Goal: Communication & Community: Answer question/provide support

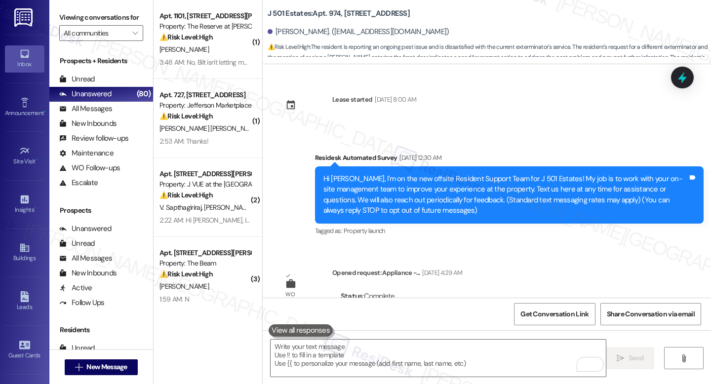
scroll to position [3662, 0]
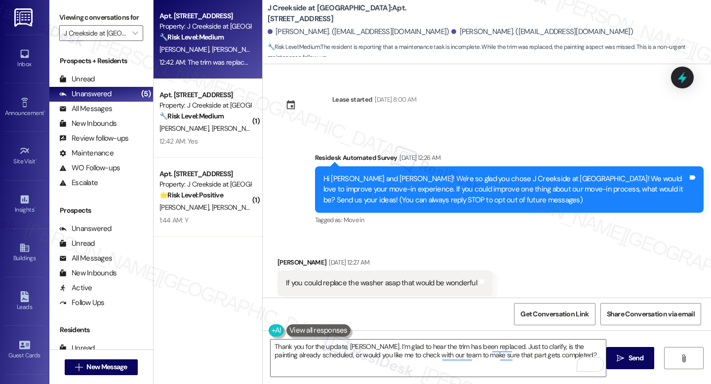
scroll to position [1286, 0]
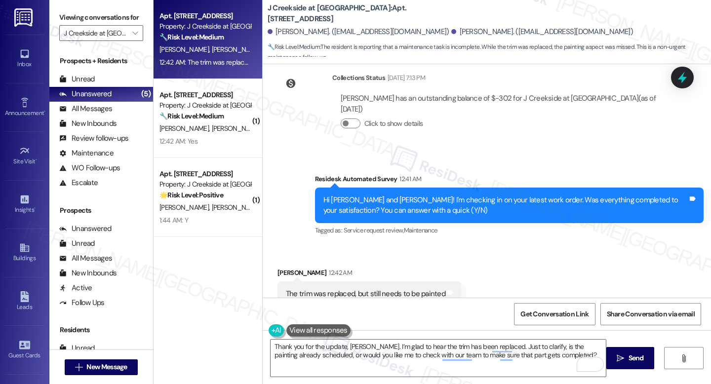
click at [468, 245] on div "Received via SMS [PERSON_NAME] 12:42 AM The trim was replaced, but still needs …" at bounding box center [487, 286] width 448 height 83
click at [398, 289] on div "The trim was replaced, but still needs to be painted" at bounding box center [365, 294] width 159 height 10
click at [395, 289] on div "The trim was replaced, but still needs to be painted" at bounding box center [365, 294] width 159 height 10
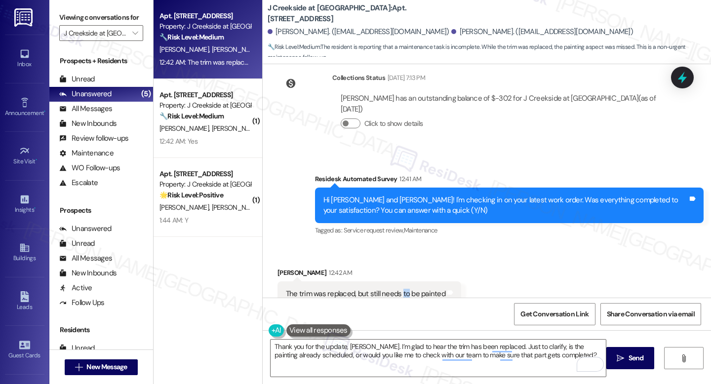
click at [395, 289] on div "The trim was replaced, but still needs to be painted" at bounding box center [365, 294] width 159 height 10
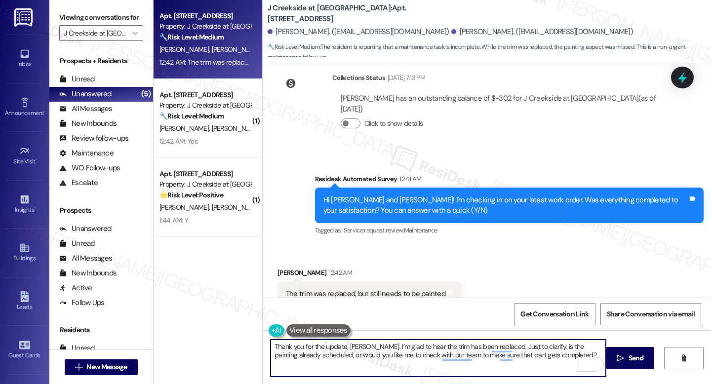
click at [391, 355] on textarea "Thank you for the update, Maria. I’m glad to hear the trim has been replaced. J…" at bounding box center [437, 358] width 335 height 37
click at [348, 13] on b "J Creekside at Exton: Apt. 1203, 360 Creamery Way" at bounding box center [366, 13] width 197 height 21
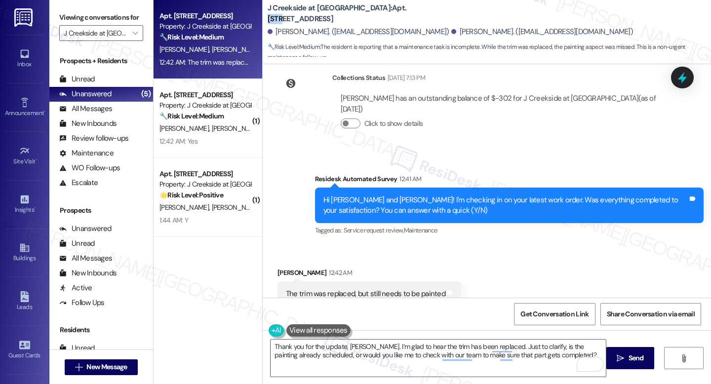
click at [348, 13] on b "J Creekside at Exton: Apt. 1203, 360 Creamery Way" at bounding box center [366, 13] width 197 height 21
copy b "1203"
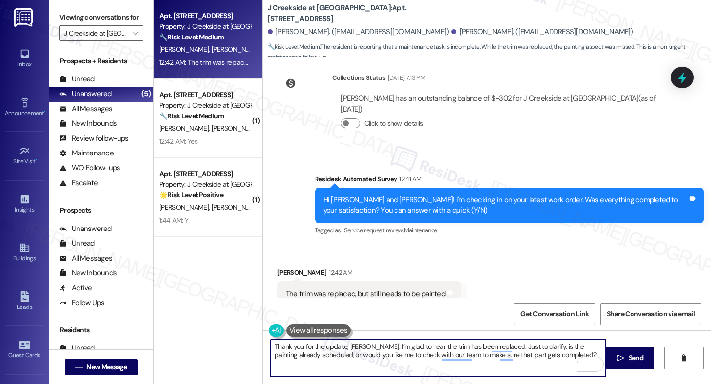
click at [409, 350] on textarea "Thank you for the update, Maria. I’m glad to hear the trim has been replaced. J…" at bounding box center [437, 358] width 335 height 37
paste textarea "see the patio door trim was replaced. Just to confirm, is it the patio door tri…"
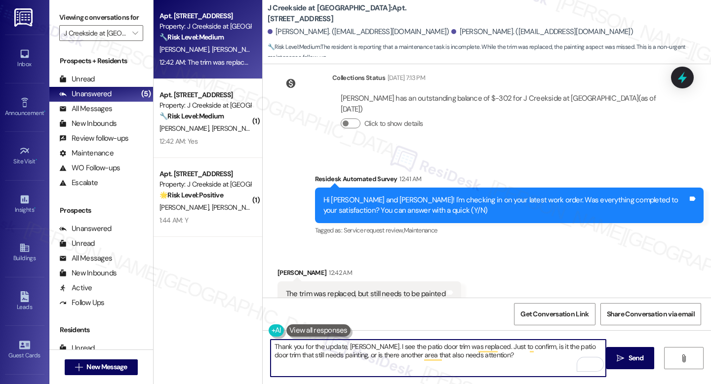
click at [381, 357] on textarea "Thank you for the update, Maria. I see the patio door trim was replaced. Just t…" at bounding box center [437, 358] width 335 height 37
paste textarea "Also, could you please confirm if we have permission to enter your home to comp…"
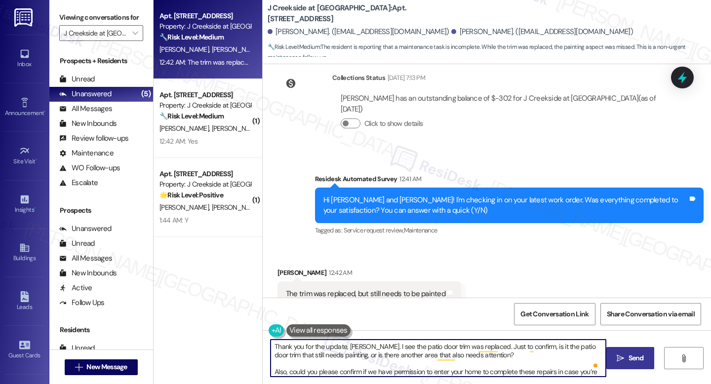
type textarea "Thank you for the update, Maria. I see the patio door trim was replaced. Just t…"
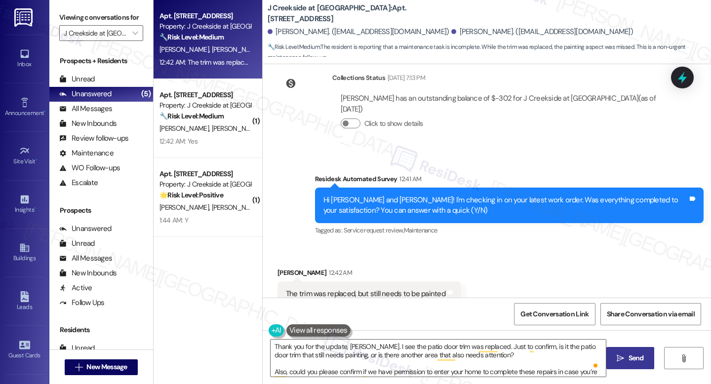
click at [628, 357] on span "Send" at bounding box center [635, 358] width 15 height 10
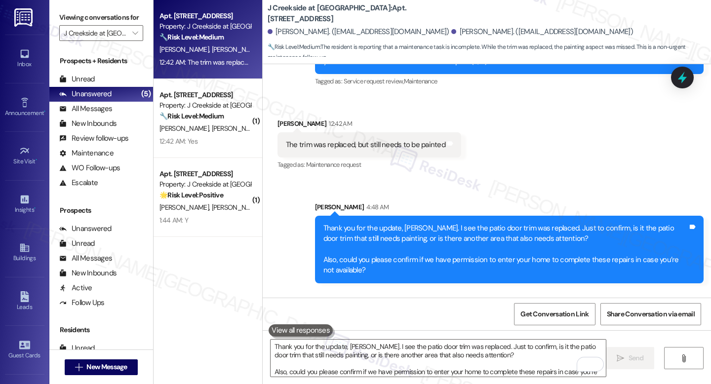
scroll to position [1465, 0]
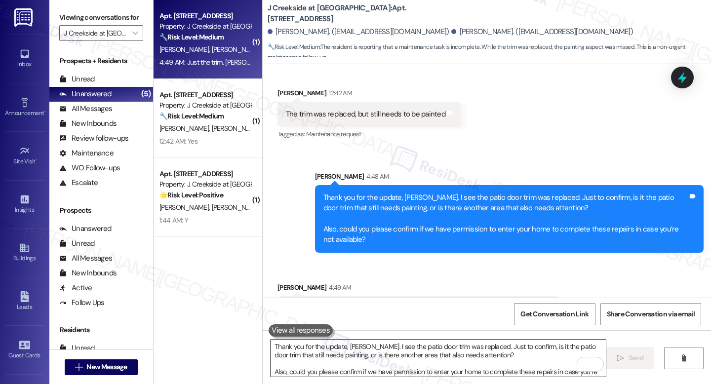
click at [426, 358] on textarea "Thank you for the update, Maria. I see the patio door trim was replaced. Just t…" at bounding box center [437, 358] width 335 height 37
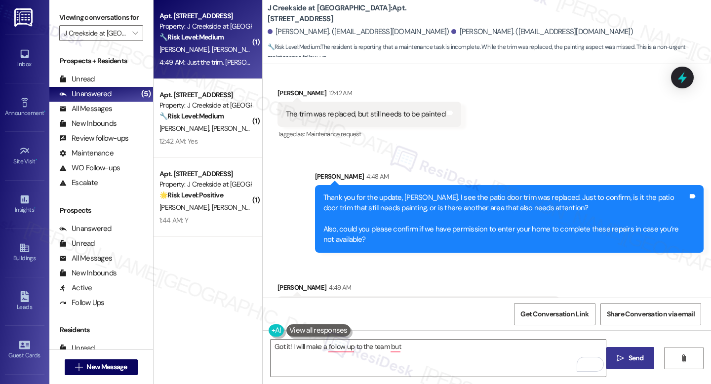
click at [437, 304] on div "Just the trim. [PERSON_NAME] said it may take some time to find a matching color" at bounding box center [415, 309] width 258 height 10
copy div "Just the trim. Aaron said it may take some time to find a matching color Tags a…"
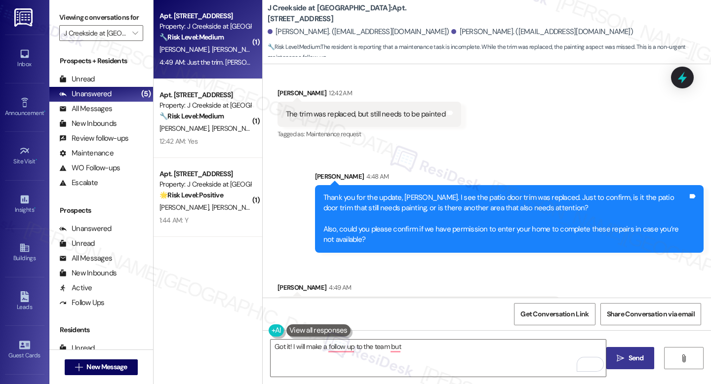
click at [335, 304] on div "Just the trim. [PERSON_NAME] said it may take some time to find a matching color" at bounding box center [415, 309] width 258 height 10
click at [372, 339] on div "Got it! I will make a follow up to the team but  Send " at bounding box center [487, 367] width 448 height 74
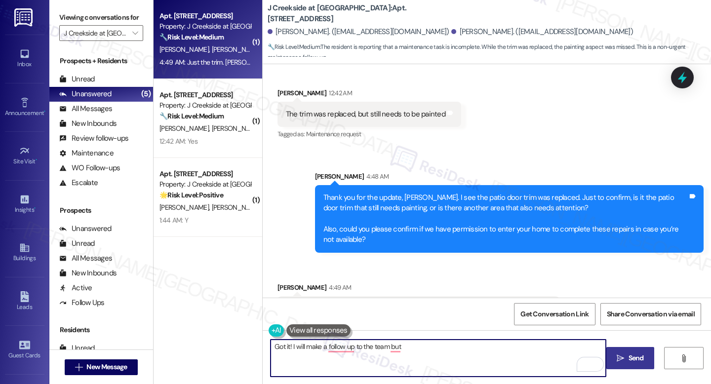
click at [362, 349] on textarea "Got it! I will make a follow up to the team but" at bounding box center [437, 358] width 335 height 37
paste textarea "Thank you for confirming, [PERSON_NAME]. I appreciate your patience while the t…"
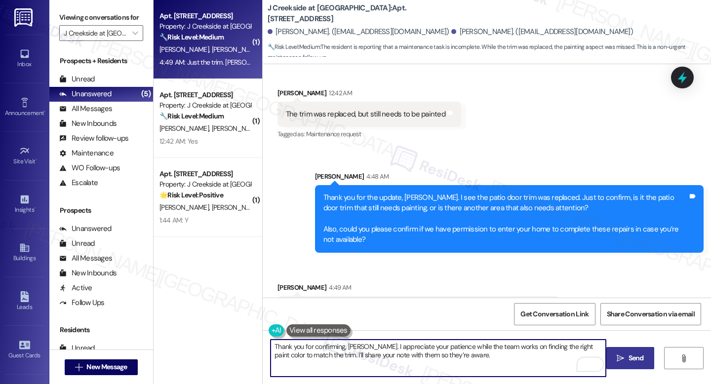
type textarea "Thank you for confirming, [PERSON_NAME]. I appreciate your patience while the t…"
click at [618, 350] on button " Send" at bounding box center [630, 358] width 48 height 22
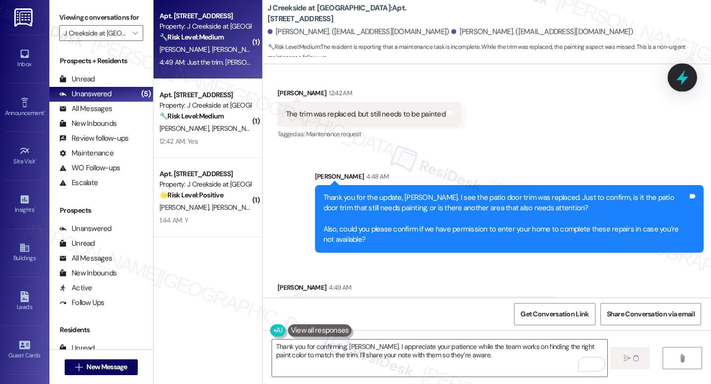
click at [686, 81] on icon at bounding box center [682, 77] width 17 height 17
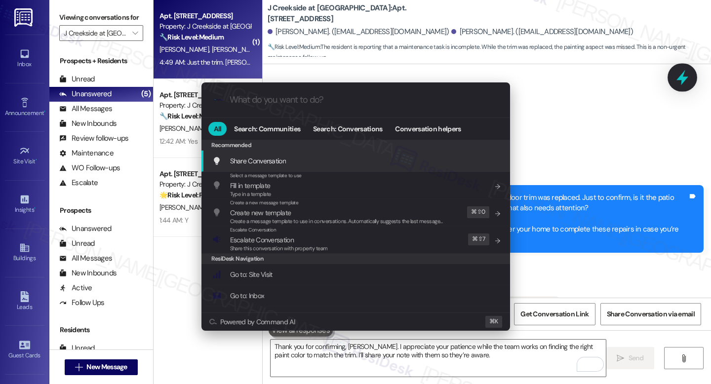
scroll to position [1465, 0]
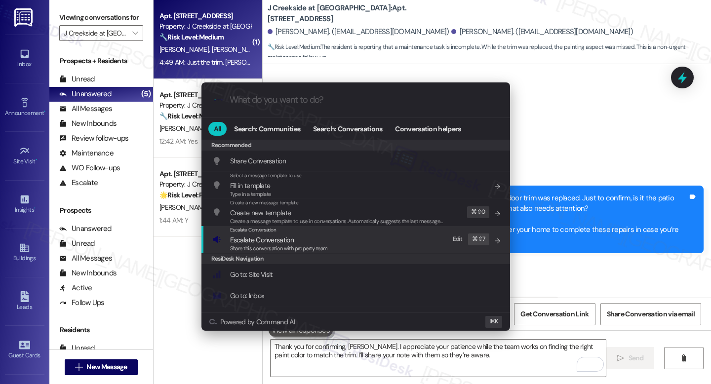
click at [338, 244] on div "Escalate Conversation Escalate Conversation Share this conversation with proper…" at bounding box center [356, 239] width 289 height 27
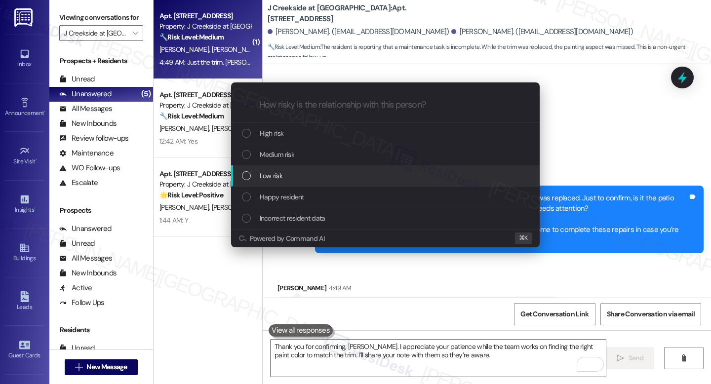
click at [327, 178] on div "Low risk" at bounding box center [386, 175] width 289 height 11
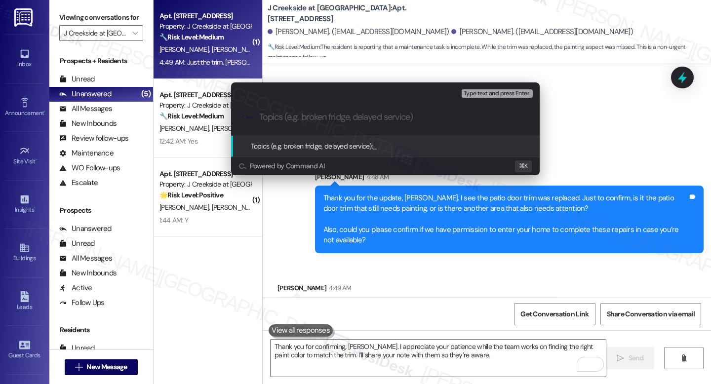
click at [341, 130] on div ".cls-1{fill:#0a055f;}.cls-2{fill:#0cc4c4;} resideskLogoBlueOrange" at bounding box center [385, 117] width 308 height 35
click at [343, 122] on input "Topics (e.g. broken fridge, delayed service)" at bounding box center [393, 117] width 268 height 10
click at [339, 119] on input "Topics (e.g. broken fridge, delayed service)" at bounding box center [393, 117] width 268 height 10
paste input "Patio Door Trim – Painting Pending"
type input "Patio Door Trim – Painting Pending"
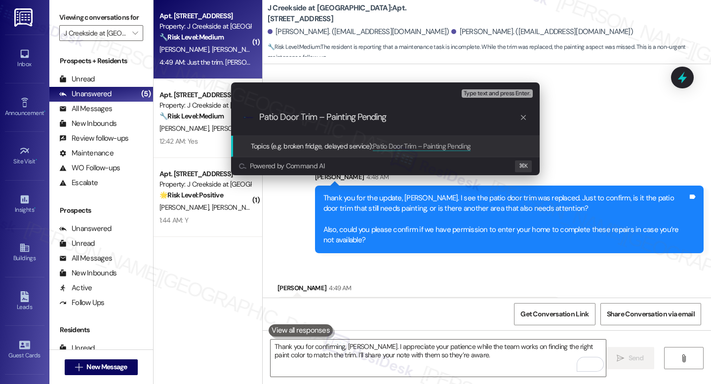
click at [398, 148] on span "Patio Door Trim – Painting Pending" at bounding box center [422, 146] width 98 height 9
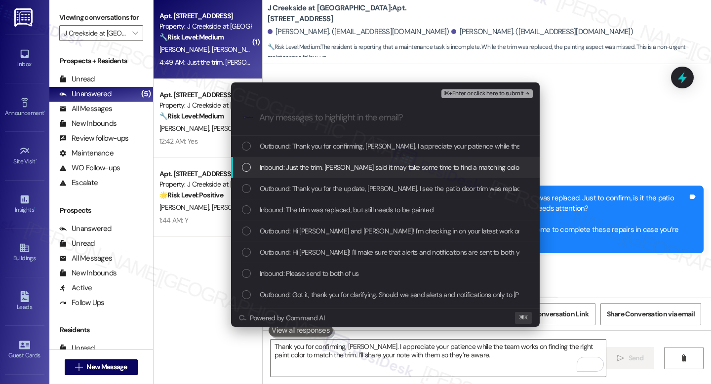
click at [360, 166] on span "Inbound: Just the trim. Aaron said it may take some time to find a matching col…" at bounding box center [391, 167] width 262 height 11
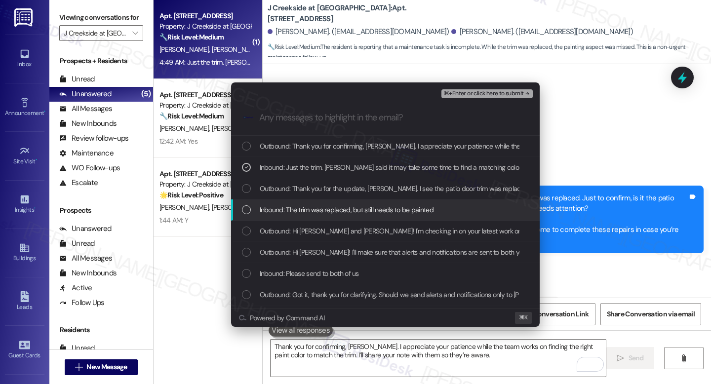
click at [347, 207] on span "Inbound: The trim was replaced, but still needs to be painted" at bounding box center [347, 209] width 174 height 11
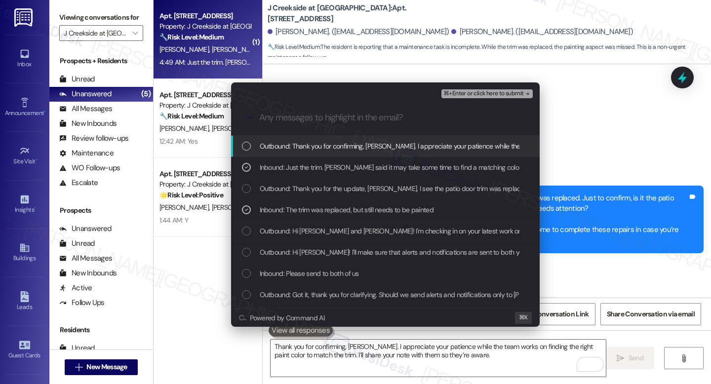
click at [486, 94] on span "⌘+Enter or click here to submit" at bounding box center [483, 93] width 80 height 7
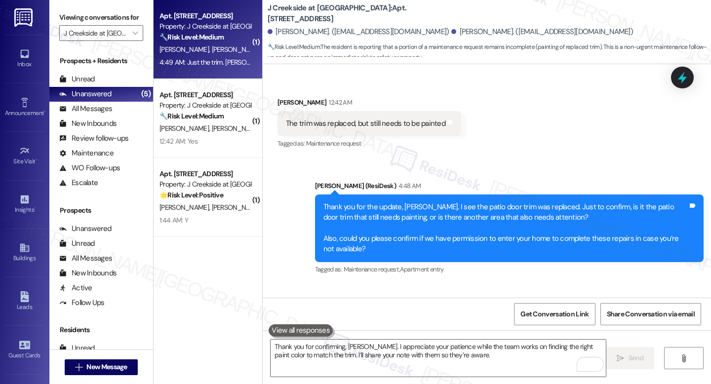
scroll to position [1588, 0]
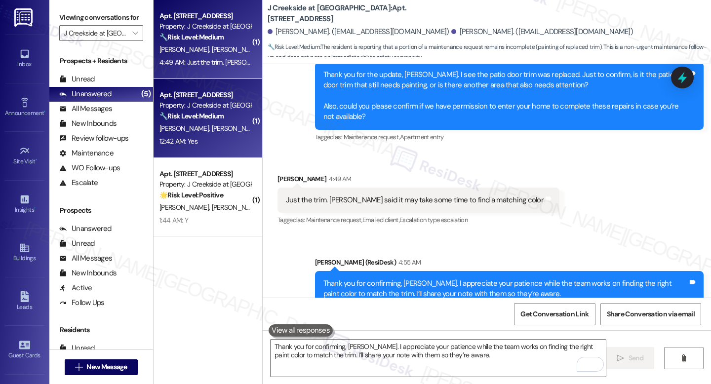
click at [204, 92] on div "Apt. 2424, 360 Creamery Way" at bounding box center [204, 95] width 91 height 10
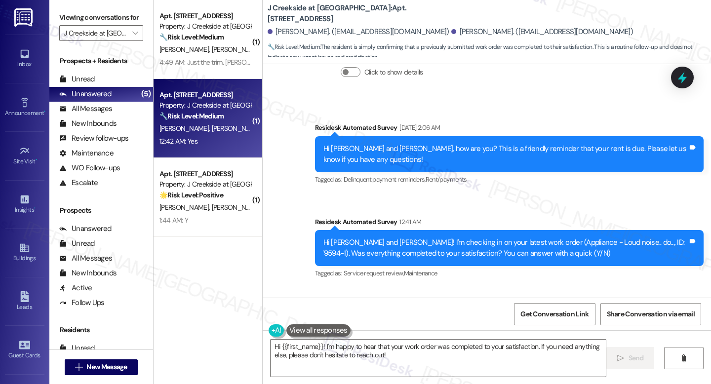
scroll to position [1662, 0]
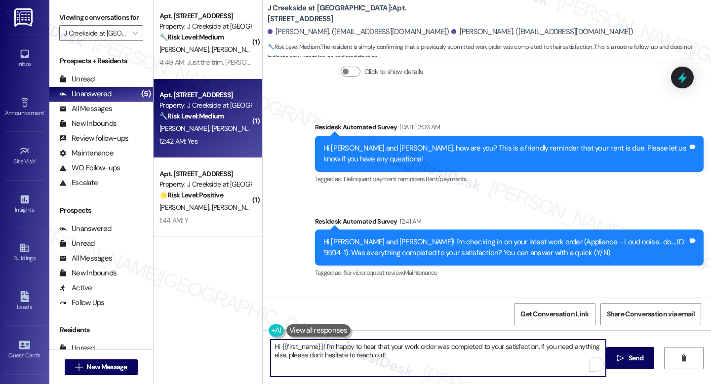
click at [337, 346] on textarea "Hi {{first_name}}! I'm happy to hear that your work order was completed to your…" at bounding box center [437, 358] width 335 height 37
paste textarea "I'm happy the work order was completed to your satisfaction! We'd also love to …"
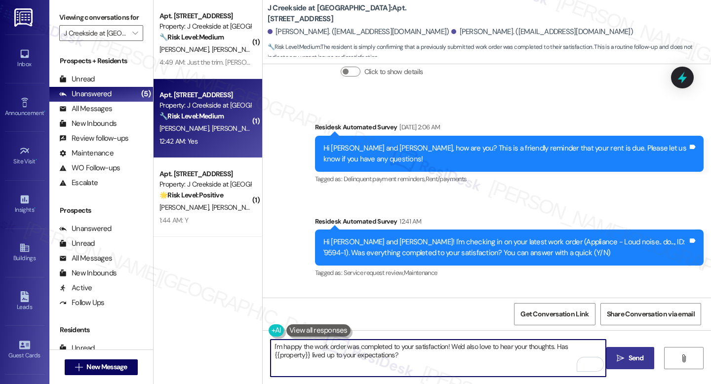
type textarea "I'm happy the work order was completed to your satisfaction! We'd also love to …"
click at [635, 353] on span "Send" at bounding box center [635, 358] width 15 height 10
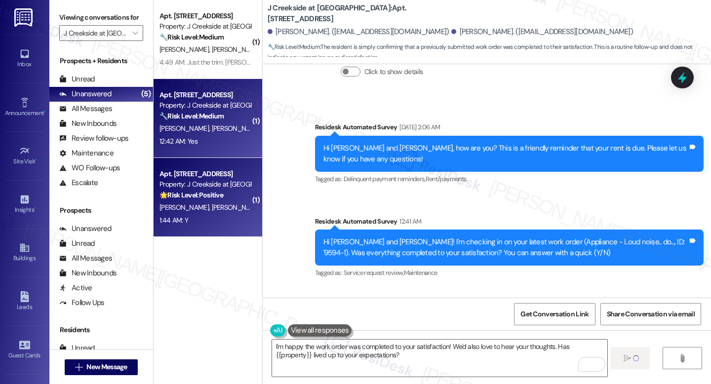
click at [231, 180] on div "Property: J Creekside at [GEOGRAPHIC_DATA]" at bounding box center [204, 184] width 91 height 10
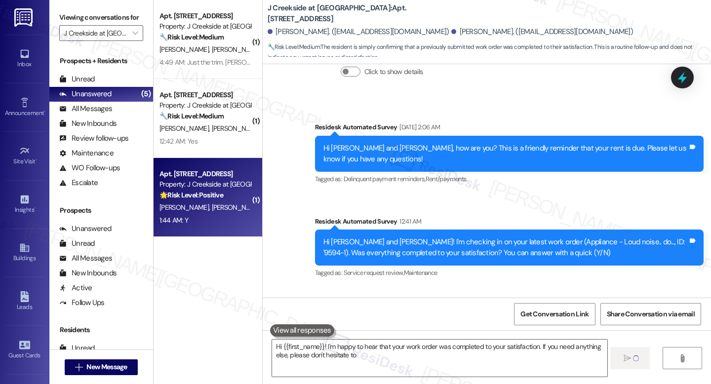
type textarea "Hi {{first_name}}! I'm happy to hear that your work order was completed to your…"
type textarea "Fetching suggested responses. Please feel free to read through the conversation…"
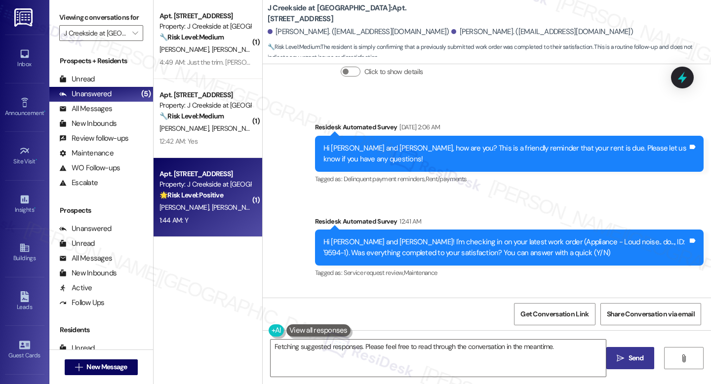
scroll to position [897, 0]
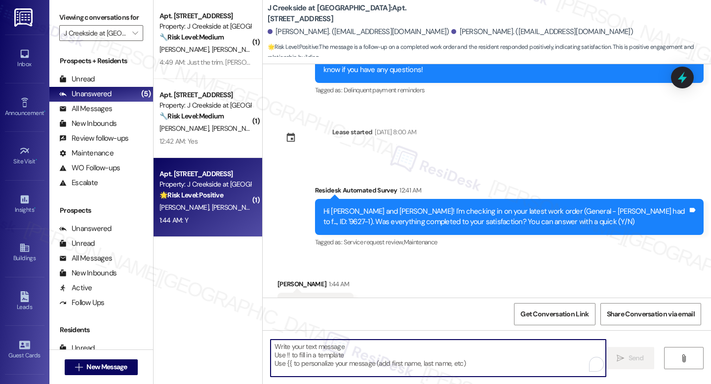
click at [324, 351] on textarea "To enrich screen reader interactions, please activate Accessibility in Grammarl…" at bounding box center [437, 358] width 335 height 37
paste textarea "I'm happy the work order was completed to your satisfaction! We'd also love to …"
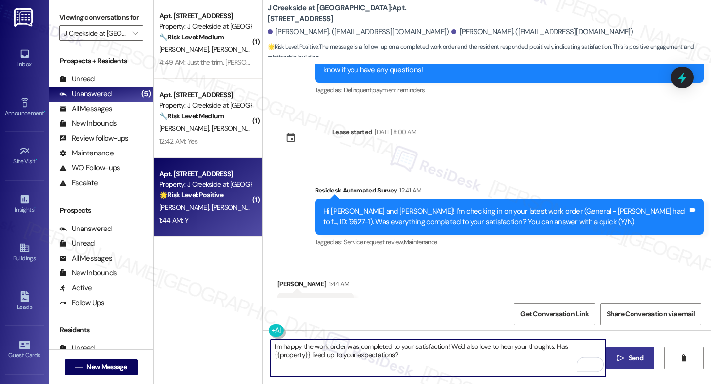
type textarea "I'm happy the work order was completed to your satisfaction! We'd also love to …"
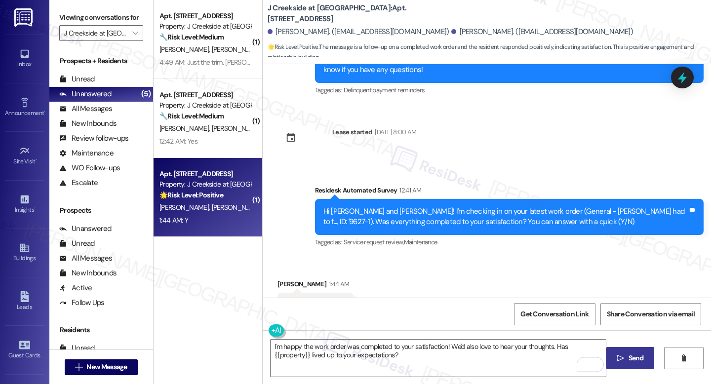
click at [614, 368] on button " Send" at bounding box center [630, 358] width 48 height 22
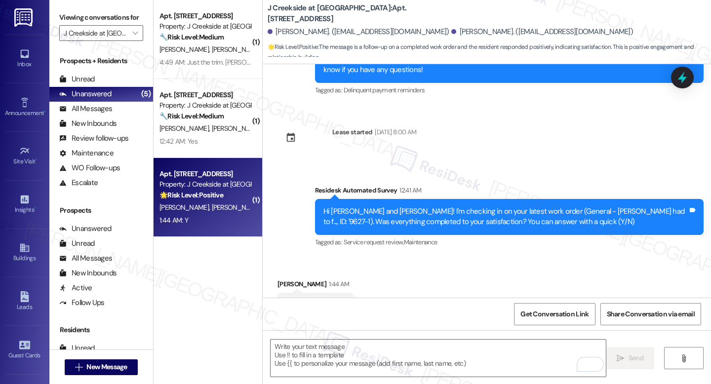
scroll to position [977, 0]
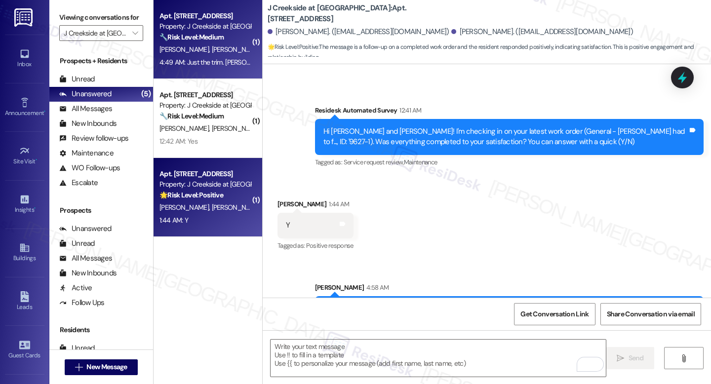
click at [176, 52] on span "S. Kleiman" at bounding box center [185, 49] width 52 height 9
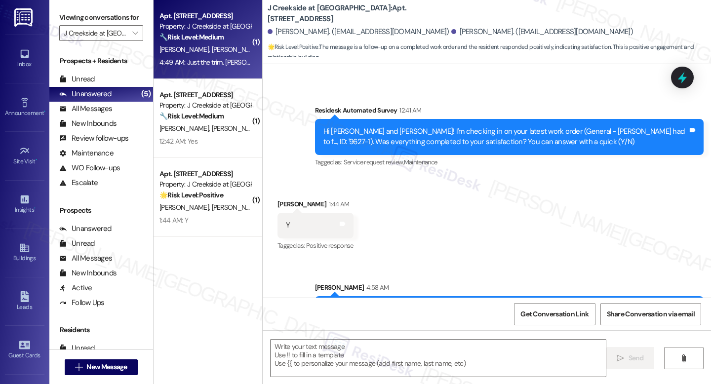
type textarea "Fetching suggested responses. Please feel free to read through the conversation…"
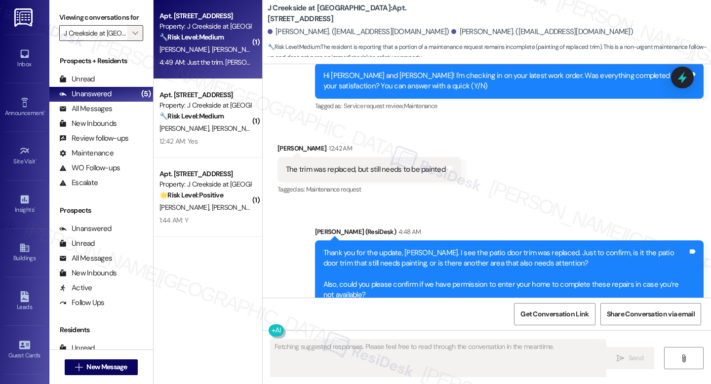
click at [130, 41] on span "" at bounding box center [134, 33] width 9 height 16
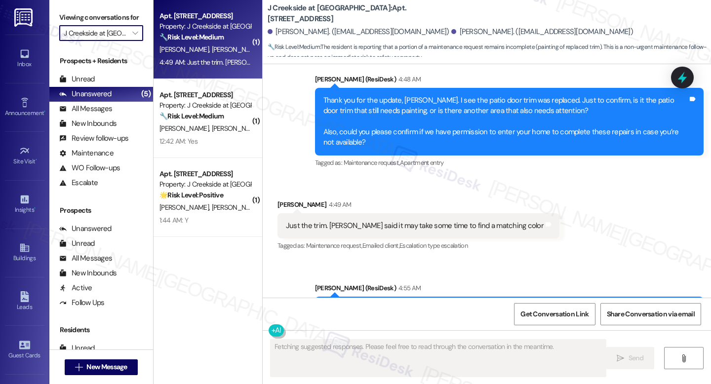
scroll to position [1710, 0]
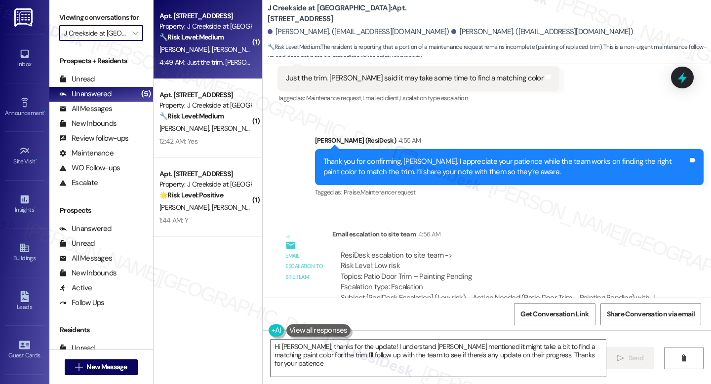
type textarea "Hi Maria, thanks for the update! I understand Aaron mentioned it might take a b…"
click at [138, 38] on div "Viewing conversations for J Creekside at Exton " at bounding box center [101, 25] width 104 height 51
click at [132, 37] on icon "" at bounding box center [134, 33] width 5 height 8
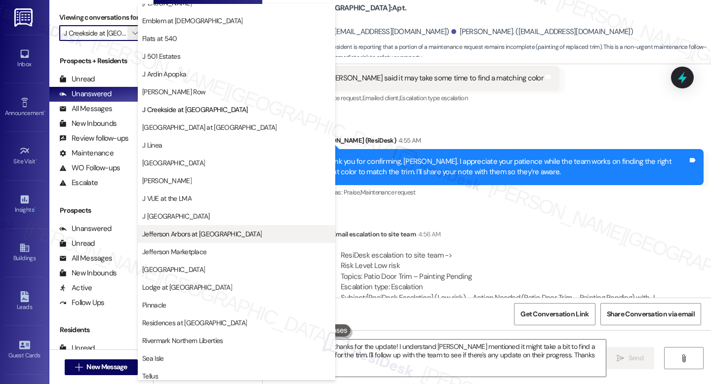
scroll to position [61, 0]
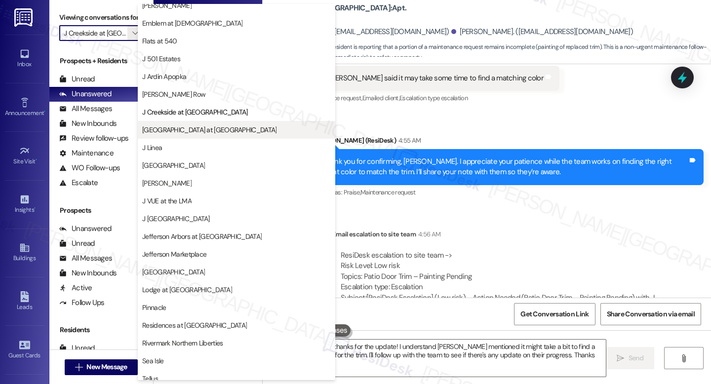
click at [210, 125] on span "[GEOGRAPHIC_DATA] at [GEOGRAPHIC_DATA]" at bounding box center [209, 130] width 134 height 10
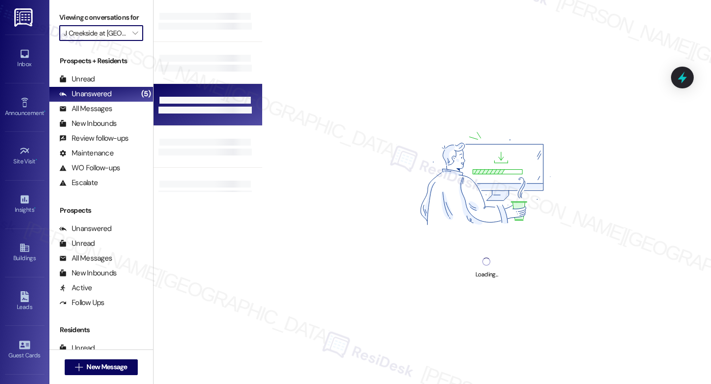
type input "[GEOGRAPHIC_DATA] at [GEOGRAPHIC_DATA]"
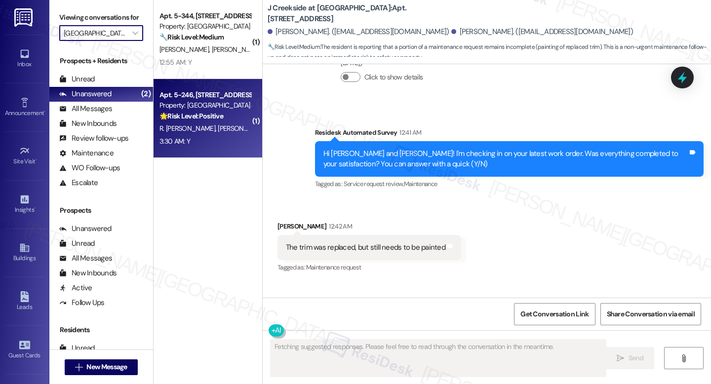
scroll to position [1494, 0]
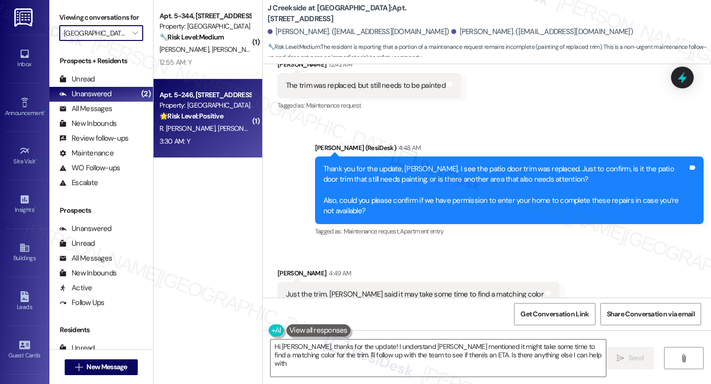
type textarea "Hi Maria, thanks for the update! I understand Aaron mentioned it might take som…"
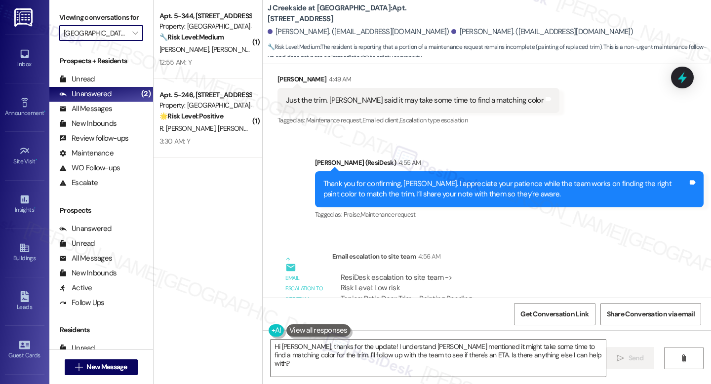
scroll to position [1710, 0]
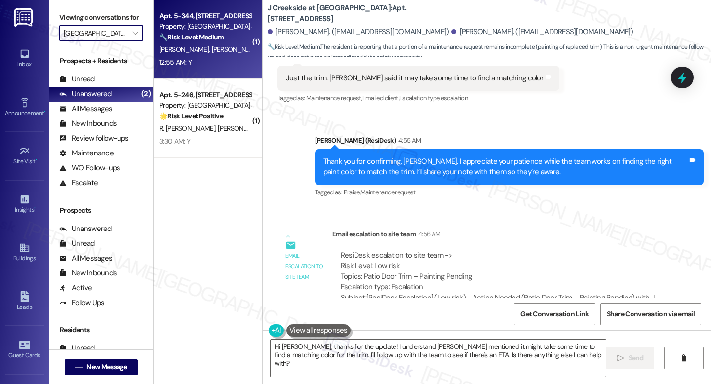
click at [218, 52] on div "H. Reyes D. Reyes" at bounding box center [204, 49] width 93 height 12
type textarea "Fetching suggested responses. Please feel free to read through the conversation…"
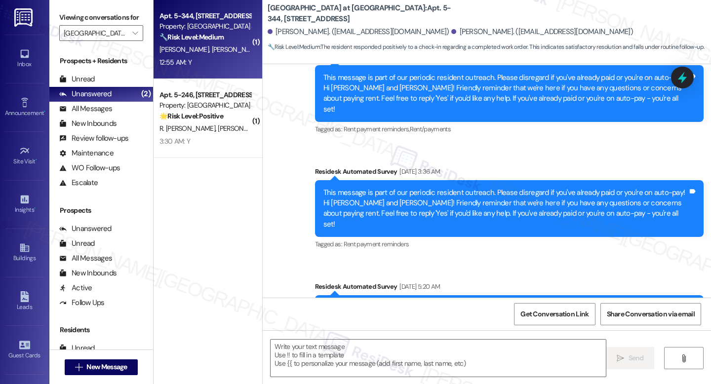
type textarea "Fetching suggested responses. Please feel free to read through the conversation…"
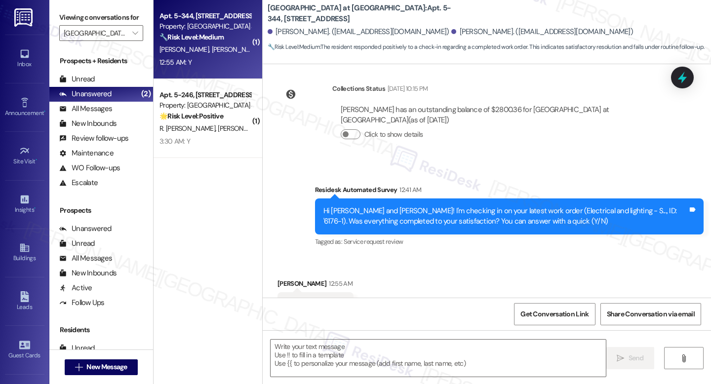
scroll to position [1430, 0]
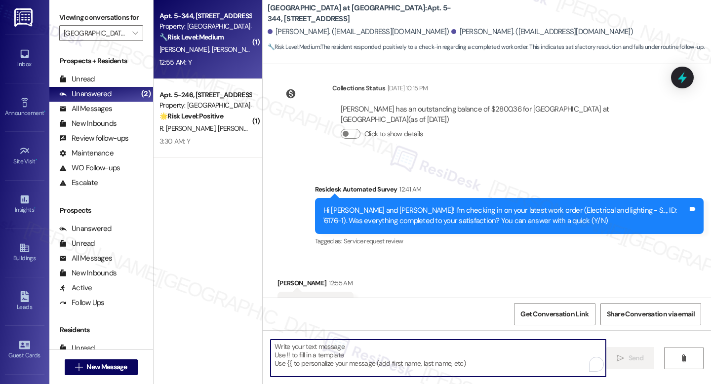
click at [419, 350] on textarea "To enrich screen reader interactions, please activate Accessibility in Grammarl…" at bounding box center [437, 358] width 335 height 37
paste textarea "I'm happy the work order was completed to your satisfaction! We'd also love to …"
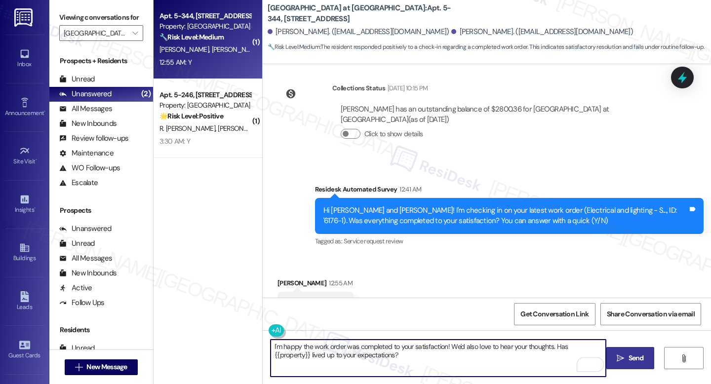
type textarea "I'm happy the work order was completed to your satisfaction! We'd also love to …"
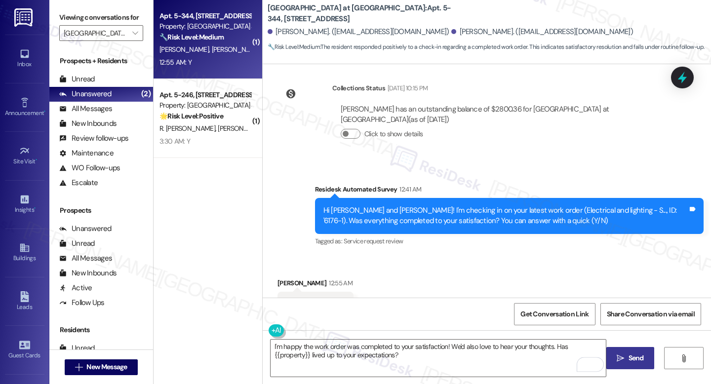
click at [640, 367] on button " Send" at bounding box center [630, 358] width 48 height 22
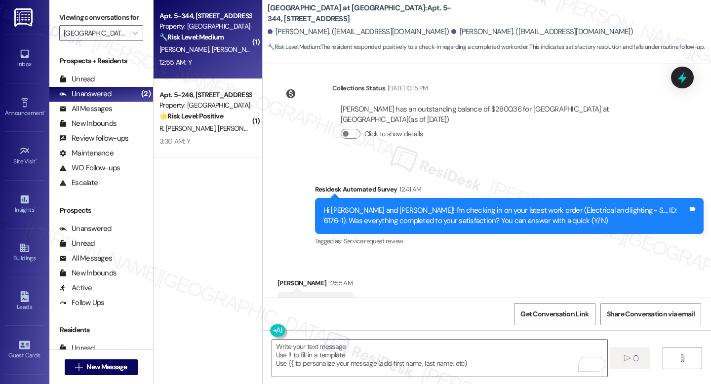
scroll to position [1430, 0]
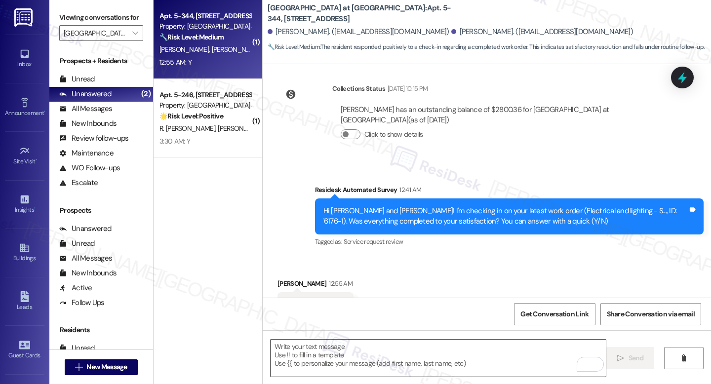
click at [458, 346] on textarea "To enrich screen reader interactions, please activate Accessibility in Grammarl…" at bounding box center [437, 358] width 335 height 37
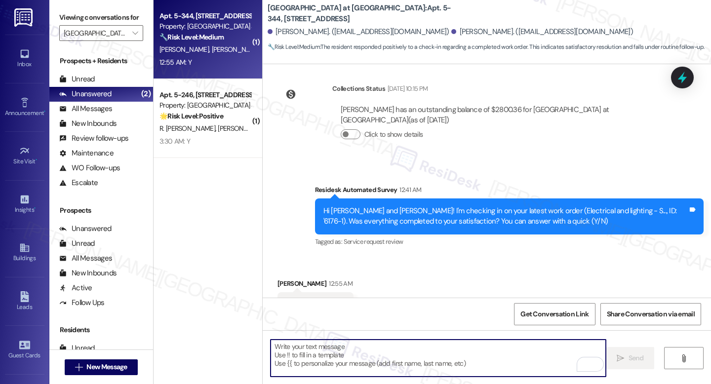
paste textarea "I'm happy the work order was completed to your satisfaction! We'd also love to …"
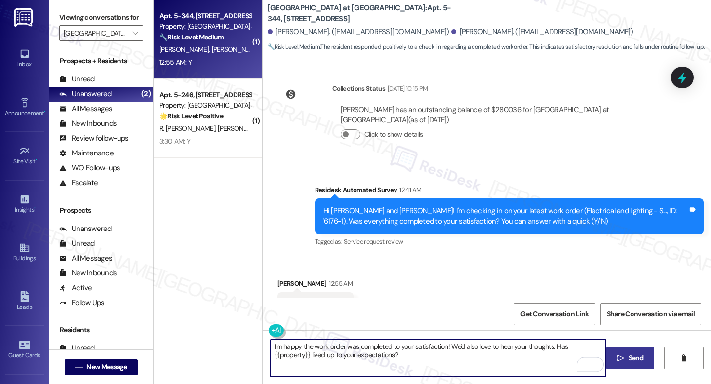
type textarea "I'm happy the work order was completed to your satisfaction! We'd also love to …"
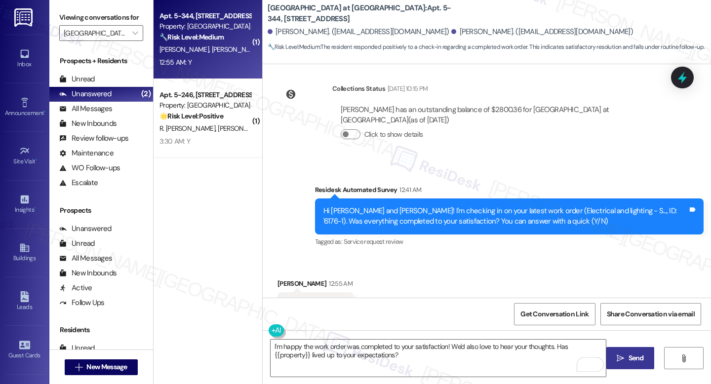
click at [628, 355] on span "Send" at bounding box center [635, 358] width 15 height 10
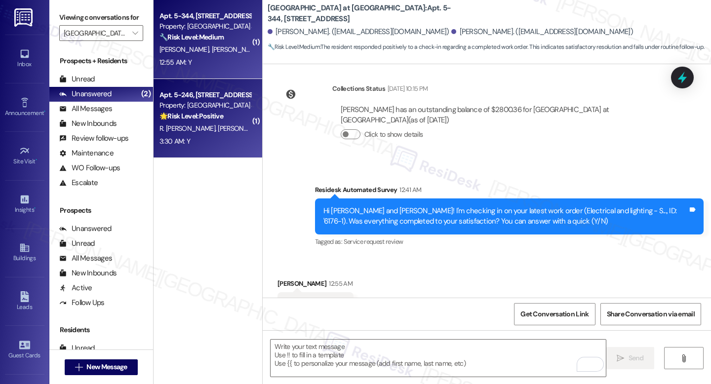
click at [234, 139] on div "3:30 AM: Y 3:30 AM: Y" at bounding box center [204, 141] width 93 height 12
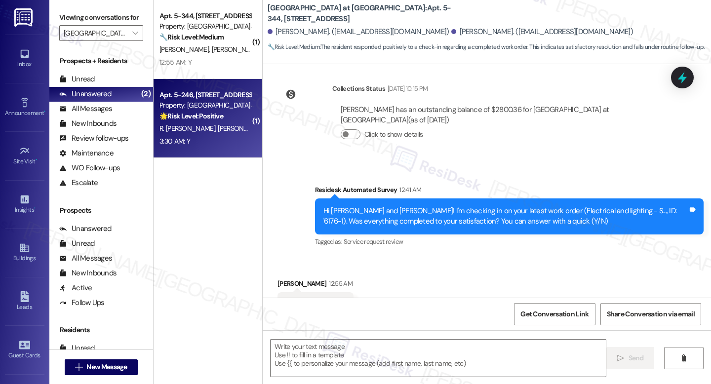
type textarea "Fetching suggested responses. Please feel free to read through the conversation…"
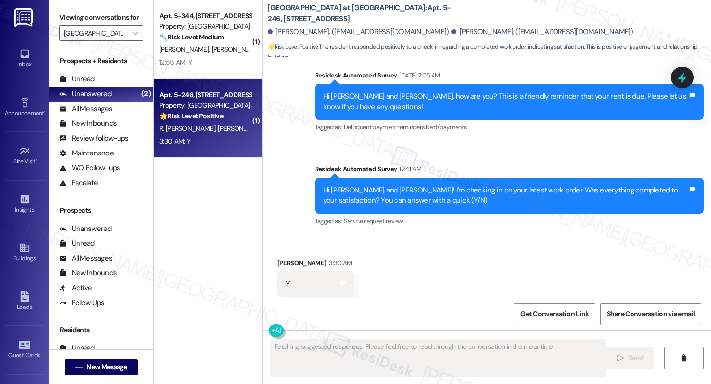
scroll to position [811, 0]
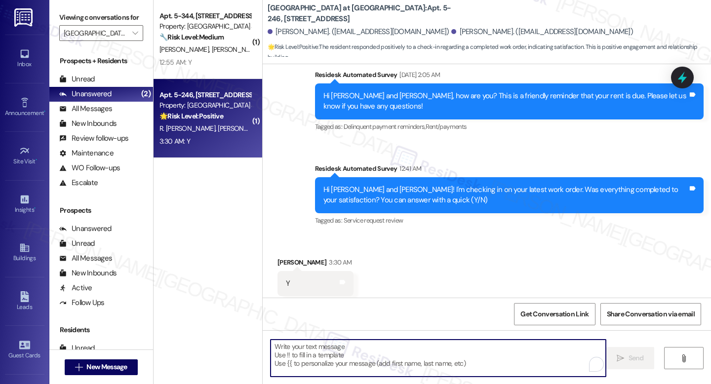
click at [368, 353] on textarea "To enrich screen reader interactions, please activate Accessibility in Grammarl…" at bounding box center [437, 358] width 335 height 37
paste textarea "I'm happy the work order was completed to your satisfaction! We'd also love to …"
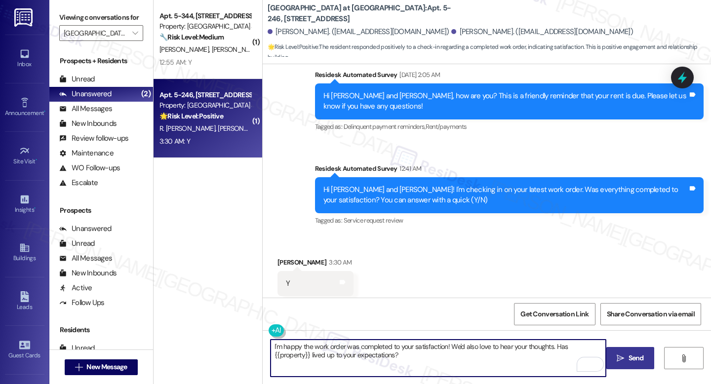
type textarea "I'm happy the work order was completed to your satisfaction! We'd also love to …"
click at [626, 363] on span "Send" at bounding box center [635, 358] width 19 height 10
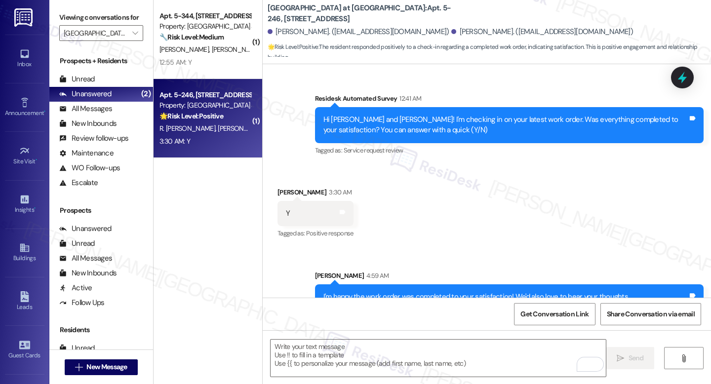
scroll to position [890, 0]
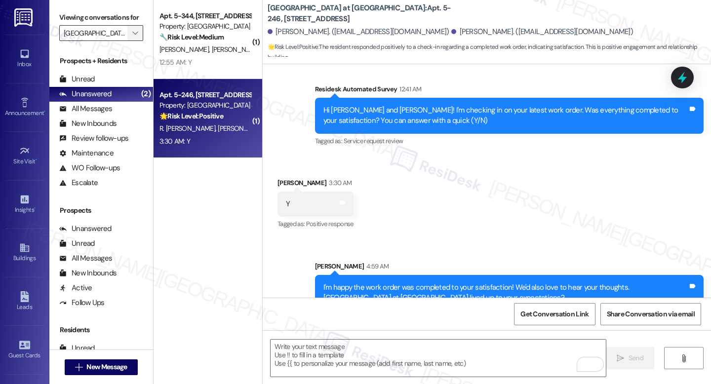
click at [132, 37] on icon "" at bounding box center [134, 33] width 5 height 8
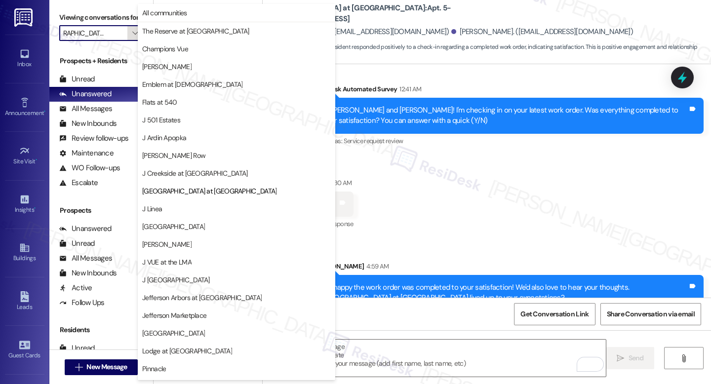
scroll to position [122, 0]
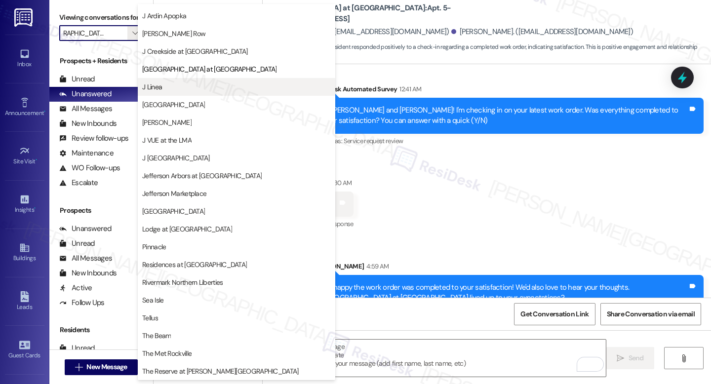
click at [232, 90] on span "J Linea" at bounding box center [236, 87] width 189 height 10
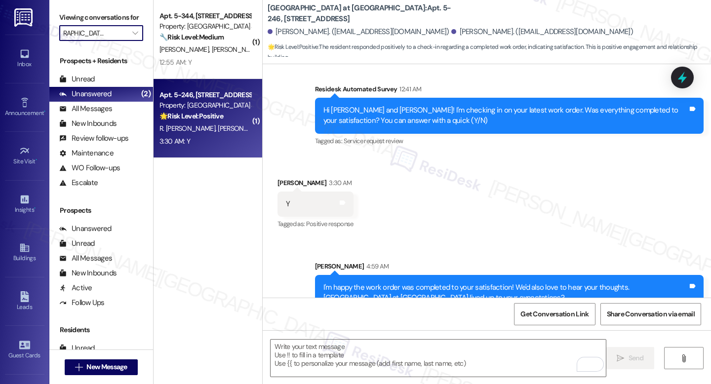
type input "J Linea"
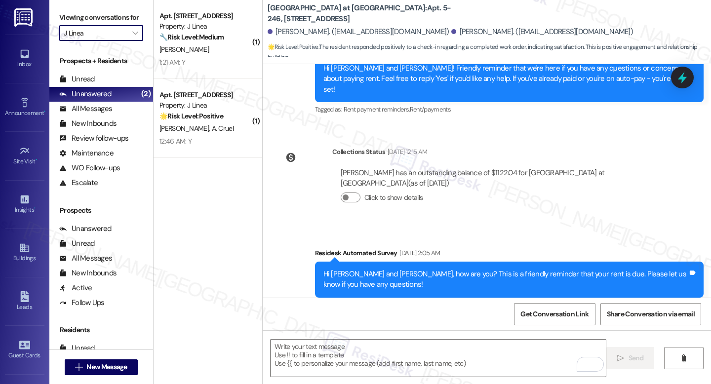
scroll to position [890, 0]
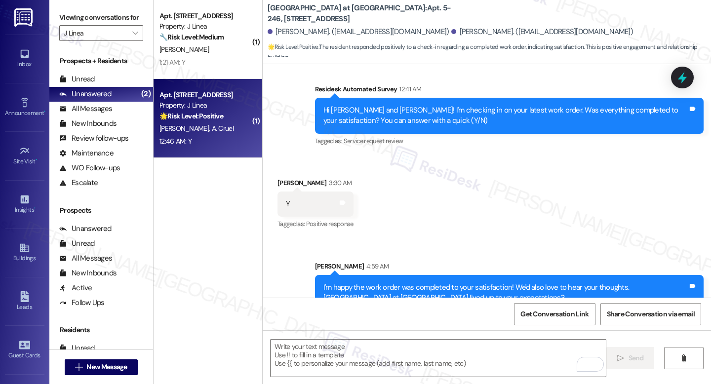
click at [213, 79] on div "Apt. 805, 2009 8th St NW Property: J Linea 🌟 Risk Level: Positive The message i…" at bounding box center [208, 118] width 109 height 79
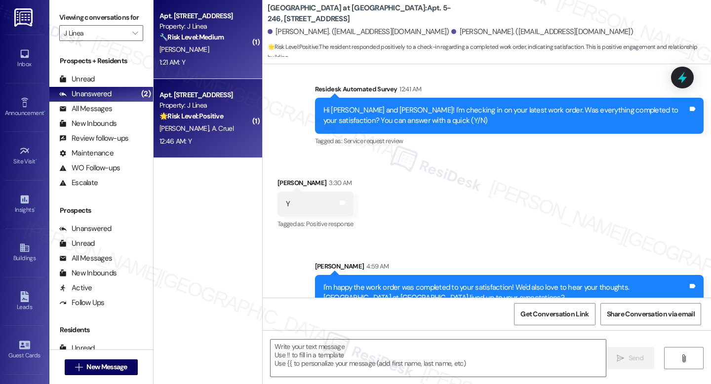
type textarea "Fetching suggested responses. Please feel free to read through the conversation…"
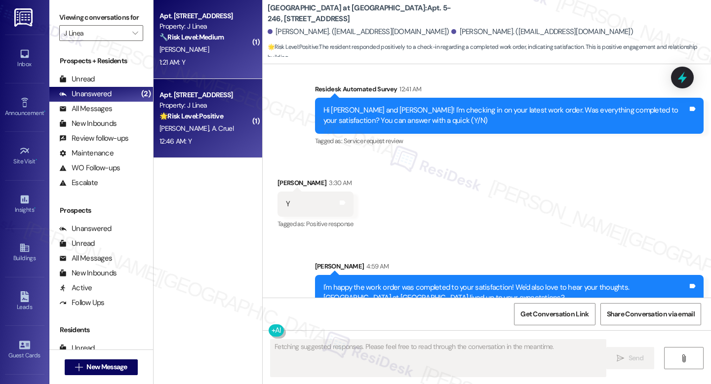
click at [210, 62] on div "1:21 AM: Y 1:21 AM: Y" at bounding box center [204, 62] width 93 height 12
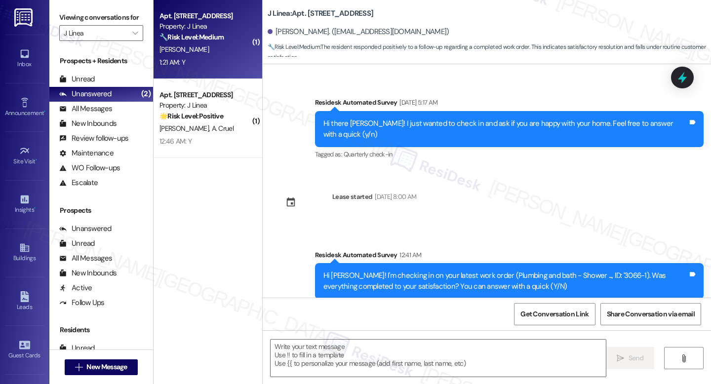
scroll to position [793, 0]
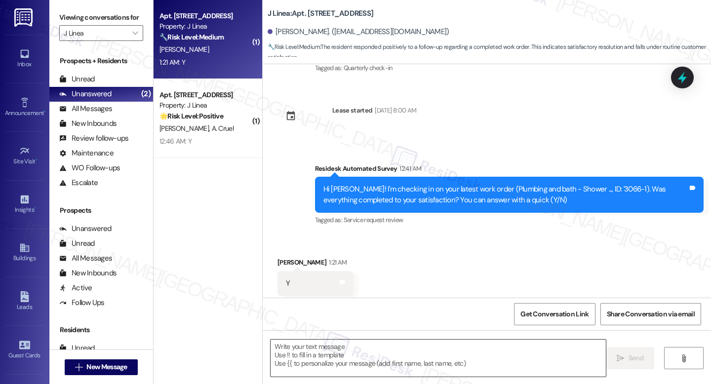
click at [325, 345] on textarea at bounding box center [437, 358] width 335 height 37
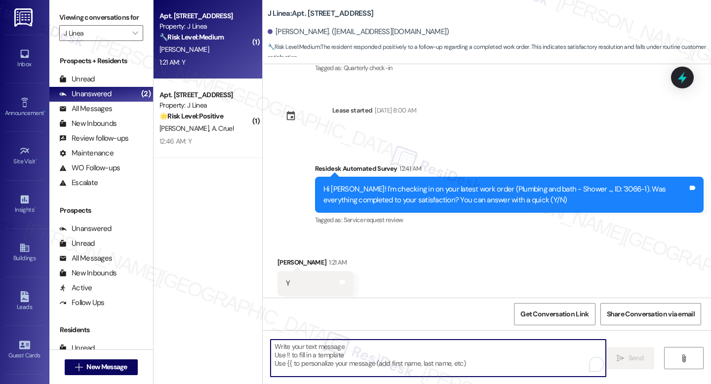
paste textarea "I'm happy the work order was completed to your satisfaction! We'd also love to …"
type textarea "I'm happy the work order was completed to your satisfaction! We'd also love to …"
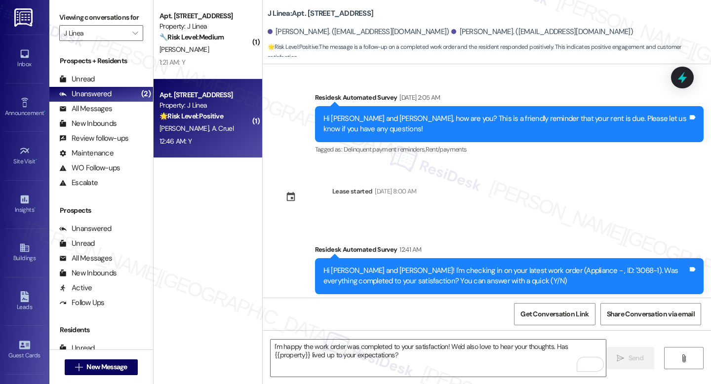
scroll to position [1193, 0]
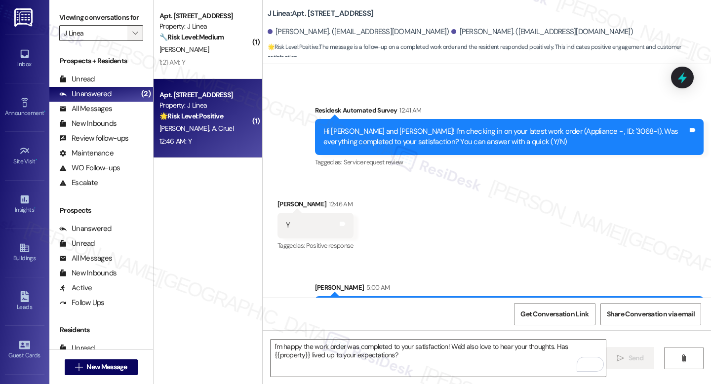
click at [132, 37] on icon "" at bounding box center [134, 33] width 5 height 8
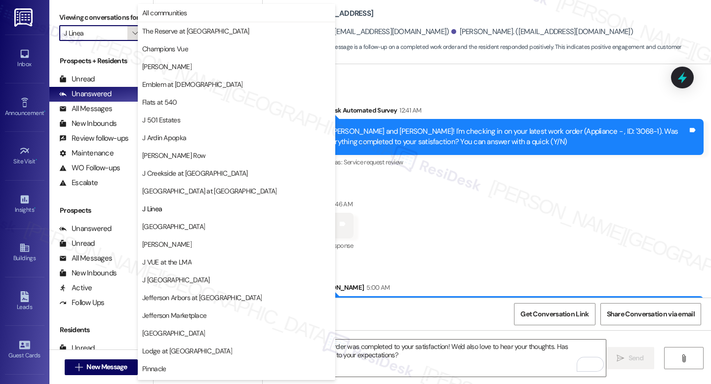
scroll to position [122, 0]
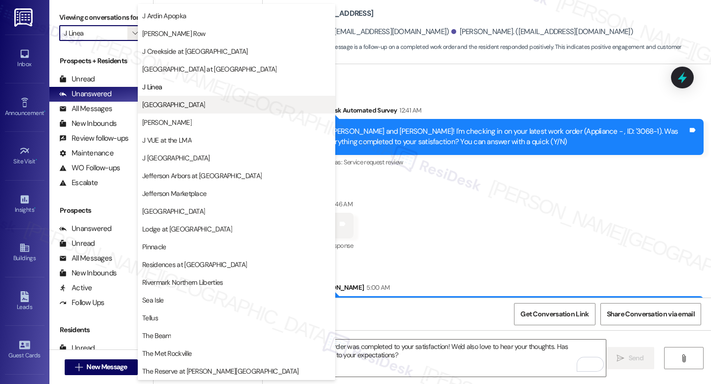
click at [196, 103] on span "[GEOGRAPHIC_DATA]" at bounding box center [236, 105] width 189 height 10
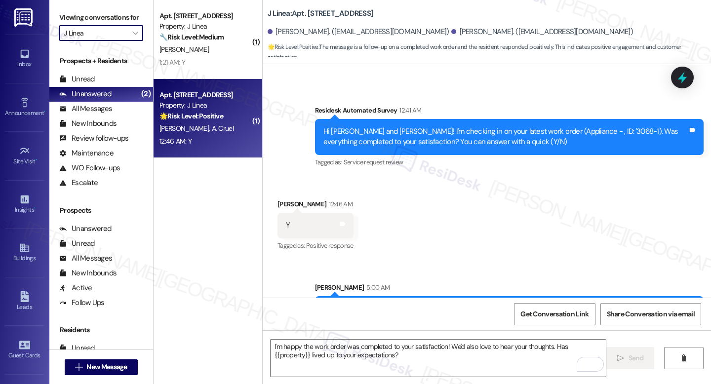
type input "[GEOGRAPHIC_DATA]"
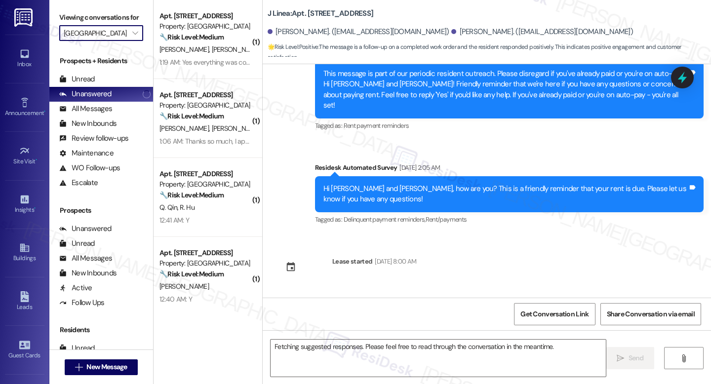
scroll to position [1114, 0]
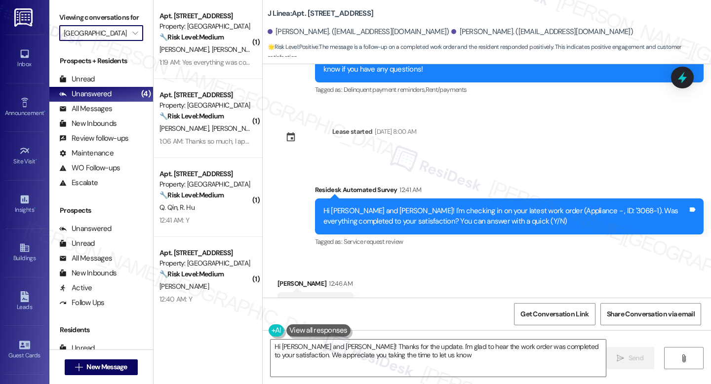
type textarea "Hi [PERSON_NAME] and [PERSON_NAME]! Thanks for the update. I'm glad to hear the…"
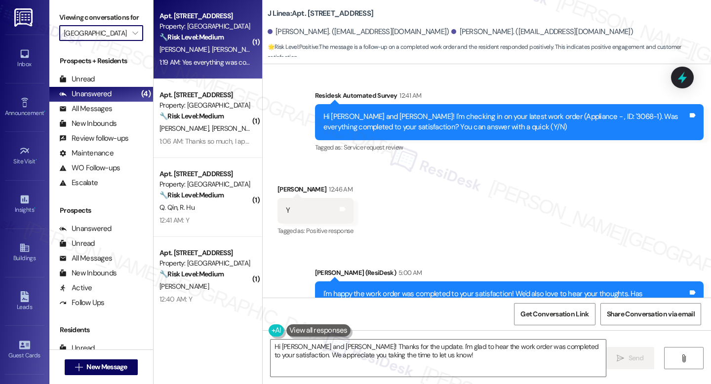
click at [174, 11] on div "Apt. [STREET_ADDRESS]" at bounding box center [204, 16] width 91 height 10
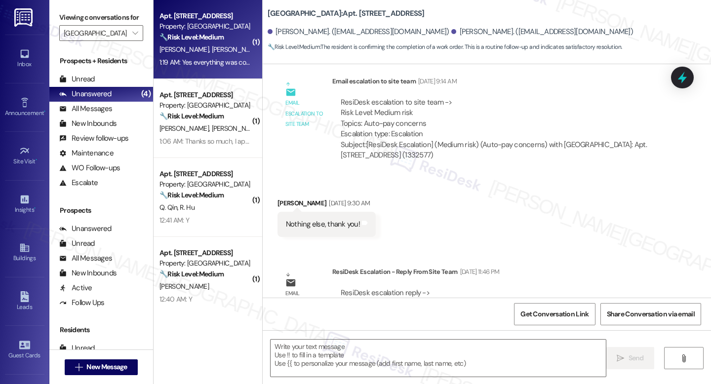
type textarea "Fetching suggested responses. Please feel free to read through the conversation…"
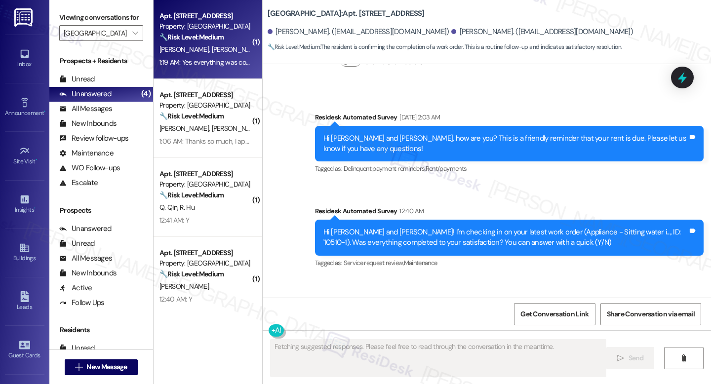
scroll to position [2030, 0]
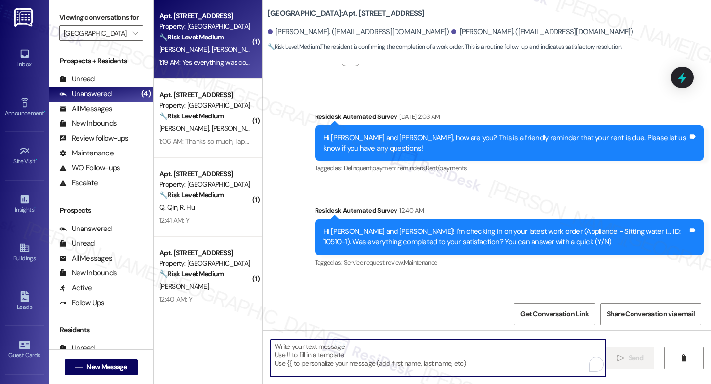
click at [338, 363] on textarea "To enrich screen reader interactions, please activate Accessibility in Grammarl…" at bounding box center [437, 358] width 335 height 37
paste textarea "I'm happy the work order was completed to your satisfaction! We'd also love to …"
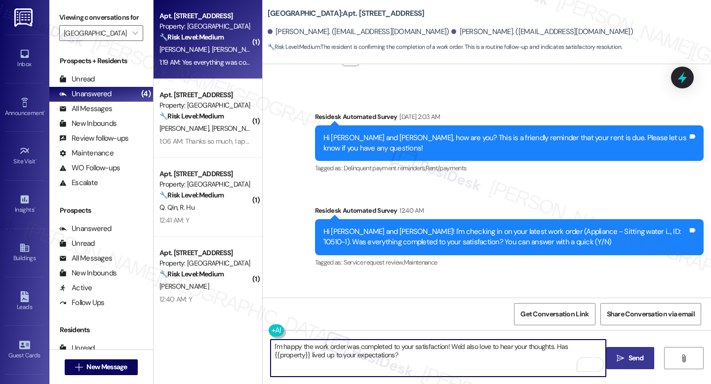
type textarea "I'm happy the work order was completed to your satisfaction! We'd also love to …"
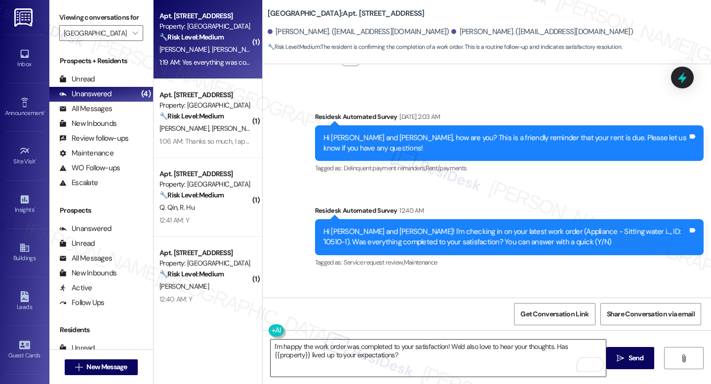
drag, startPoint x: 610, startPoint y: 353, endPoint x: 603, endPoint y: 352, distance: 6.6
click at [610, 354] on button " Send" at bounding box center [630, 358] width 48 height 22
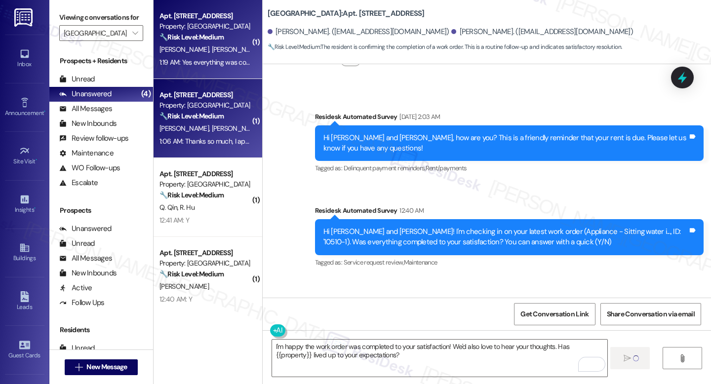
click at [203, 146] on div "1:06 AM: Thanks so much, I appreciate all your help! 1:06 AM: Thanks so much, I…" at bounding box center [204, 141] width 93 height 12
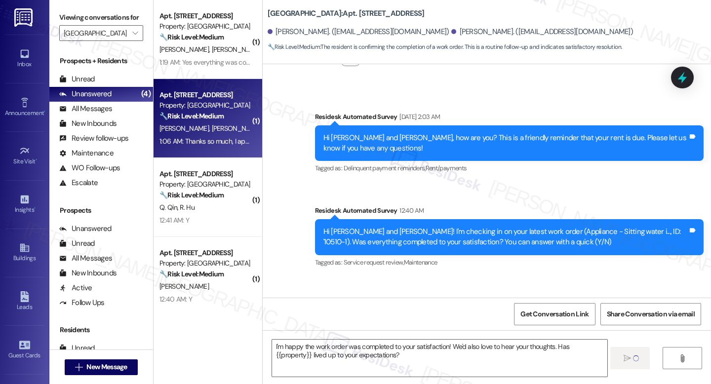
type textarea "Fetching suggested responses. Please feel free to read through the conversation…"
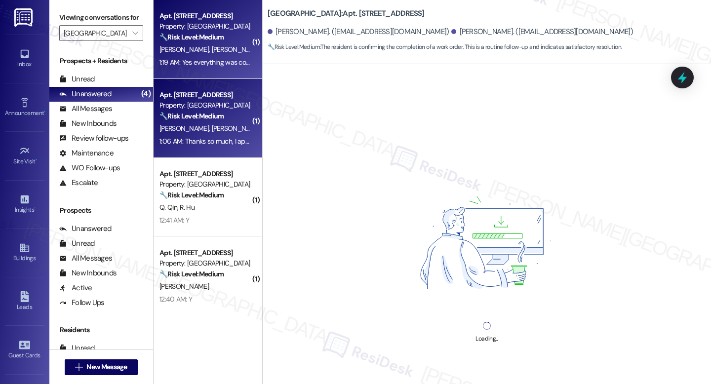
click at [206, 71] on div "Apt. 539, 190 Pleasant St Property: J Malden Center 🔧 Risk Level: Medium The re…" at bounding box center [208, 39] width 109 height 79
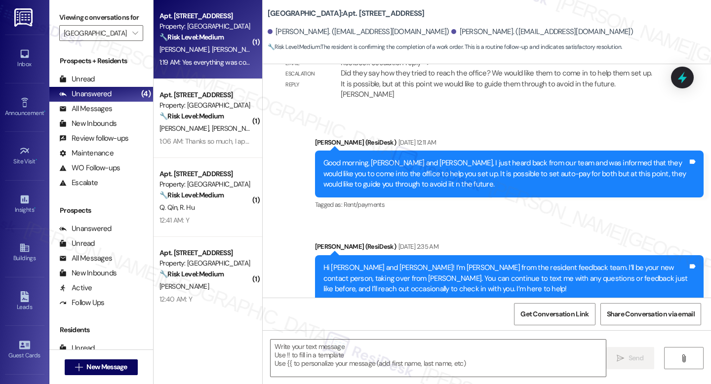
type textarea "Fetching suggested responses. Please feel free to read through the conversation…"
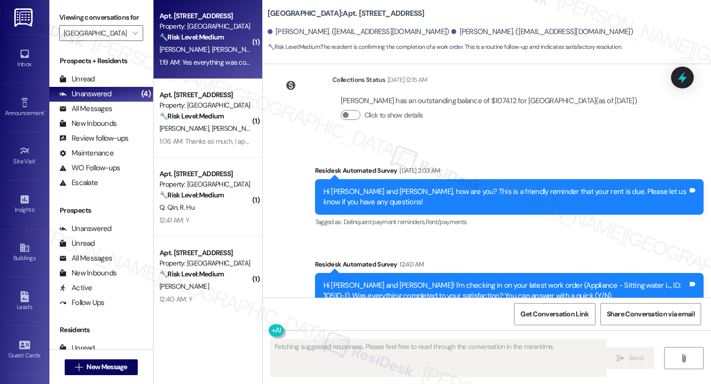
scroll to position [2123, 0]
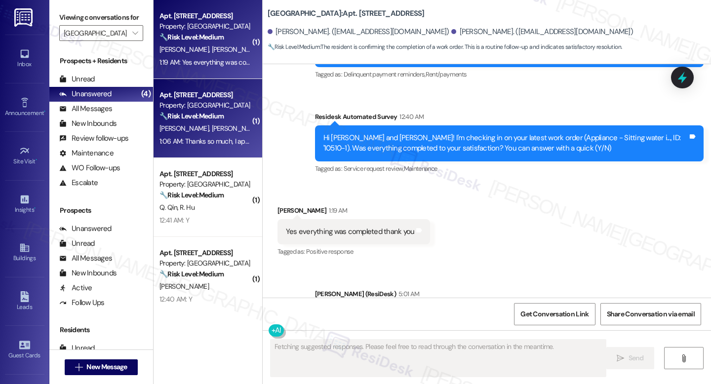
click at [177, 119] on strong "🔧 Risk Level: Medium" at bounding box center [191, 116] width 64 height 9
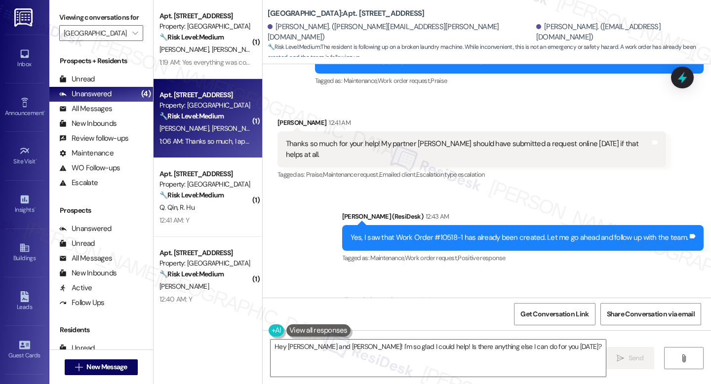
scroll to position [1995, 0]
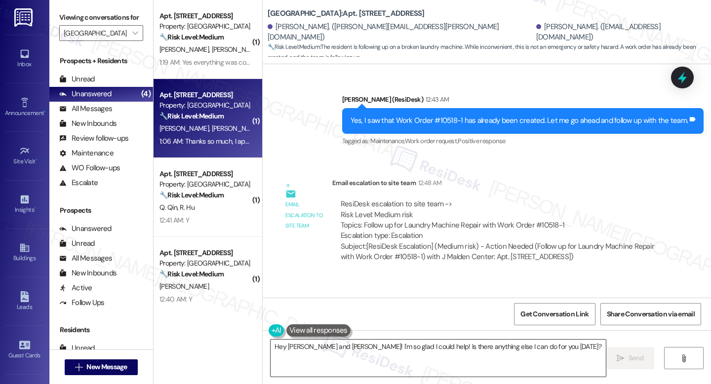
click at [401, 359] on textarea "Hey Shannon and Lyndsey! I'm so glad I could help! Is there anything else I can…" at bounding box center [437, 358] width 335 height 37
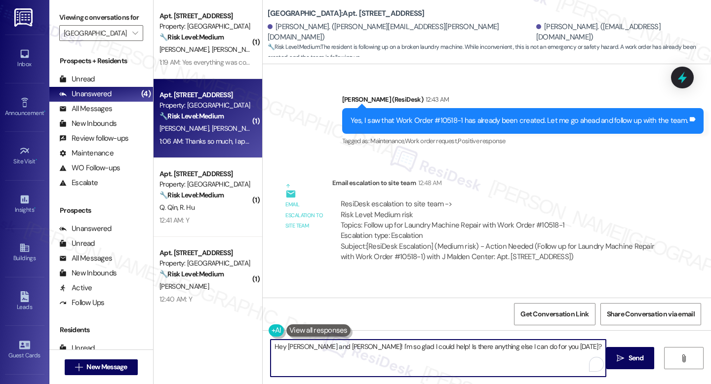
click at [401, 359] on textarea "Hey Shannon and Lyndsey! I'm so glad I could help! Is there anything else I can…" at bounding box center [437, 358] width 335 height 37
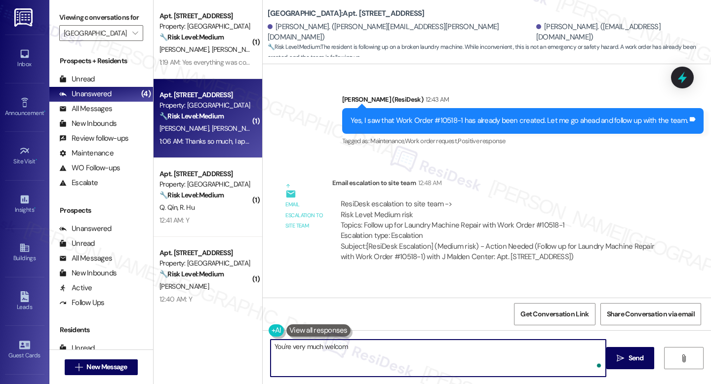
type textarea "You're very much welcome"
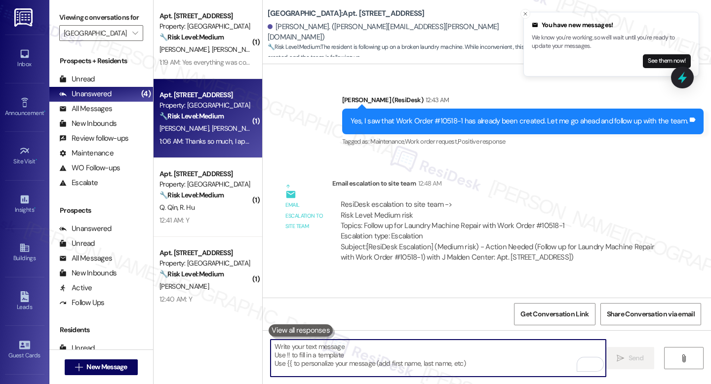
scroll to position [2064, 0]
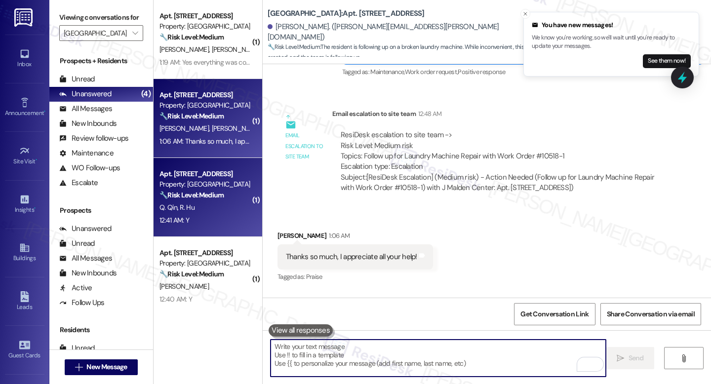
click at [206, 174] on div "Apt. 575, 190 Pleasant St" at bounding box center [204, 174] width 91 height 10
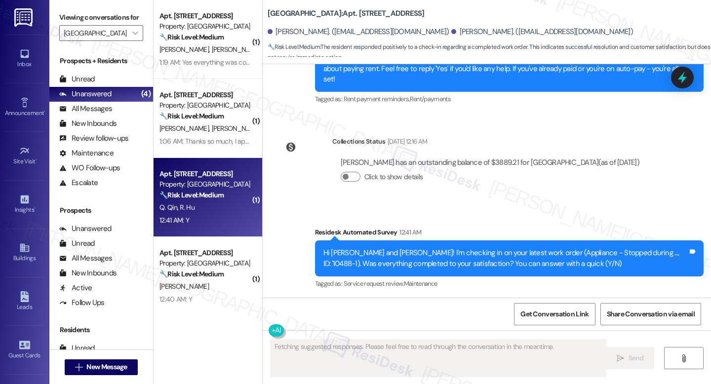
scroll to position [3026, 0]
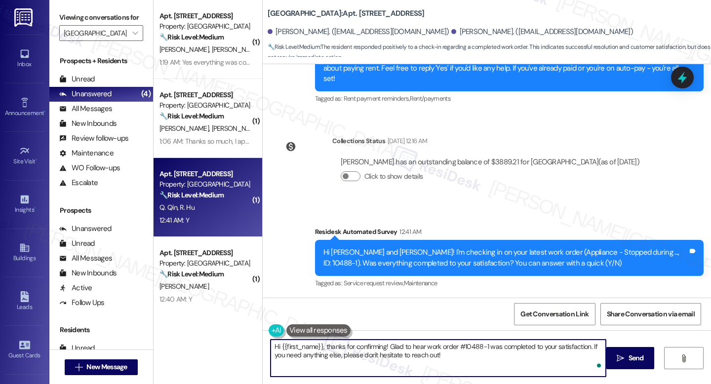
click at [378, 346] on textarea "Hi {{first_name}}, thanks for confirming! Glad to hear work order #10488-1 was …" at bounding box center [437, 358] width 335 height 37
paste textarea "I'm happy the work order was completed to your satisfaction! We'd also love to …"
type textarea "I'm happy the work order was completed to your satisfaction! We'd also love to …"
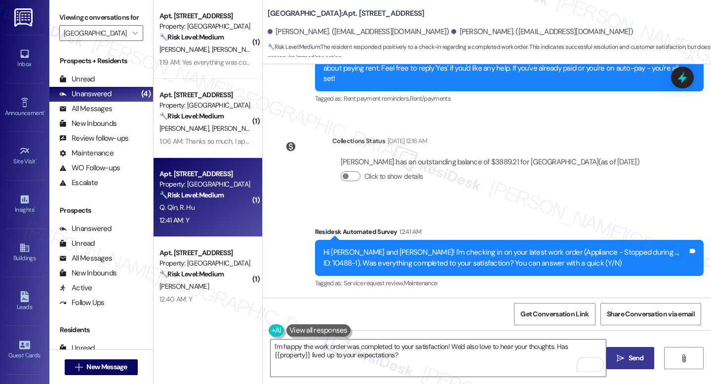
click at [641, 357] on span "Send" at bounding box center [635, 358] width 15 height 10
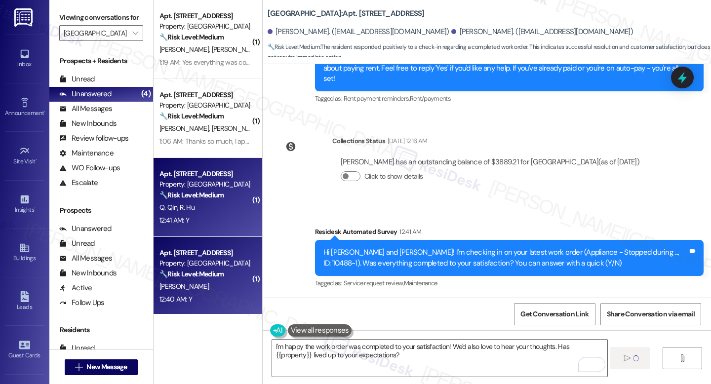
click at [217, 262] on div "Property: J Malden Center" at bounding box center [204, 263] width 91 height 10
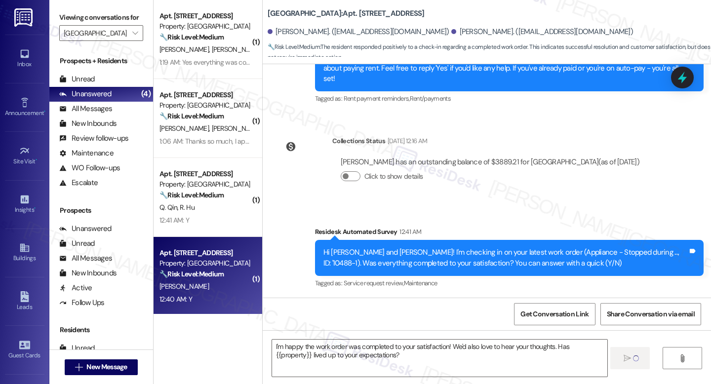
type textarea "Fetching suggested responses. Please feel free to read through the conversation…"
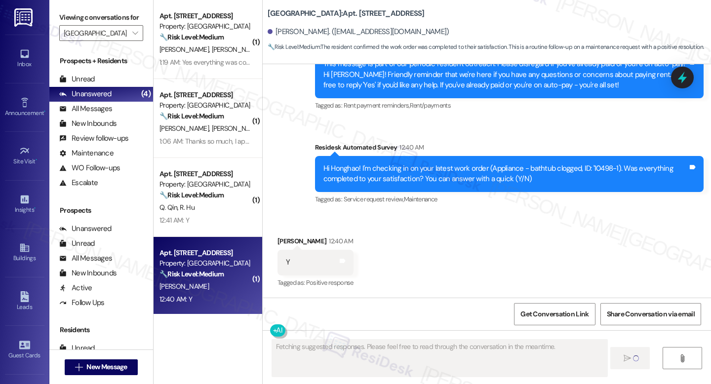
scroll to position [219, 0]
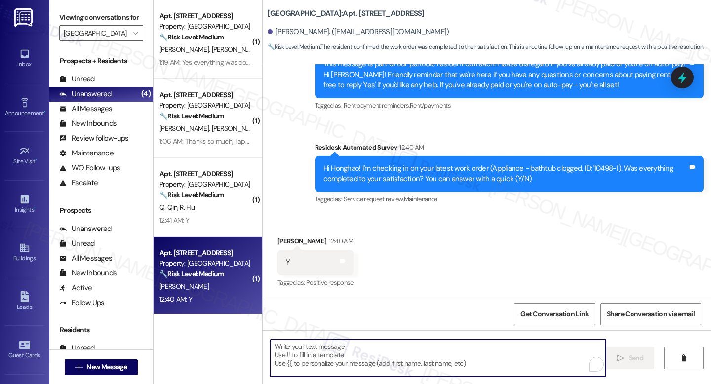
click at [373, 343] on textarea "To enrich screen reader interactions, please activate Accessibility in Grammarl…" at bounding box center [437, 358] width 335 height 37
paste textarea "I'm happy the work order was completed to your satisfaction! We'd also love to …"
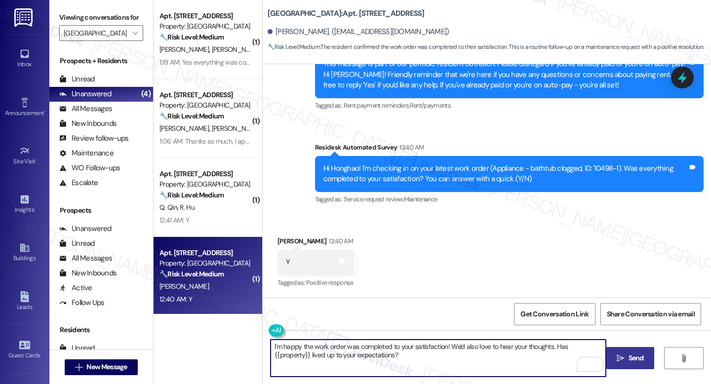
type textarea "I'm happy the work order was completed to your satisfaction! We'd also love to …"
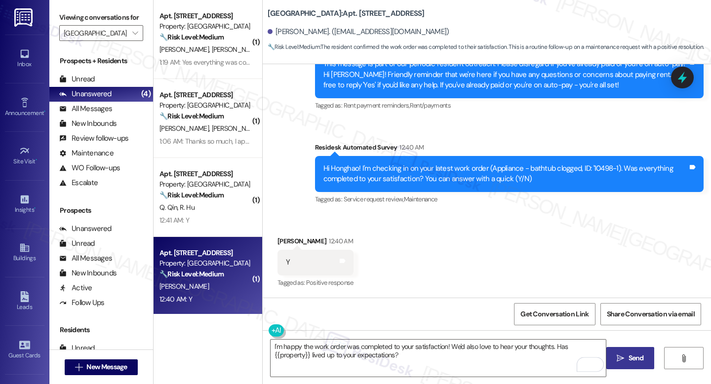
click at [638, 356] on span "Send" at bounding box center [635, 358] width 15 height 10
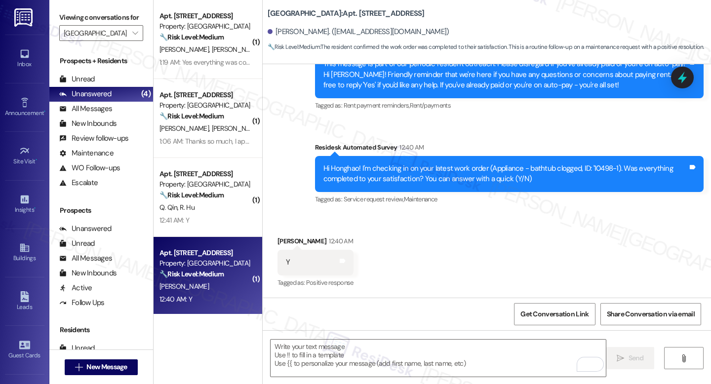
scroll to position [299, 0]
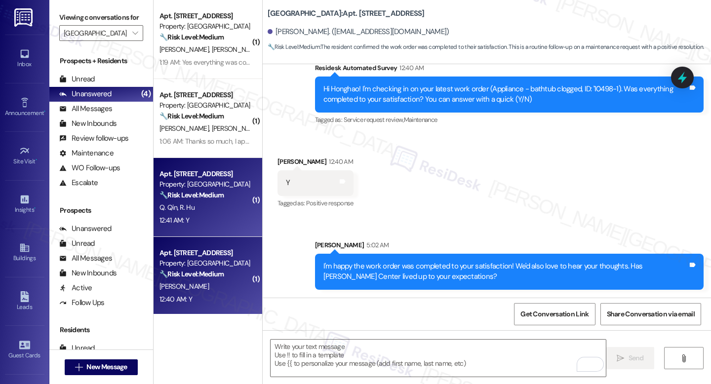
click at [180, 205] on span "R. Hu" at bounding box center [187, 207] width 15 height 9
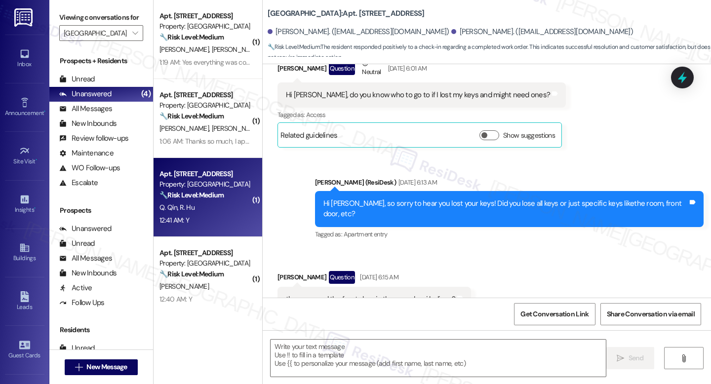
type textarea "Fetching suggested responses. Please feel free to read through the conversation…"
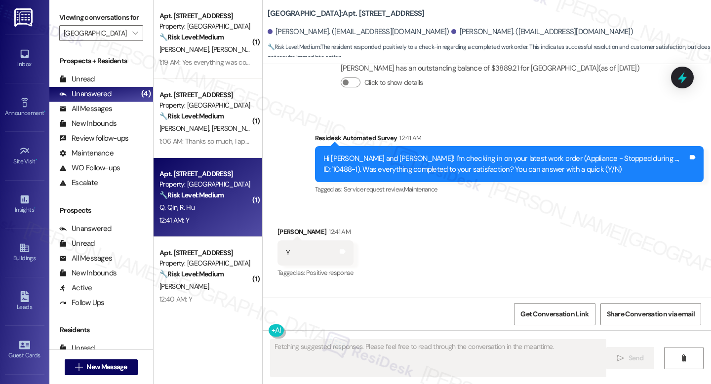
scroll to position [2, 0]
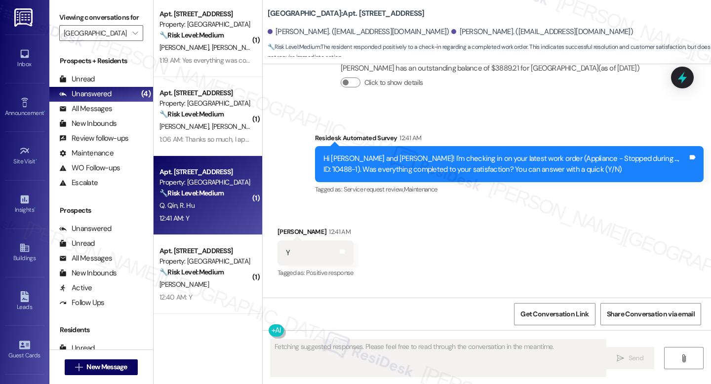
click at [193, 256] on div "Apt. 673, 190 Pleasant St" at bounding box center [204, 251] width 91 height 10
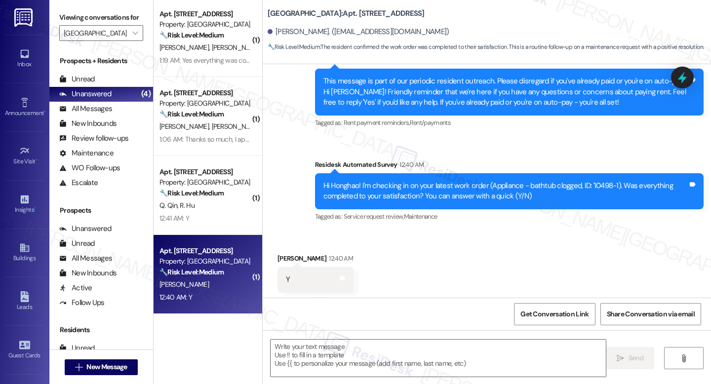
type textarea "Fetching suggested responses. Please feel free to read through the conversation…"
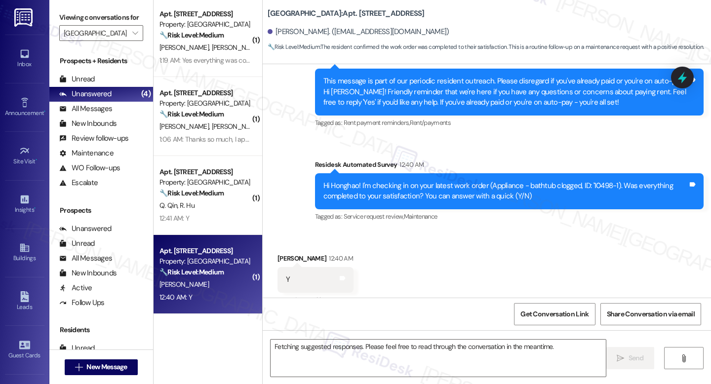
scroll to position [219, 0]
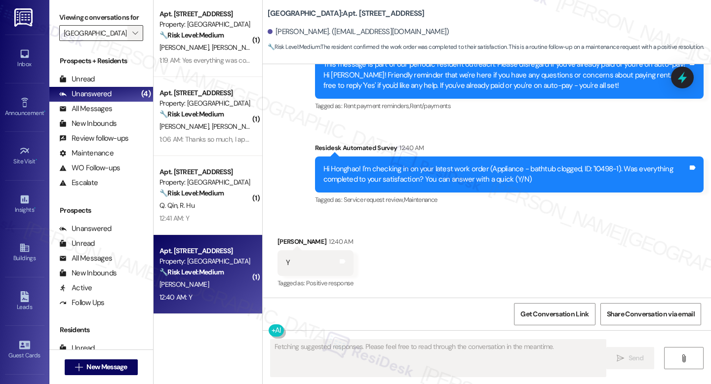
click at [130, 41] on span "" at bounding box center [134, 33] width 9 height 16
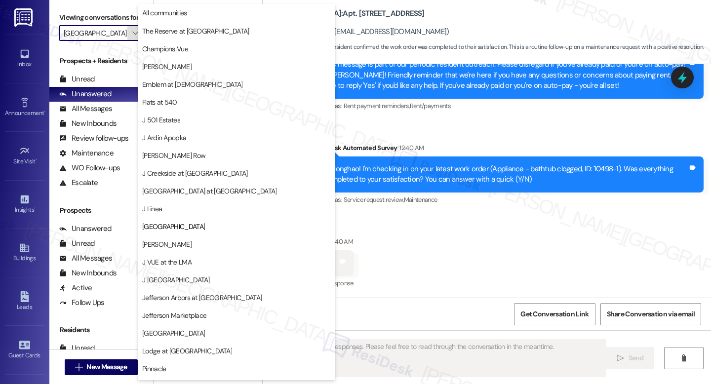
scroll to position [122, 0]
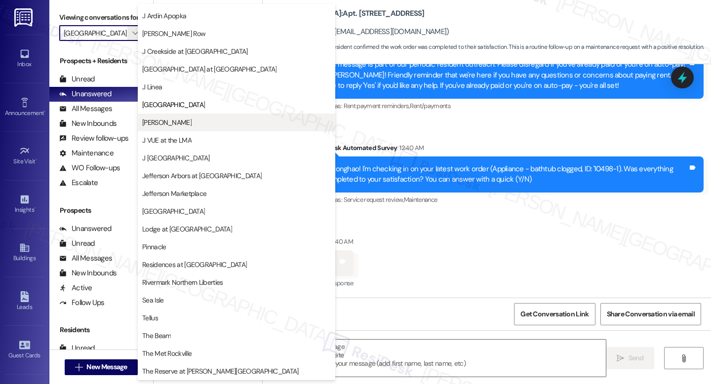
click at [185, 115] on button "[PERSON_NAME]" at bounding box center [236, 123] width 197 height 18
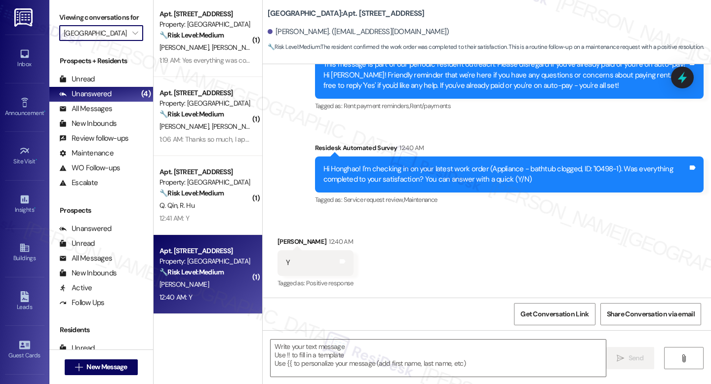
type input "[PERSON_NAME]"
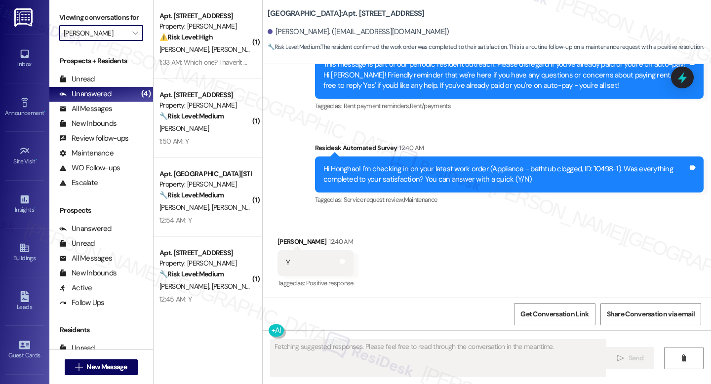
scroll to position [313, 0]
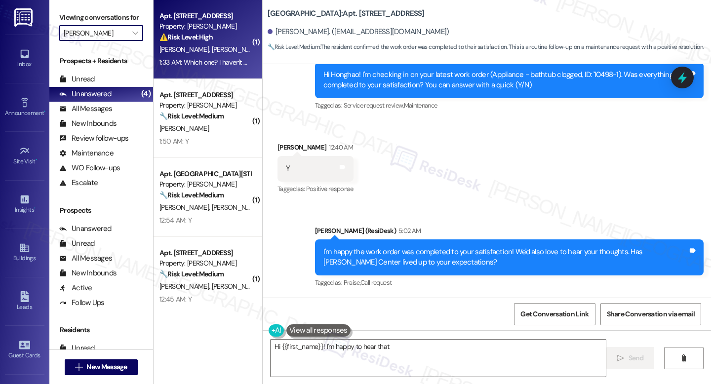
type textarea "Hi {{first_name}}! I'm happy to hear that you're"
click at [211, 52] on span "K. Klein" at bounding box center [235, 49] width 49 height 9
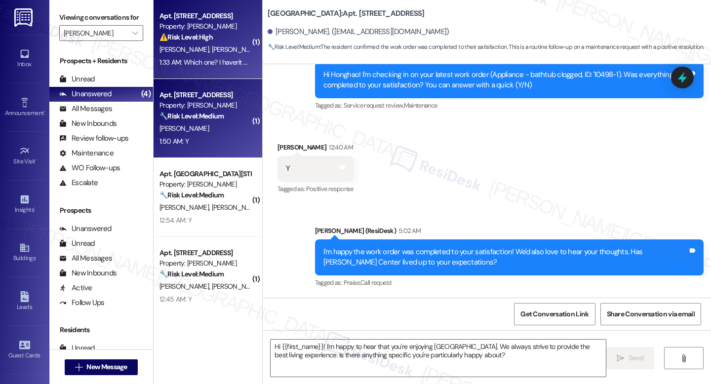
type textarea "Fetching suggested responses. Please feel free to read through the conversation…"
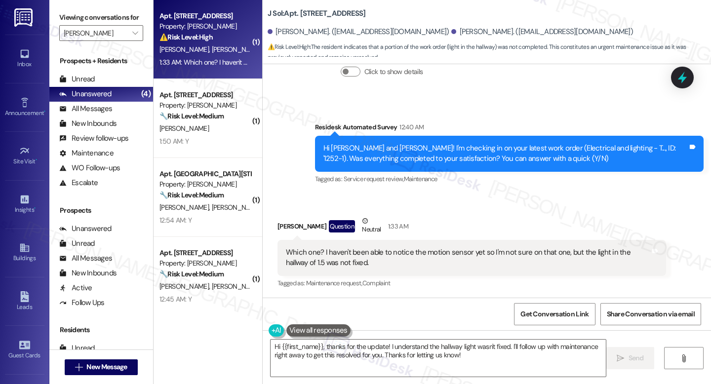
scroll to position [216, 0]
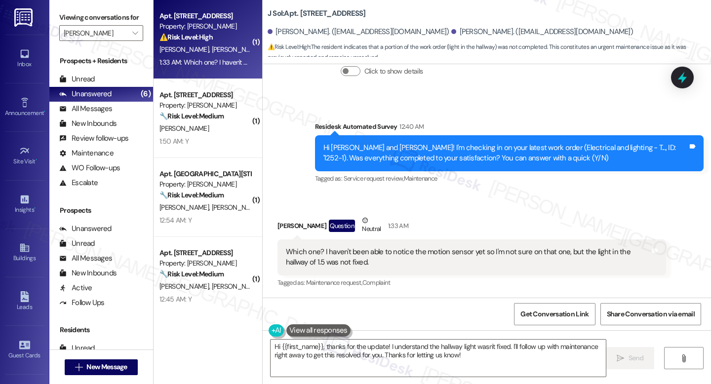
click at [298, 13] on b "J Sol: Apt. 410, 4000 Fairfax Blvd" at bounding box center [317, 13] width 98 height 10
copy b "410"
click at [363, 347] on textarea "Hi {{first_name}}, thanks for the update! I understand the hallway light wasn't…" at bounding box center [437, 358] width 335 height 37
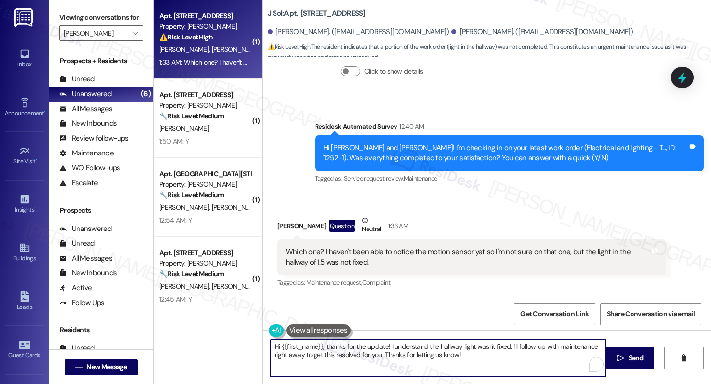
click at [363, 347] on textarea "Hi {{first_name}}, thanks for the update! I understand the hallway light wasn't…" at bounding box center [437, 358] width 335 height 37
paste textarea "1252-1"
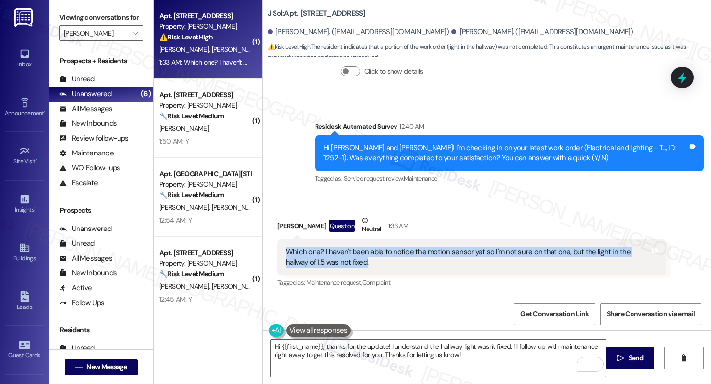
drag, startPoint x: 278, startPoint y: 250, endPoint x: 345, endPoint y: 263, distance: 68.4
click at [345, 263] on div "Which one? I haven't been able to notice the motion sensor yet so I'm not sure …" at bounding box center [471, 257] width 388 height 36
copy div "Which one? I haven't been able to notice the motion sensor yet so I'm not sure …"
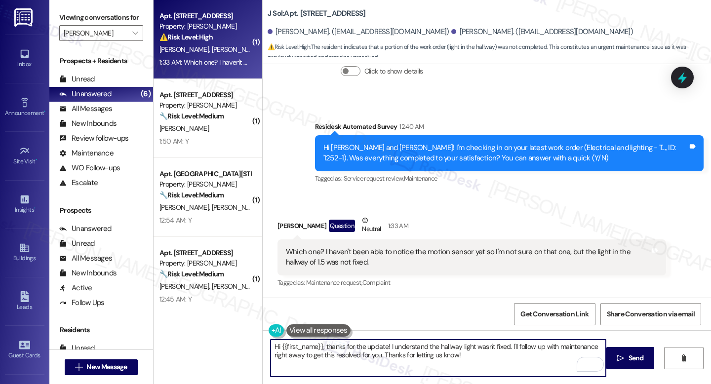
click at [429, 342] on textarea "Hi {{first_name}}, thanks for the update! I understand the hallway light wasn't…" at bounding box center [437, 358] width 335 height 37
click at [425, 352] on textarea "Hi {{first_name}}, thanks for the update! I understand the hallway light wasn't…" at bounding box center [437, 358] width 335 height 37
paste textarea "you for clarifying. I’m sorry to hear the hallway light on 1.5 wasn’t fixed. I’…"
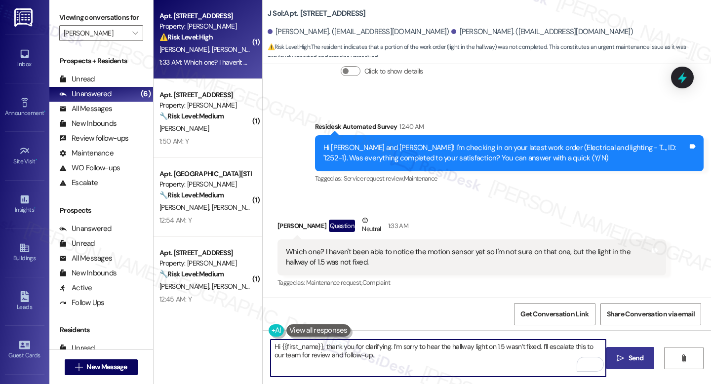
type textarea "Hi {{first_name}}, thank you for clarifying. I’m sorry to hear the hallway ligh…"
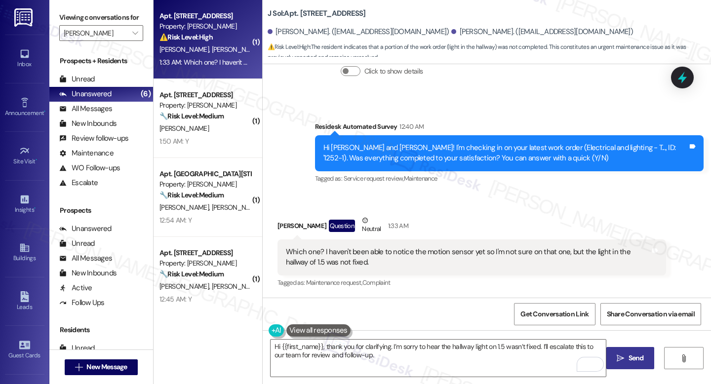
click at [651, 353] on button " Send" at bounding box center [630, 358] width 48 height 22
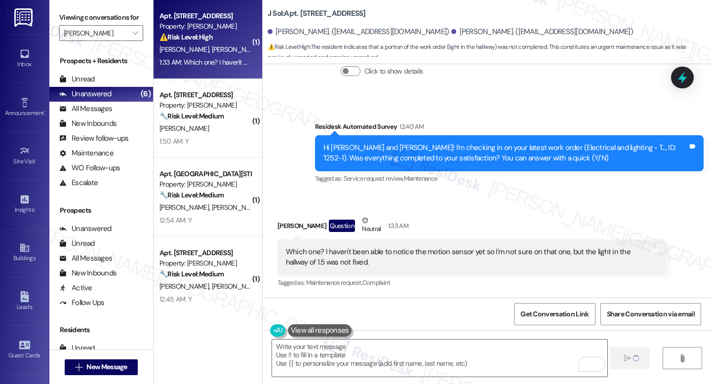
type textarea "Fetching suggested responses. Please feel free to read through the conversation…"
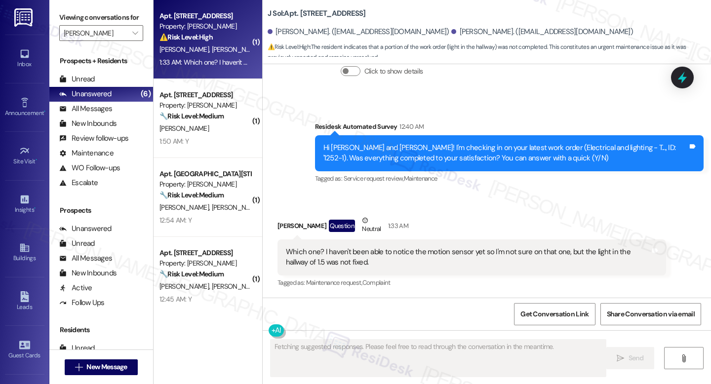
scroll to position [215, 0]
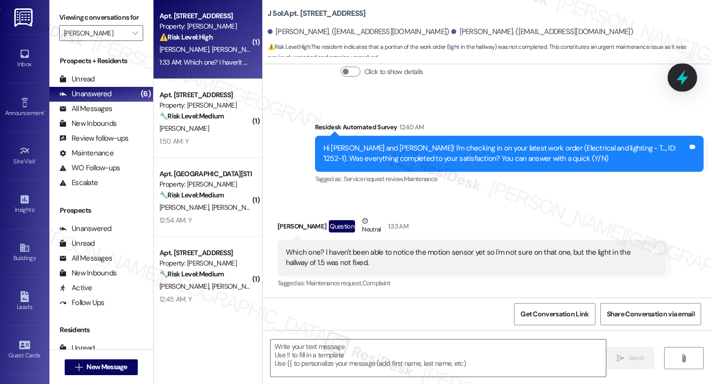
click at [682, 85] on icon at bounding box center [682, 77] width 17 height 17
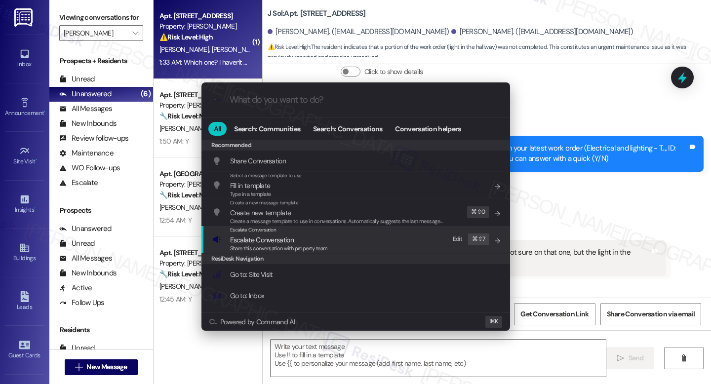
click at [265, 243] on span "Escalate Conversation" at bounding box center [262, 239] width 64 height 9
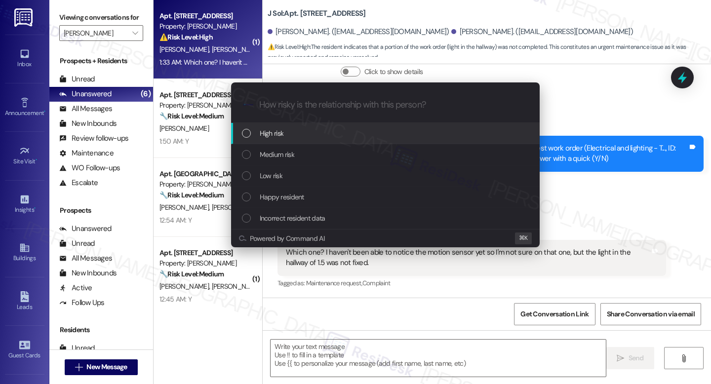
paste input "Hallway Light on 1.5 Not Fixed – WOs #1251-1 and #1252-1 Show Completed"
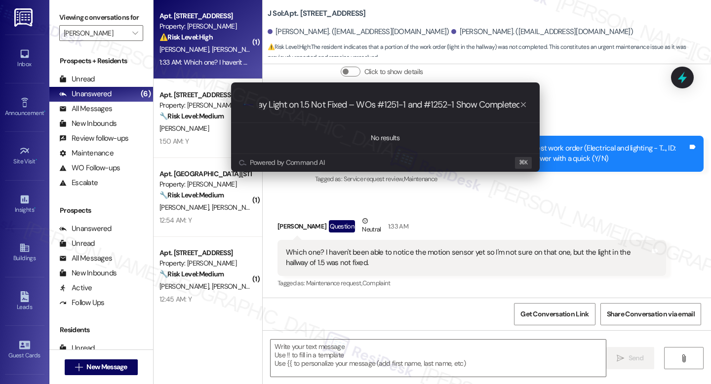
type input "Hallway Light on 1.5 Not Fixed – WOs #1251-1 and #1252-1 Show Completed"
click at [382, 113] on div ".cls-1{fill:#0a055f;}.cls-2{fill:#0cc4c4;} resideskLogoBlueOrange Hallway Light…" at bounding box center [385, 104] width 308 height 35
click at [382, 112] on div ".cls-1{fill:#0a055f;}.cls-2{fill:#0cc4c4;} resideskLogoBlueOrange Hallway Light…" at bounding box center [385, 104] width 308 height 35
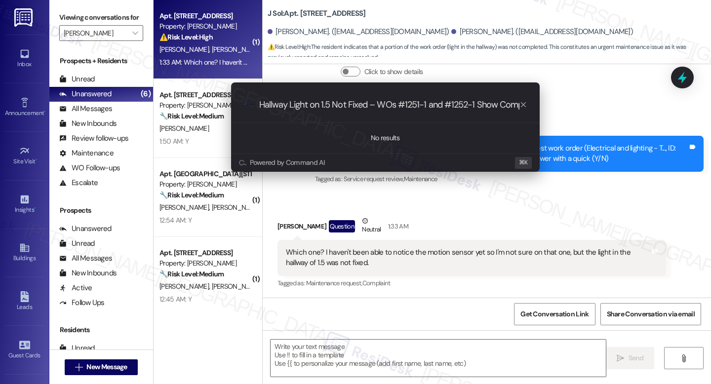
click at [525, 106] on icon "progress bar" at bounding box center [523, 104] width 5 height 5
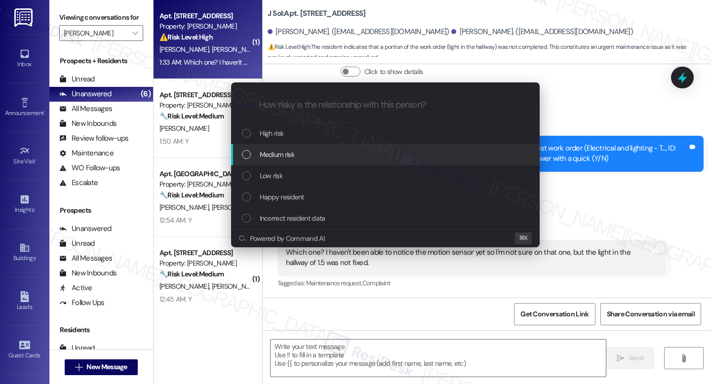
click at [278, 157] on span "Medium risk" at bounding box center [277, 154] width 35 height 11
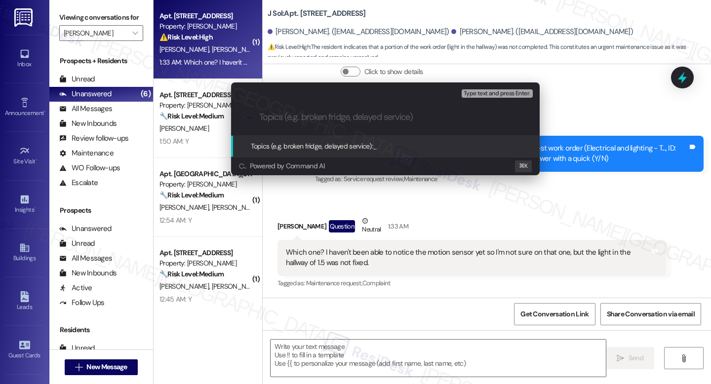
click at [308, 118] on input "Topics (e.g. broken fridge, delayed service)" at bounding box center [393, 117] width 268 height 10
paste input "Hallway Light on 1.5 Not Fixed – WOs #1251-1 and #1252-1 Show Completed"
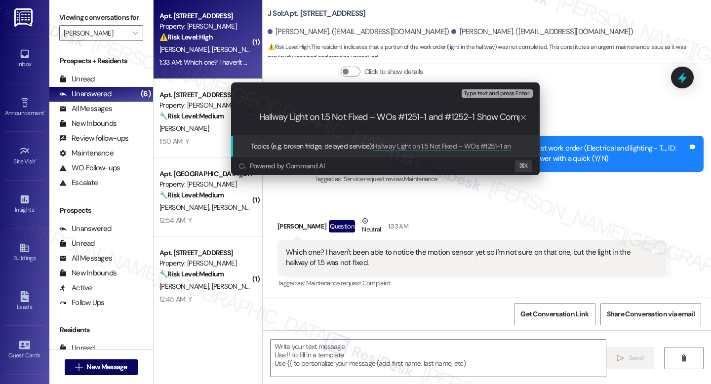
scroll to position [0, 21]
type input "Hallway Light on 1.5 Not Fixed – WOs #1251-1 and #1252-1 Show Completed"
click at [440, 149] on span "Hallway Light on 1.5 Not Fixed – WOs #1251-1 and #1252-1 Show Completed" at bounding box center [482, 146] width 218 height 9
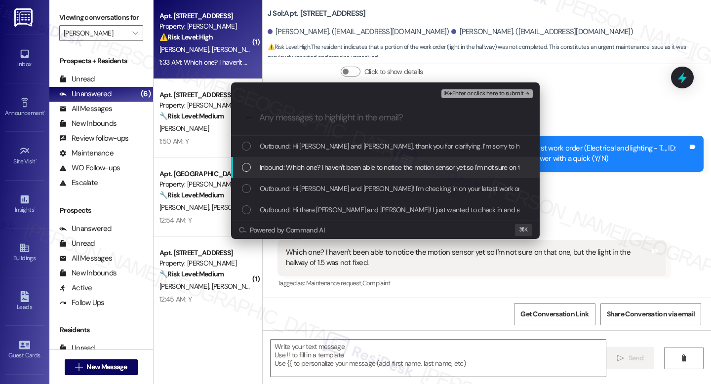
click at [298, 173] on div "Inbound: Which one? I haven't been able to notice the motion sensor yet so I'm …" at bounding box center [385, 167] width 308 height 21
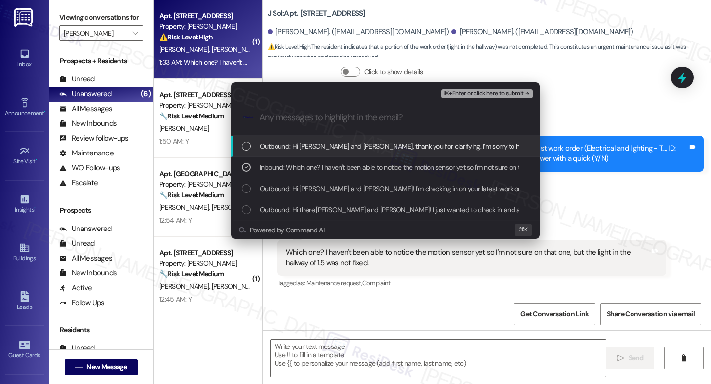
click at [468, 97] on span "⌘+Enter or click here to submit" at bounding box center [483, 93] width 80 height 7
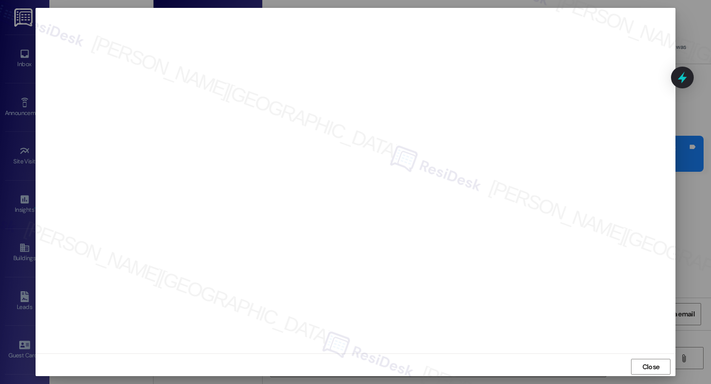
scroll to position [3, 0]
click at [634, 359] on button "Close" at bounding box center [650, 363] width 39 height 16
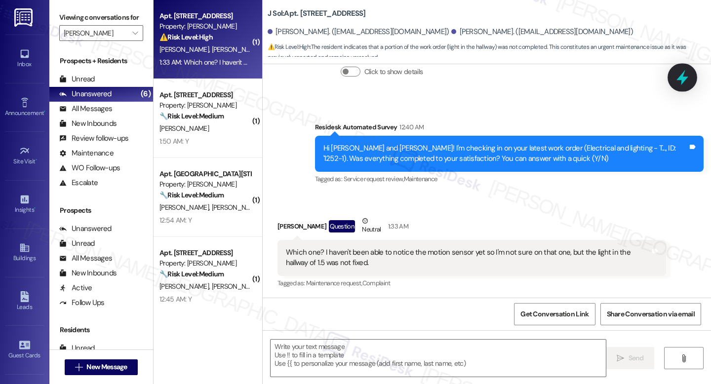
click at [687, 81] on icon at bounding box center [682, 77] width 17 height 17
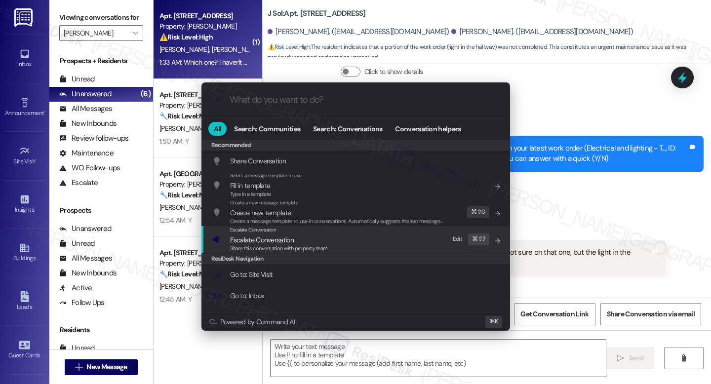
click at [242, 247] on span "Share this conversation with property team" at bounding box center [279, 248] width 98 height 7
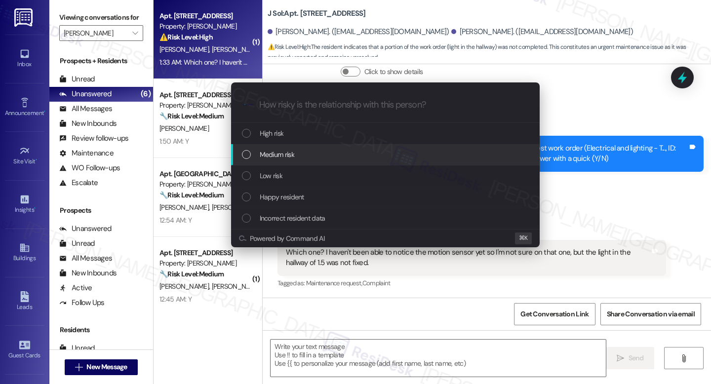
click at [289, 156] on span "Medium risk" at bounding box center [277, 154] width 35 height 11
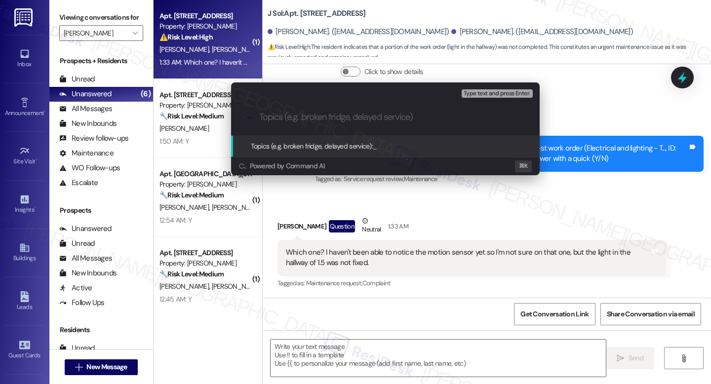
paste input "Hallway Light on 1.5 Not Fixed – WOs #1251-1 and #1252-1 Show Completed"
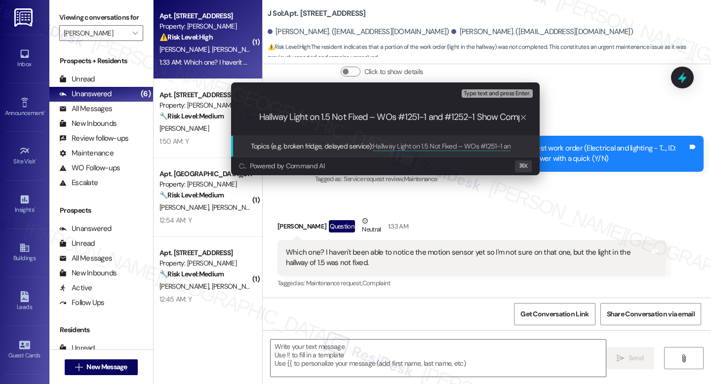
scroll to position [0, 21]
type input "Hallway Light on 1.5 Not Fixed – WOs #1251-1 and #1252-1 Show Completed"
click at [438, 154] on div "Topics (e.g. broken fridge, delayed service): Hallway Light on 1.5 Not Fixed – …" at bounding box center [385, 146] width 308 height 21
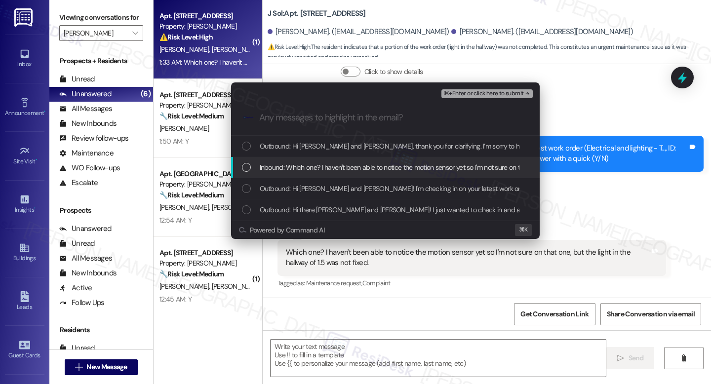
click at [341, 166] on span "Inbound: Which one? I haven't been able to notice the motion sensor yet so I'm …" at bounding box center [468, 167] width 417 height 11
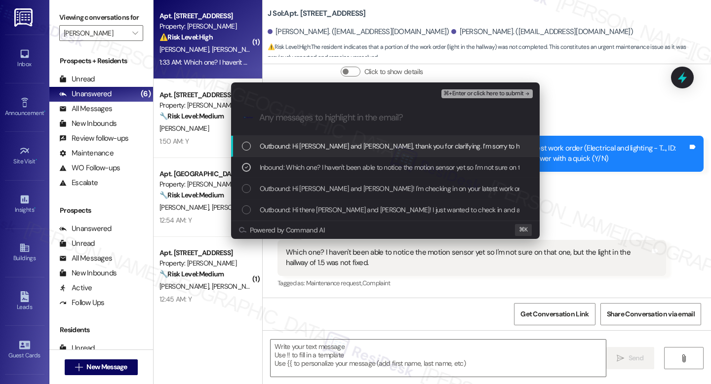
click at [487, 92] on span "⌘+Enter or click here to submit" at bounding box center [483, 93] width 80 height 7
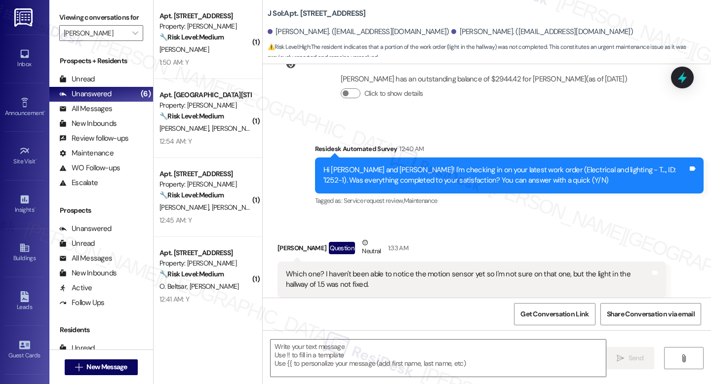
type textarea "Fetching suggested responses. Please feel free to read through the conversation…"
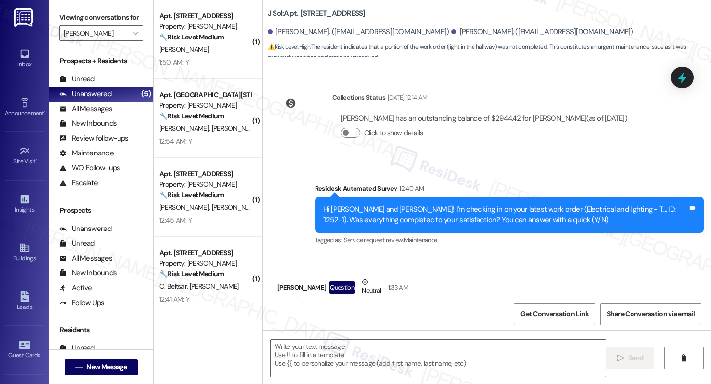
scroll to position [309, 0]
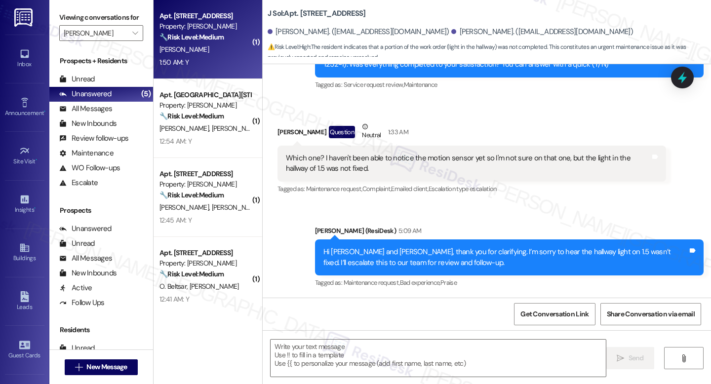
click at [186, 55] on div "F. Ranfone" at bounding box center [204, 49] width 93 height 12
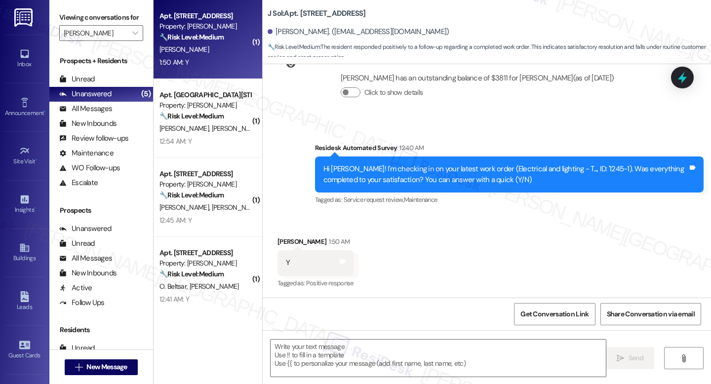
type textarea "Fetching suggested responses. Please feel free to read through the conversation…"
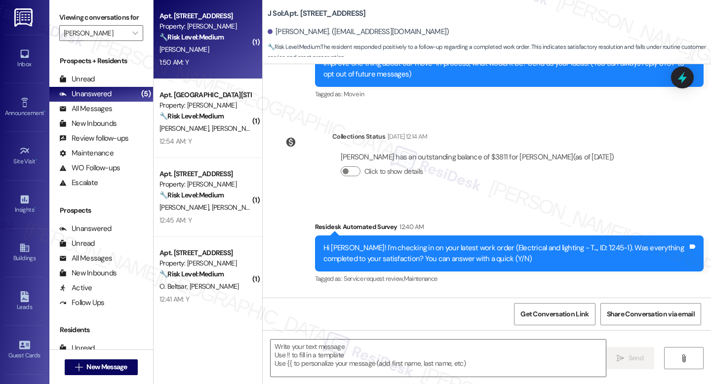
scroll to position [205, 0]
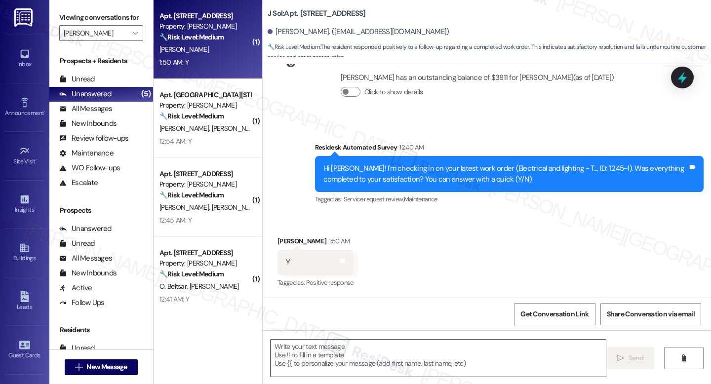
click at [383, 349] on textarea at bounding box center [437, 358] width 335 height 37
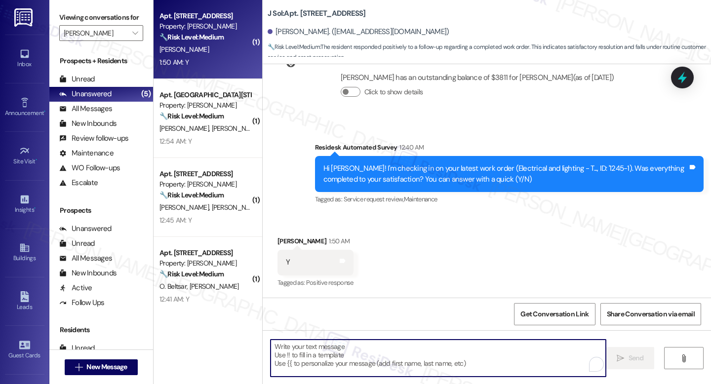
paste textarea "I'm happy the work order was completed to your satisfaction! We'd also love to …"
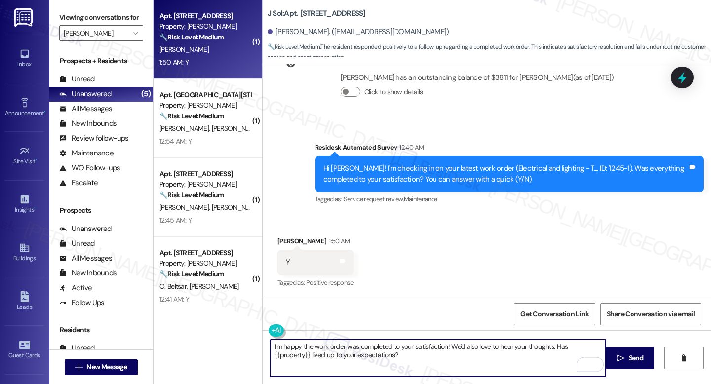
type textarea "I'm happy the work order was completed to your satisfaction! We'd also love to …"
click at [617, 371] on div "I'm happy the work order was completed to your satisfaction! We'd also love to …" at bounding box center [487, 367] width 448 height 74
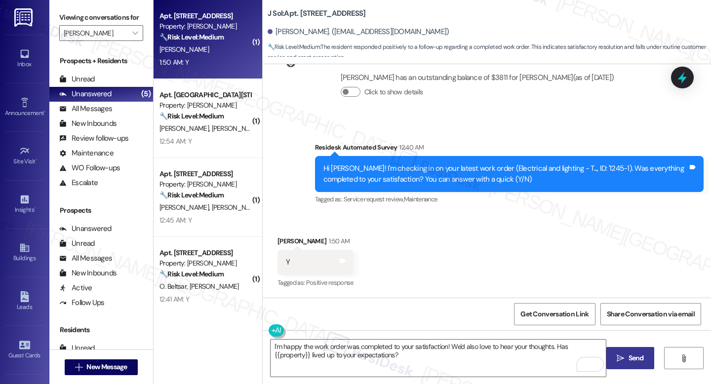
click at [626, 359] on span "Send" at bounding box center [635, 358] width 19 height 10
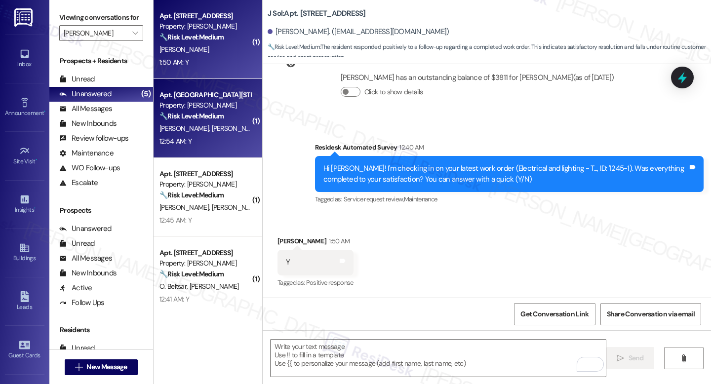
scroll to position [205, 0]
click at [211, 122] on div "K. Wolfe K. Wolfe" at bounding box center [204, 128] width 93 height 12
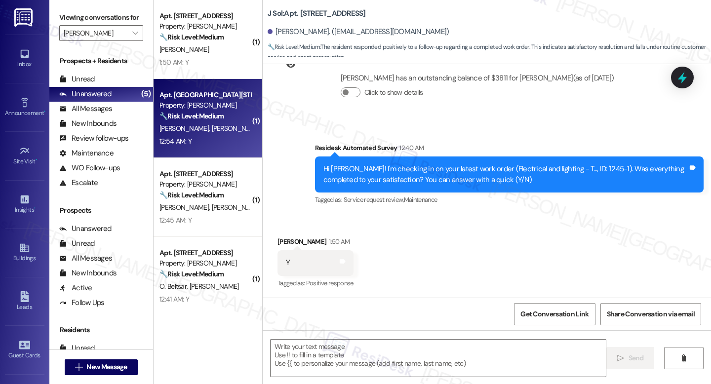
type textarea "Fetching suggested responses. Please feel free to read through the conversation…"
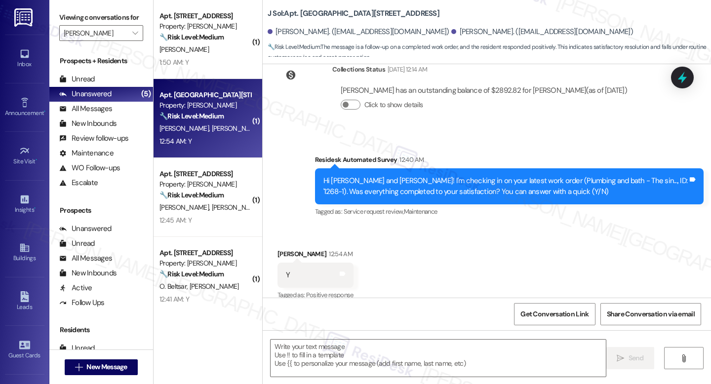
scroll to position [476, 0]
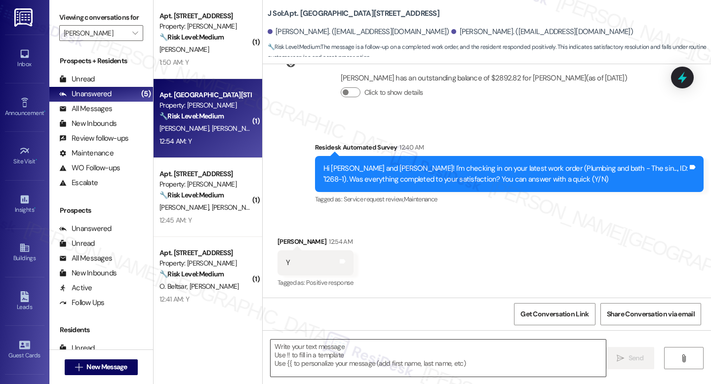
click at [363, 358] on textarea at bounding box center [437, 358] width 335 height 37
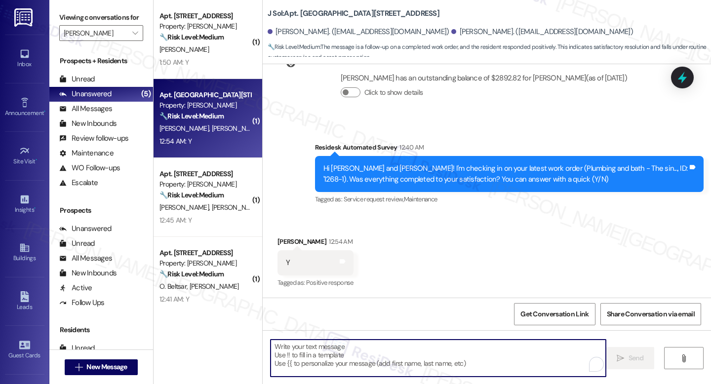
paste textarea "I'm happy the work order was completed to your satisfaction! We'd also love to …"
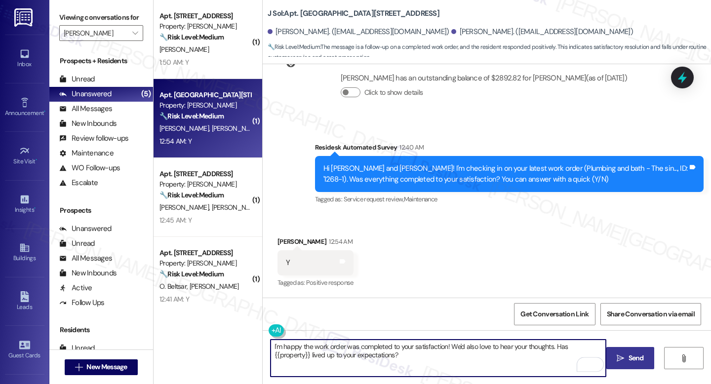
type textarea "I'm happy the work order was completed to your satisfaction! We'd also love to …"
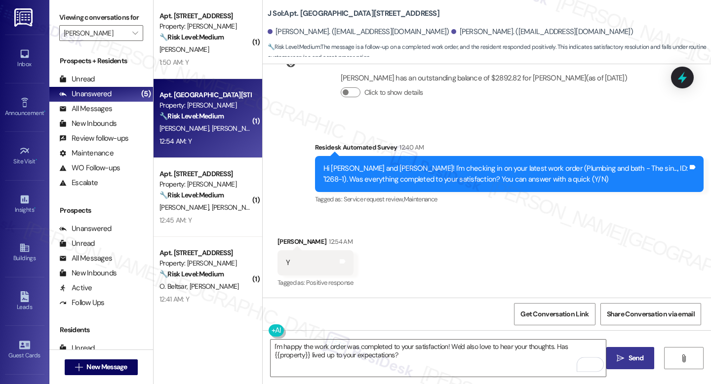
click at [620, 357] on icon "" at bounding box center [619, 358] width 7 height 8
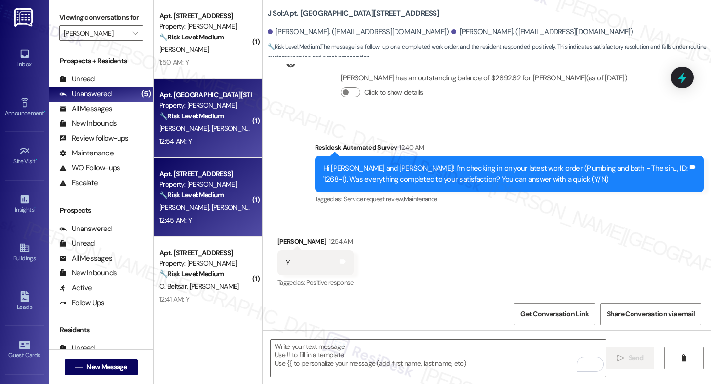
scroll to position [476, 0]
click at [211, 222] on div "12:45 AM: Y 12:45 AM: Y" at bounding box center [204, 220] width 93 height 12
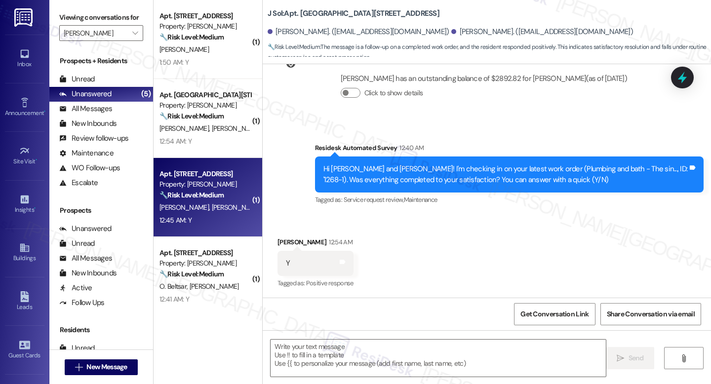
type textarea "Fetching suggested responses. Please feel free to read through the conversation…"
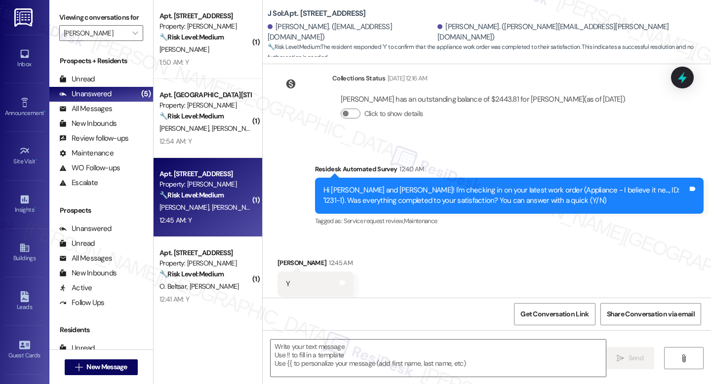
scroll to position [1163, 0]
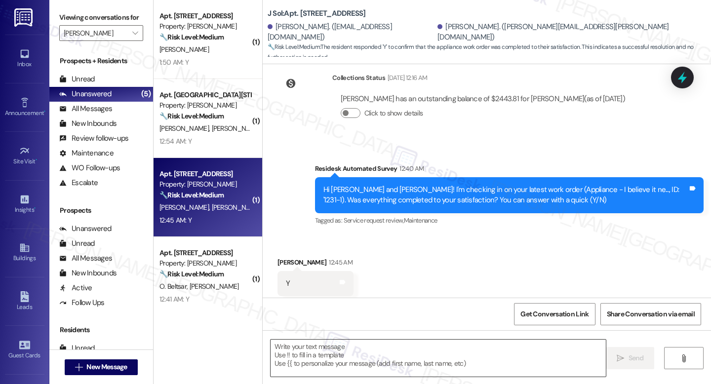
click at [383, 362] on textarea at bounding box center [437, 358] width 335 height 37
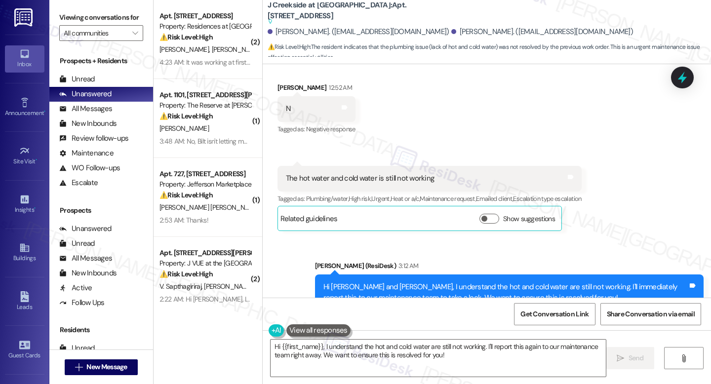
scroll to position [2047, 0]
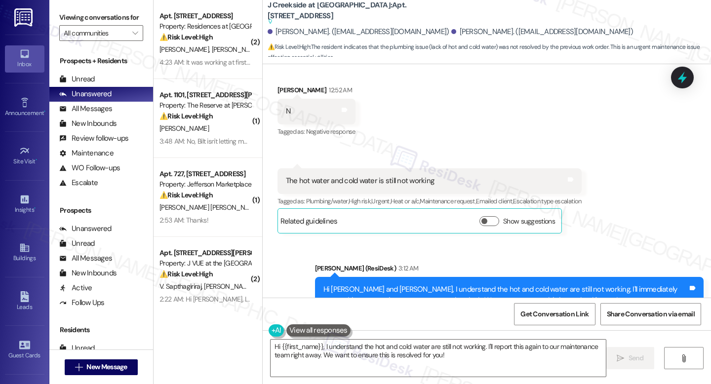
click at [346, 176] on div "The hot water and cold water is still not working" at bounding box center [360, 181] width 148 height 10
copy div "The hot water and cold water is still not working Tags and notes"
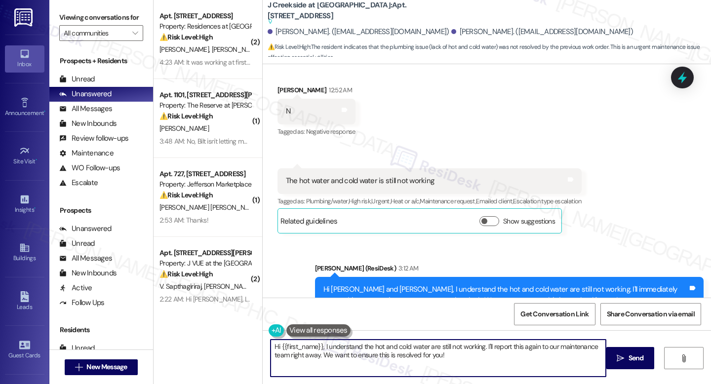
click at [357, 346] on textarea "Hi {{first_name}}, I understand the hot and cold water are still not working. I…" at bounding box center [437, 358] width 335 height 37
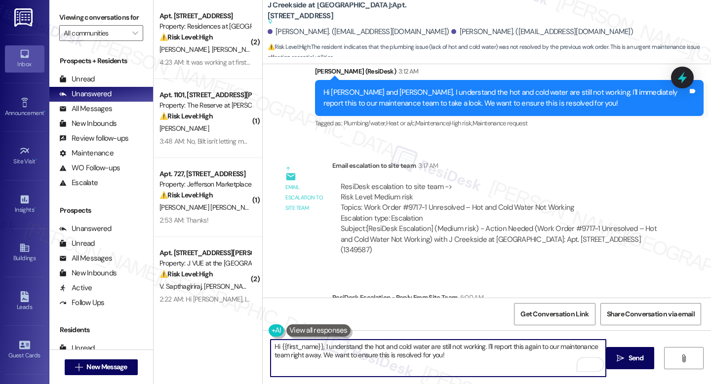
paste textarea "thank you for letting us know. I’ve shared this with our team, and they’ve ente…"
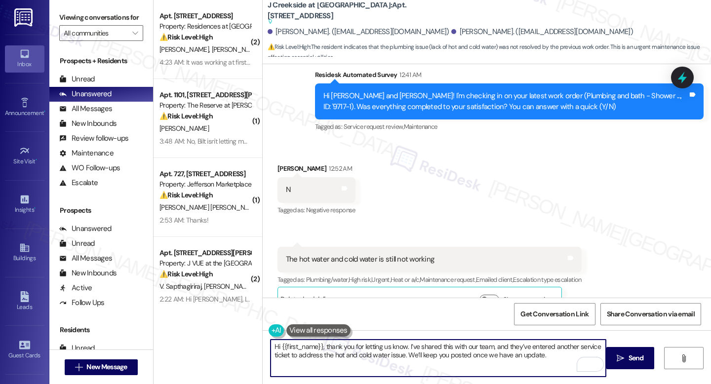
scroll to position [1962, 0]
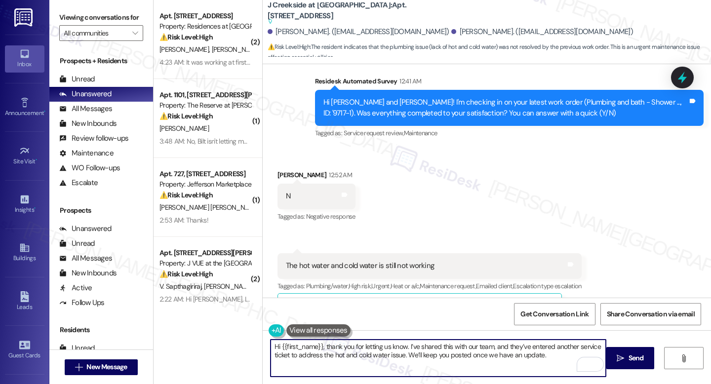
drag, startPoint x: 317, startPoint y: 346, endPoint x: 337, endPoint y: 347, distance: 19.8
click at [278, 346] on textarea "Hi {{first_name}}, thank you for letting us know. I’ve shared this with our tea…" at bounding box center [437, 358] width 335 height 37
click at [390, 359] on textarea "Hi Rachel, thank you for letting us know. I’ve shared this with our team, and t…" at bounding box center [437, 358] width 335 height 37
click at [380, 359] on textarea "Hi Rachel, thank you for letting us know. I’ve shared this with our team, and t…" at bounding box center [437, 358] width 335 height 37
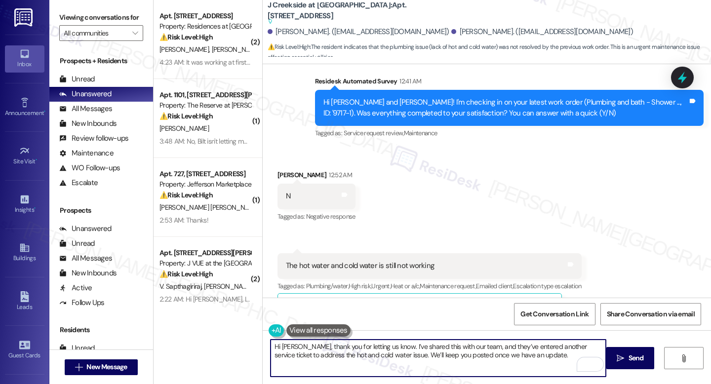
click at [380, 359] on textarea "Hi Rachel, thank you for letting us know. I’ve shared this with our team, and t…" at bounding box center [437, 358] width 335 height 37
paste textarea "We just received an update from the team — they’ve entered another service tick…"
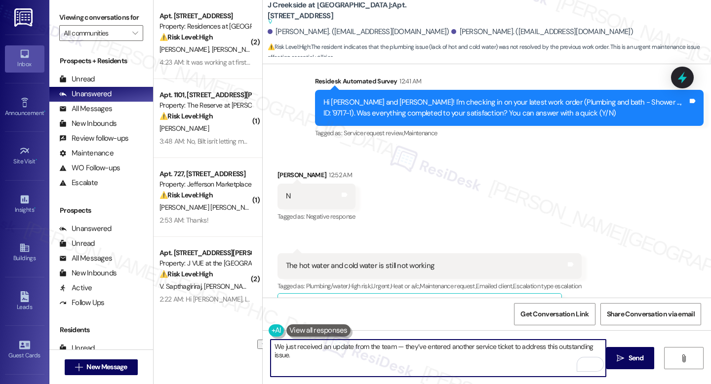
drag, startPoint x: 402, startPoint y: 347, endPoint x: 389, endPoint y: 346, distance: 12.9
click at [389, 346] on textarea "We just received an update from the team — they’ve entered another service tick…" at bounding box center [437, 358] width 335 height 37
click at [423, 351] on textarea "We just received an update from the team. hey’ve entered another service ticket…" at bounding box center [437, 358] width 335 height 37
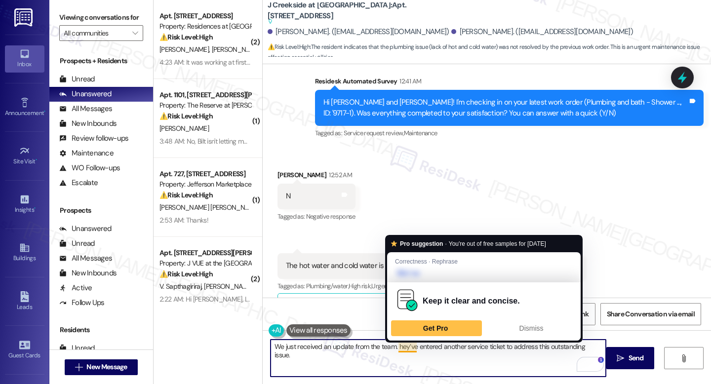
click at [394, 346] on textarea "We just received an update from the team. hey’ve entered another service ticket…" at bounding box center [437, 358] width 335 height 37
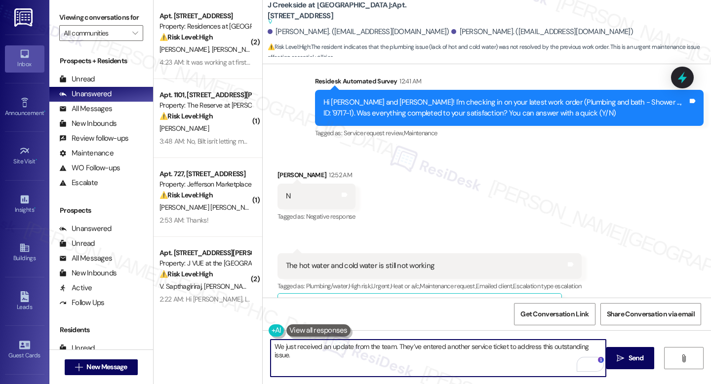
click at [409, 358] on textarea "We just received an update from the team. They’ve entered another service ticke…" at bounding box center [437, 358] width 335 height 37
click at [538, 348] on textarea "We just received an update from the team. They’ve entered another service ticke…" at bounding box center [437, 358] width 335 height 37
type textarea "We just received an update from the team. They’ve entered another service ticke…"
click at [636, 356] on span "Send" at bounding box center [635, 358] width 15 height 10
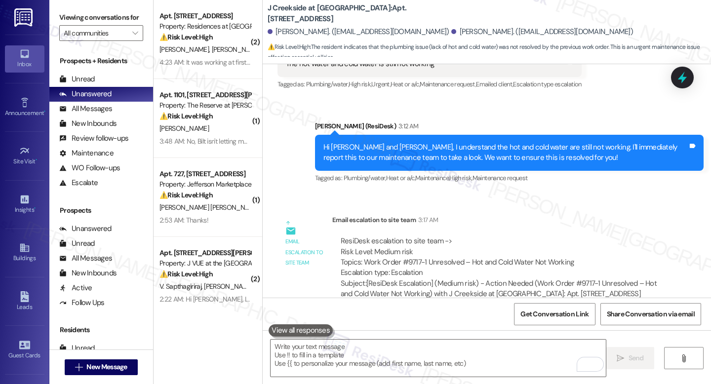
scroll to position [2159, 0]
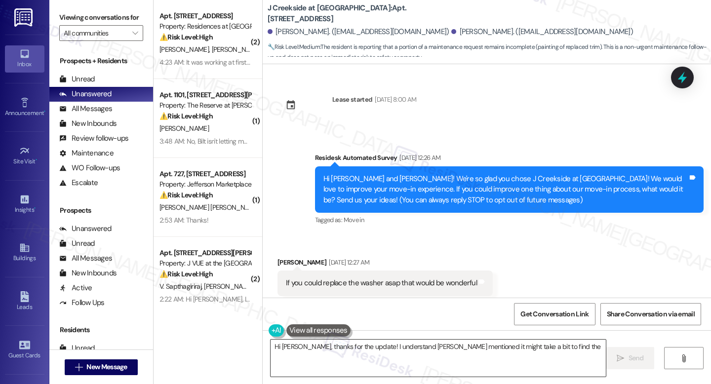
scroll to position [1494, 0]
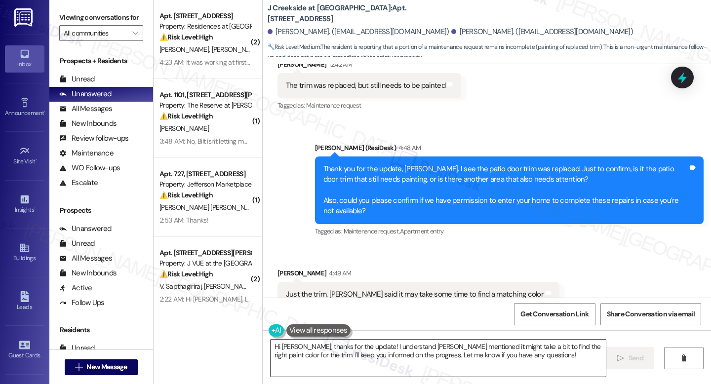
click at [362, 360] on textarea "Hi Maria, thanks for the update! I understand Aaron mentioned it might take a b…" at bounding box center [437, 358] width 335 height 37
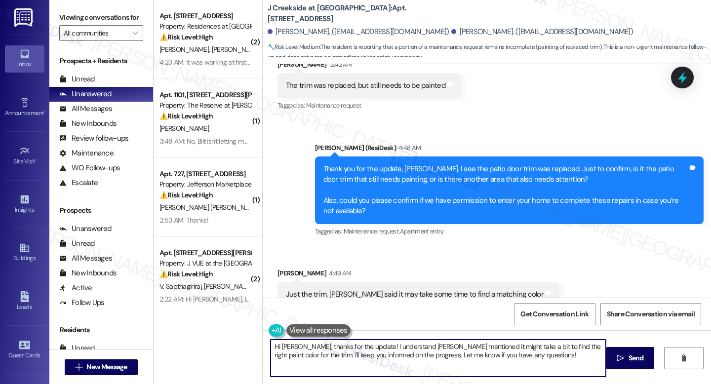
click at [362, 360] on textarea "Hi Maria, thanks for the update! I understand Aaron mentioned it might take a b…" at bounding box center [437, 358] width 335 height 37
paste textarea "{{first_name}}, we just received an update from the team — an additional servic…"
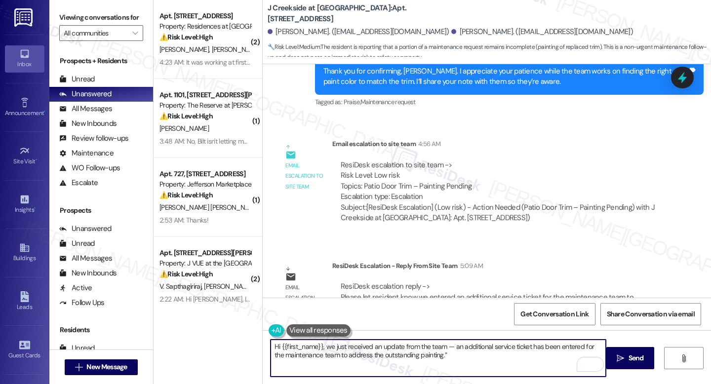
scroll to position [1810, 0]
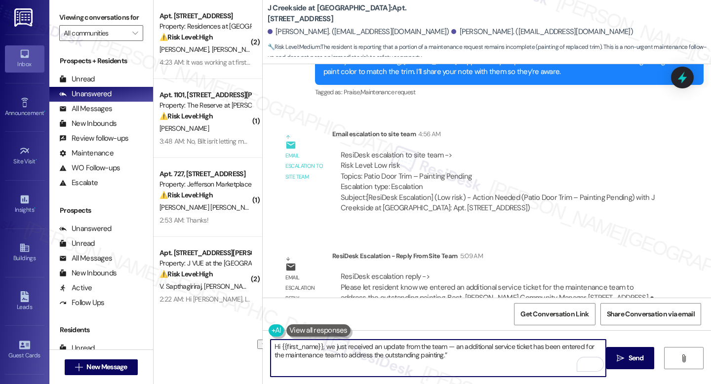
drag, startPoint x: 325, startPoint y: 346, endPoint x: 269, endPoint y: 344, distance: 55.3
click at [270, 344] on textarea "Hi {{first_name}}, we just received an update from the team — an additional ser…" at bounding box center [437, 358] width 335 height 37
click at [374, 353] on textarea "We just received an update from the team — an additional service ticket has bee…" at bounding box center [437, 358] width 335 height 37
click at [420, 359] on textarea "We just received an update from the team — an additional service ticket has bee…" at bounding box center [437, 358] width 335 height 37
drag, startPoint x: 404, startPoint y: 349, endPoint x: 390, endPoint y: 348, distance: 13.3
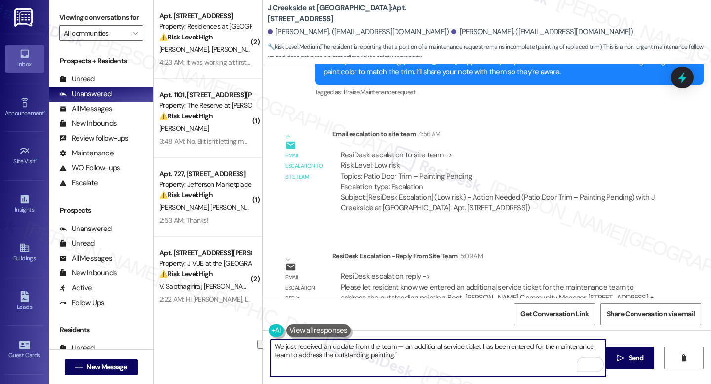
click at [390, 348] on textarea "We just received an update from the team — an additional service ticket has bee…" at bounding box center [437, 358] width 335 height 37
click at [421, 367] on textarea "We just received an update from the team. An additional service ticket has been…" at bounding box center [437, 358] width 335 height 37
click at [411, 357] on textarea "We just received an update from the team. An additional service ticket has been…" at bounding box center [437, 358] width 335 height 37
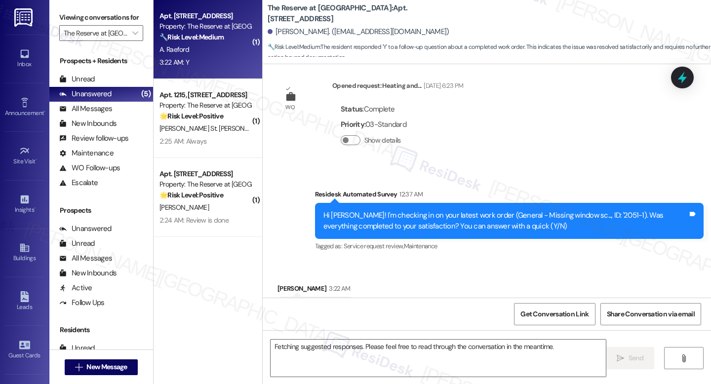
scroll to position [635, 0]
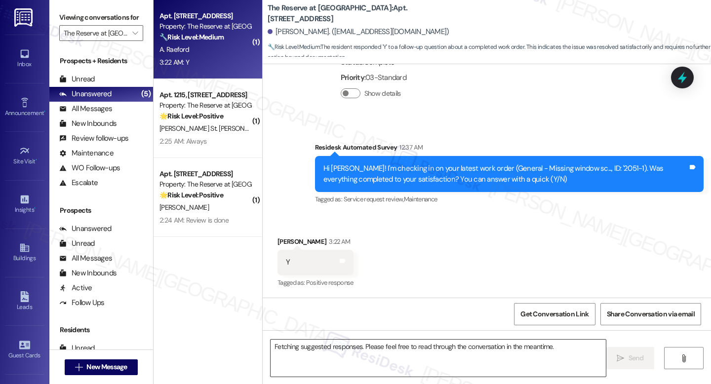
click at [344, 359] on textarea "Fetching suggested responses. Please feel free to read through the conversation…" at bounding box center [437, 358] width 335 height 37
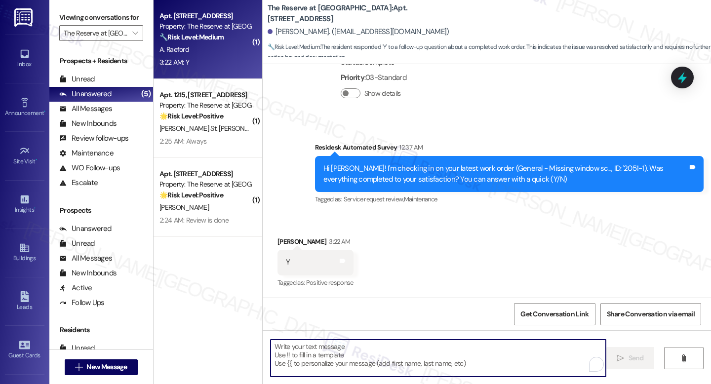
paste textarea "I'm happy the work order was completed to your satisfaction! We'd also love to …"
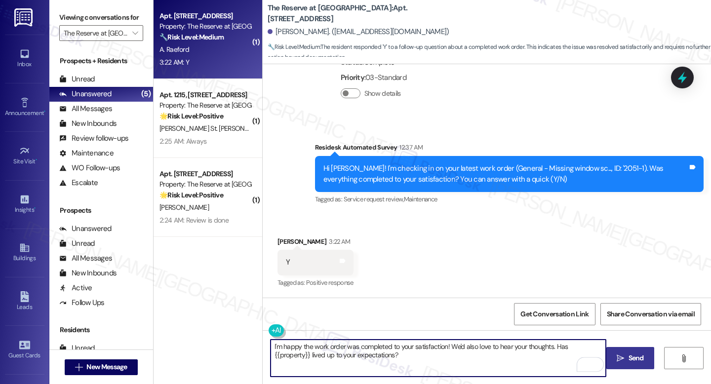
type textarea "I'm happy the work order was completed to your satisfaction! We'd also love to …"
click at [624, 366] on button " Send" at bounding box center [630, 358] width 48 height 22
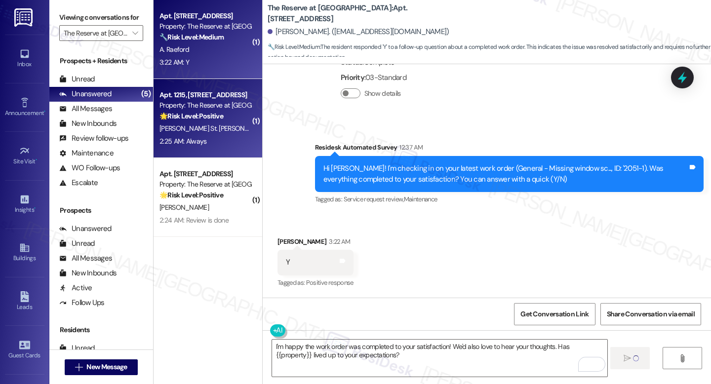
click at [229, 107] on div "Property: The Reserve at [GEOGRAPHIC_DATA]" at bounding box center [204, 105] width 91 height 10
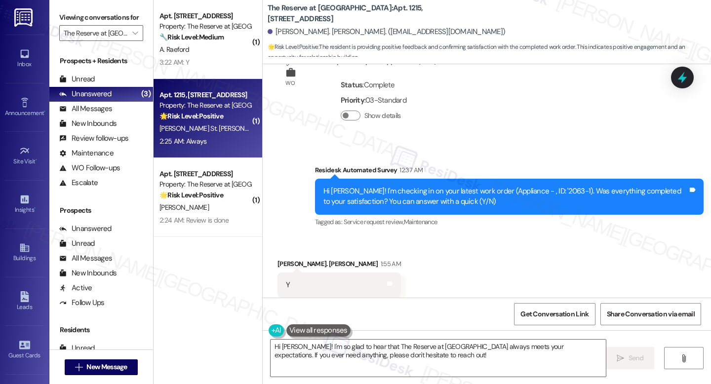
scroll to position [1531, 0]
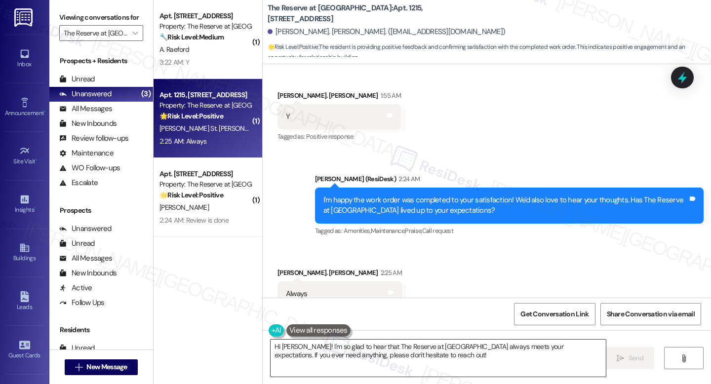
click at [409, 361] on textarea "Hi [PERSON_NAME]! I'm so glad to hear that The Reserve at [GEOGRAPHIC_DATA] alw…" at bounding box center [437, 358] width 335 height 37
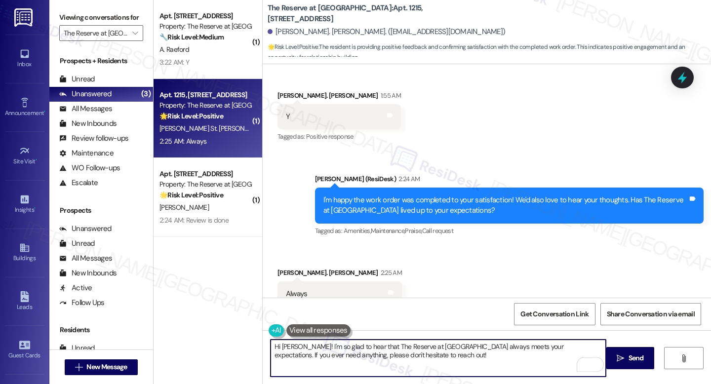
paste textarea "Could I ask a quick favor? If you don’t mind, would you be willing to share you…"
type textarea "Hi [PERSON_NAME]! I'm so glad to hear that The Reserve at [GEOGRAPHIC_DATA] alw…"
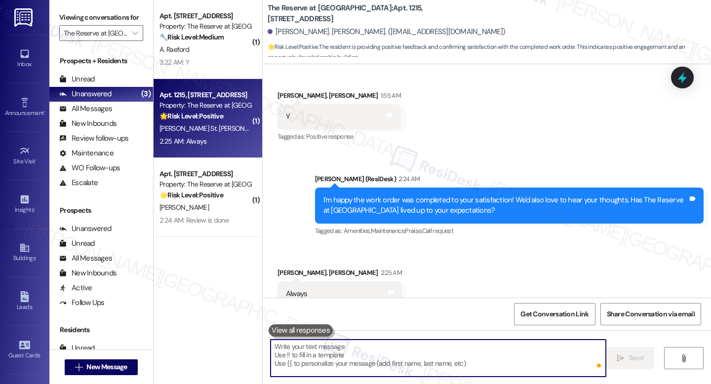
scroll to position [0, 0]
click at [465, 355] on textarea "To enrich screen reader interactions, please activate Accessibility in Grammarl…" at bounding box center [437, 358] width 335 height 37
paste textarea "Hi [PERSON_NAME]! I’m so glad to hear that The Reserve at [GEOGRAPHIC_DATA] con…"
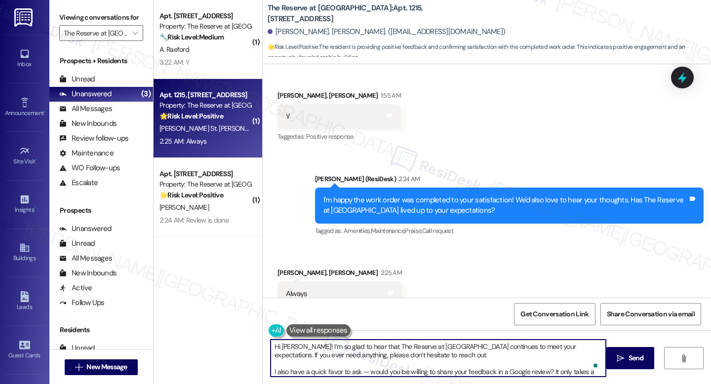
click at [411, 351] on textarea "Hi [PERSON_NAME]! I’m so glad to hear that The Reserve at [GEOGRAPHIC_DATA] con…" at bounding box center [437, 358] width 335 height 37
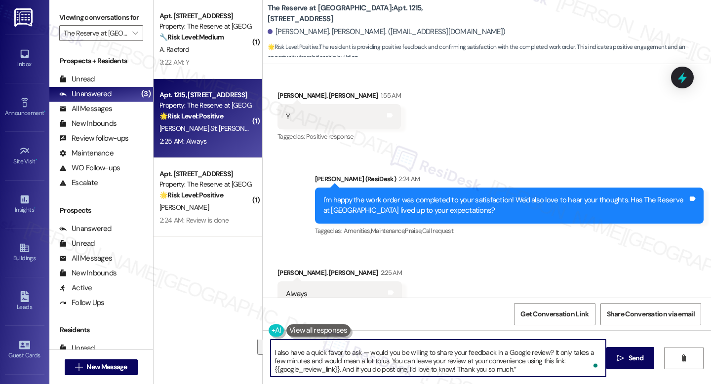
drag, startPoint x: 400, startPoint y: 355, endPoint x: 422, endPoint y: 384, distance: 35.5
click at [422, 384] on div "Hi [PERSON_NAME]! I’m so glad to hear that The Reserve at [GEOGRAPHIC_DATA] con…" at bounding box center [487, 367] width 448 height 74
type textarea "Hi [PERSON_NAME]! I’m so glad to hear that The Reserve at [GEOGRAPHIC_DATA] con…"
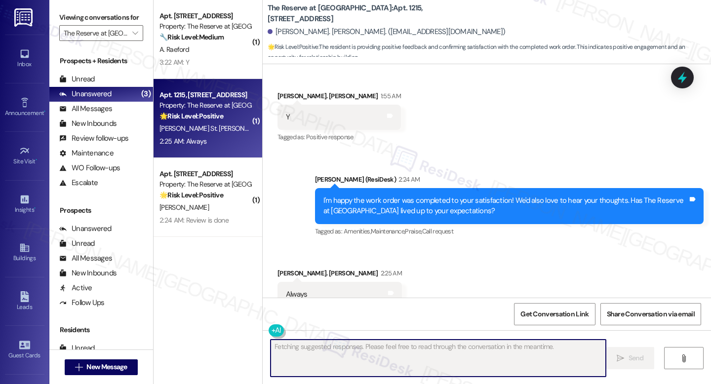
scroll to position [1610, 0]
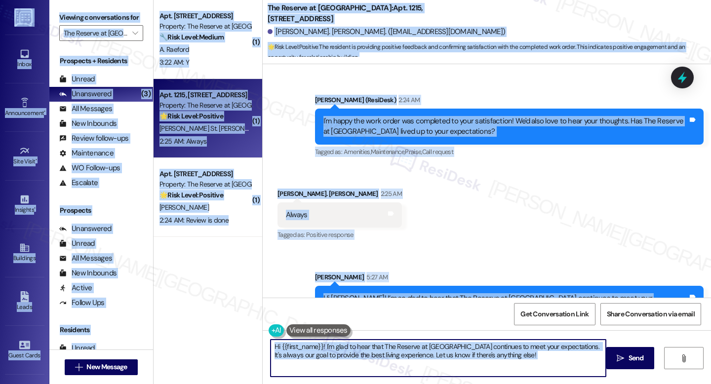
click at [363, 354] on textarea "Hi {{first_name}}! I'm glad to hear that The Reserve at [GEOGRAPHIC_DATA] conti…" at bounding box center [437, 358] width 335 height 37
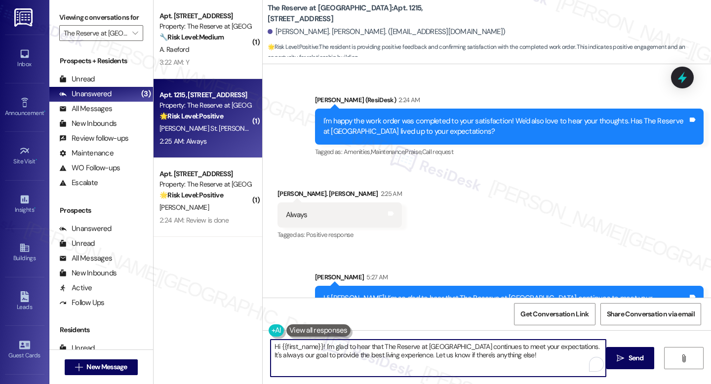
click at [410, 351] on textarea "Hi {{first_name}}! I'm glad to hear that The Reserve at [GEOGRAPHIC_DATA] conti…" at bounding box center [437, 358] width 335 height 37
paste textarea "I also have a quick favor to ask — would you be willing to share your feedback …"
click at [368, 346] on textarea "I also have a quick favor to ask — would you be willing to share your feedback …" at bounding box center [437, 358] width 335 height 37
click at [426, 358] on textarea "I also have a quick favor to ask. Would you be willing to share your feedback i…" at bounding box center [437, 358] width 335 height 37
click at [541, 364] on textarea "I also have a quick favor to ask. Would you be willing to share your feedback i…" at bounding box center [437, 358] width 335 height 37
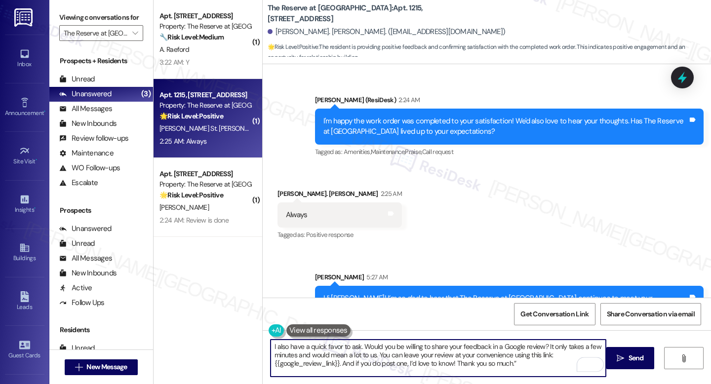
type textarea "I also have a quick favor to ask. Would you be willing to share your feedback i…"
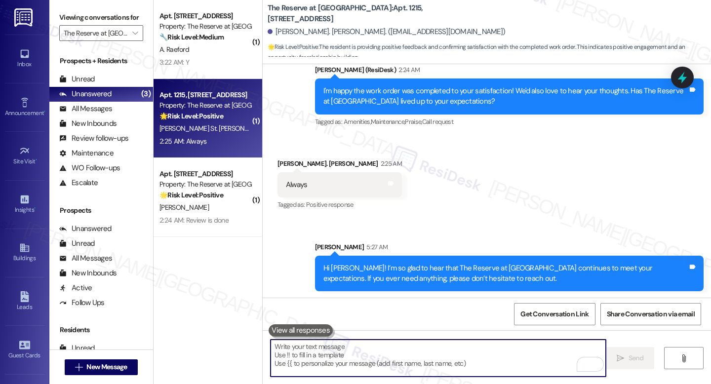
scroll to position [1700, 0]
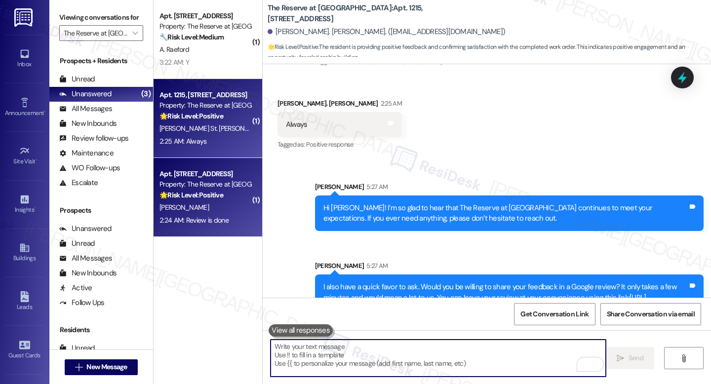
click at [226, 196] on div "🌟 Risk Level: Positive The resident has confirmed that they completed a review …" at bounding box center [204, 195] width 91 height 10
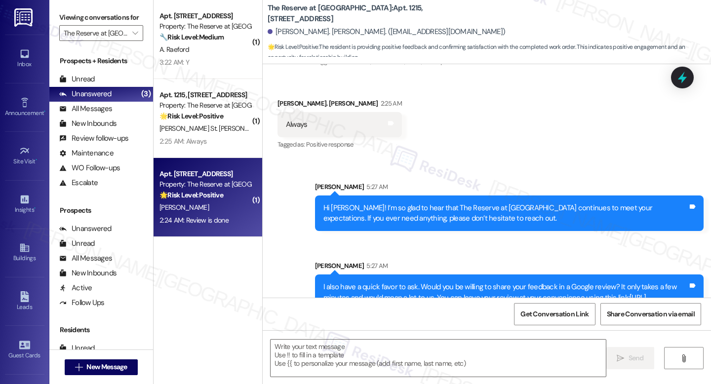
type textarea "Fetching suggested responses. Please feel free to read through the conversation…"
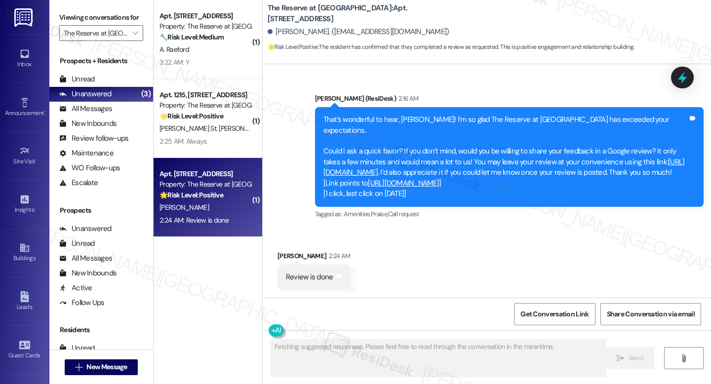
scroll to position [1469, 0]
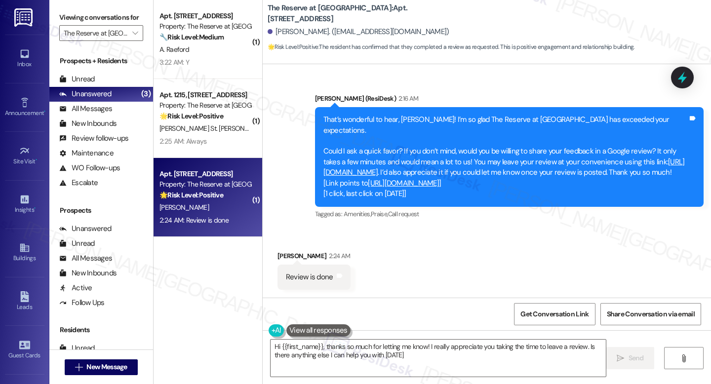
type textarea "Hi {{first_name}}, thanks so much for letting me know! I really appreciate you …"
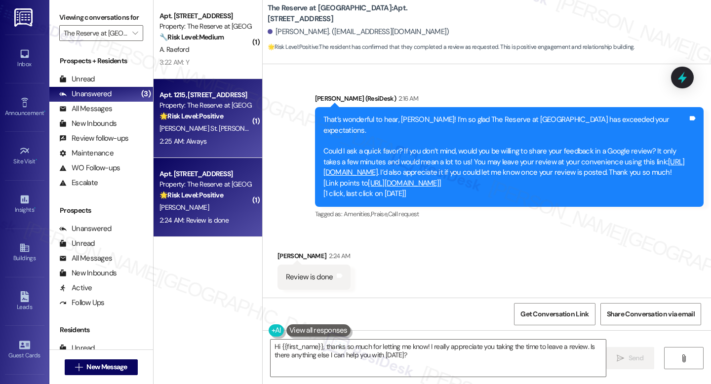
click at [226, 145] on div "2:25 AM: Always 2:25 AM: Always" at bounding box center [204, 141] width 93 height 12
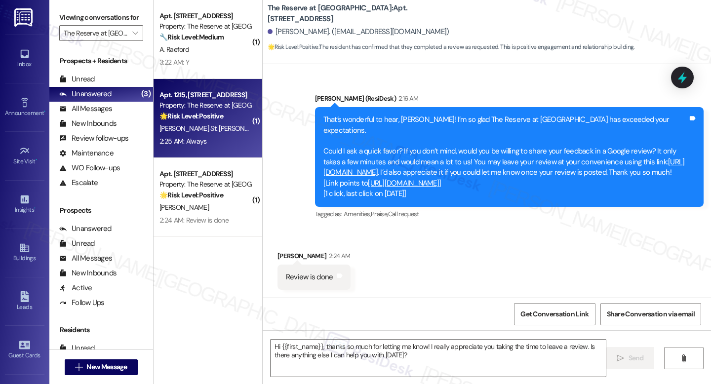
type textarea "Fetching suggested responses. Please feel free to read through the conversation…"
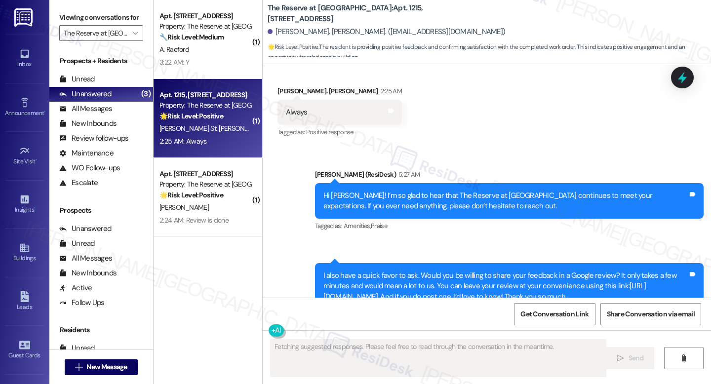
scroll to position [1715, 0]
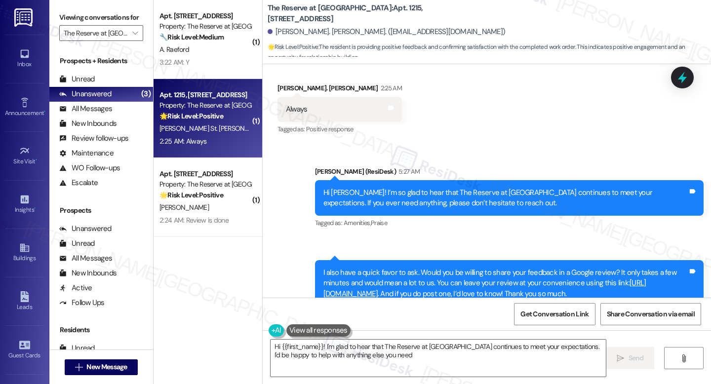
type textarea "Hi {{first_name}}! I'm glad to hear that The Reserve at [GEOGRAPHIC_DATA] conti…"
click at [384, 188] on div "Hi [PERSON_NAME]! I’m so glad to hear that The Reserve at [GEOGRAPHIC_DATA] con…" at bounding box center [505, 198] width 364 height 21
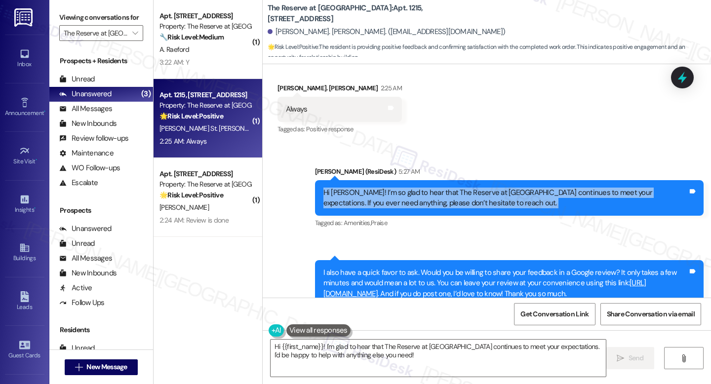
click at [384, 188] on div "Hi [PERSON_NAME]! I’m so glad to hear that The Reserve at [GEOGRAPHIC_DATA] con…" at bounding box center [505, 198] width 364 height 21
copy div "Hi [PERSON_NAME]! I’m so glad to hear that The Reserve at [GEOGRAPHIC_DATA] con…"
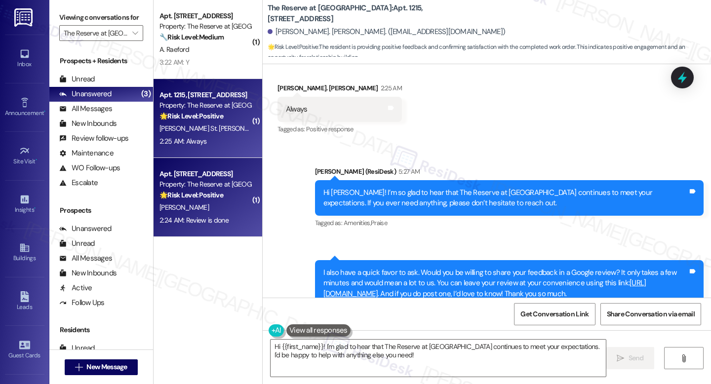
click at [229, 181] on div "Property: The Reserve at [GEOGRAPHIC_DATA]" at bounding box center [204, 184] width 91 height 10
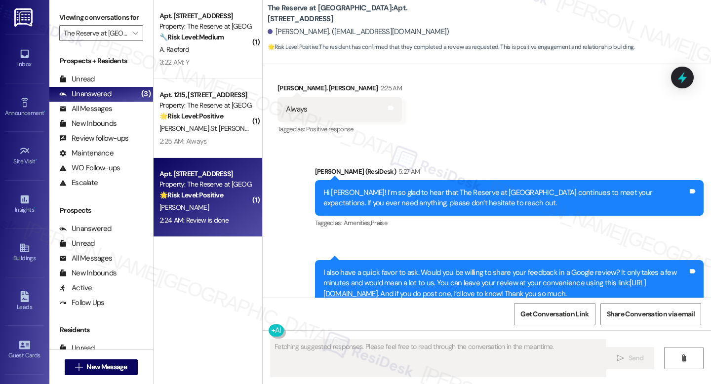
scroll to position [1469, 0]
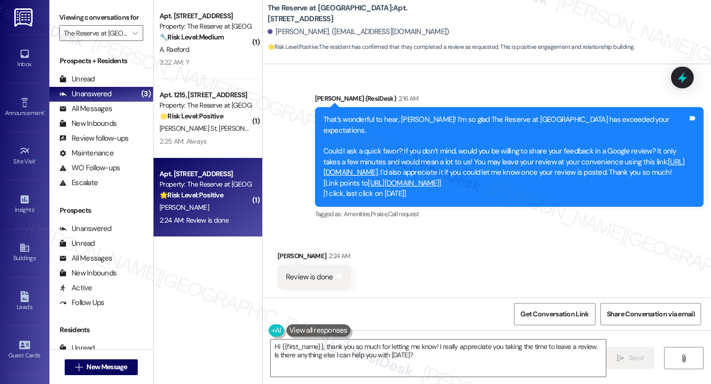
click at [268, 7] on div "The Reserve at [GEOGRAPHIC_DATA]: Apt. [STREET_ADDRESS]" at bounding box center [366, 13] width 197 height 12
drag, startPoint x: 263, startPoint y: 8, endPoint x: 347, endPoint y: 14, distance: 84.6
click at [347, 14] on b "The Reserve at [GEOGRAPHIC_DATA]: Apt. [STREET_ADDRESS]" at bounding box center [366, 13] width 197 height 21
copy b "The Reserve at [GEOGRAPHIC_DATA]:"
click at [439, 182] on link "[URL][DOMAIN_NAME]" at bounding box center [403, 183] width 71 height 10
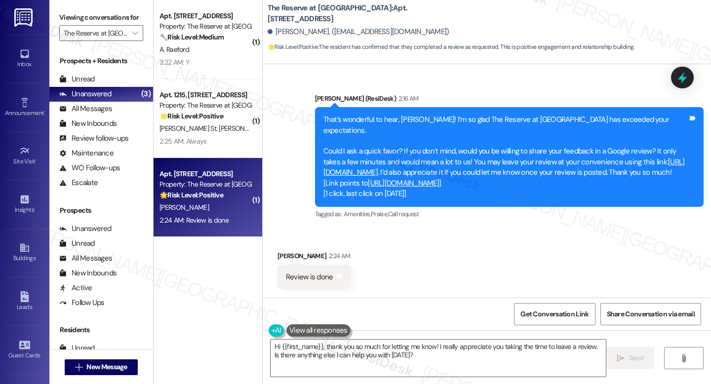
click at [302, 279] on div "Review is done" at bounding box center [309, 277] width 47 height 10
copy div "Review is done Tags and notes"
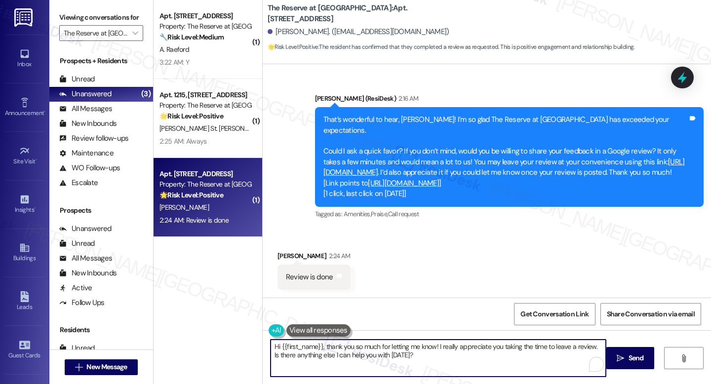
drag, startPoint x: 322, startPoint y: 346, endPoint x: 264, endPoint y: 346, distance: 58.7
click at [265, 346] on div "Hi {{first_name}}, thank you so much for letting me know! I really appreciate y…" at bounding box center [433, 358] width 336 height 38
click at [380, 354] on textarea "Thank you so much for letting me know! I really appreciate you taking the time …" at bounding box center [437, 358] width 335 height 37
drag, startPoint x: 541, startPoint y: 347, endPoint x: 551, endPoint y: 364, distance: 18.8
click at [551, 364] on textarea "Thank you so much for letting me know! I really appreciate you taking the time …" at bounding box center [437, 358] width 335 height 37
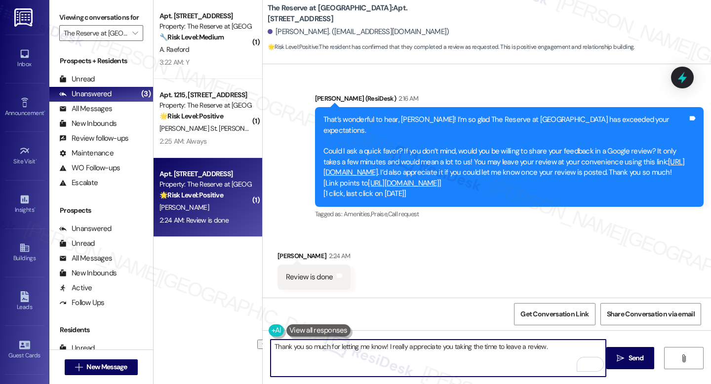
click at [535, 352] on textarea "Thank you so much for letting me know! I really appreciate you taking the time …" at bounding box center [437, 358] width 335 height 37
click at [531, 343] on textarea "Thank you so much for letting me know! I really appreciate you taking the time …" at bounding box center [437, 358] width 335 height 37
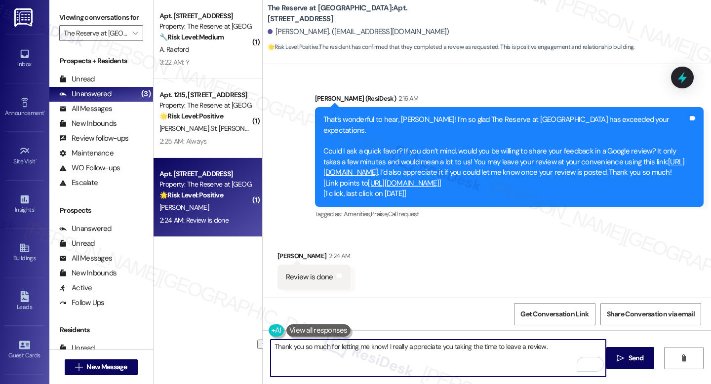
paste textarea "taking the time to leave us a review—we truly appreciate your feedback and supp…"
click at [446, 347] on textarea "Thank you so much for taking the time to leave us a review—we truly appreciate …" at bounding box center [437, 358] width 335 height 37
drag, startPoint x: 440, startPoint y: 347, endPoint x: 480, endPoint y: 360, distance: 42.0
click at [480, 360] on textarea "Thank you so much for taking the time to leave us a review. We truly appreciate…" at bounding box center [437, 358] width 335 height 37
paste textarea "effort and your kind feedback.”"
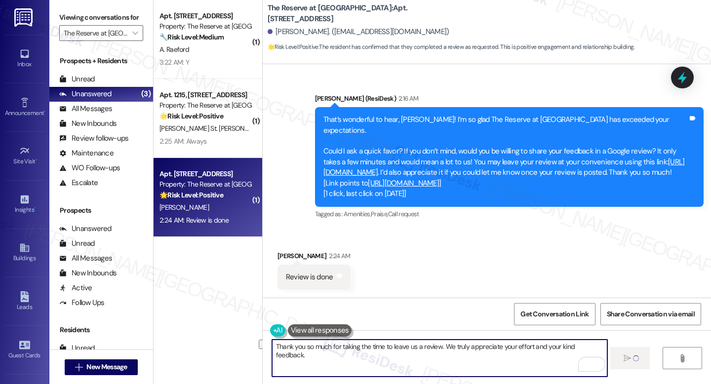
type textarea "Thank you so much for taking the time to leave us a review. We truly appreciate…"
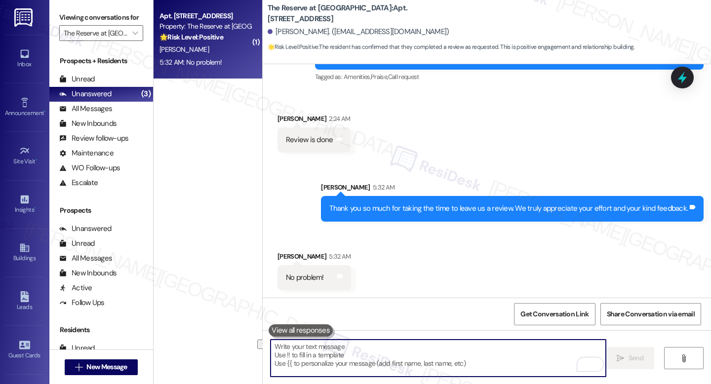
scroll to position [1607, 0]
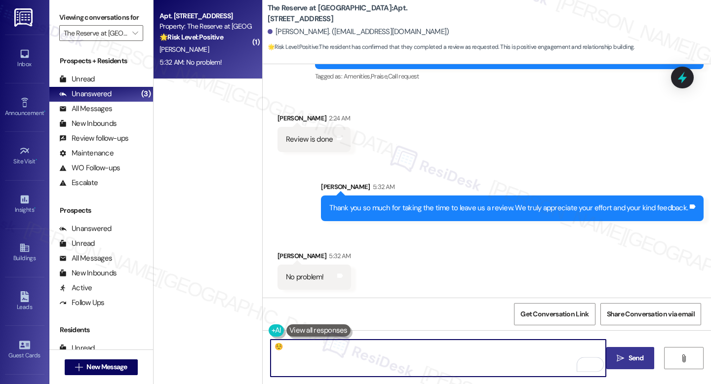
type textarea "☺️"
click at [628, 361] on span "Send" at bounding box center [635, 358] width 15 height 10
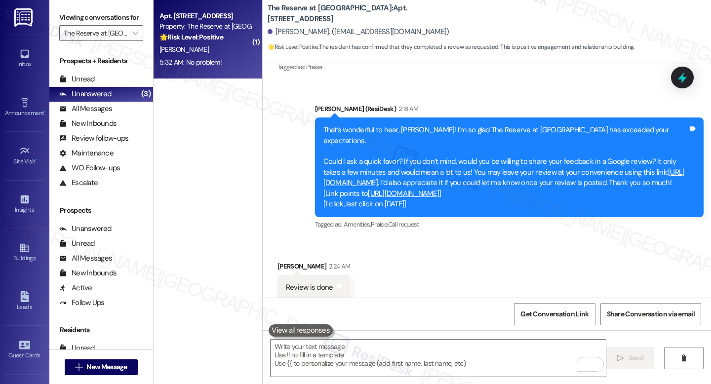
scroll to position [1452, 0]
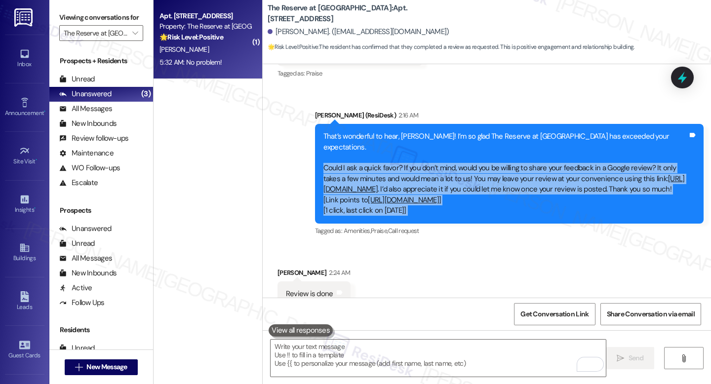
drag, startPoint x: 318, startPoint y: 157, endPoint x: 452, endPoint y: 225, distance: 150.3
click at [452, 225] on div "[PERSON_NAME] (ResiDesk) 2:16 AM That’s wonderful to hear, [PERSON_NAME]! I’m s…" at bounding box center [509, 174] width 388 height 128
copy div "Could I ask a quick favor? If you don’t mind, would you be willing to share you…"
click at [265, 168] on div "Sent via SMS [PERSON_NAME] (ResiDesk) 2:16 AM That’s wonderful to hear, [PERSON…" at bounding box center [487, 166] width 448 height 157
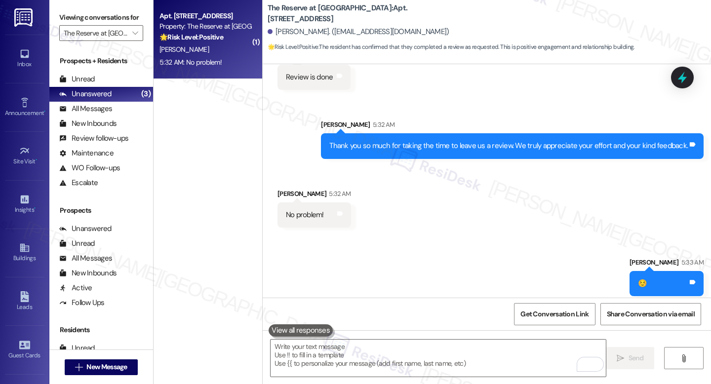
scroll to position [1676, 0]
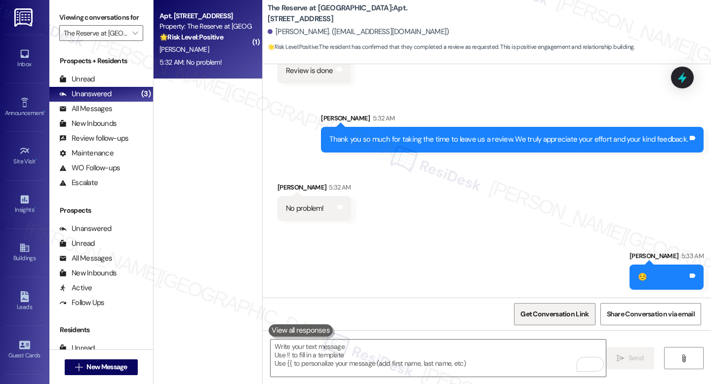
click at [560, 309] on span "Get Conversation Link" at bounding box center [554, 314] width 68 height 10
click at [127, 41] on button "" at bounding box center [135, 33] width 16 height 16
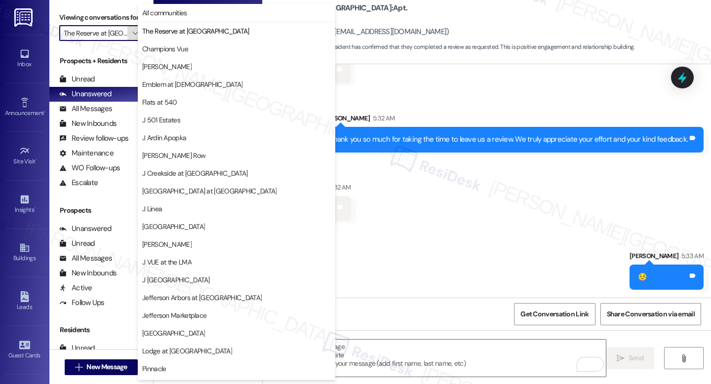
scroll to position [0, 17]
click at [188, 49] on span "Champions Vue" at bounding box center [236, 49] width 189 height 10
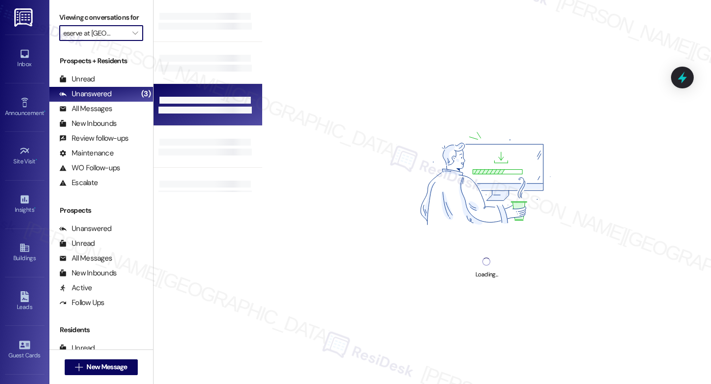
type input "Champions Vue"
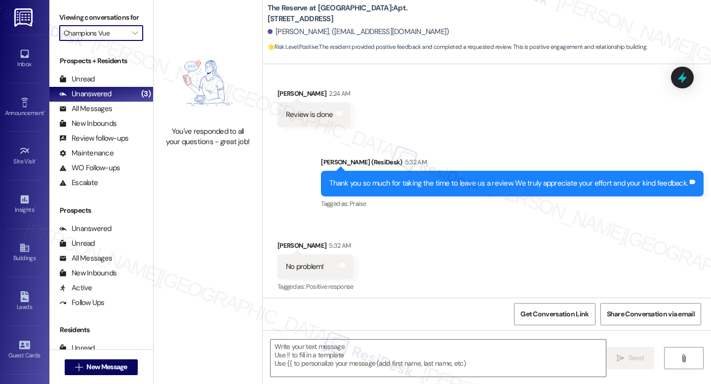
scroll to position [1635, 0]
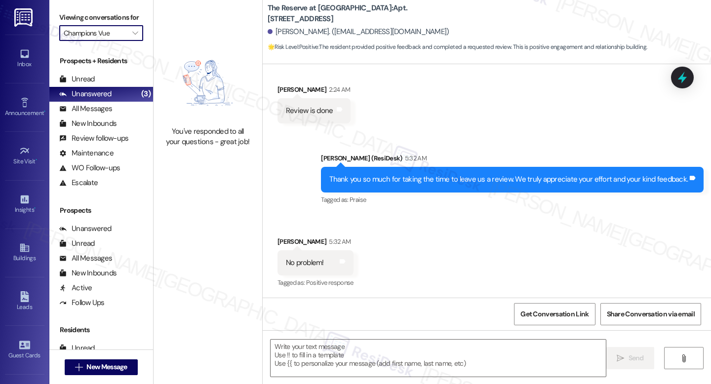
type textarea "Fetching suggested responses. Please feel free to read through the conversation…"
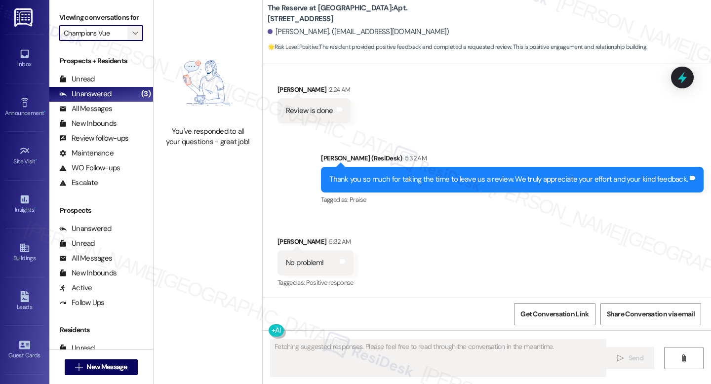
click at [130, 38] on span "" at bounding box center [134, 33] width 9 height 16
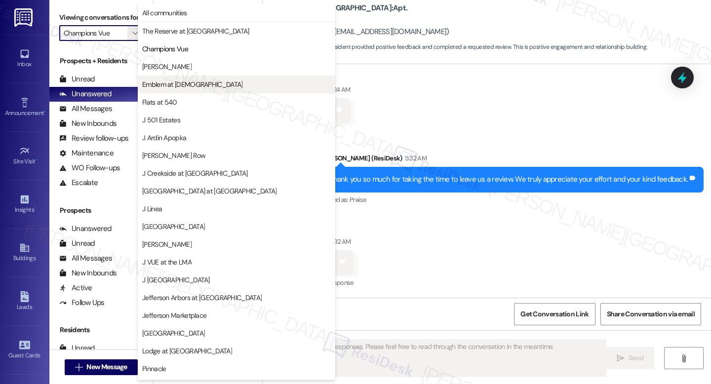
click at [178, 81] on span "Emblem at [DEMOGRAPHIC_DATA]" at bounding box center [192, 84] width 100 height 10
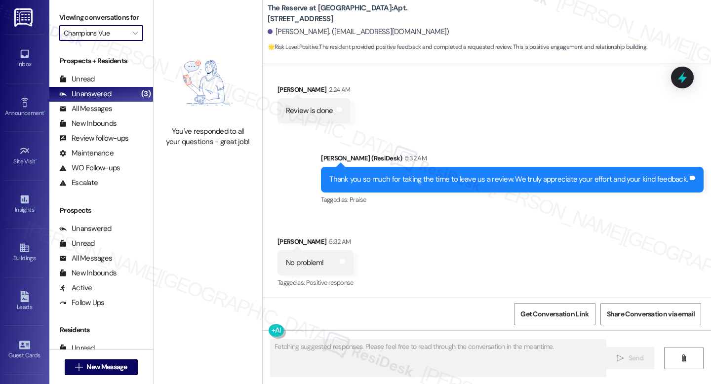
type input "Emblem at [DEMOGRAPHIC_DATA]"
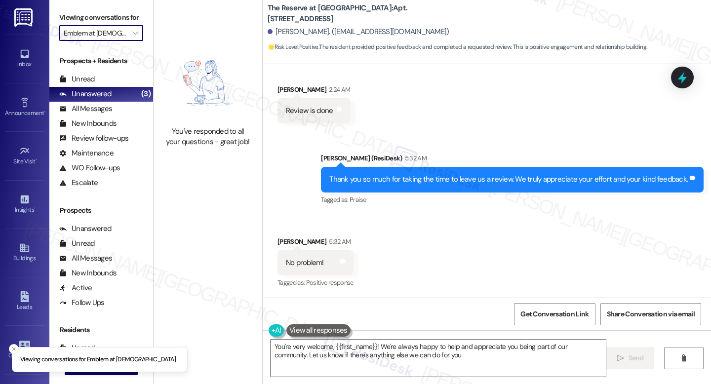
type textarea "You're very welcome, {{first_name}}! We're always happy to help and appreciate …"
click at [130, 41] on span "" at bounding box center [134, 33] width 9 height 16
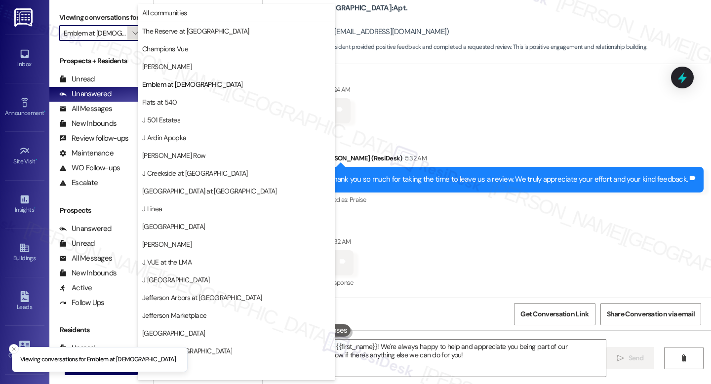
scroll to position [0, 3]
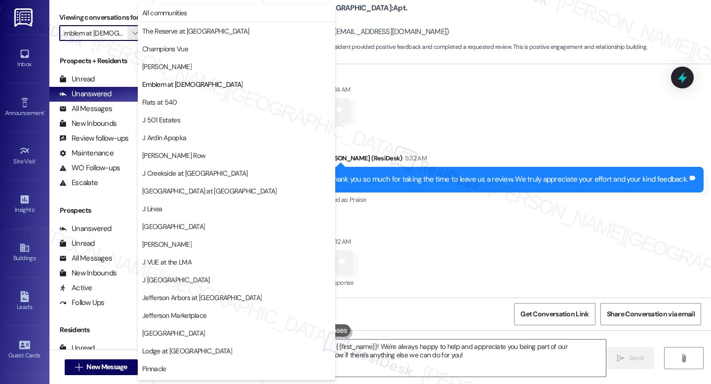
click at [163, 64] on span "[PERSON_NAME]" at bounding box center [236, 67] width 189 height 10
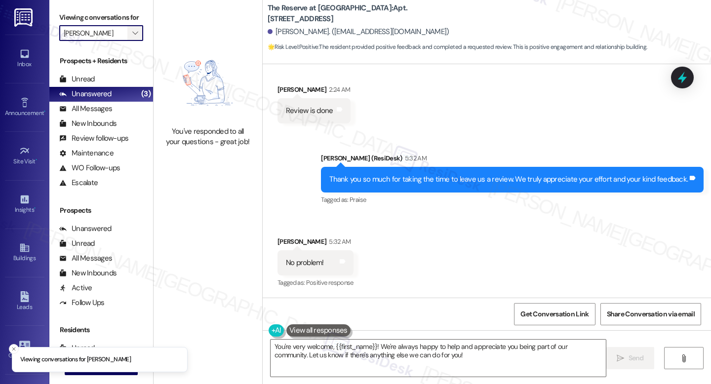
click at [133, 41] on span "" at bounding box center [134, 33] width 9 height 16
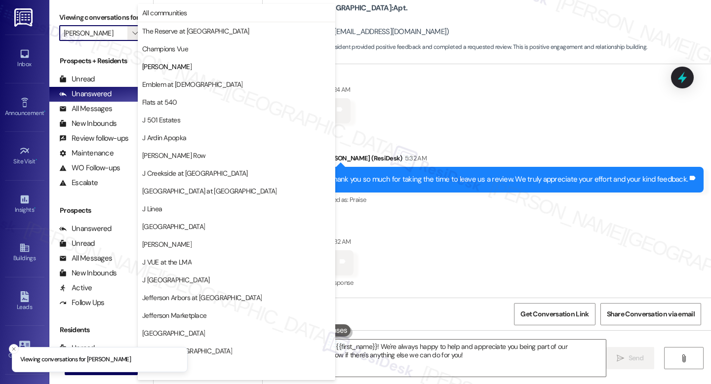
click at [167, 88] on span "Emblem at [DEMOGRAPHIC_DATA]" at bounding box center [192, 84] width 100 height 10
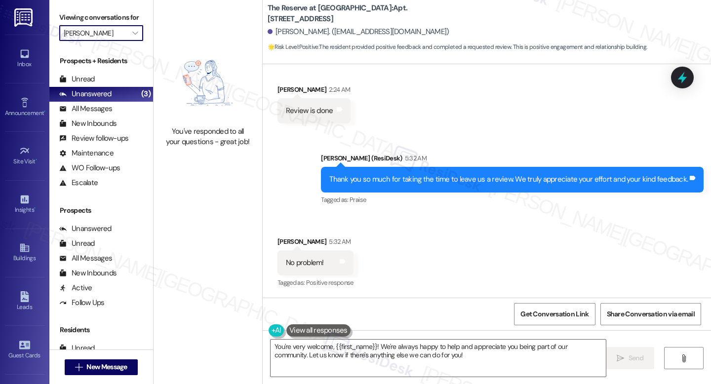
type input "Emblem at [DEMOGRAPHIC_DATA]"
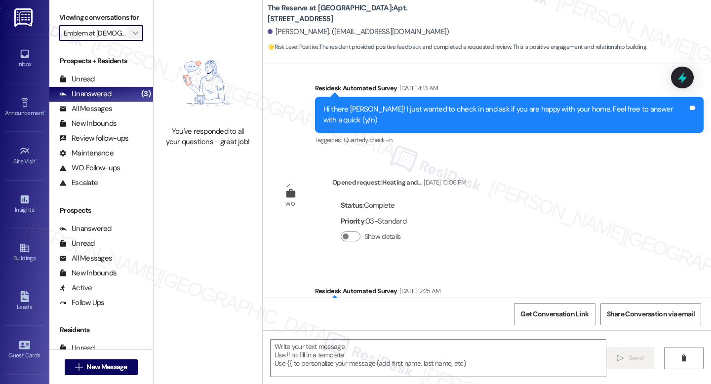
click at [130, 41] on span "" at bounding box center [134, 33] width 9 height 16
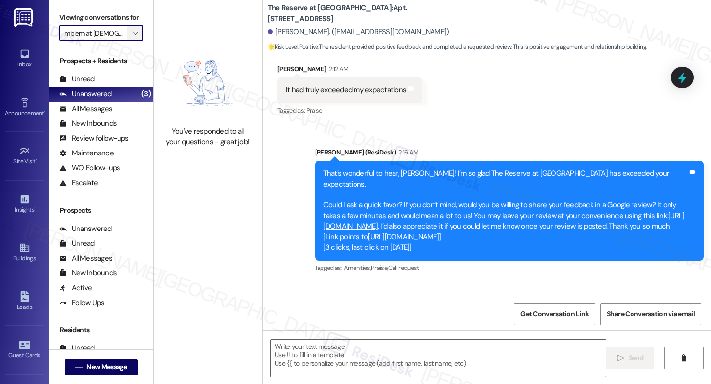
scroll to position [1635, 0]
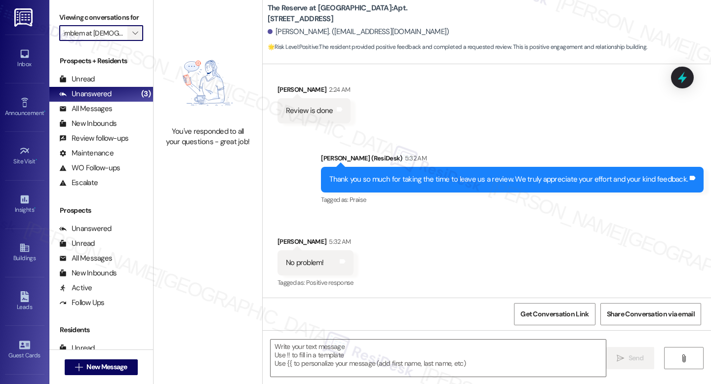
type textarea "Fetching suggested responses. Please feel free to read through the conversation…"
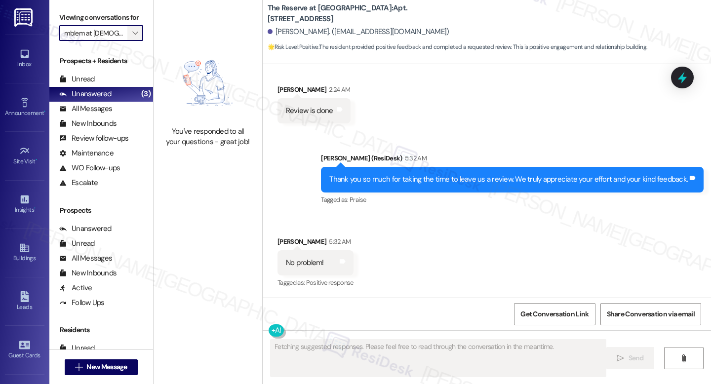
click at [132, 37] on icon "" at bounding box center [134, 33] width 5 height 8
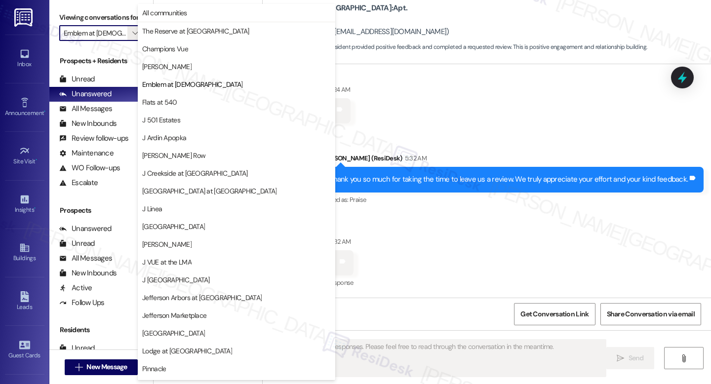
click at [178, 102] on span "Flats at 540" at bounding box center [236, 102] width 189 height 10
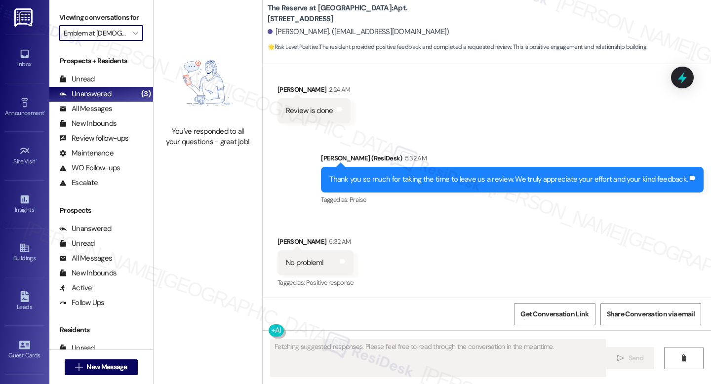
type input "Flats at 540"
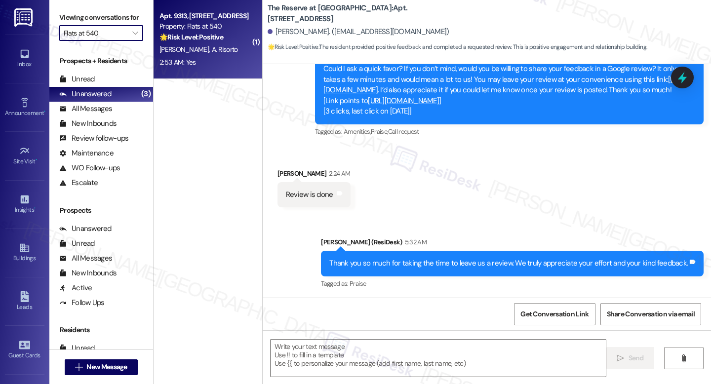
click at [192, 62] on div "2:53 AM: Yes 2:53 AM: Yes" at bounding box center [204, 62] width 93 height 12
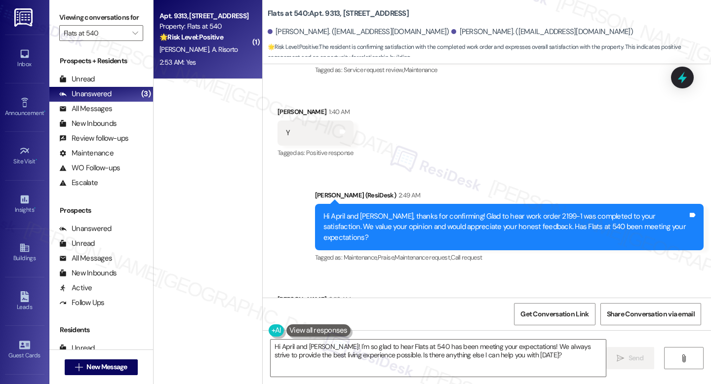
scroll to position [1130, 0]
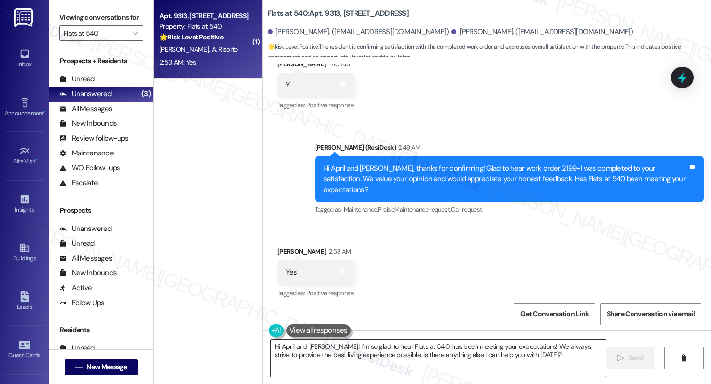
click at [383, 351] on textarea "Hi April and Andrew! I'm so glad to hear Flats at 540 has been meeting your exp…" at bounding box center [437, 358] width 335 height 37
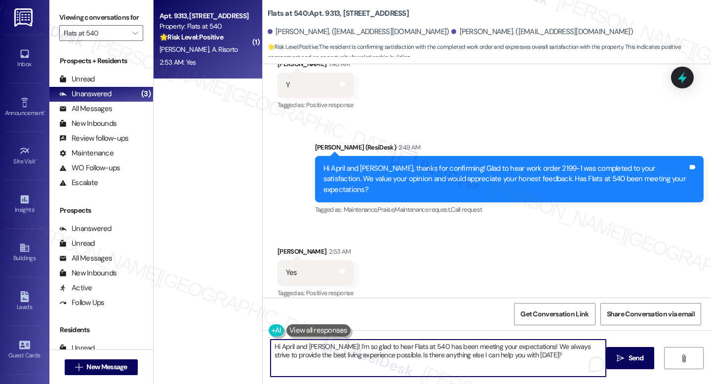
click at [383, 351] on textarea "Hi April and Andrew! I'm so glad to hear Flats at 540 has been meeting your exp…" at bounding box center [437, 358] width 335 height 37
paste textarea "I'm happy the work order was completed to your satisfaction! We'd also love to …"
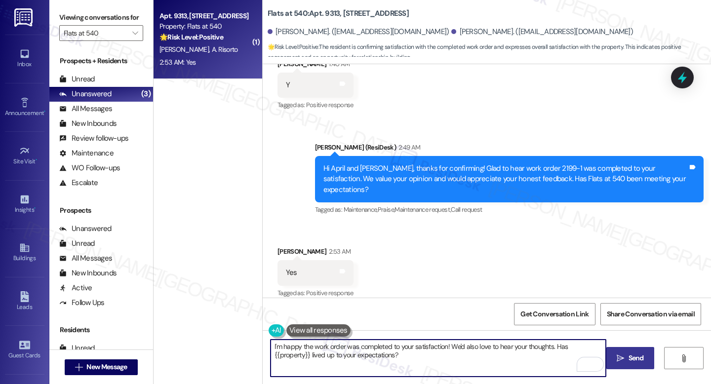
click at [636, 358] on span "Send" at bounding box center [635, 358] width 15 height 10
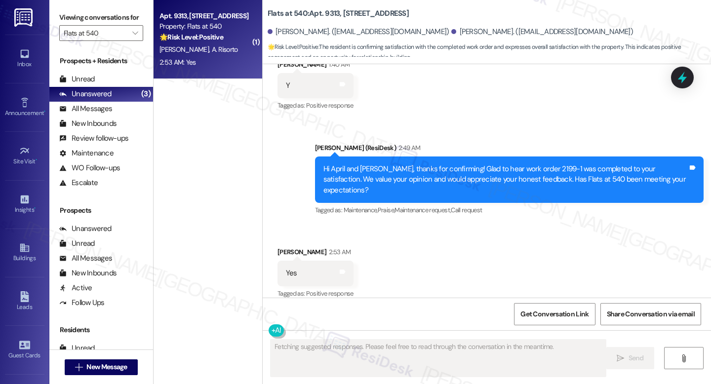
scroll to position [1209, 0]
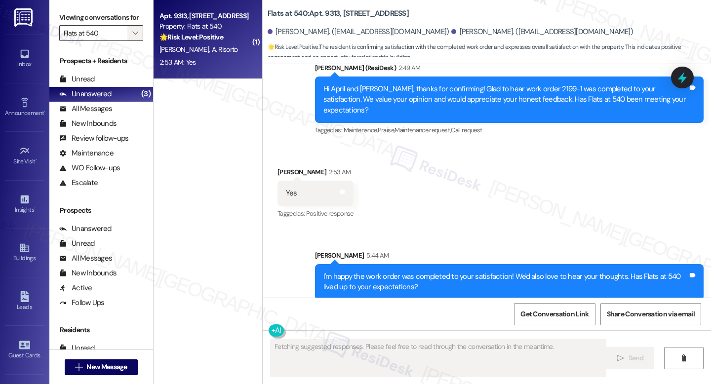
click at [130, 41] on span "" at bounding box center [134, 33] width 9 height 16
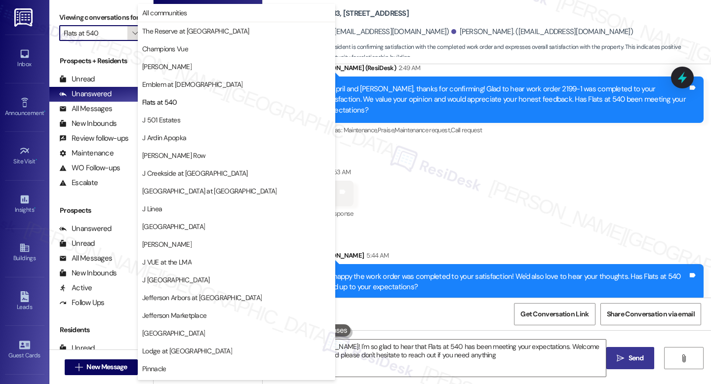
type textarea "Hi April and Andrew! I'm so glad to hear that Flats at 540 has been meeting you…"
click at [167, 119] on span "J 501 Estates" at bounding box center [161, 120] width 38 height 10
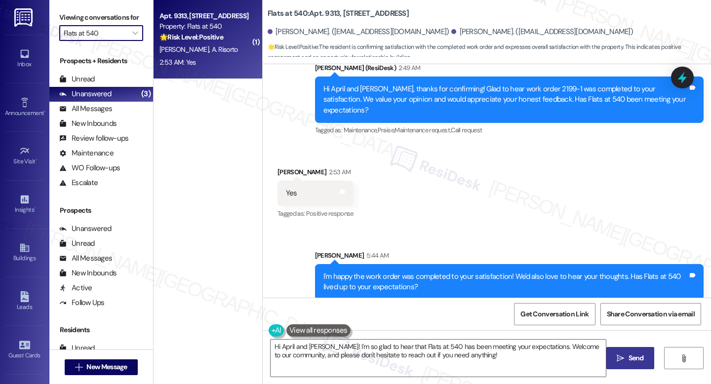
type input "J 501 Estates"
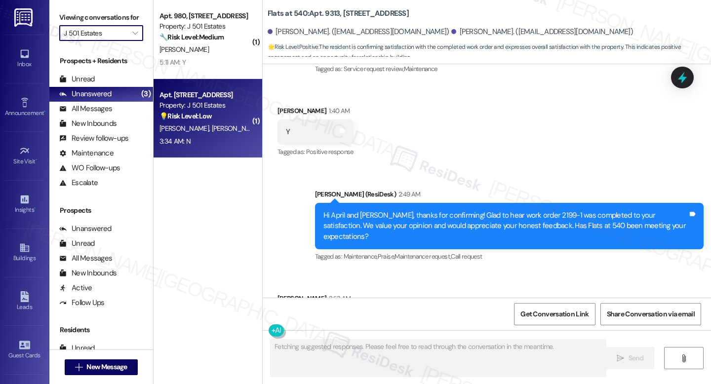
scroll to position [1129, 0]
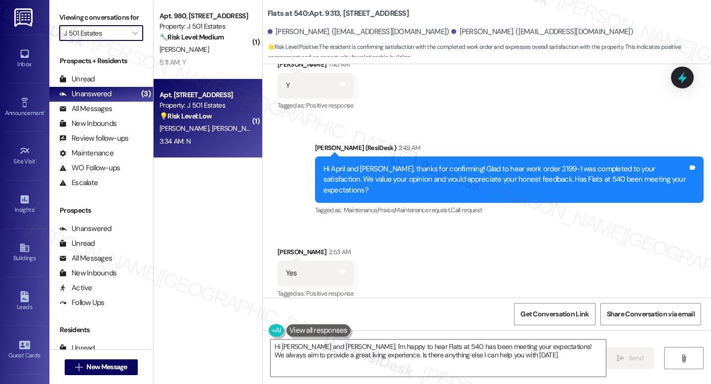
type textarea "Hi April and Andrew, I'm happy to hear Flats at 540 has been meeting your expec…"
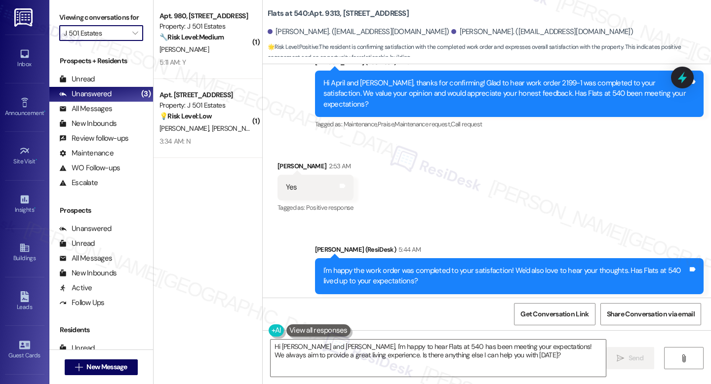
scroll to position [1224, 0]
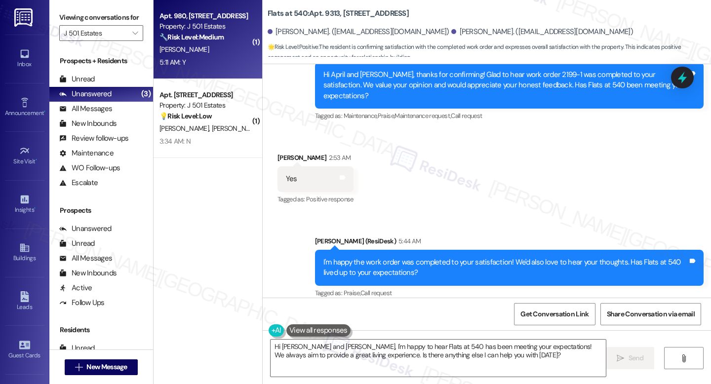
click at [192, 40] on strong "🔧 Risk Level: Medium" at bounding box center [191, 37] width 64 height 9
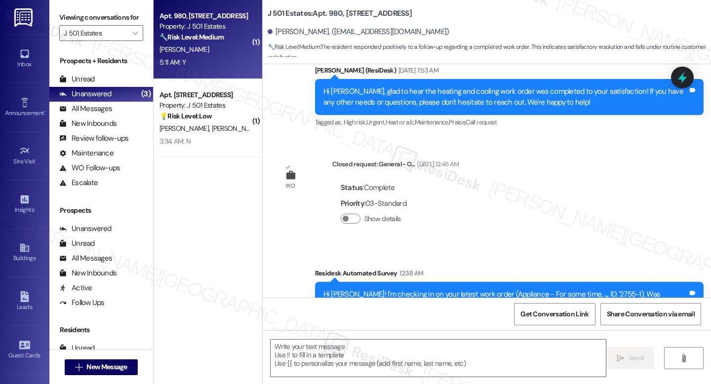
type textarea "Fetching suggested responses. Please feel free to read through the conversation…"
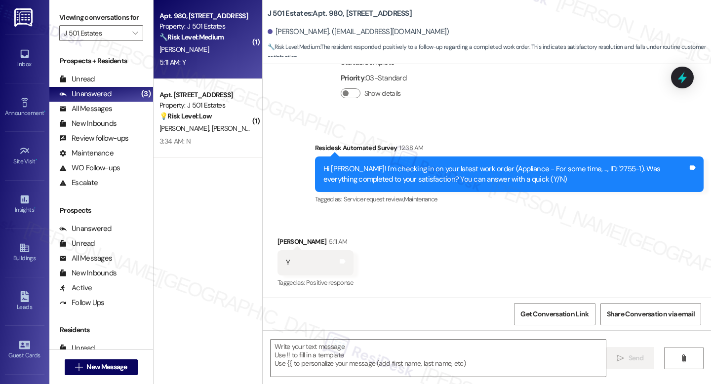
scroll to position [2488, 0]
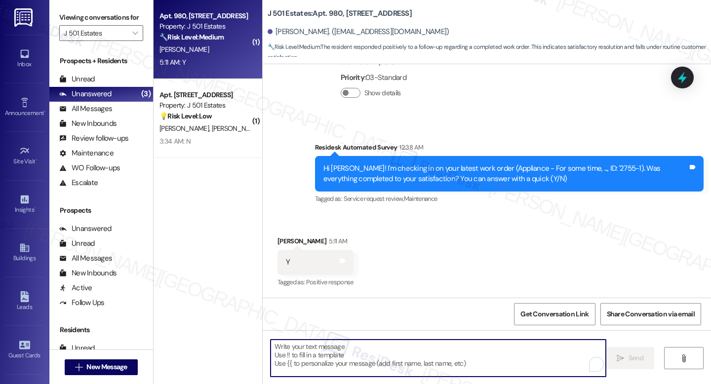
click at [369, 346] on textarea "To enrich screen reader interactions, please activate Accessibility in Grammarl…" at bounding box center [437, 358] width 335 height 37
paste textarea "I'm happy the work order was completed to your satisfaction! We'd also love to …"
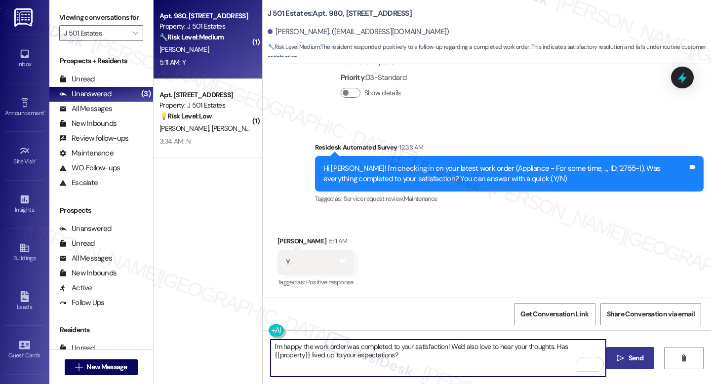
type textarea "I'm happy the work order was completed to your satisfaction! We'd also love to …"
click at [635, 358] on span "Send" at bounding box center [635, 358] width 15 height 10
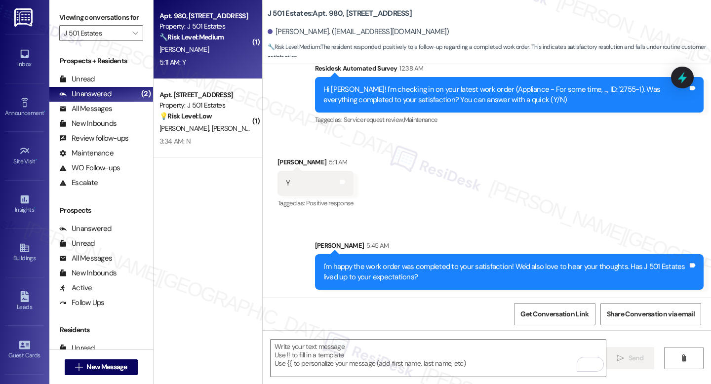
scroll to position [2567, 0]
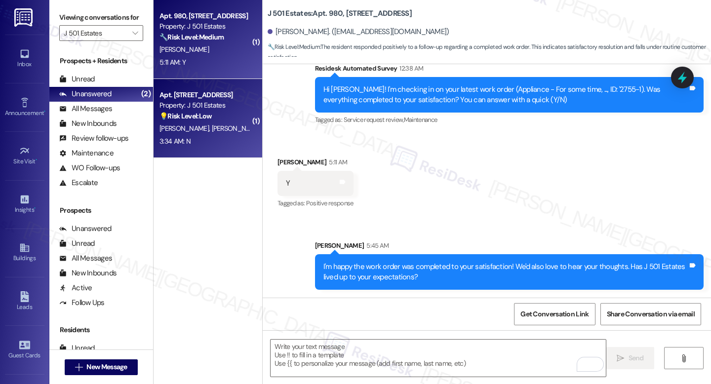
click at [187, 115] on strong "💡 Risk Level: Low" at bounding box center [185, 116] width 52 height 9
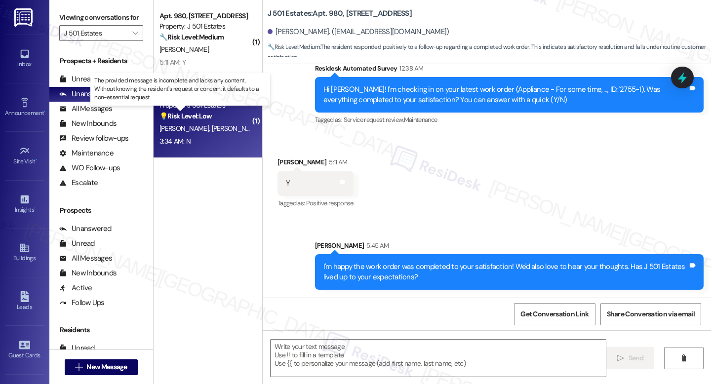
type textarea "Fetching suggested responses. Please feel free to read through the conversation…"
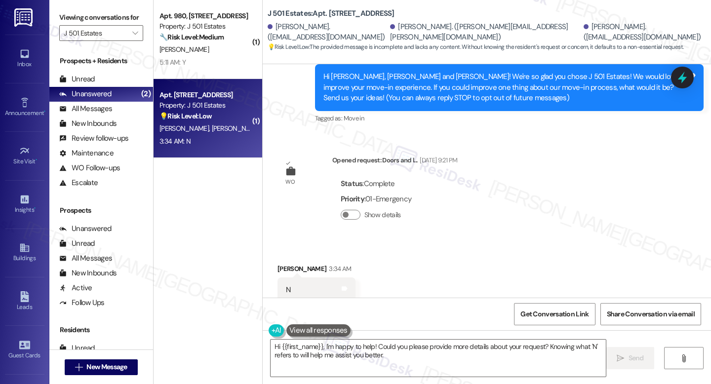
scroll to position [149, 0]
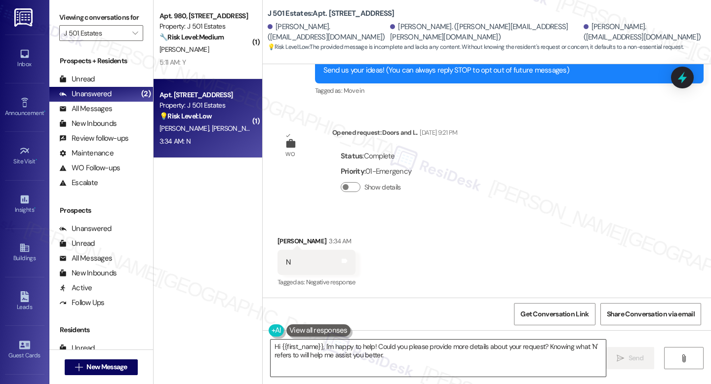
click at [325, 347] on textarea "Hi {{first_name}}, I'm happy to help! Could you please provide more details abo…" at bounding box center [437, 358] width 335 height 37
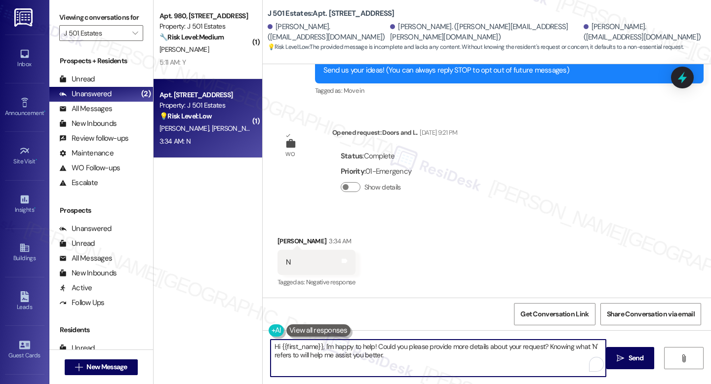
click at [325, 347] on textarea "Hi {{first_name}}, I'm happy to help! Could you please provide more details abo…" at bounding box center [437, 358] width 335 height 37
paste textarea "understand that work order ____ was not completed to your satisfaction. I'm hap…"
type textarea "Hi {{first_name}}, I understand that work order ____ was not completed to your …"
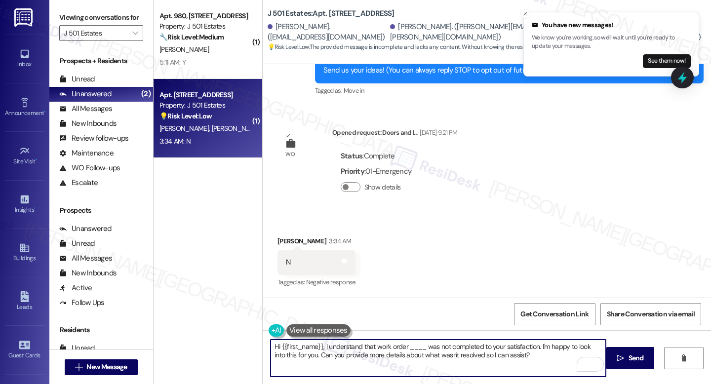
click at [370, 352] on textarea "Hi {{first_name}}, I understand that work order ____ was not completed to your …" at bounding box center [437, 358] width 335 height 37
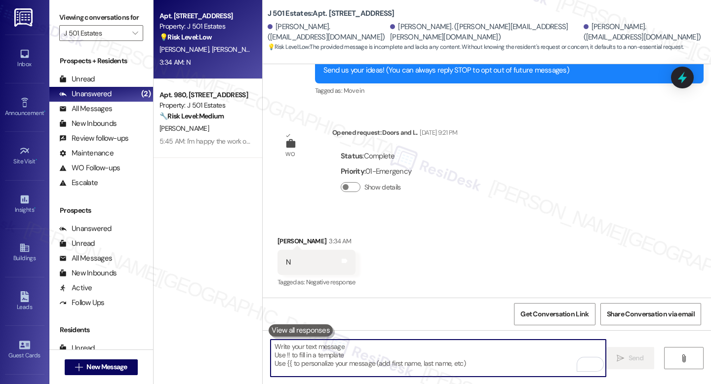
click at [329, 341] on textarea "To enrich screen reader interactions, please activate Accessibility in Grammarl…" at bounding box center [437, 358] width 335 height 37
paste textarea "Hi {{first_name}}, thank you for your reply. Could you let me know what’s still…"
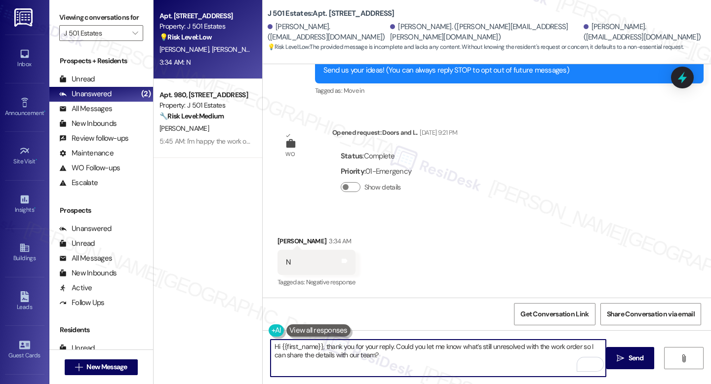
drag, startPoint x: 318, startPoint y: 346, endPoint x: 278, endPoint y: 347, distance: 40.5
click at [277, 347] on textarea "Hi {{first_name}}, thank you for your reply. Could you let me know what’s still…" at bounding box center [437, 358] width 335 height 37
click at [403, 365] on textarea "Hi Carlyssa, thank you for your reply. Could you let me know what’s still unres…" at bounding box center [437, 358] width 335 height 37
type textarea "Hi Carlyssa, thank you for your reply. Could you let me know what’s still unres…"
click at [633, 363] on span "Send" at bounding box center [635, 358] width 15 height 10
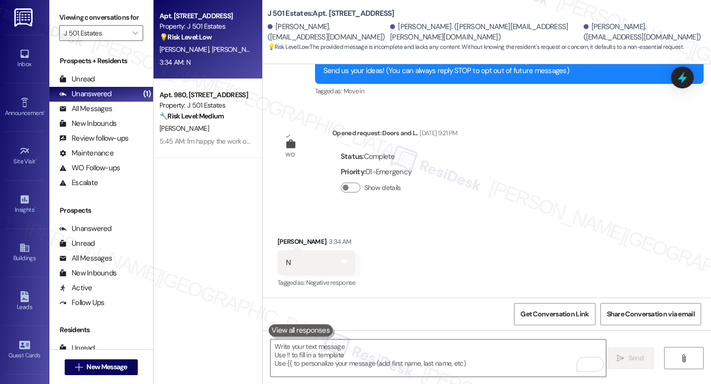
scroll to position [229, 0]
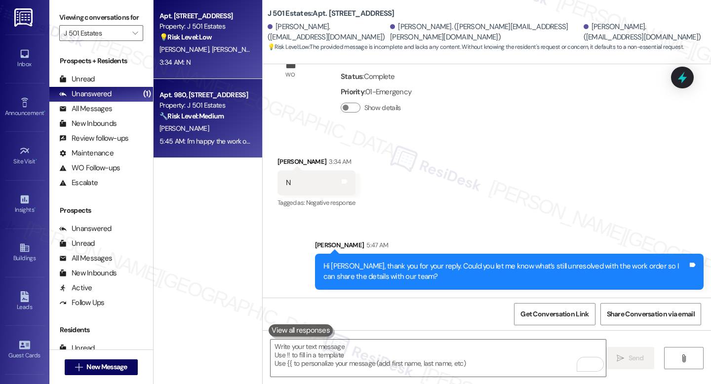
click at [159, 137] on div "5:45 AM: I'm happy the work order was completed to your satisfaction! We'd also…" at bounding box center [383, 141] width 448 height 9
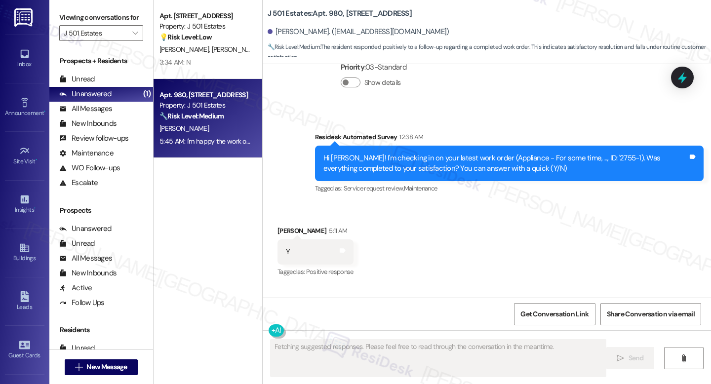
scroll to position [2581, 0]
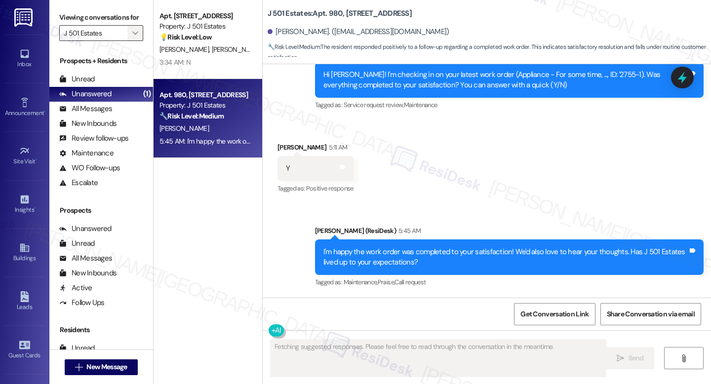
click at [127, 41] on button "" at bounding box center [135, 33] width 16 height 16
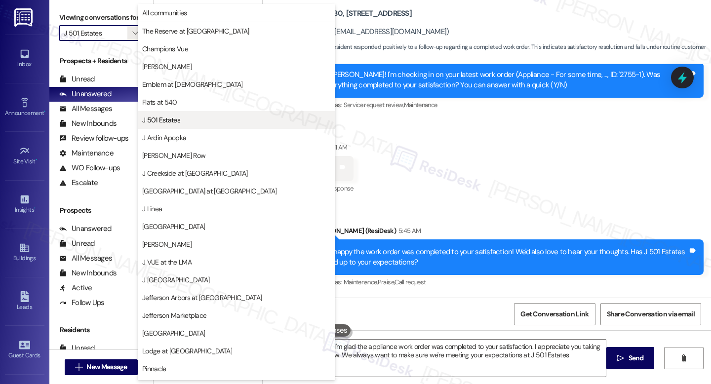
type textarea "Hi Charles! I'm glad the appliance work order was completed to your satisfactio…"
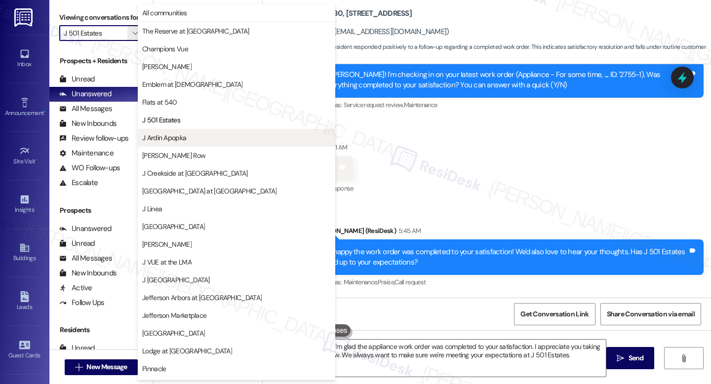
click at [186, 145] on button "J Ardin Apopka" at bounding box center [236, 138] width 197 height 18
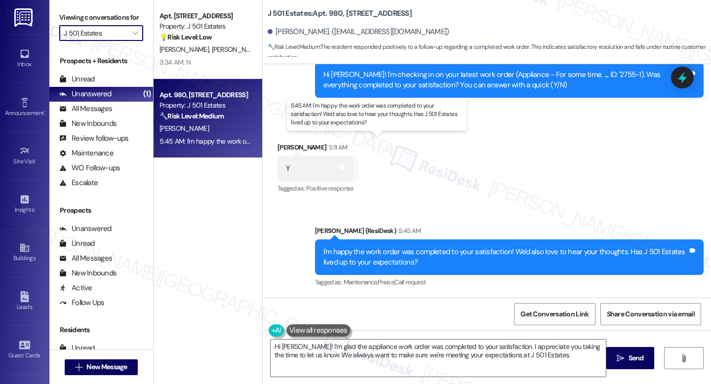
type input "J Ardin Apopka"
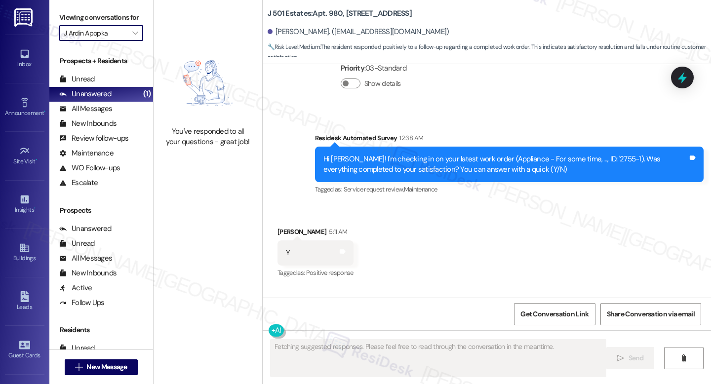
scroll to position [2487, 0]
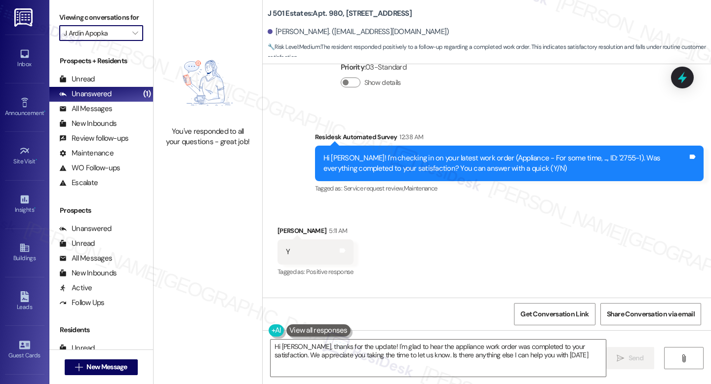
type textarea "Hi Charles, thanks for the update! I'm glad to hear the appliance work order wa…"
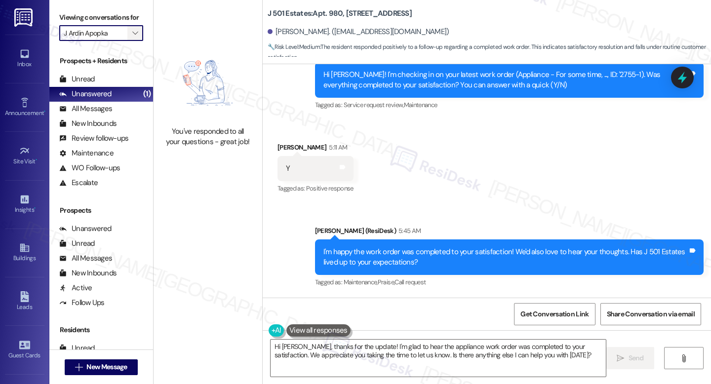
click at [134, 41] on span "" at bounding box center [134, 33] width 9 height 16
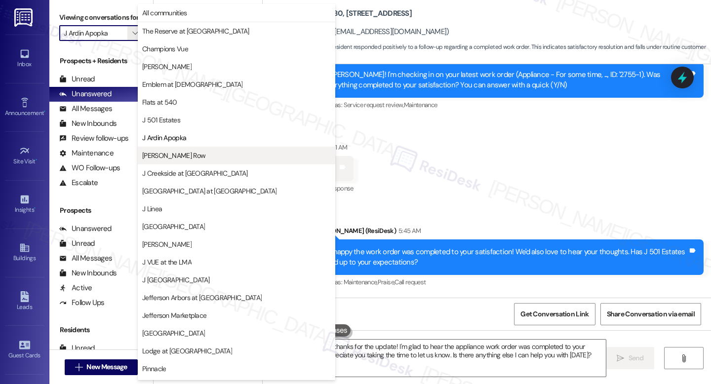
click at [185, 153] on span "[PERSON_NAME] Row" at bounding box center [173, 156] width 63 height 10
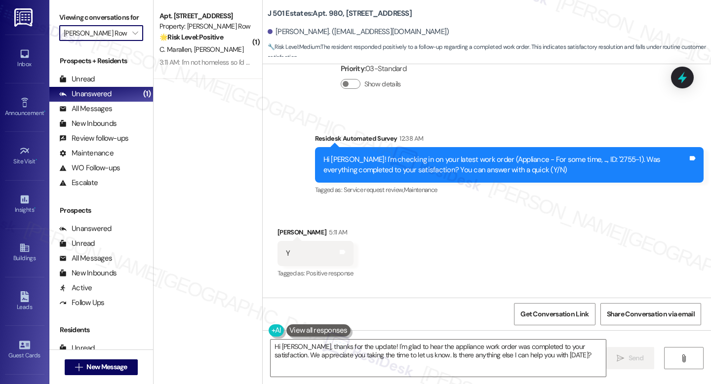
scroll to position [2581, 0]
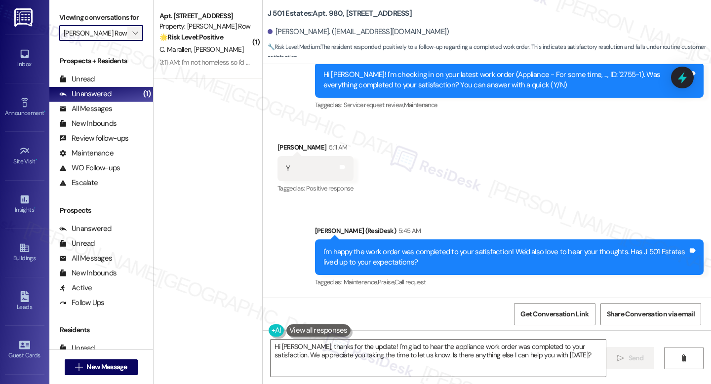
click at [132, 37] on icon "" at bounding box center [134, 33] width 5 height 8
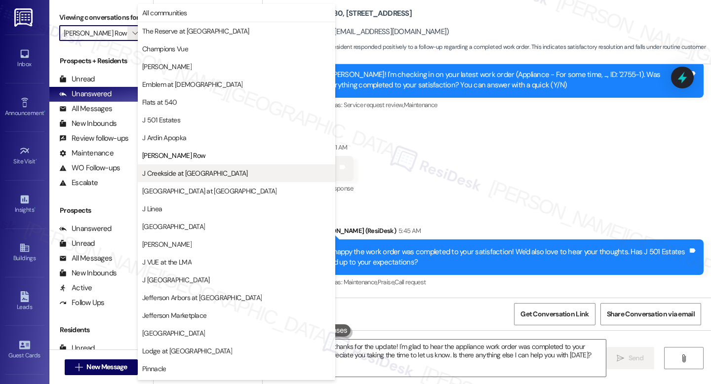
click at [183, 179] on button "J Creekside at Exton" at bounding box center [236, 173] width 197 height 18
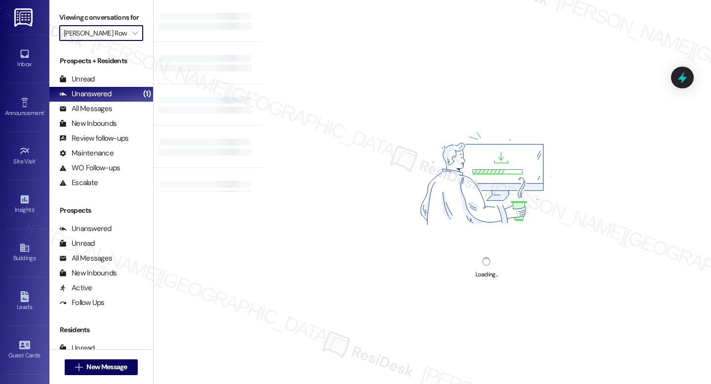
type input "J Creekside at Exton"
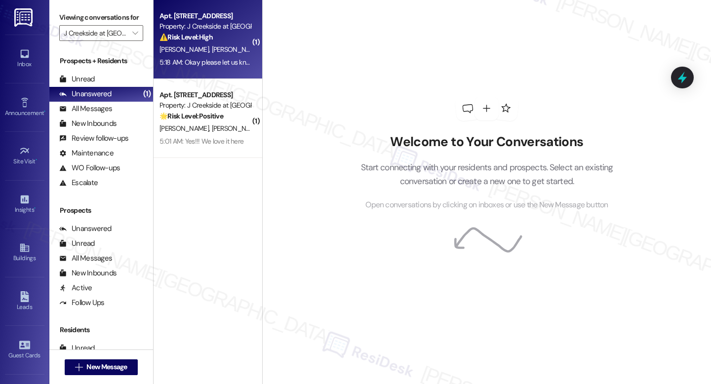
click at [200, 42] on div "⚠️ Risk Level: High The resident indicates that hot and cold water are still no…" at bounding box center [204, 37] width 91 height 10
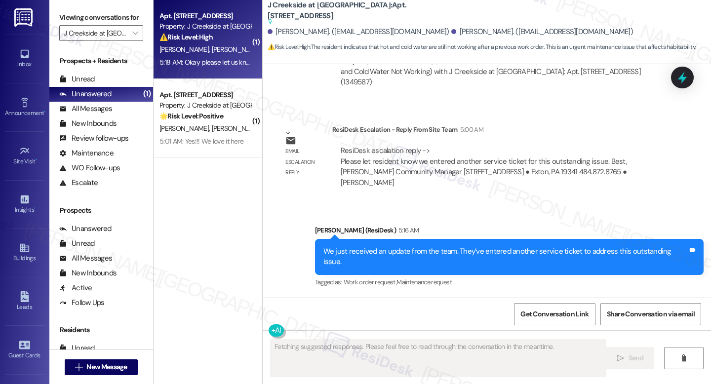
scroll to position [2412, 0]
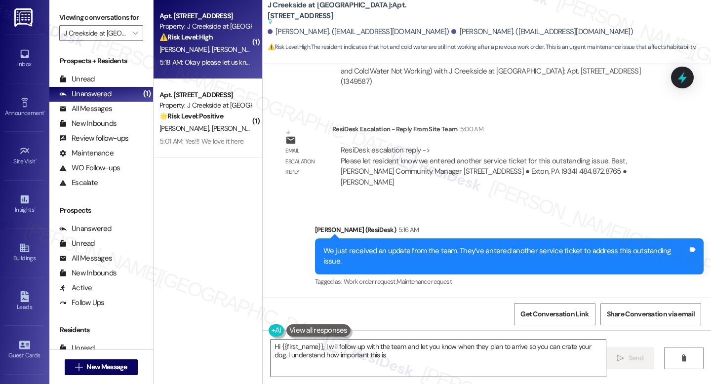
type textarea "Hi {{first_name}}, I will follow up with the team and let you know when they pl…"
click at [401, 346] on textarea "Hi {{first_name}}, I will follow up with the team and let you know when they pl…" at bounding box center [437, 358] width 335 height 37
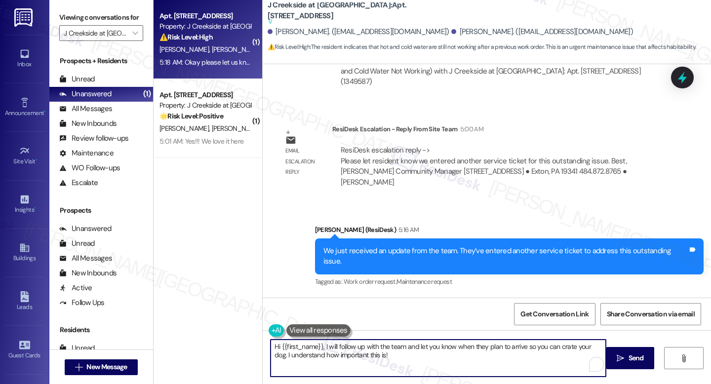
click at [401, 346] on textarea "Hi {{first_name}}, I will follow up with the team and let you know when they pl…" at bounding box center [437, 358] width 335 height 37
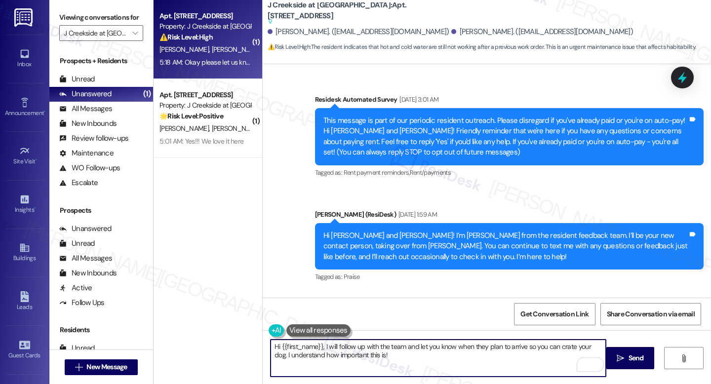
scroll to position [2412, 0]
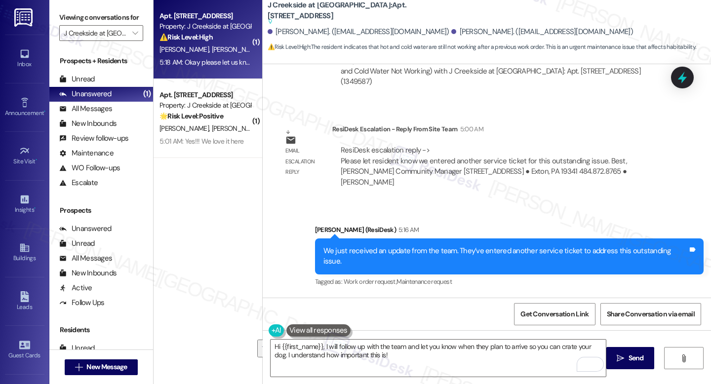
click at [350, 8] on b "J Creekside at [GEOGRAPHIC_DATA]: Apt. 2237, 360 Creamery Way Suggested actions…" at bounding box center [366, 13] width 197 height 27
copy b "2237"
click at [441, 342] on div "Okay please let us know when they will be there so I can crate our dog" at bounding box center [396, 347] width 220 height 10
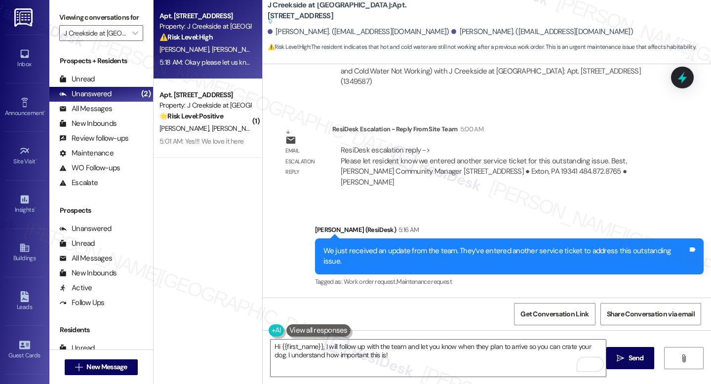
click at [441, 342] on div "Okay please let us know when they will be there so I can crate our dog" at bounding box center [396, 347] width 220 height 10
copy div "Okay please let us know when they will be there so I can crate our dog Tags and…"
click at [441, 318] on div "[PERSON_NAME] Question 5:18 AM" at bounding box center [399, 326] width 244 height 16
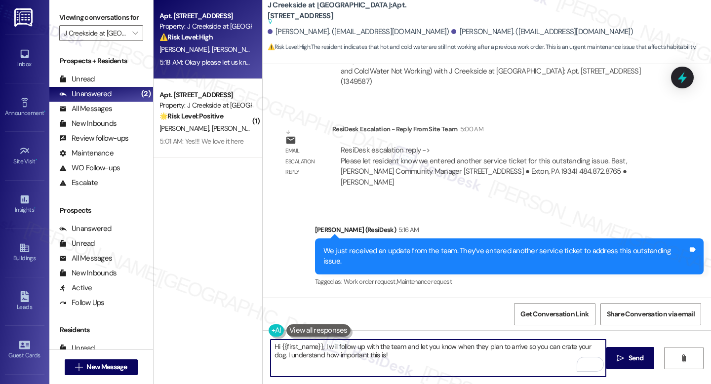
click at [303, 355] on textarea "Hi {{first_name}}, I will follow up with the team and let you know when they pl…" at bounding box center [437, 358] width 335 height 37
paste textarea "Thank you for letting me know! I’ve shared this with the team so they’re aware …"
type textarea "Thank you for letting me know! I’ve shared this with the team so they’re aware …"
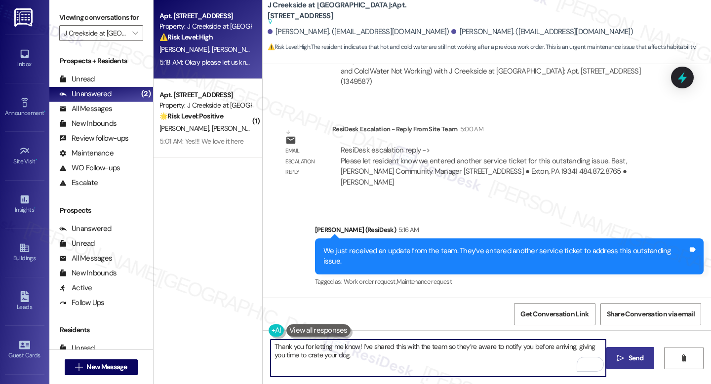
click at [626, 362] on span "Send" at bounding box center [635, 358] width 19 height 10
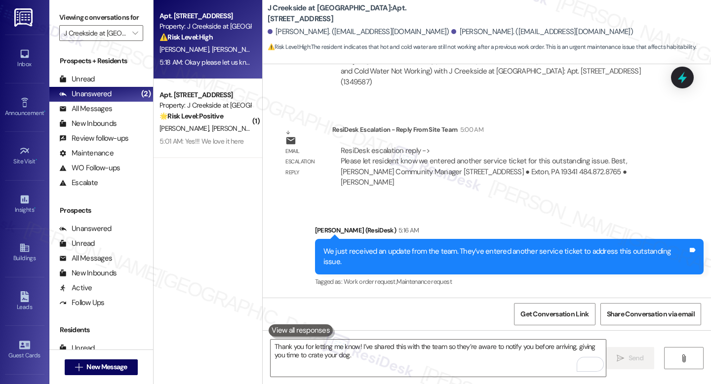
scroll to position [2466, 0]
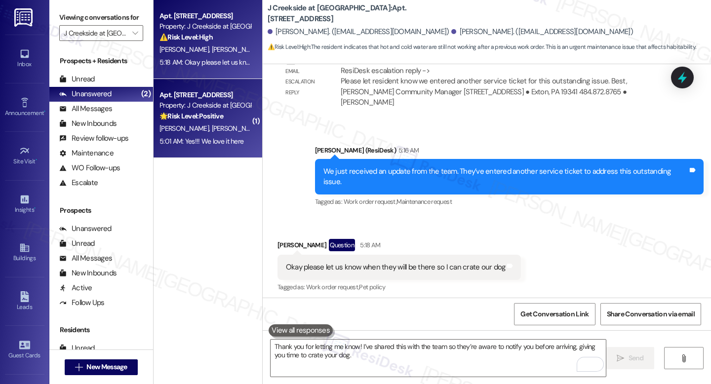
click at [202, 141] on div "5:01 AM: Yes!!! We love it here 5:01 AM: Yes!!! We love it here" at bounding box center [201, 141] width 84 height 9
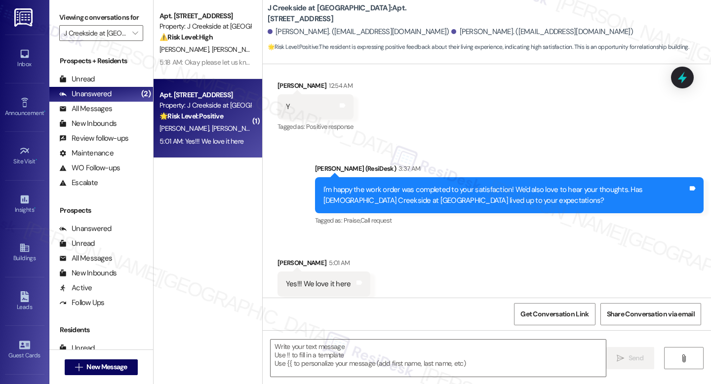
scroll to position [291, 0]
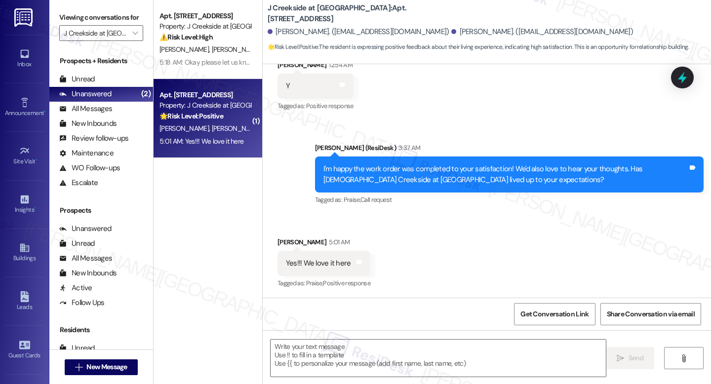
type textarea "Fetching suggested responses. Please feel free to read through the conversation…"
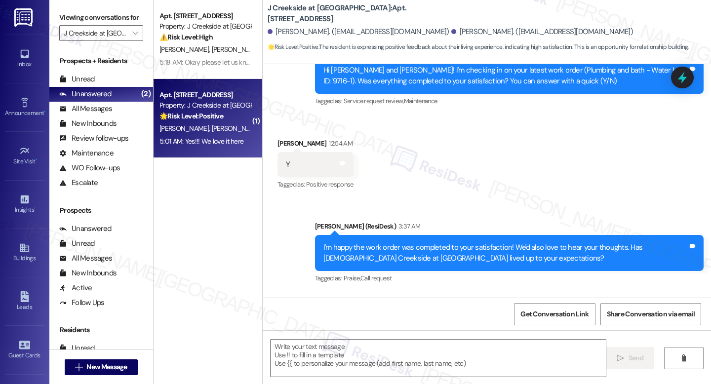
scroll to position [292, 0]
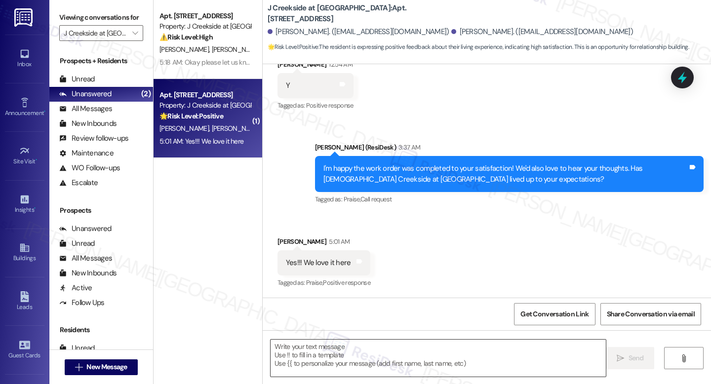
click at [398, 366] on textarea at bounding box center [437, 358] width 335 height 37
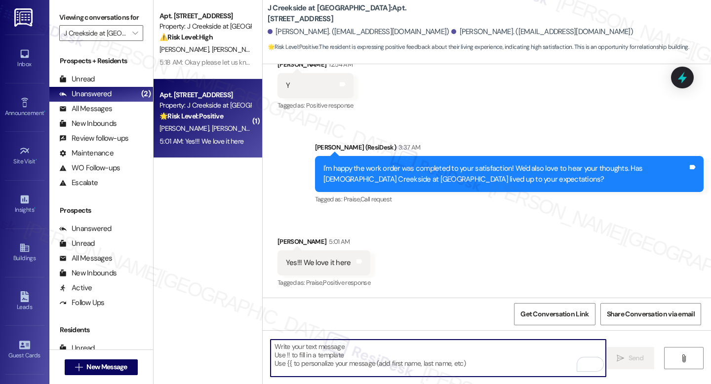
click at [323, 169] on div "I'm happy the work order was completed to your satisfaction! We'd also love to …" at bounding box center [505, 173] width 364 height 21
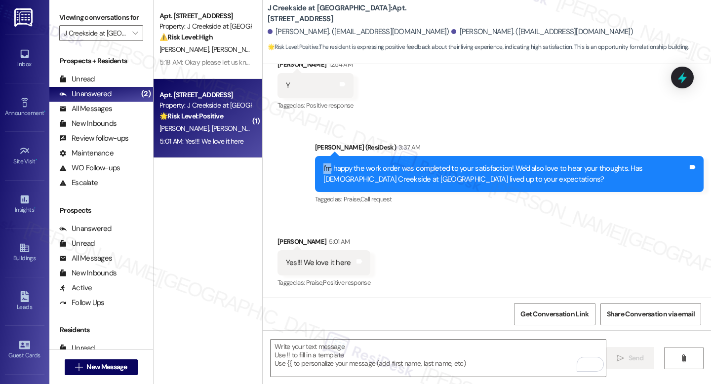
click at [323, 169] on div "I'm happy the work order was completed to your satisfaction! We'd also love to …" at bounding box center [505, 173] width 364 height 21
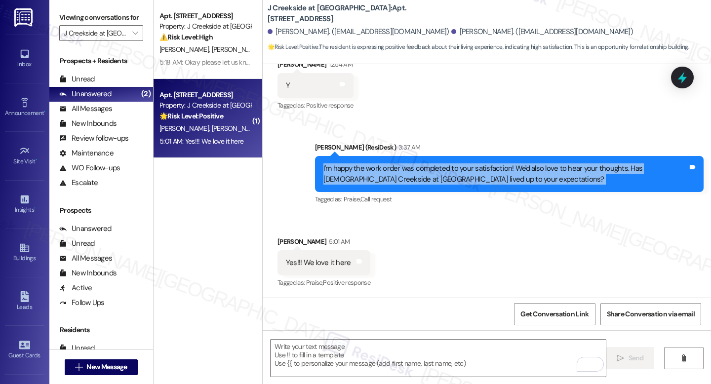
click at [323, 169] on div "I'm happy the work order was completed to your satisfaction! We'd also love to …" at bounding box center [505, 173] width 364 height 21
copy div "I'm happy the work order was completed to your satisfaction! We'd also love to …"
click at [294, 266] on div "Yes!!! We love it here" at bounding box center [318, 263] width 65 height 10
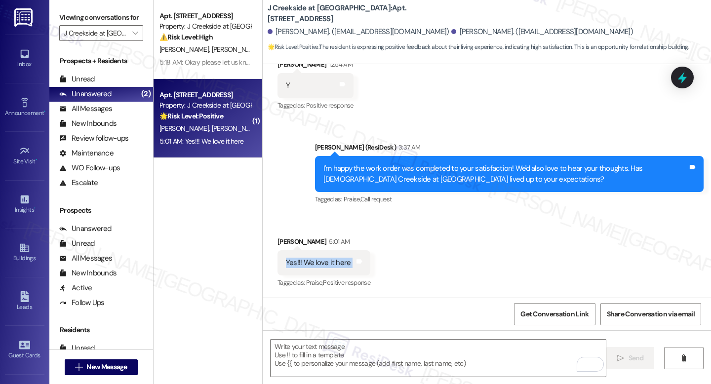
click at [294, 266] on div "Yes!!! We love it here" at bounding box center [318, 263] width 65 height 10
copy div "Yes!!! We love it here Tags and notes"
click at [333, 347] on textarea "To enrich screen reader interactions, please activate Accessibility in Grammarl…" at bounding box center [437, 358] width 335 height 37
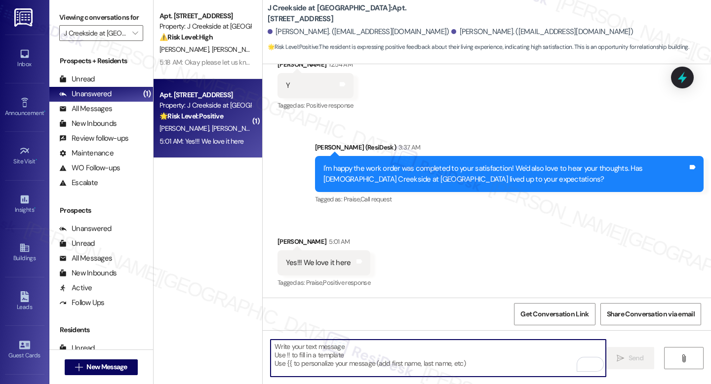
paste textarea "That’s so wonderful to hear — we’re so glad you love it at [GEOGRAPHIC_DATA] at…"
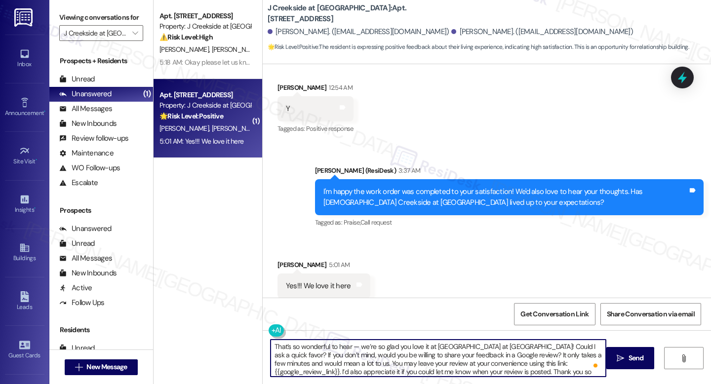
scroll to position [268, 0]
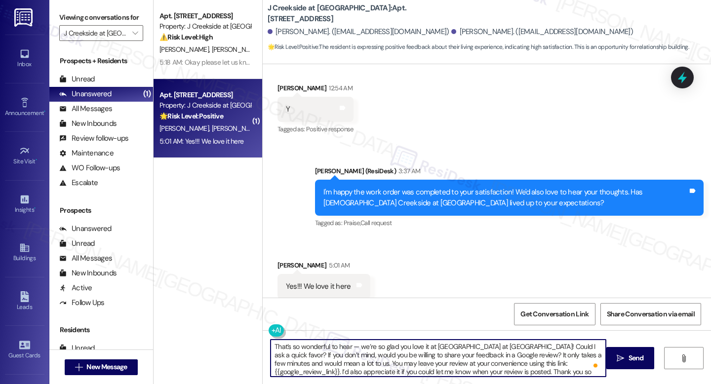
click at [355, 347] on textarea "That’s so wonderful to hear — we’re so glad you love it at [GEOGRAPHIC_DATA] at…" at bounding box center [437, 358] width 335 height 37
click at [360, 346] on textarea "That’s so wonderful to hear — we’re so glad you love it at [GEOGRAPHIC_DATA] at…" at bounding box center [437, 358] width 335 height 37
click at [399, 364] on textarea "That’s so wonderful to hear. We’re so glad you love it at [GEOGRAPHIC_DATA] at …" at bounding box center [437, 358] width 335 height 37
click at [504, 369] on textarea "That’s so wonderful to hear. We’re so glad you love it at [GEOGRAPHIC_DATA] at …" at bounding box center [437, 358] width 335 height 37
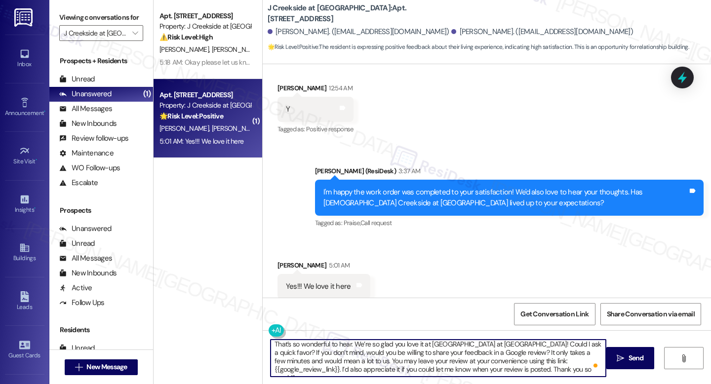
type textarea "That’s so wonderful to hear. We’re so glad you love it at [GEOGRAPHIC_DATA] at …"
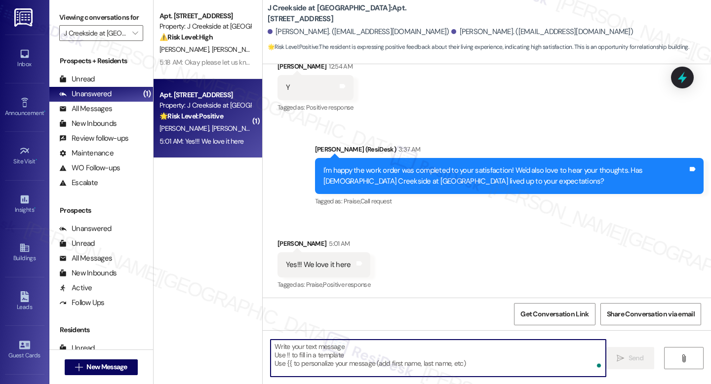
scroll to position [291, 0]
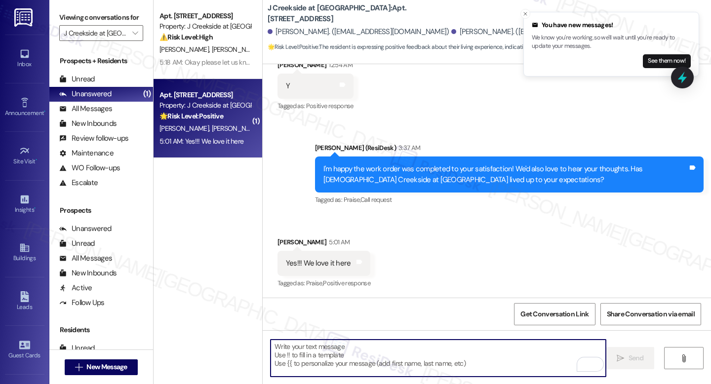
click at [389, 349] on textarea "To enrich screen reader interactions, please activate Accessibility in Grammarl…" at bounding box center [437, 358] width 335 height 37
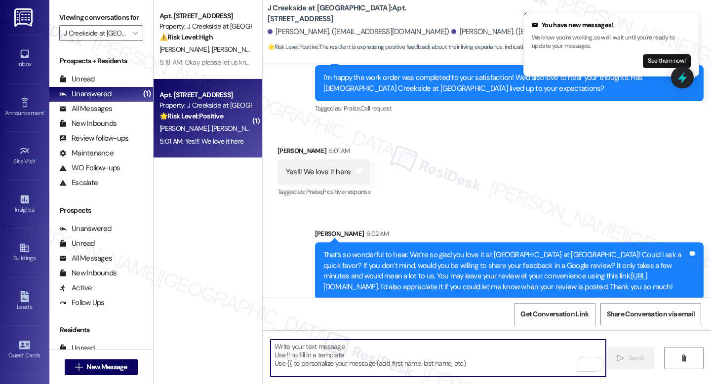
scroll to position [392, 0]
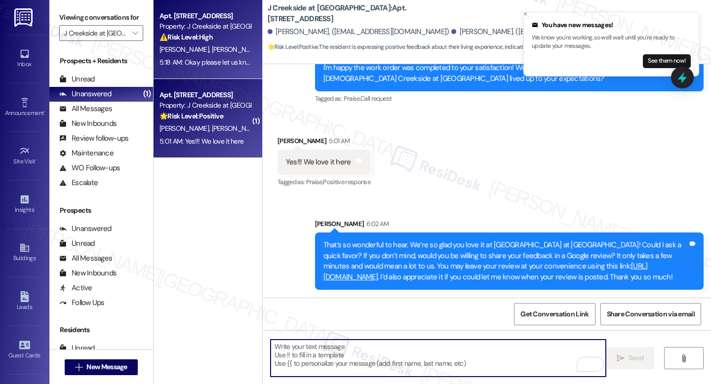
click at [212, 55] on div "[PERSON_NAME] [PERSON_NAME]" at bounding box center [204, 49] width 93 height 12
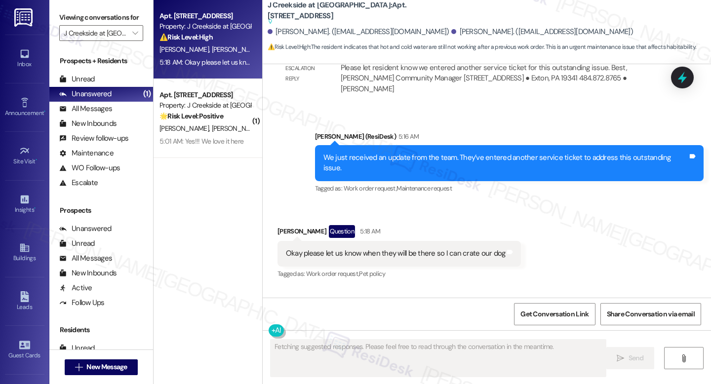
scroll to position [2506, 0]
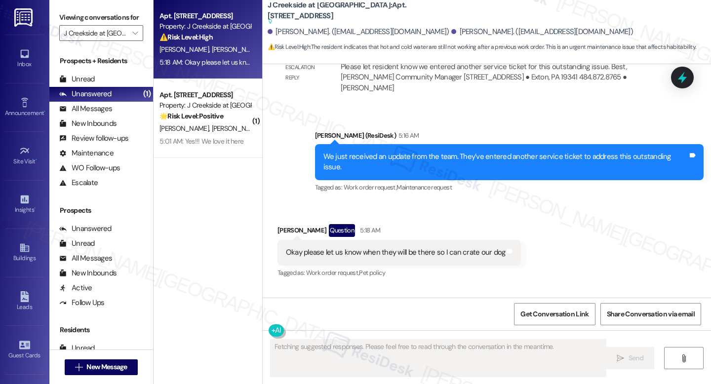
click at [142, 47] on div "Viewing conversations for J Creekside at [GEOGRAPHIC_DATA] " at bounding box center [101, 25] width 104 height 51
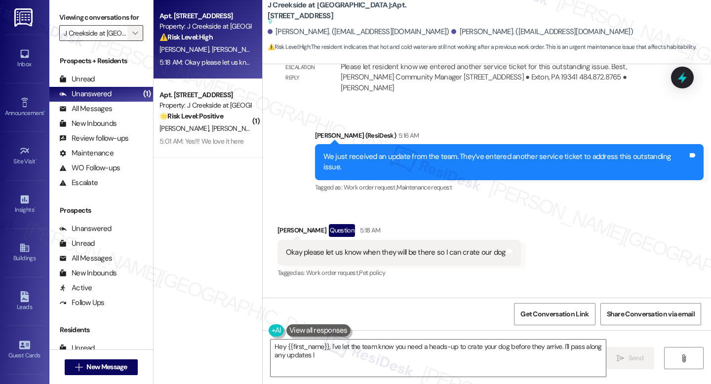
click at [130, 41] on span "" at bounding box center [134, 33] width 9 height 16
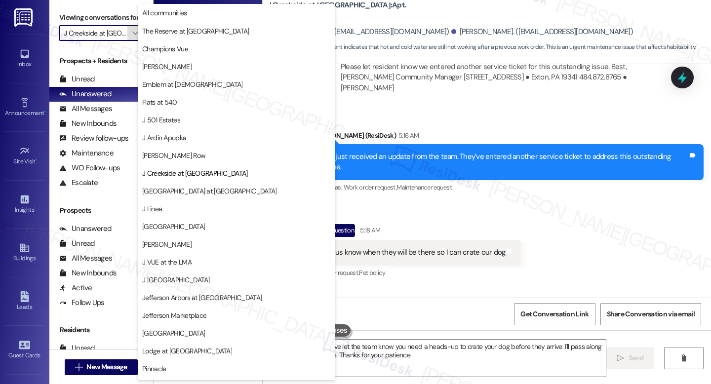
type textarea "Hey {{first_name}}, I've let the team know you need a heads-up to crate your do…"
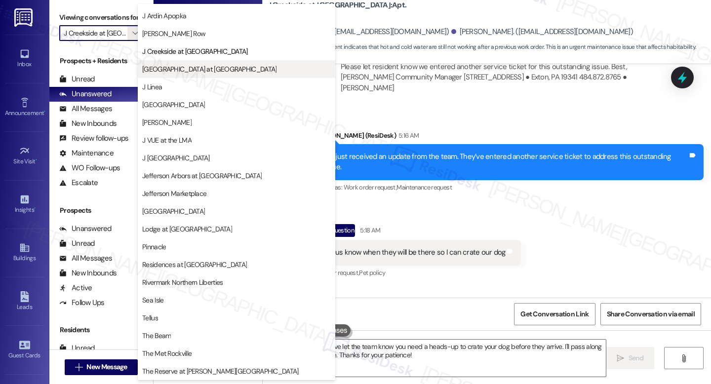
click at [188, 75] on button "[GEOGRAPHIC_DATA] at [GEOGRAPHIC_DATA]" at bounding box center [236, 69] width 197 height 18
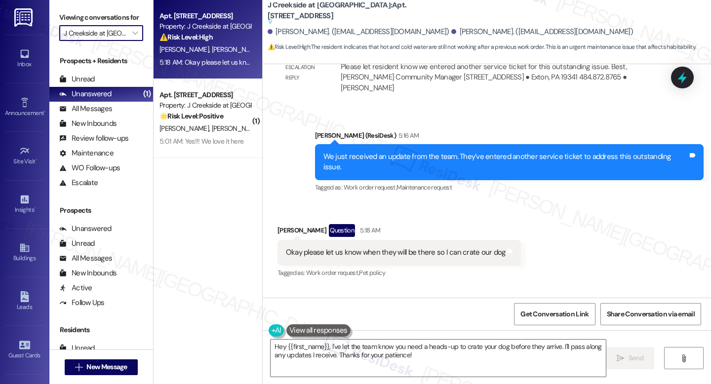
type input "[GEOGRAPHIC_DATA] at [GEOGRAPHIC_DATA]"
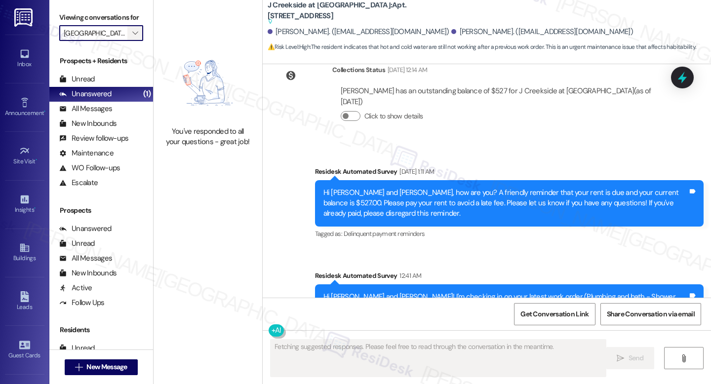
click at [130, 41] on span "" at bounding box center [134, 33] width 9 height 16
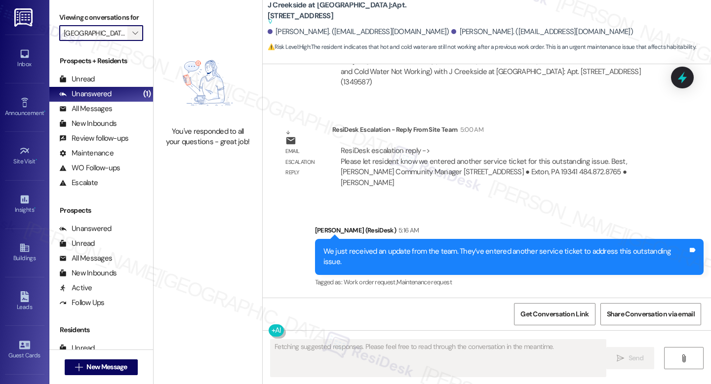
click at [132, 37] on icon "" at bounding box center [134, 33] width 5 height 8
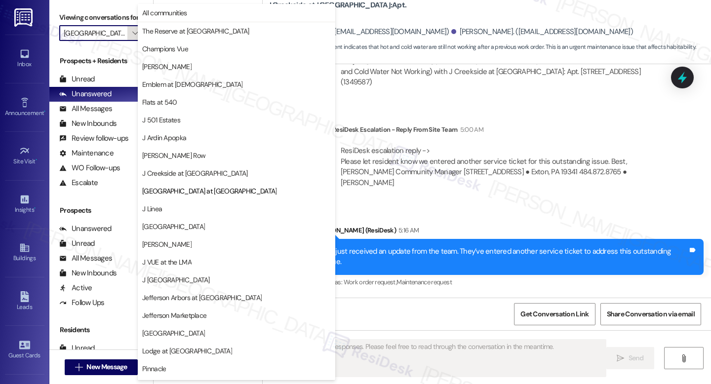
scroll to position [122, 0]
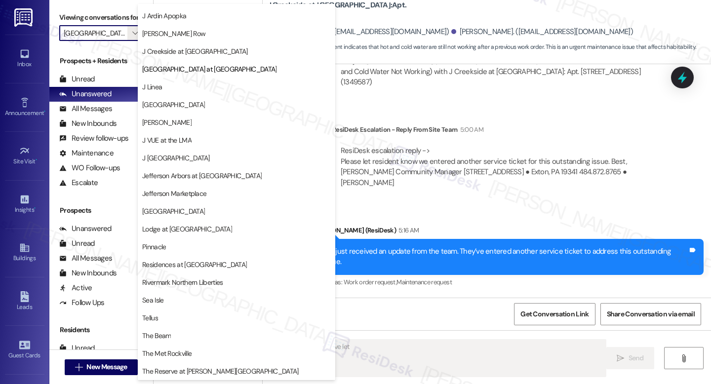
click at [367, 203] on div "Sent via SMS Jay (ResiDesk) 5:16 AM We just received an update from the team. T…" at bounding box center [487, 250] width 448 height 94
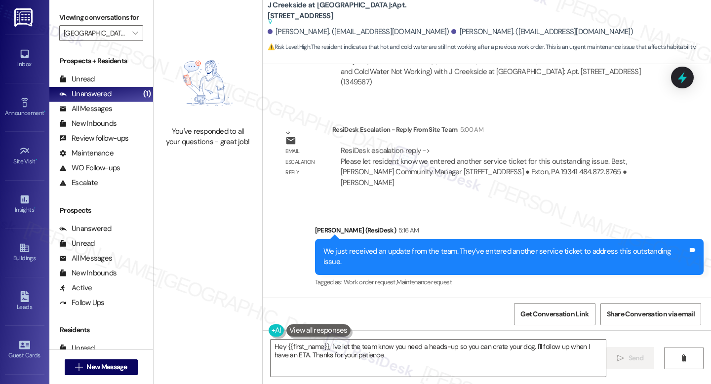
type textarea "Hey {{first_name}}, I've let the team know you need a heads-up so you can crate…"
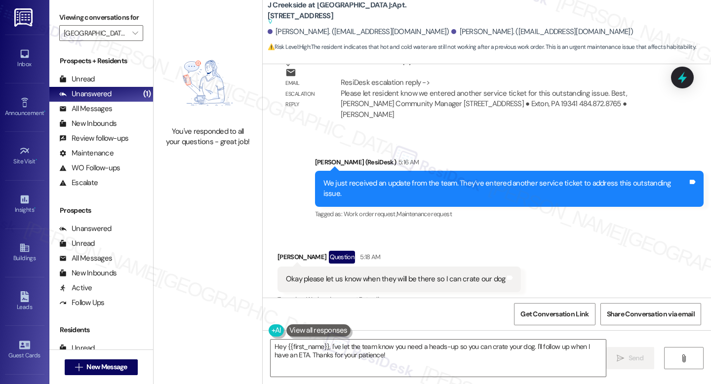
scroll to position [2506, 0]
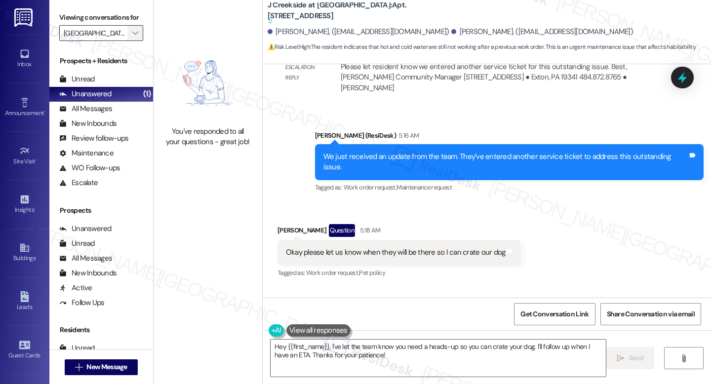
click at [132, 37] on icon "" at bounding box center [134, 33] width 5 height 8
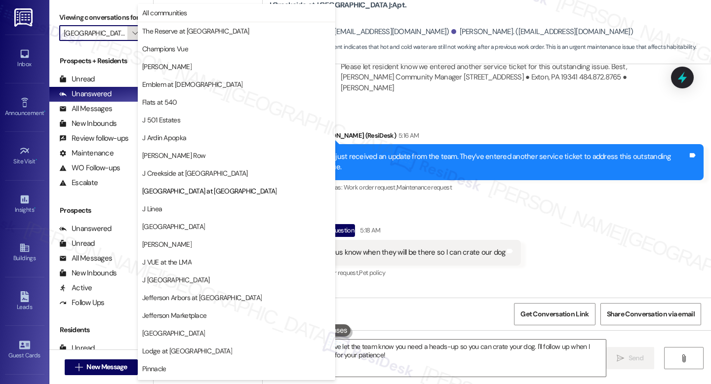
scroll to position [122, 0]
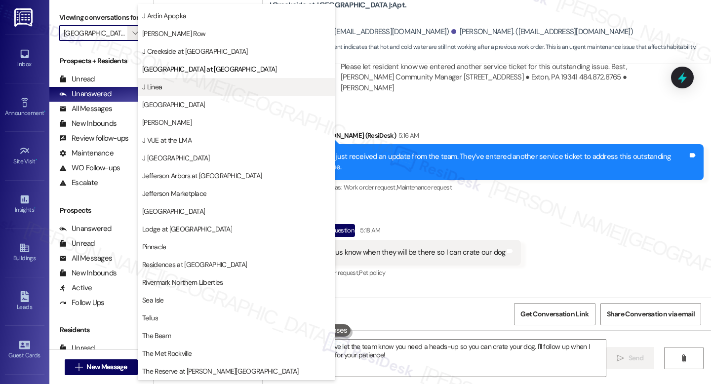
click at [195, 83] on span "J Linea" at bounding box center [236, 87] width 189 height 10
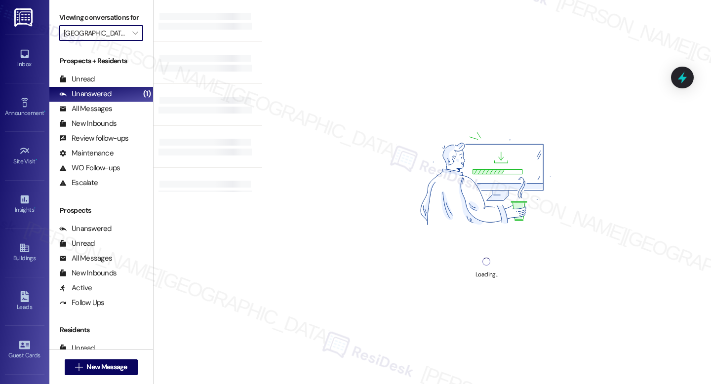
type input "J Linea"
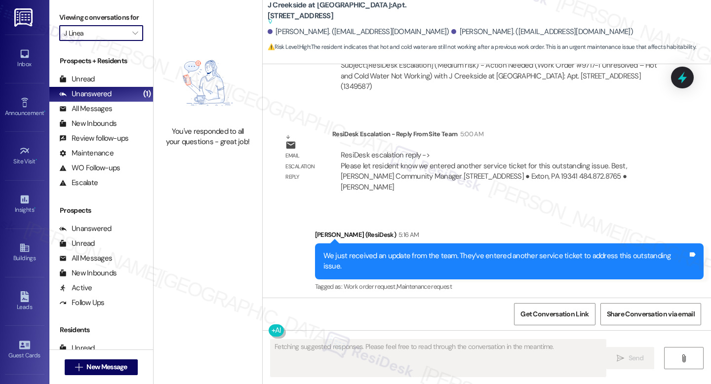
scroll to position [2412, 0]
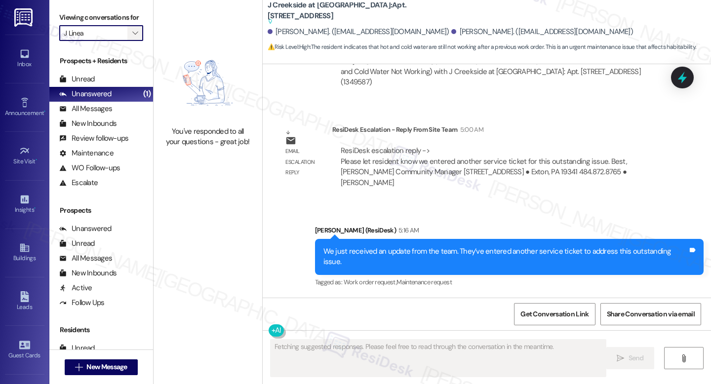
click at [130, 41] on span "" at bounding box center [134, 33] width 9 height 16
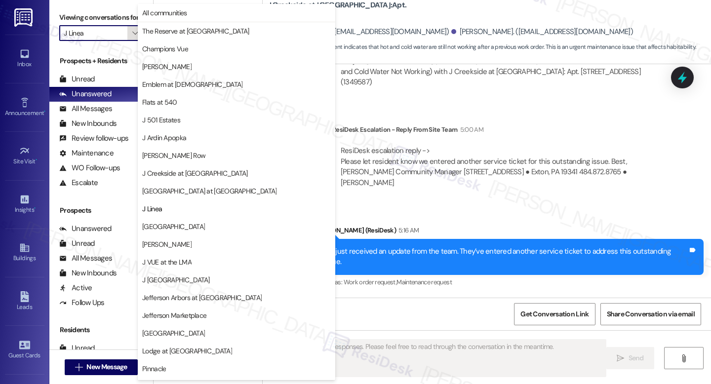
scroll to position [122, 0]
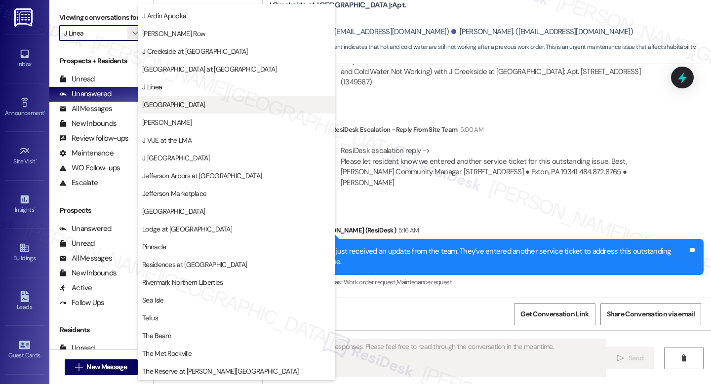
click at [174, 100] on span "J Malden Center" at bounding box center [173, 105] width 63 height 10
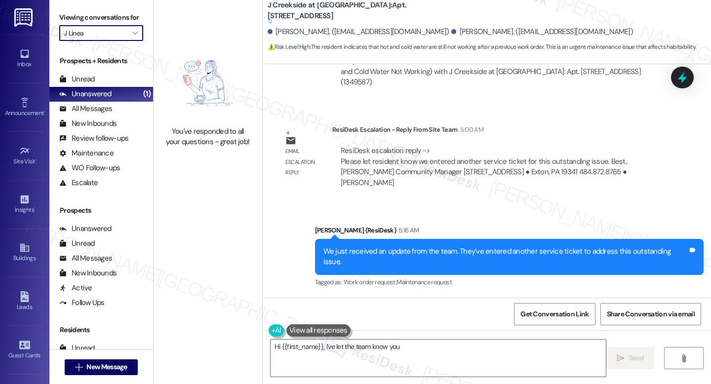
type textarea "Hi {{first_name}}, I've let the team know you need"
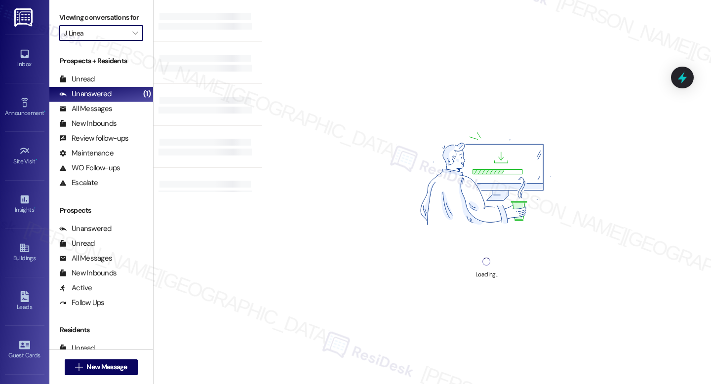
type input "J Malden Center"
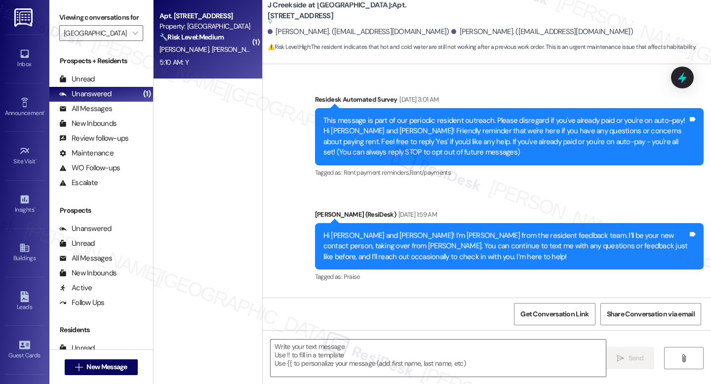
click at [178, 52] on span "D. Negatu" at bounding box center [185, 49] width 52 height 9
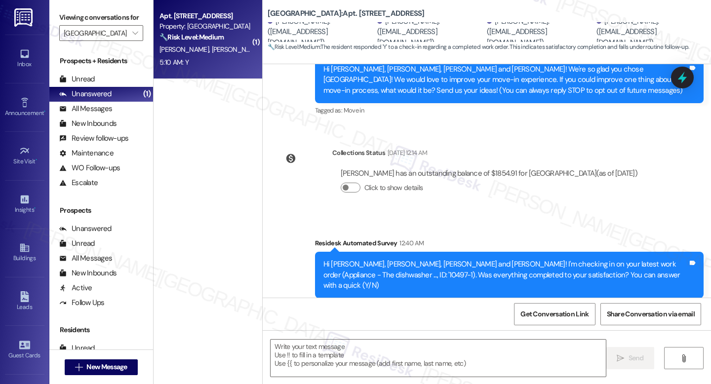
scroll to position [205, 0]
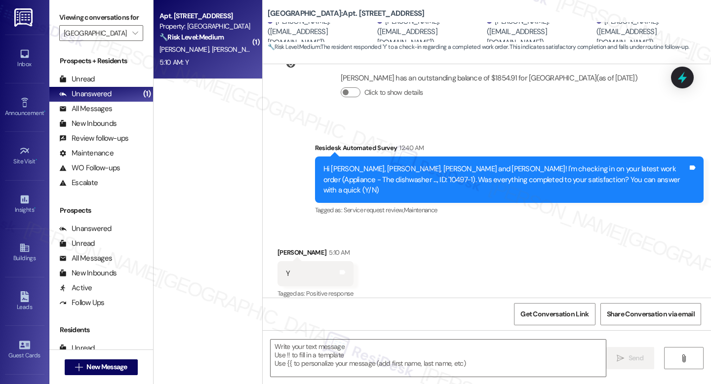
type textarea "Fetching suggested responses. Please feel free to read through the conversation…"
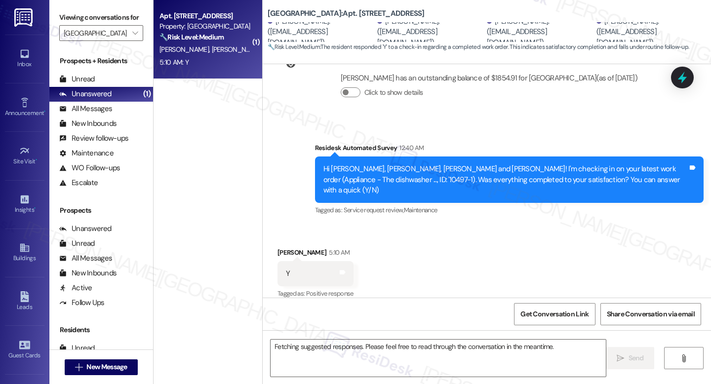
click at [205, 59] on div "5:10 AM: Y 5:10 AM: Y" at bounding box center [204, 62] width 93 height 12
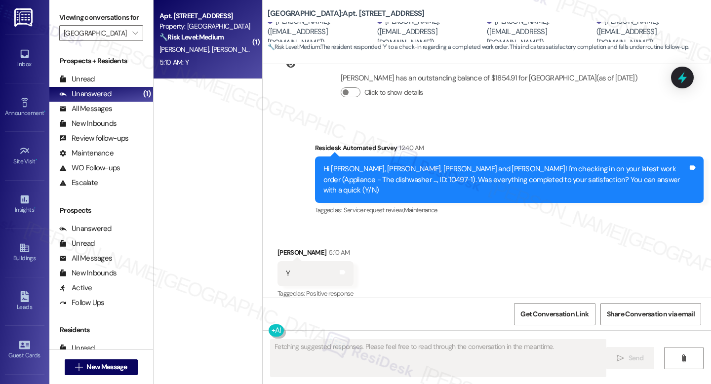
scroll to position [205, 0]
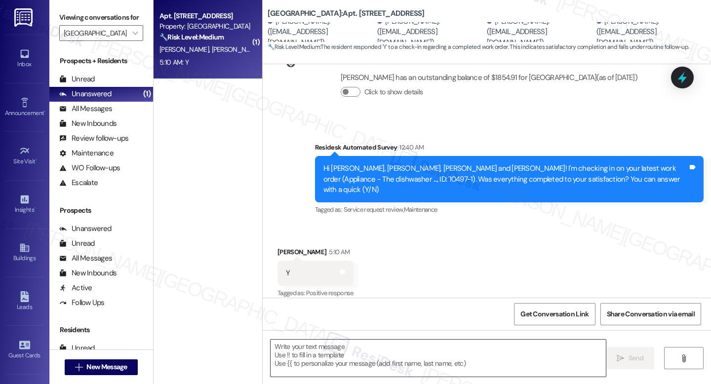
click at [329, 351] on textarea at bounding box center [437, 358] width 335 height 37
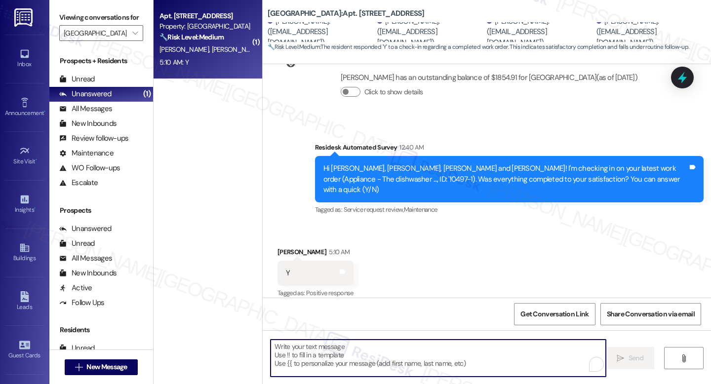
paste textarea "I'm happy the work order was completed to your satisfaction! We'd also love to …"
type textarea "I'm happy the work order was completed to your satisfaction! We'd also love to …"
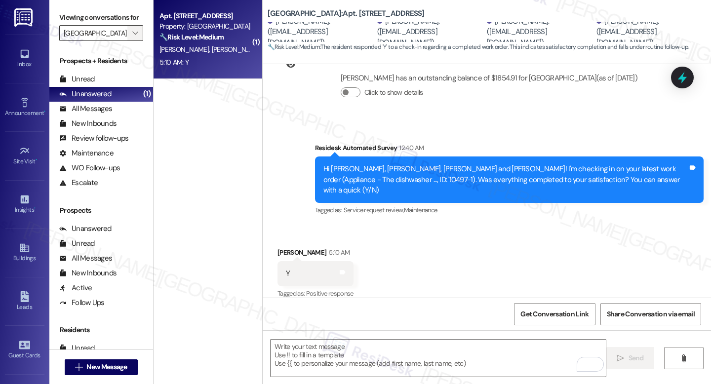
click at [132, 37] on icon "" at bounding box center [134, 33] width 5 height 8
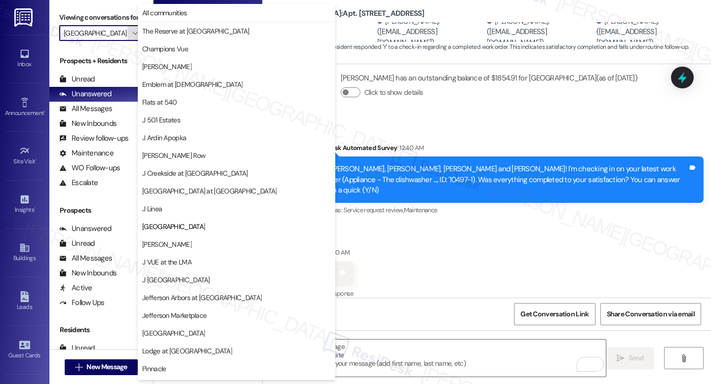
scroll to position [122, 0]
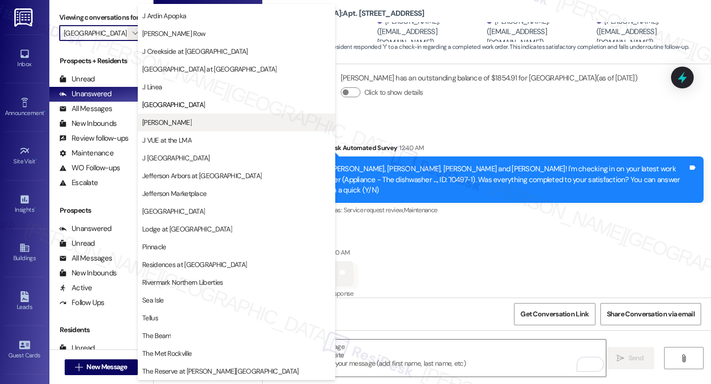
click at [165, 120] on span "J Sol" at bounding box center [236, 122] width 189 height 10
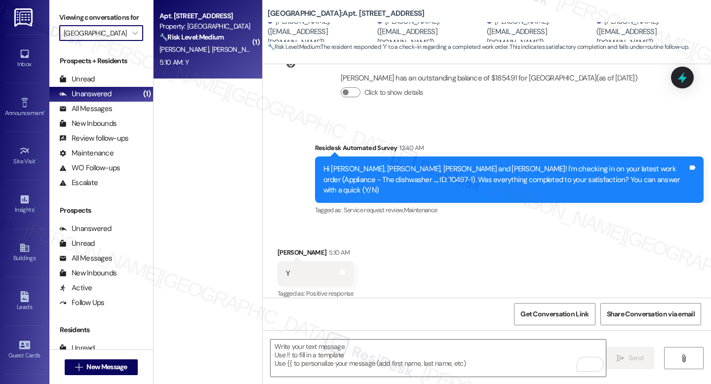
type input "J Sol"
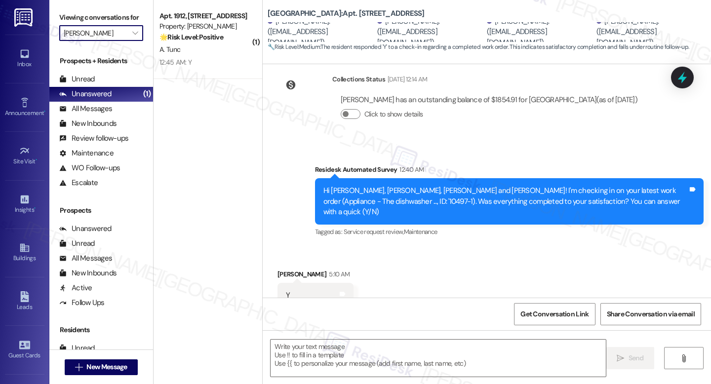
scroll to position [205, 0]
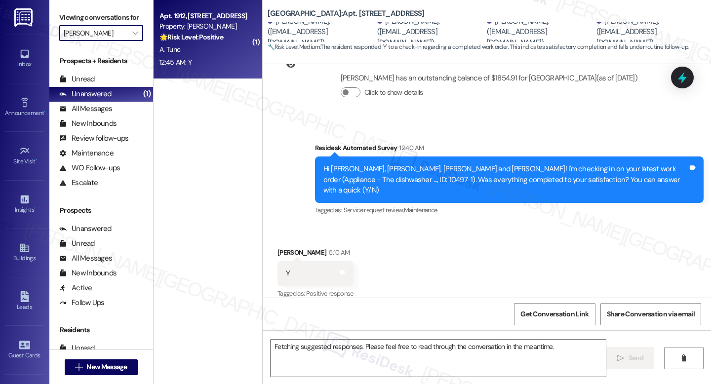
click at [226, 51] on div "A. Tunc" at bounding box center [204, 49] width 93 height 12
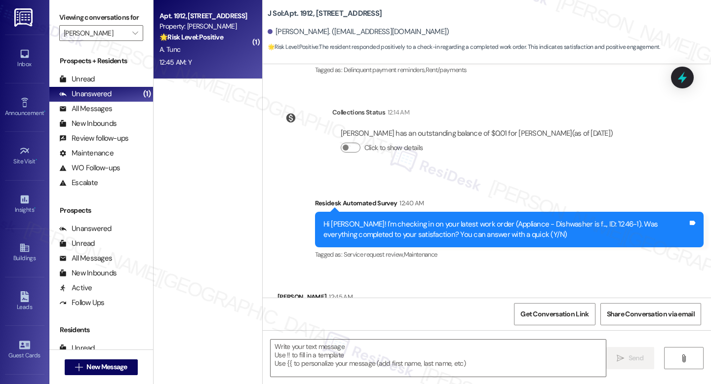
scroll to position [372, 0]
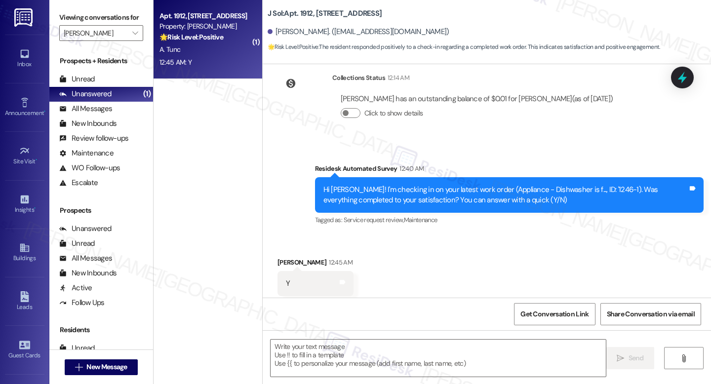
type textarea "Fetching suggested responses. Please feel free to read through the conversation…"
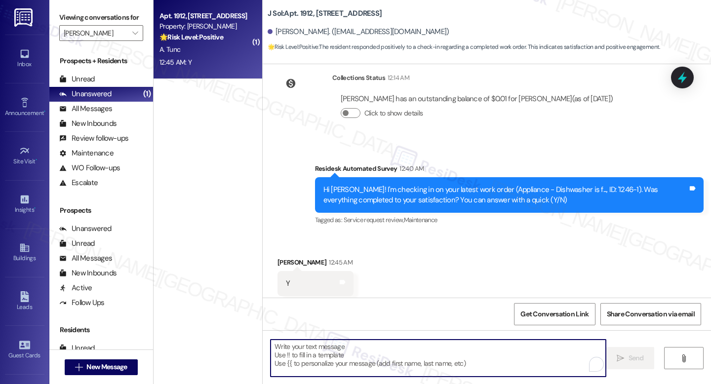
click at [368, 351] on textarea "To enrich screen reader interactions, please activate Accessibility in Grammarl…" at bounding box center [437, 358] width 335 height 37
paste textarea "I'm happy the work order was completed to your satisfaction! We'd also love to …"
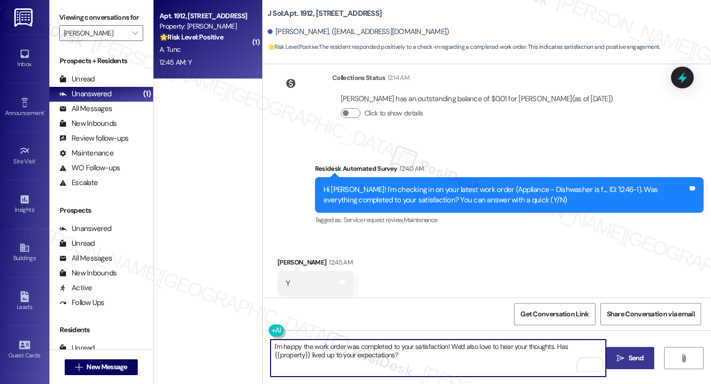
type textarea "I'm happy the work order was completed to your satisfaction! We'd also love to …"
click at [628, 361] on span "Send" at bounding box center [635, 358] width 15 height 10
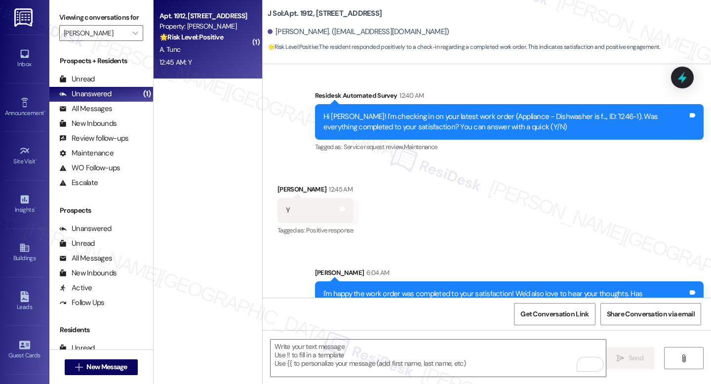
scroll to position [451, 0]
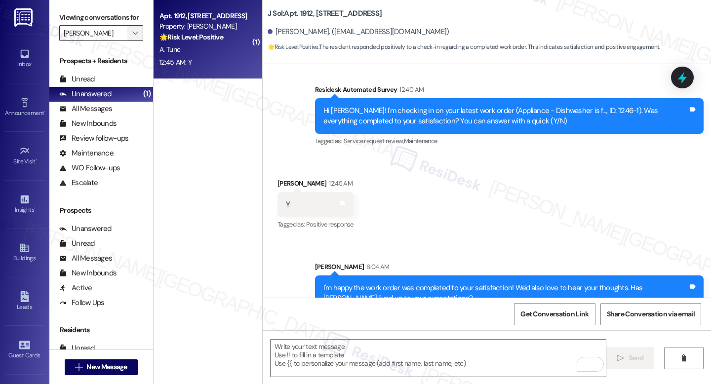
click at [134, 41] on span "" at bounding box center [134, 33] width 9 height 16
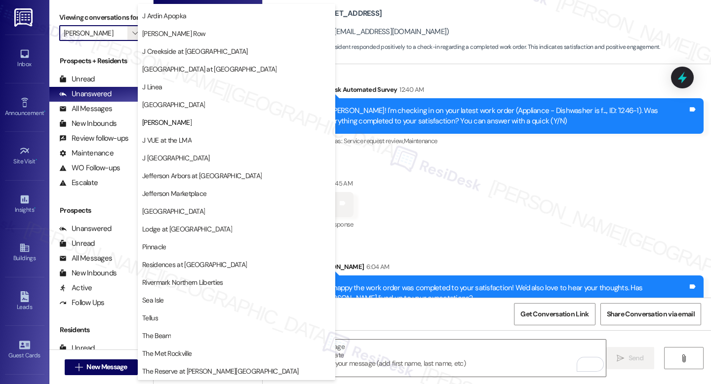
scroll to position [0, 0]
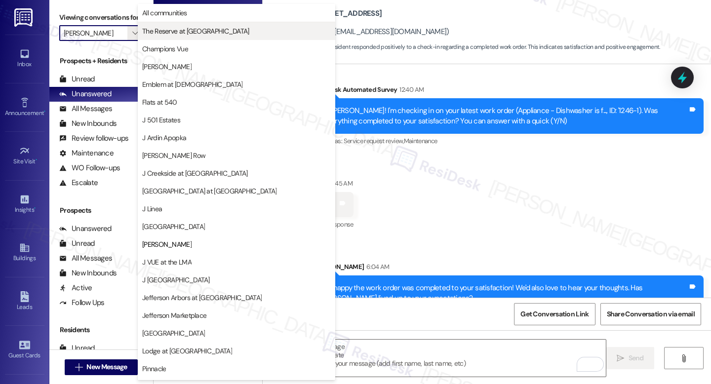
click at [173, 36] on button "The Reserve at White Oak" at bounding box center [236, 31] width 197 height 18
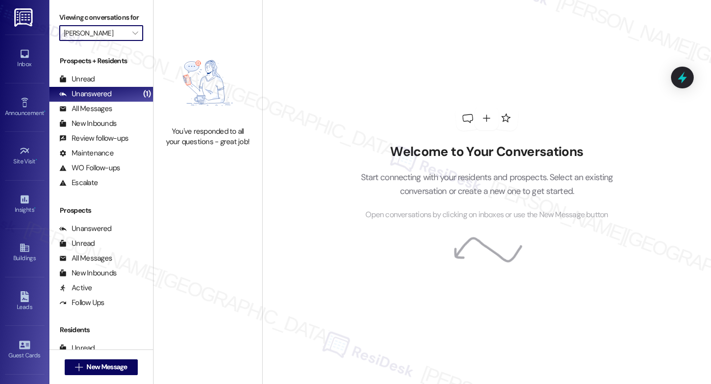
type input "The Reserve at White Oak"
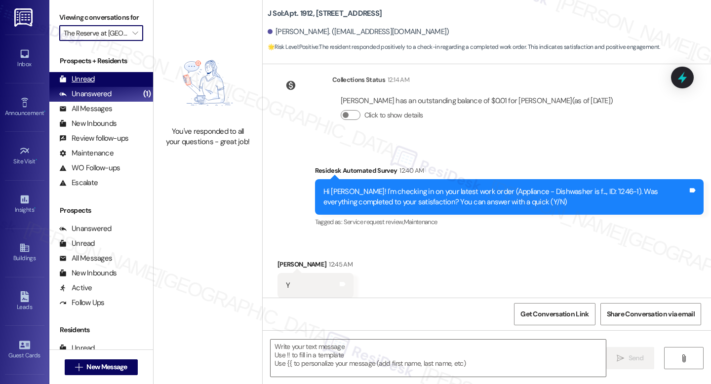
scroll to position [372, 0]
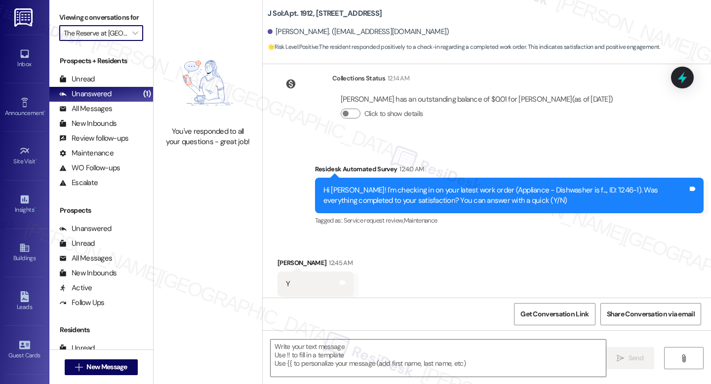
type textarea "Fetching suggested responses. Please feel free to read through the conversation…"
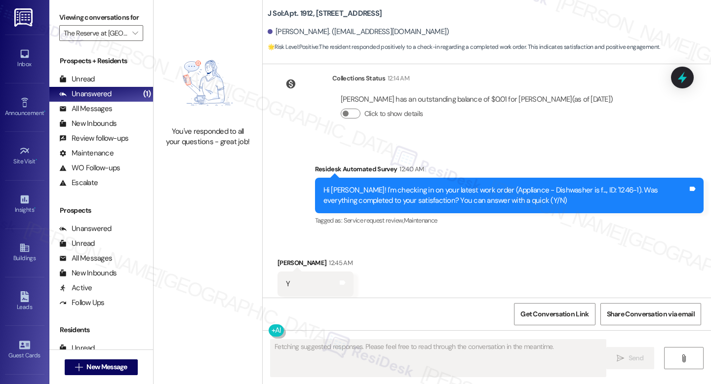
click at [128, 51] on div "Viewing conversations for The Reserve at White Oak " at bounding box center [101, 25] width 104 height 51
click at [130, 41] on span "" at bounding box center [134, 33] width 9 height 16
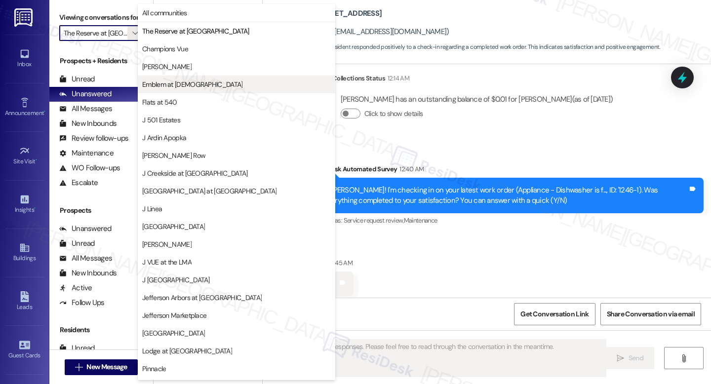
scroll to position [0, 17]
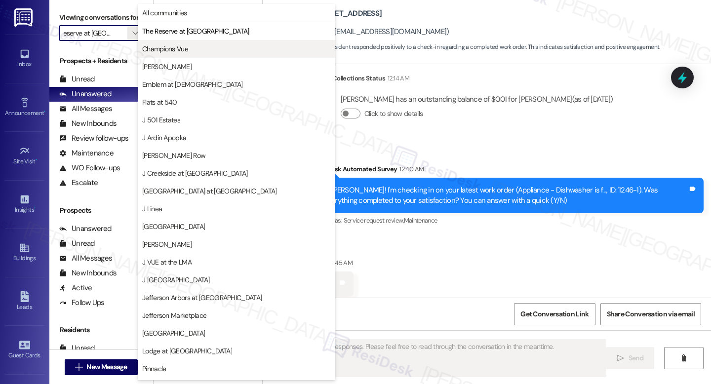
click at [176, 45] on span "Champions Vue" at bounding box center [165, 49] width 46 height 10
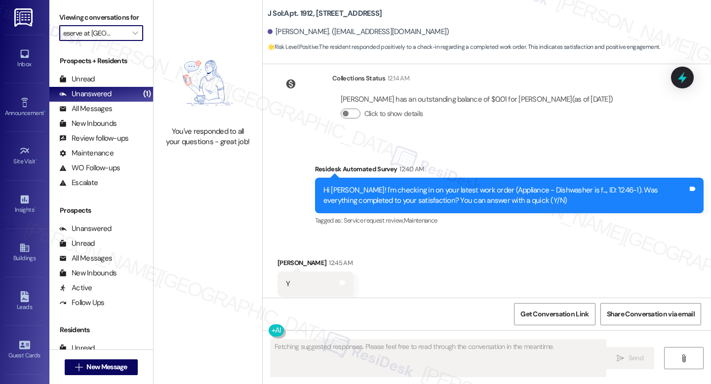
type input "Champions Vue"
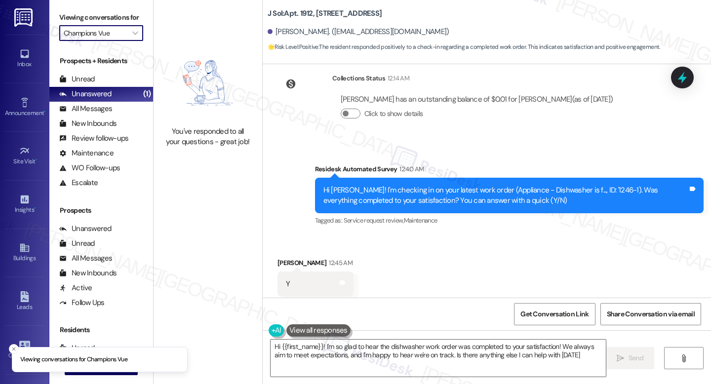
type textarea "Hi {{first_name}}! I'm so glad to hear the dishwasher work order was completed …"
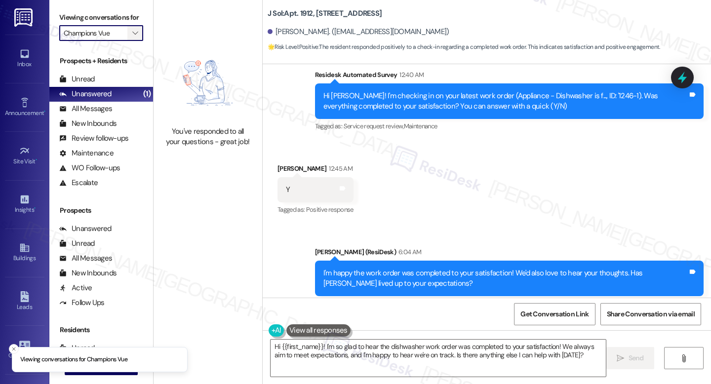
click at [132, 37] on icon "" at bounding box center [134, 33] width 5 height 8
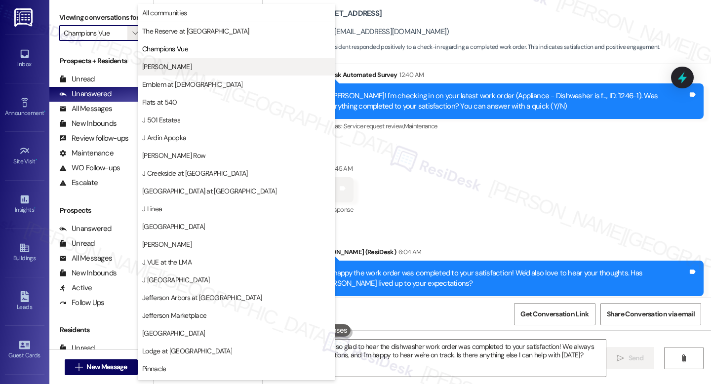
click at [197, 72] on button "EDE" at bounding box center [236, 67] width 197 height 18
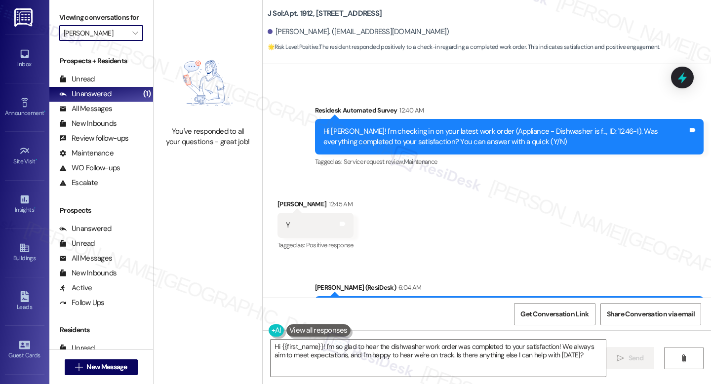
scroll to position [466, 0]
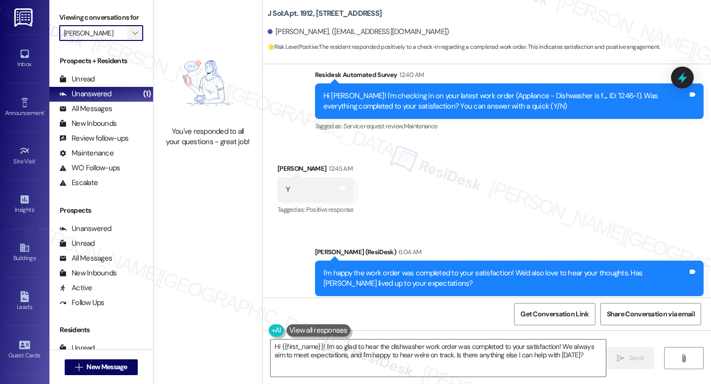
click at [132, 37] on icon "" at bounding box center [134, 33] width 5 height 8
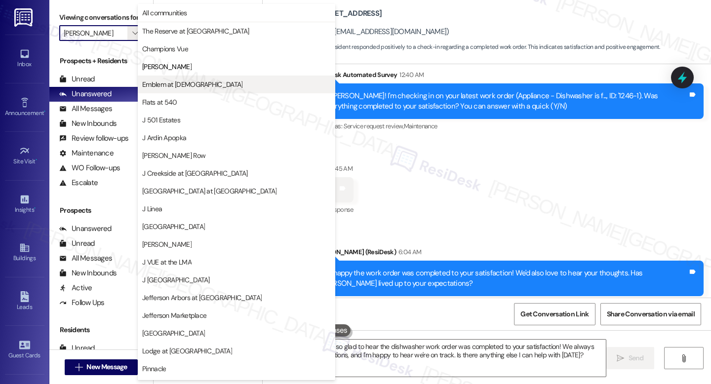
click at [158, 76] on button "Emblem at Christiana" at bounding box center [236, 85] width 197 height 18
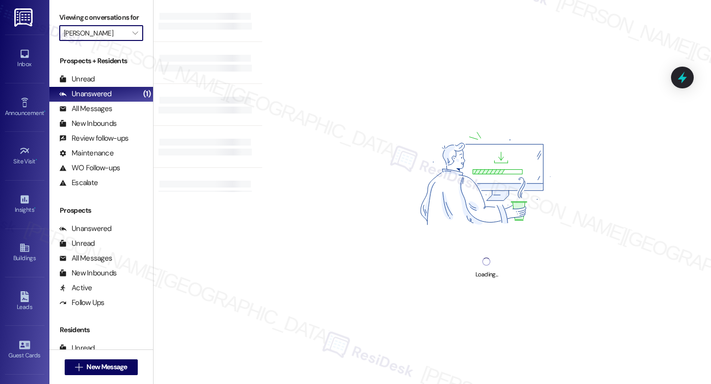
type input "Emblem at Christiana"
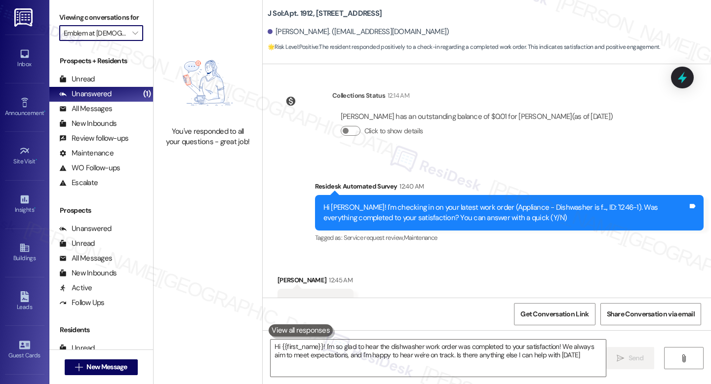
scroll to position [372, 0]
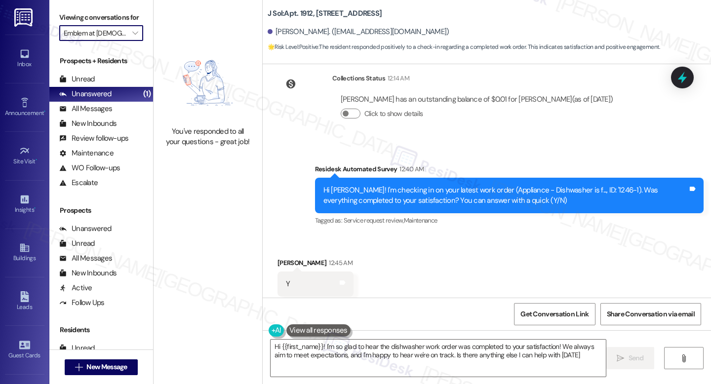
type textarea "Hi {{first_name}}! I'm so glad to hear the dishwasher work order was completed …"
click at [132, 37] on icon "" at bounding box center [134, 33] width 5 height 8
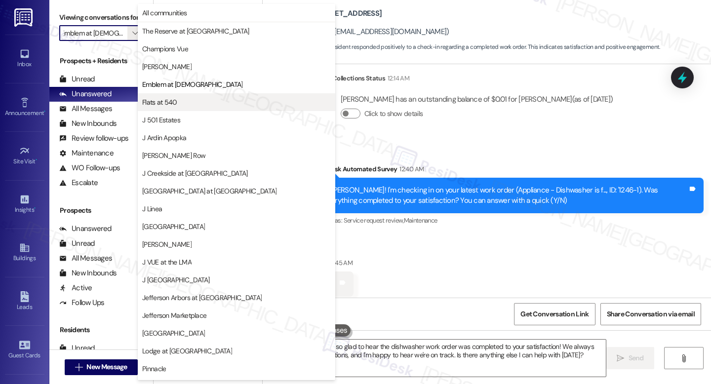
click at [172, 94] on button "Flats at 540" at bounding box center [236, 102] width 197 height 18
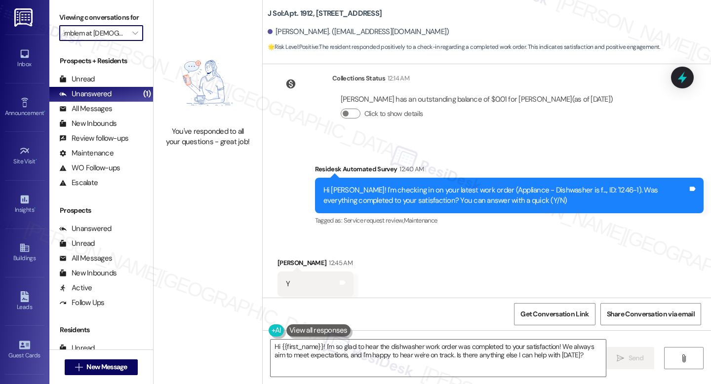
type input "Flats at 540"
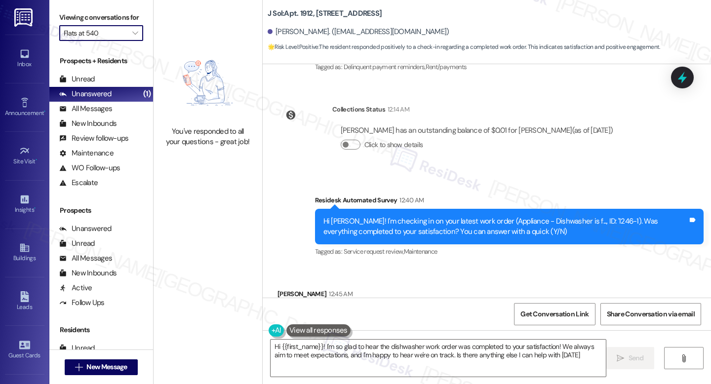
type textarea "Hi {{first_name}}! I'm so glad to hear the dishwasher work order was completed …"
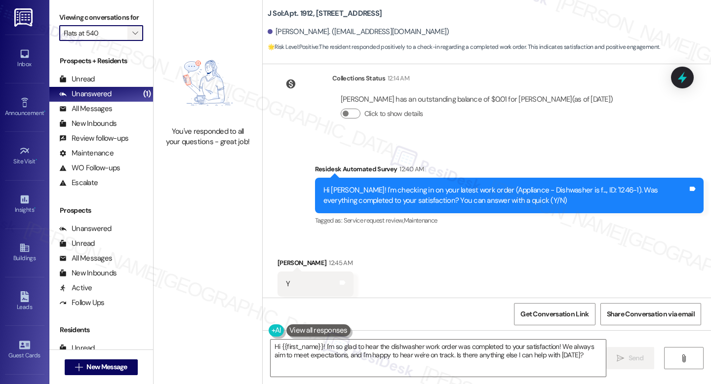
click at [130, 41] on span "" at bounding box center [134, 33] width 9 height 16
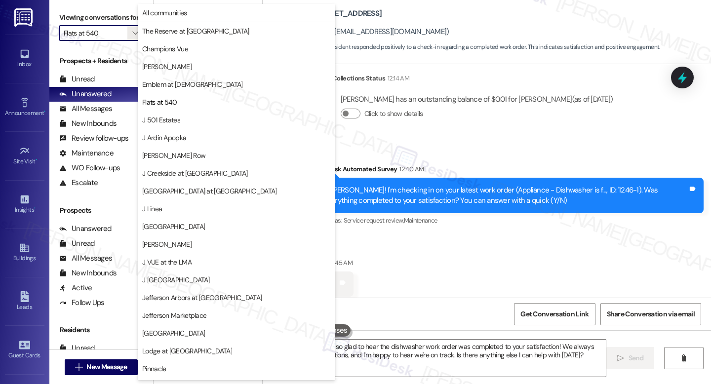
click at [188, 123] on span "J 501 Estates" at bounding box center [236, 120] width 189 height 10
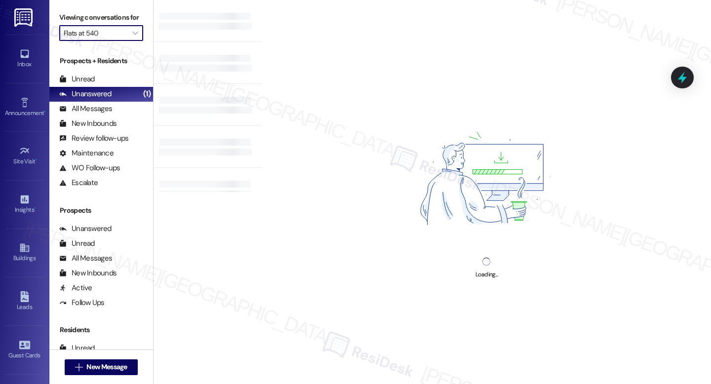
type input "J 501 Estates"
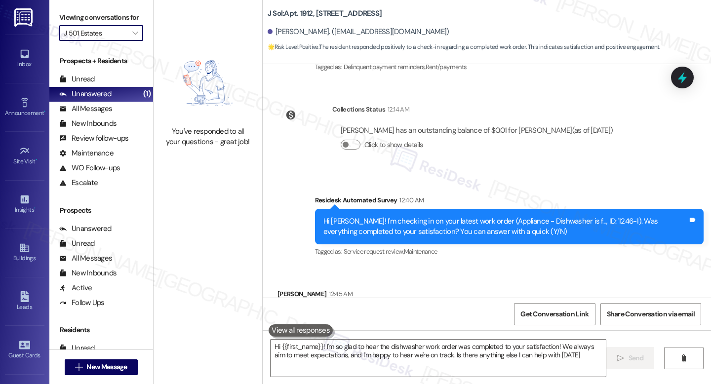
type textarea "Hi {{first_name}}! I'm so glad to hear the dishwasher work order was completed …"
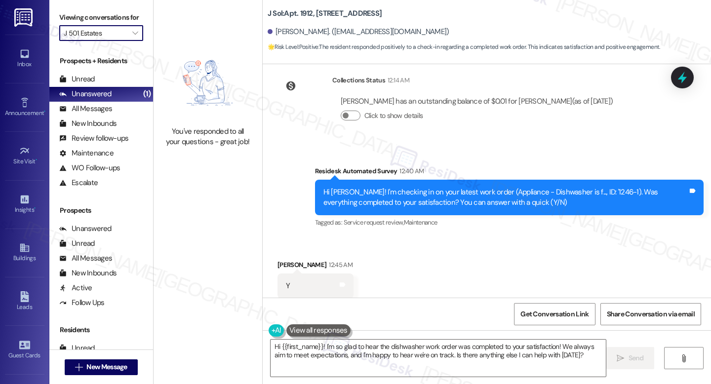
scroll to position [372, 0]
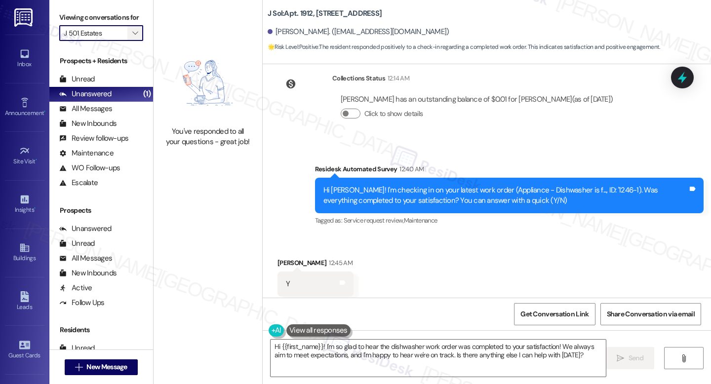
click at [127, 41] on button "" at bounding box center [135, 33] width 16 height 16
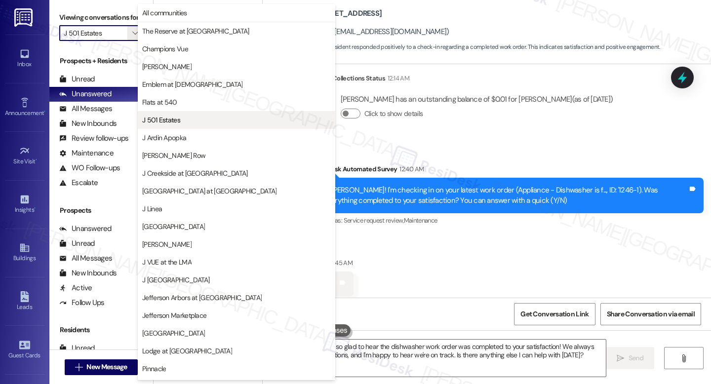
click at [174, 112] on button "J 501 Estates" at bounding box center [236, 120] width 197 height 18
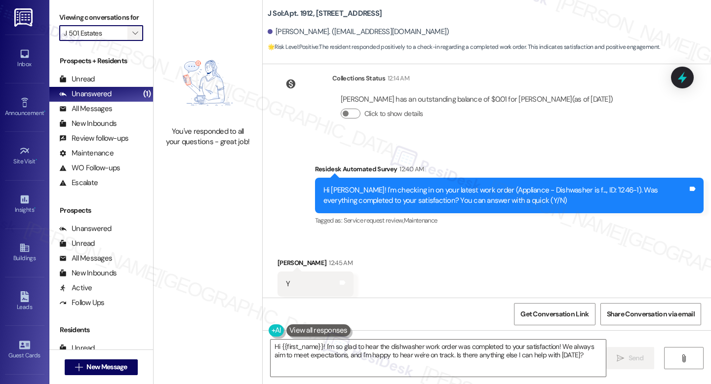
click at [132, 37] on icon "" at bounding box center [134, 33] width 5 height 8
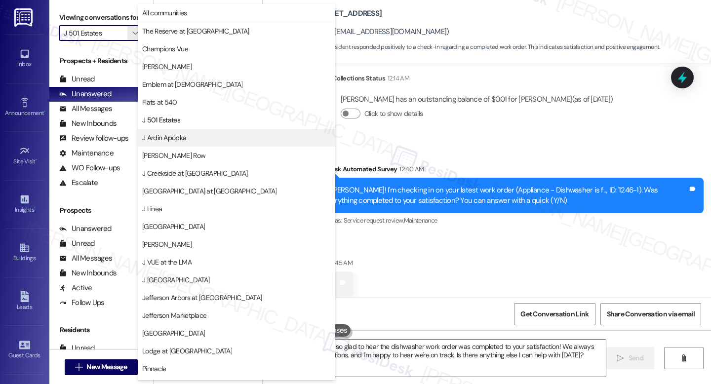
click at [182, 139] on span "J Ardin Apopka" at bounding box center [164, 138] width 44 height 10
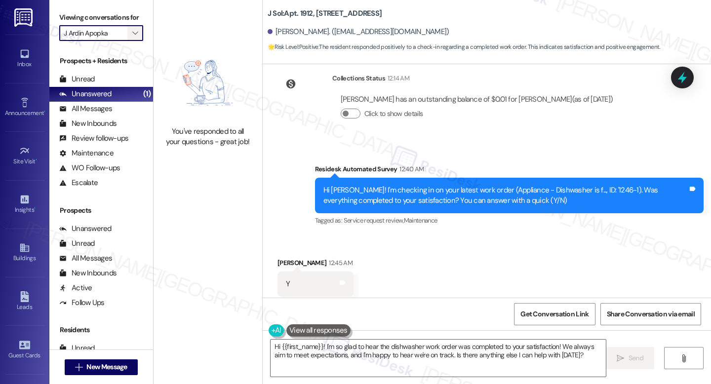
click at [132, 37] on icon "" at bounding box center [134, 33] width 5 height 8
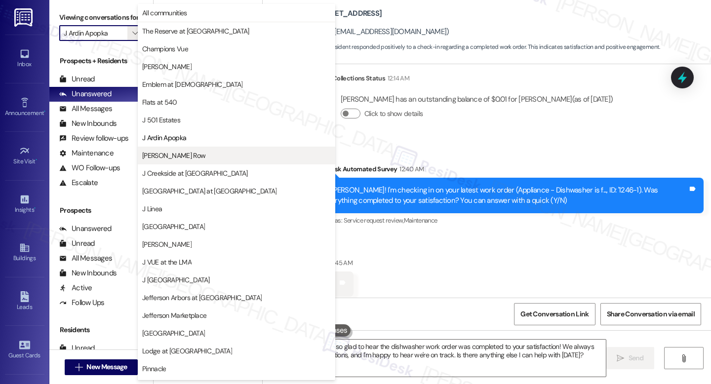
click at [187, 150] on button "J Coopers Row" at bounding box center [236, 156] width 197 height 18
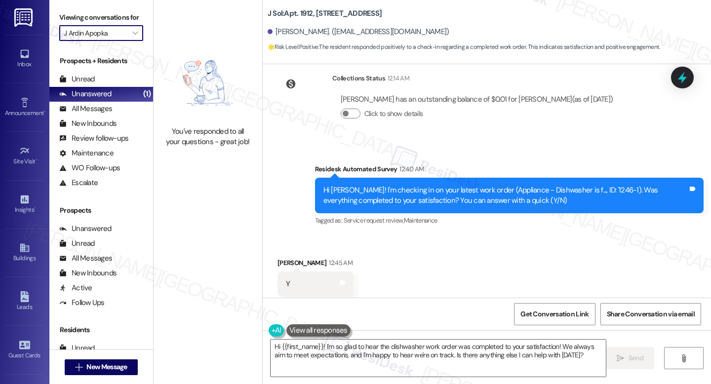
type input "J Coopers Row"
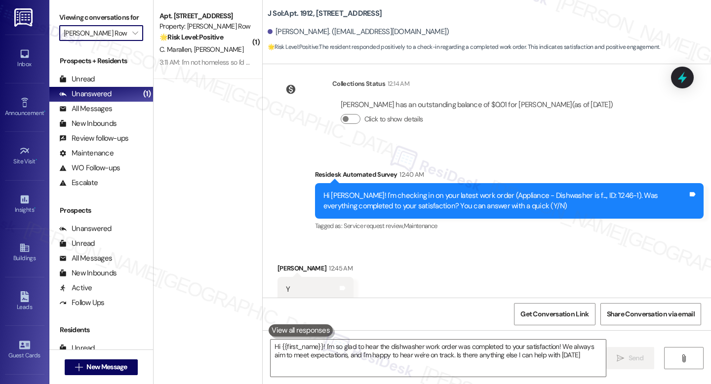
type textarea "Hi {{first_name}}! I'm so glad to hear the dishwasher work order was completed …"
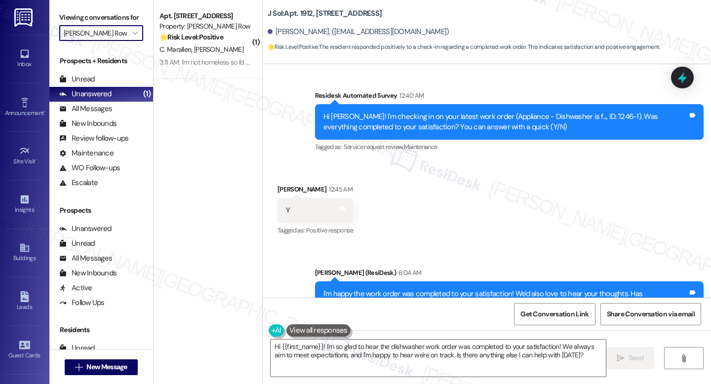
scroll to position [466, 0]
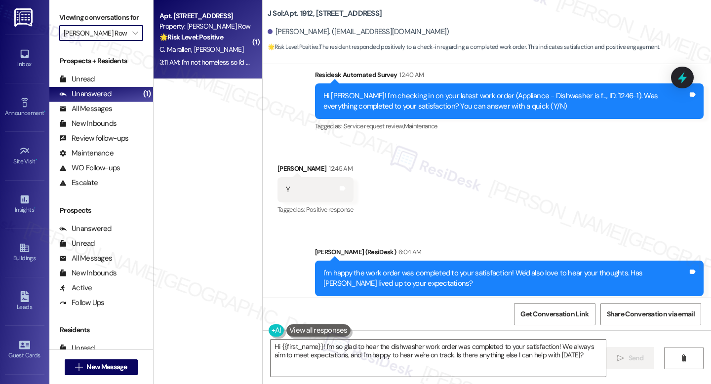
click at [194, 40] on strong "🌟 Risk Level: Positive" at bounding box center [191, 37] width 64 height 9
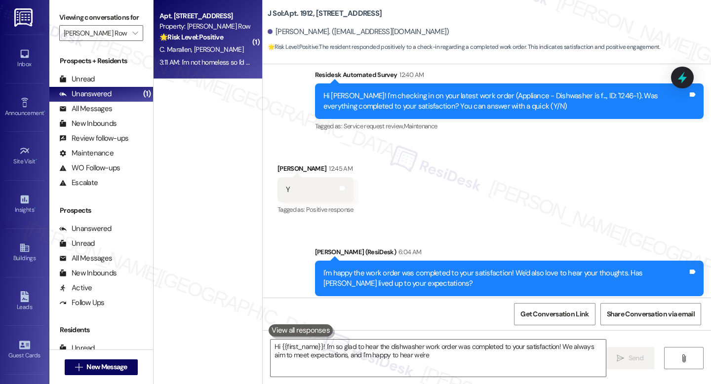
type textarea "Hi {{first_name}}! I'm so glad to hear the dishwasher work order was completed …"
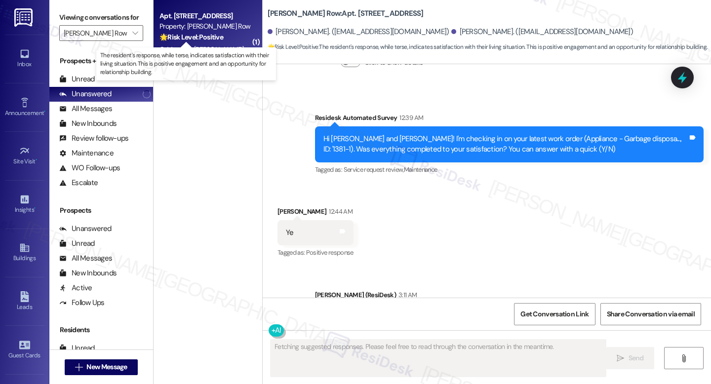
scroll to position [1322, 0]
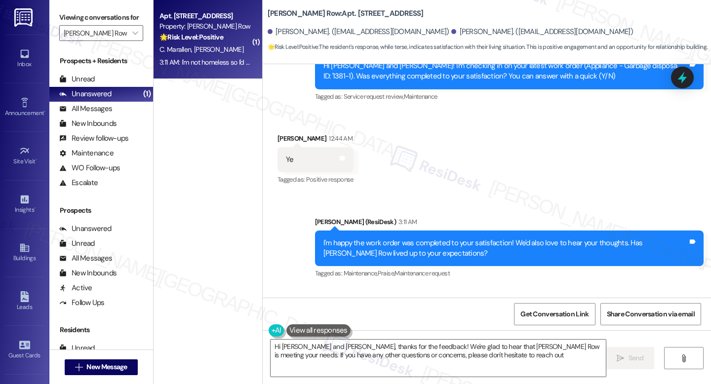
type textarea "Hi Christine and Jack, thanks for the feedback! We're glad to hear that J Coope…"
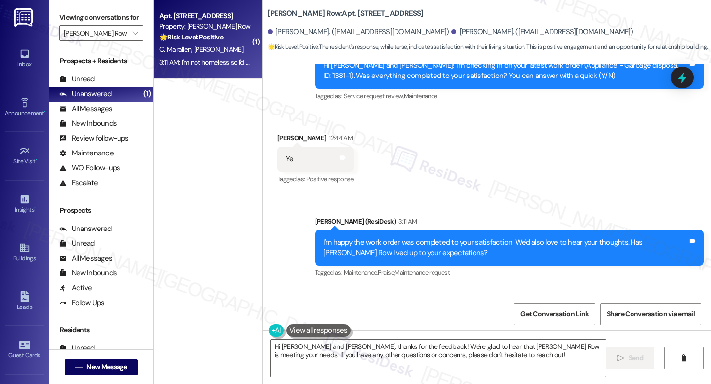
scroll to position [1323, 0]
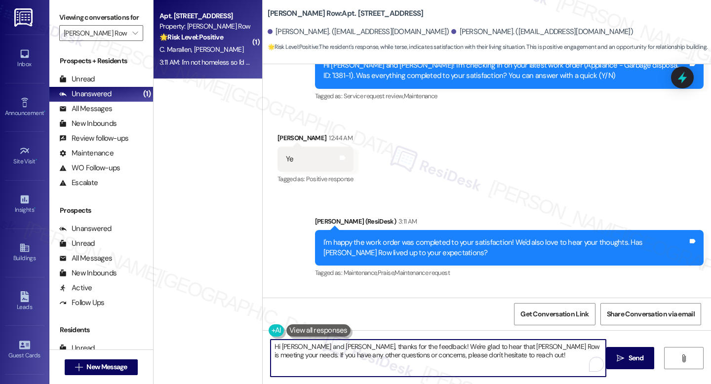
drag, startPoint x: 527, startPoint y: 354, endPoint x: 583, endPoint y: 352, distance: 55.8
click at [528, 354] on textarea "Hi Christine and Jack, thanks for the feedback! We're glad to hear that J Coope…" at bounding box center [437, 358] width 335 height 37
click at [640, 354] on span "Send" at bounding box center [635, 358] width 15 height 10
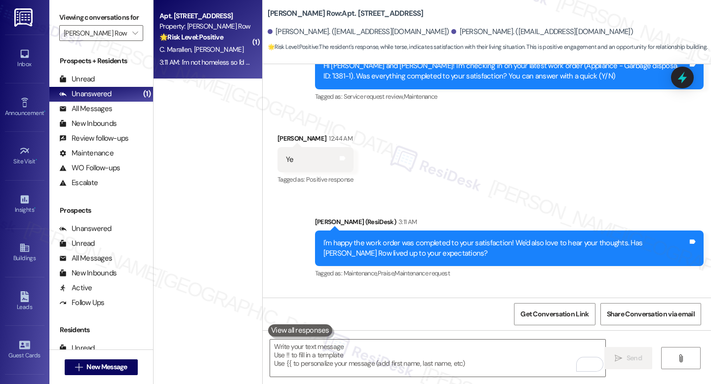
scroll to position [1402, 0]
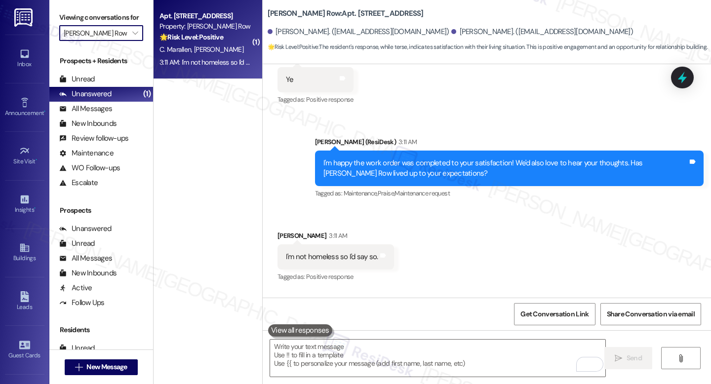
click at [117, 41] on input "J Coopers Row" at bounding box center [96, 33] width 64 height 16
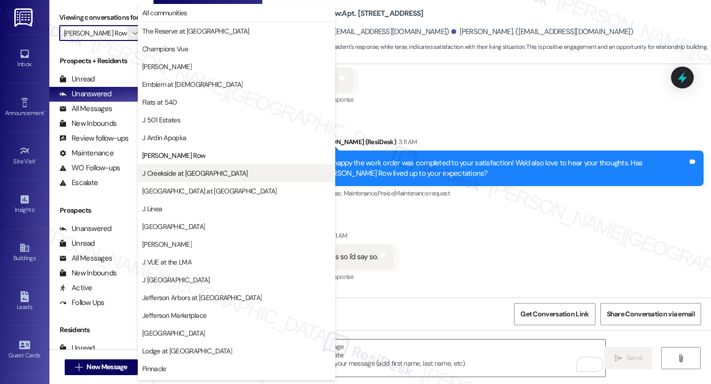
click at [194, 167] on button "J Creekside at Exton" at bounding box center [236, 173] width 197 height 18
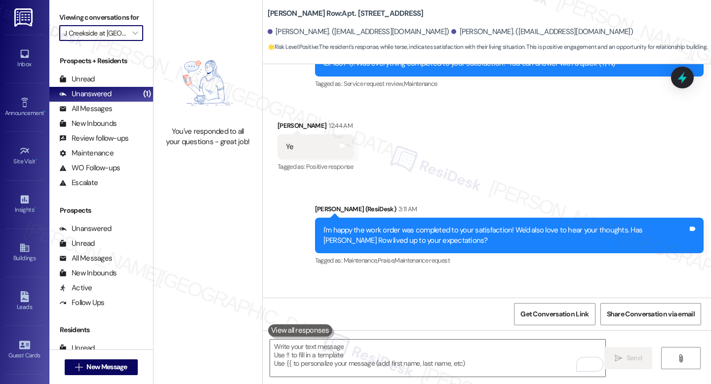
scroll to position [1402, 0]
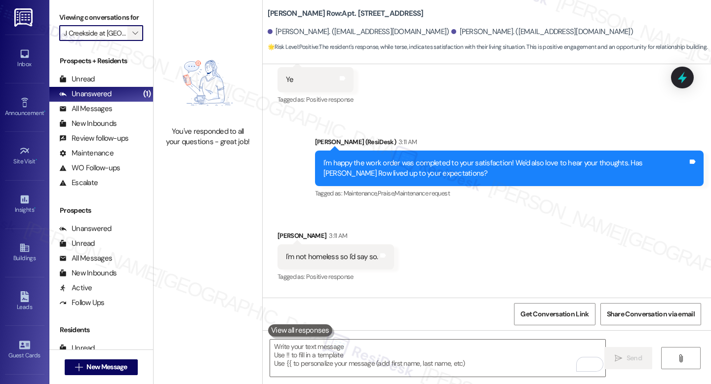
click at [133, 41] on span "" at bounding box center [134, 33] width 9 height 16
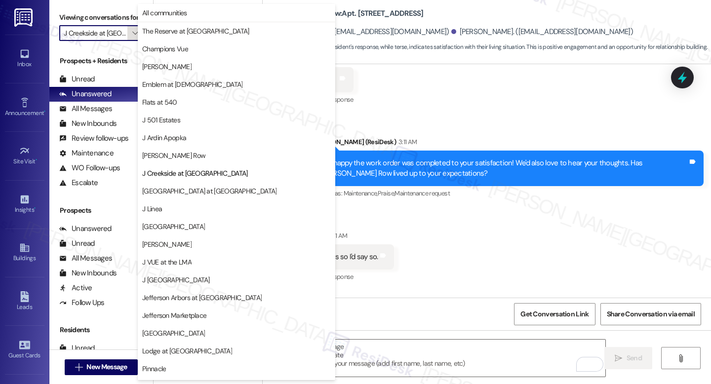
scroll to position [122, 0]
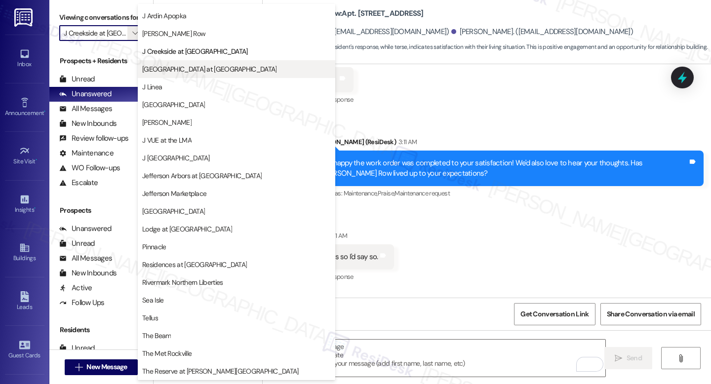
click at [201, 73] on span "J Harbor Park at North Point" at bounding box center [209, 69] width 134 height 10
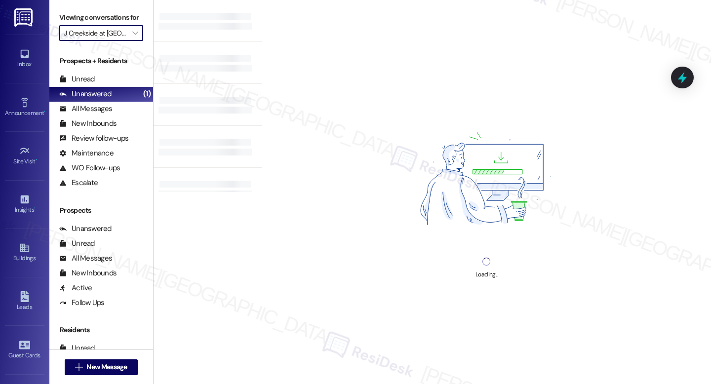
type input "J Harbor Park at North Point"
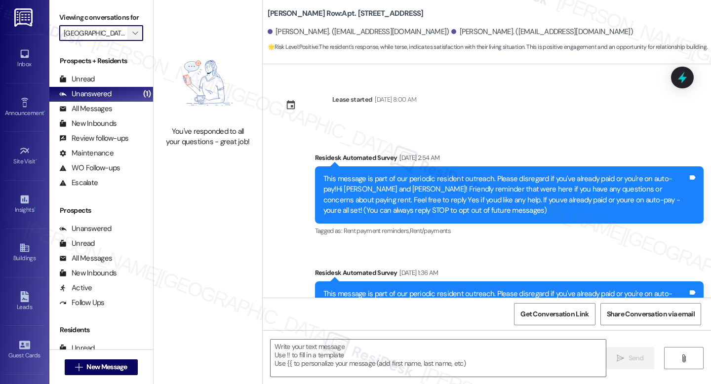
scroll to position [399, 0]
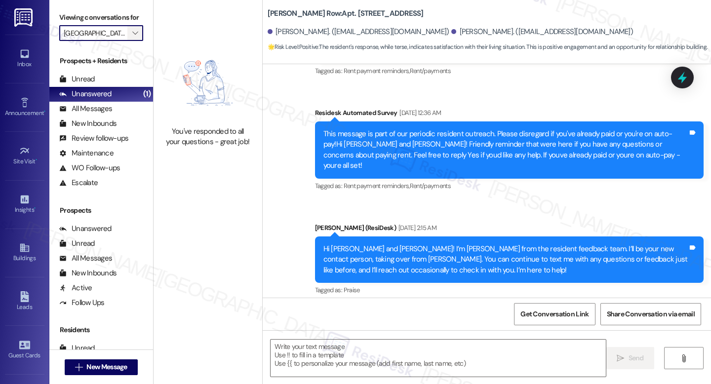
click at [130, 41] on span "" at bounding box center [134, 33] width 9 height 16
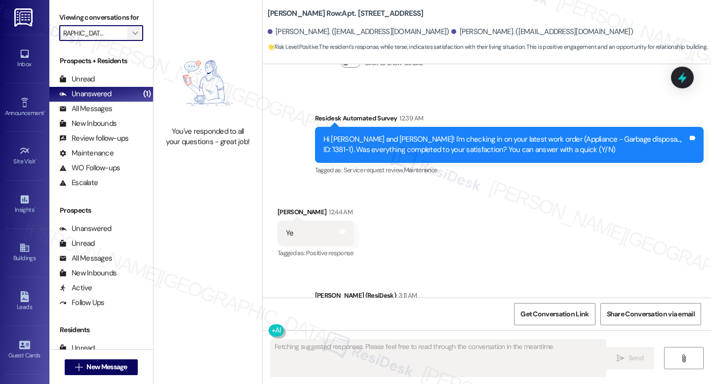
scroll to position [1322, 0]
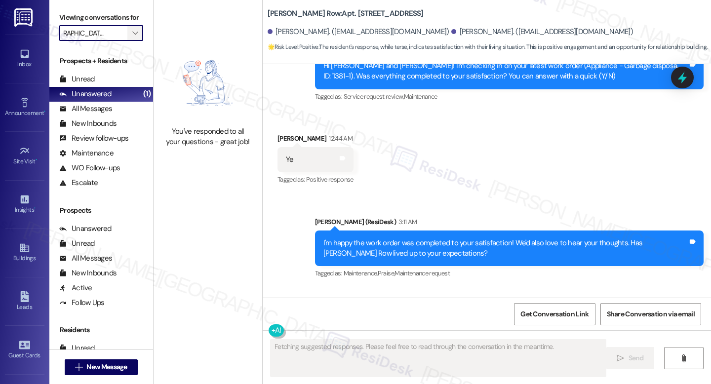
click at [130, 41] on span "" at bounding box center [134, 33] width 9 height 16
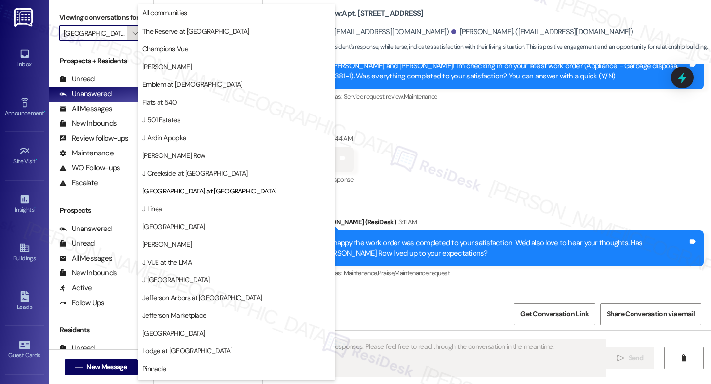
scroll to position [122, 0]
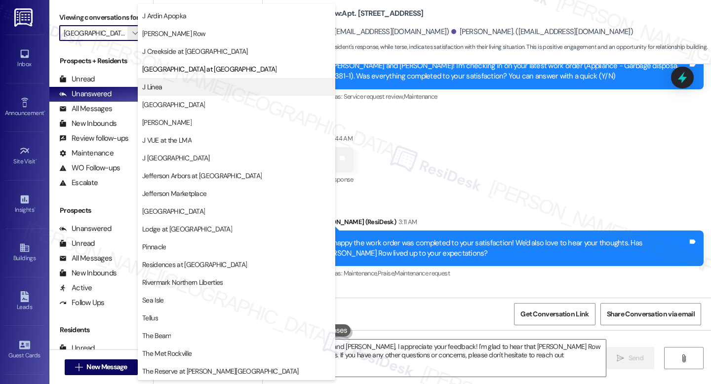
type textarea "Hi Christine and Jack, I appreciate your feedback! I'm glad to hear that J Coop…"
click at [177, 82] on span "J Linea" at bounding box center [236, 87] width 189 height 10
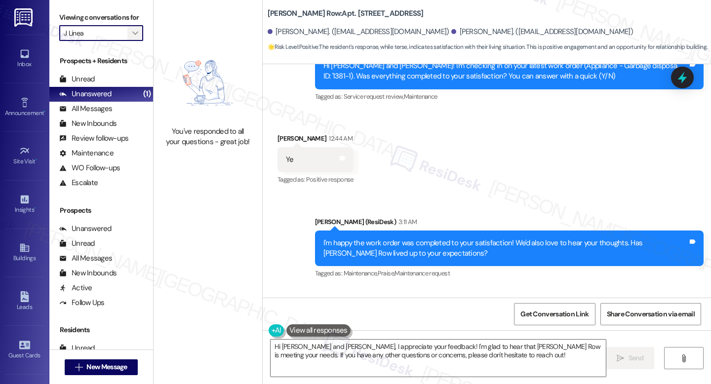
click at [132, 37] on icon "" at bounding box center [134, 33] width 5 height 8
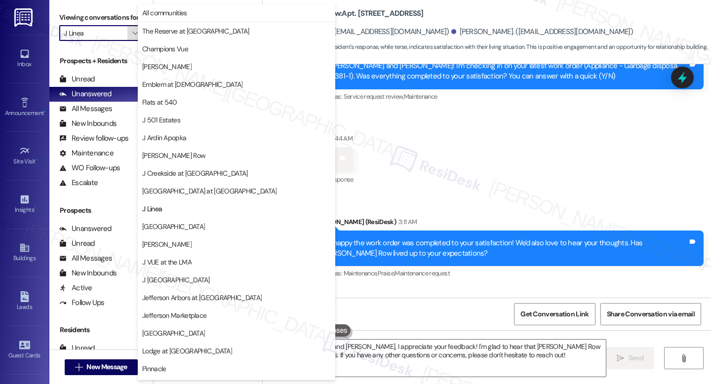
scroll to position [122, 0]
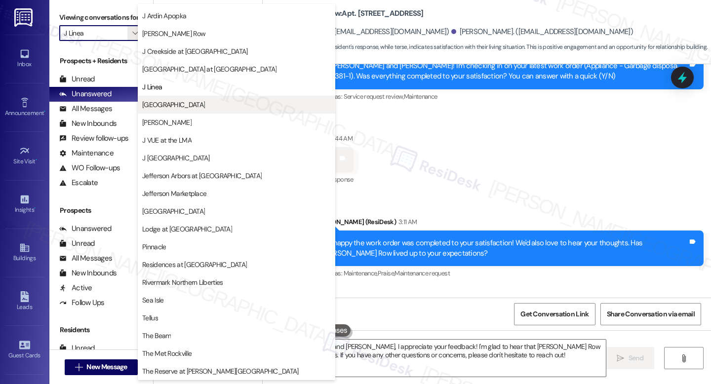
click at [175, 103] on span "J Malden Center" at bounding box center [173, 105] width 63 height 10
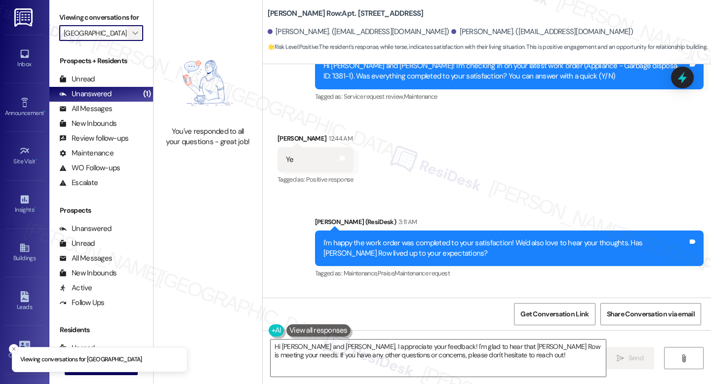
click at [136, 41] on button "" at bounding box center [135, 33] width 16 height 16
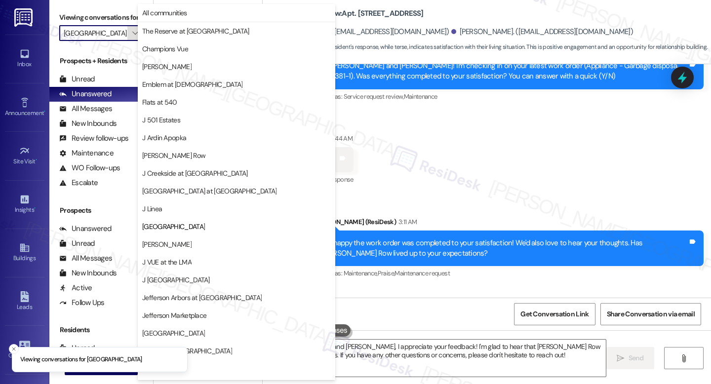
scroll to position [122, 0]
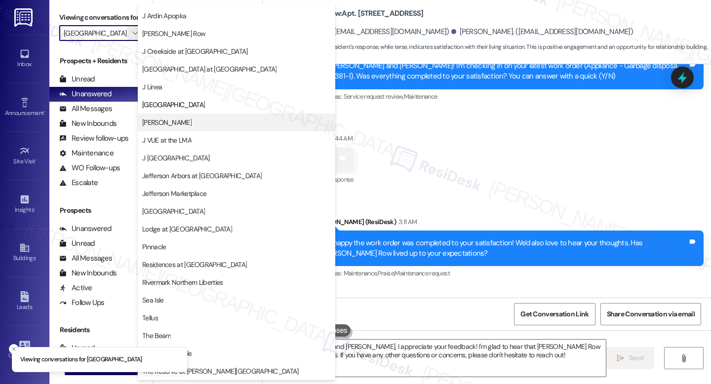
click at [189, 116] on button "J Sol" at bounding box center [236, 123] width 197 height 18
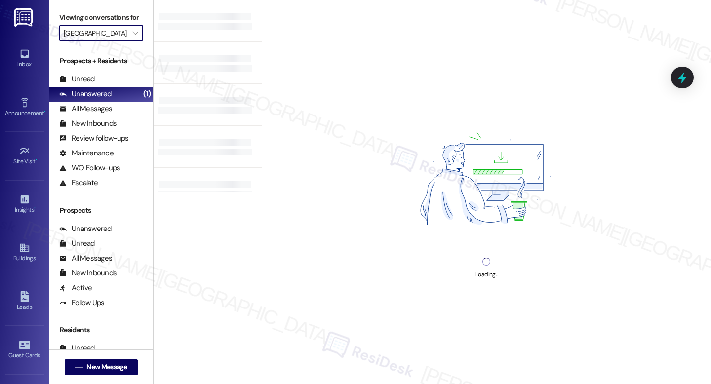
type input "J Sol"
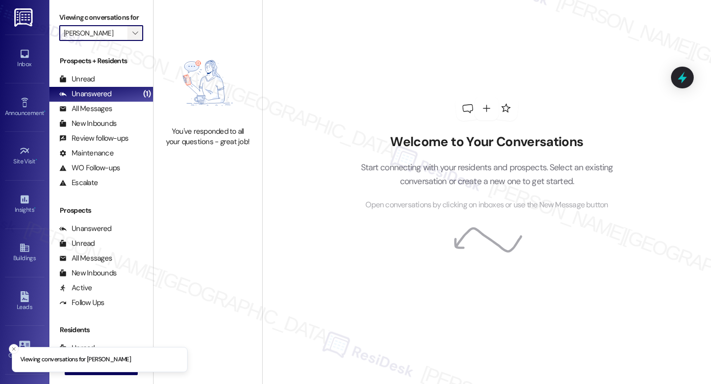
click at [130, 41] on span "" at bounding box center [134, 33] width 9 height 16
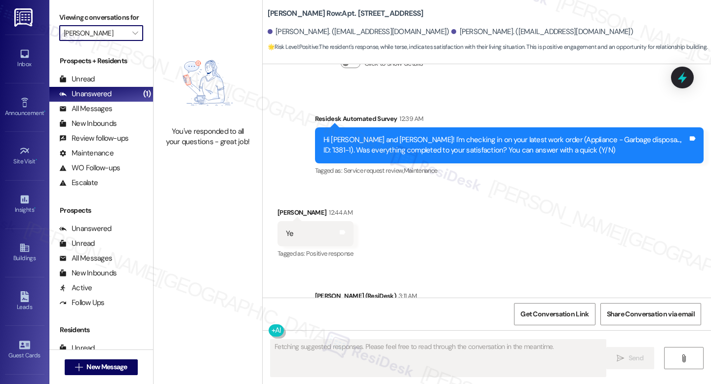
scroll to position [1322, 0]
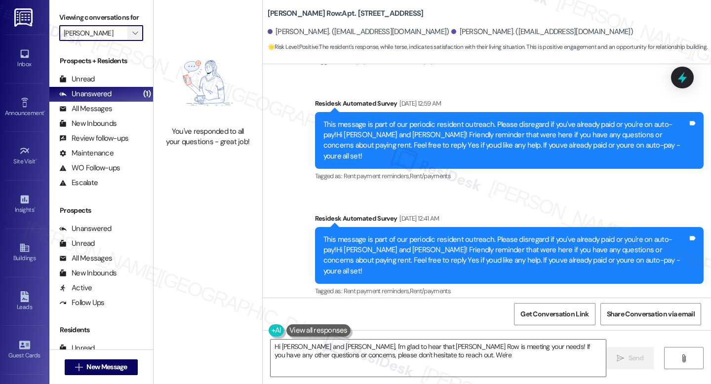
click at [127, 41] on button "" at bounding box center [135, 33] width 16 height 16
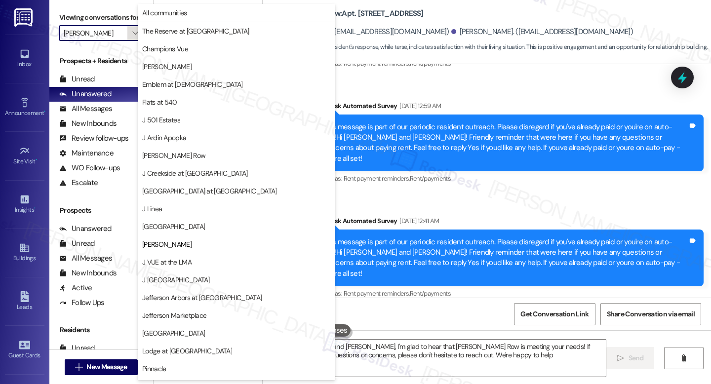
type textarea "Hi Christine and Jack, I'm glad to hear that J Coopers Row is meeting your need…"
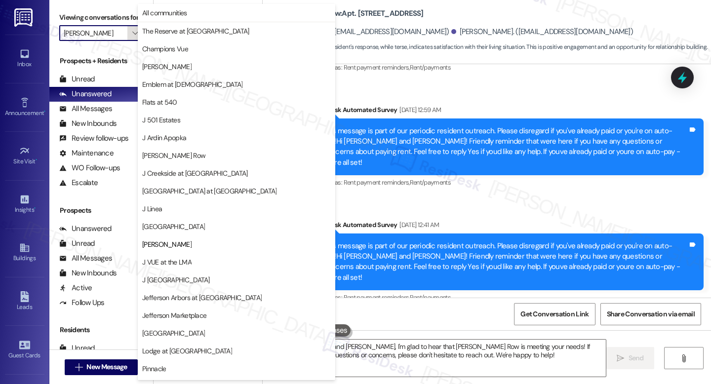
scroll to position [0, 0]
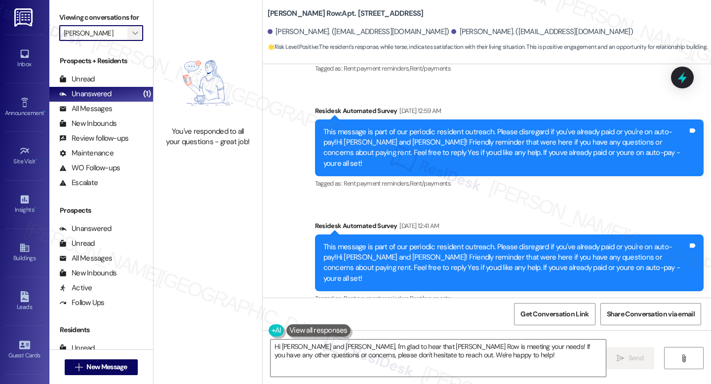
click at [130, 41] on span "" at bounding box center [134, 33] width 9 height 16
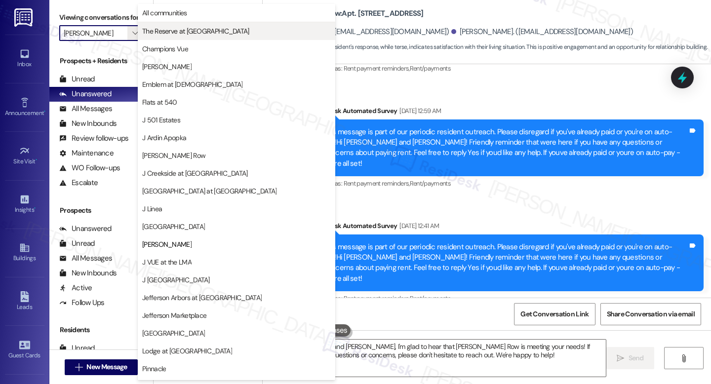
drag, startPoint x: 174, startPoint y: 21, endPoint x: 178, endPoint y: 33, distance: 12.3
click at [178, 33] on div "All communities The Reserve at White Oak Champions Vue EDE Emblem at Christiana…" at bounding box center [236, 84] width 197 height 160
click at [178, 33] on span "The Reserve at White Oak" at bounding box center [195, 31] width 107 height 10
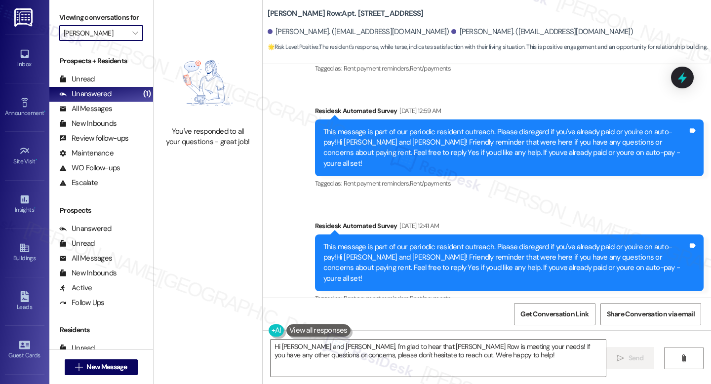
type input "The Reserve at White Oak"
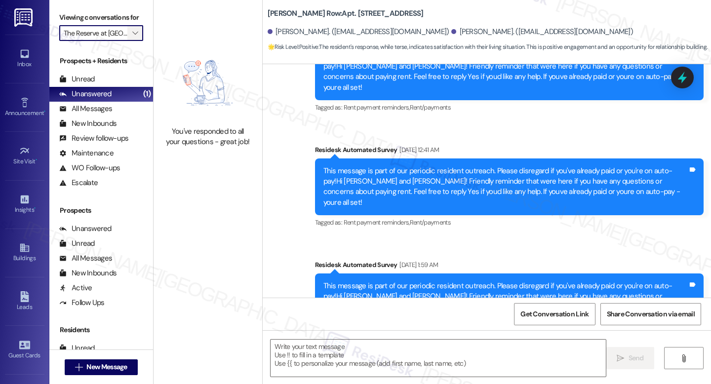
type textarea "Fetching suggested responses. Please feel free to read through the conversation…"
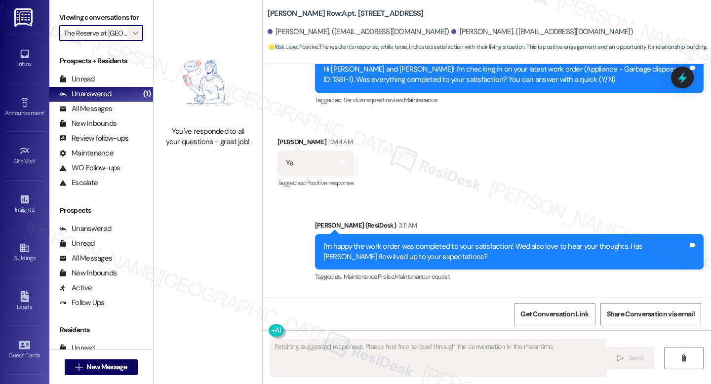
scroll to position [1322, 0]
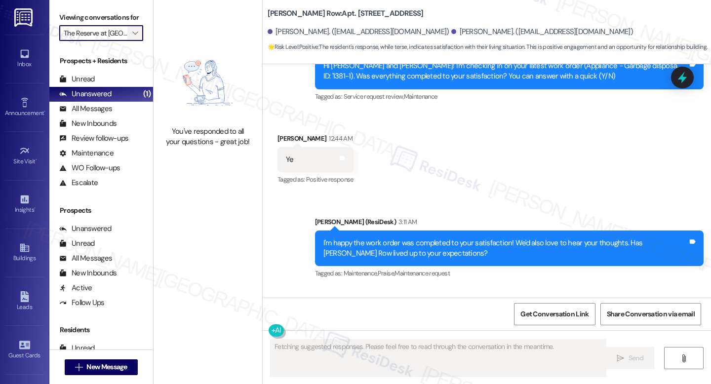
click at [132, 37] on icon "" at bounding box center [134, 33] width 5 height 8
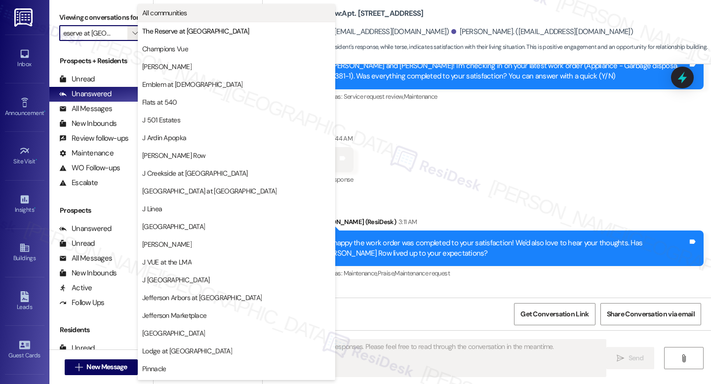
click at [169, 15] on span "All communities" at bounding box center [164, 13] width 45 height 10
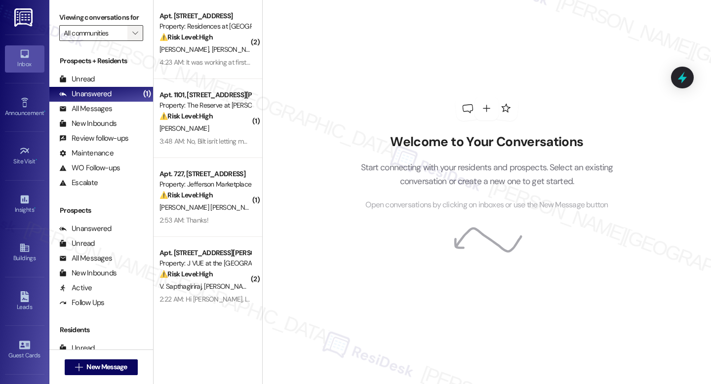
click at [132, 51] on div "Viewing conversations for All communities " at bounding box center [101, 25] width 104 height 51
click at [132, 37] on icon "" at bounding box center [134, 33] width 5 height 8
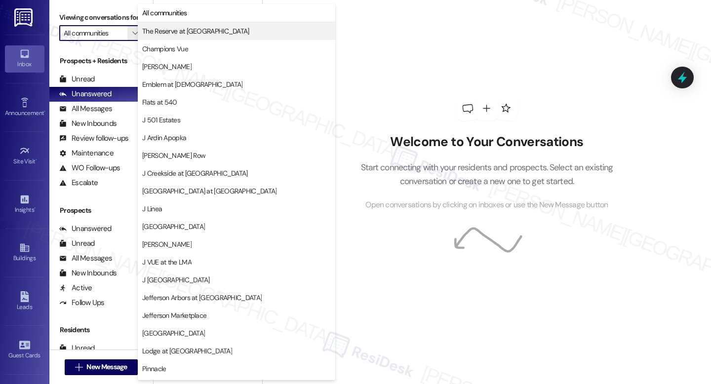
click at [148, 39] on button "The Reserve at White Oak" at bounding box center [236, 31] width 197 height 18
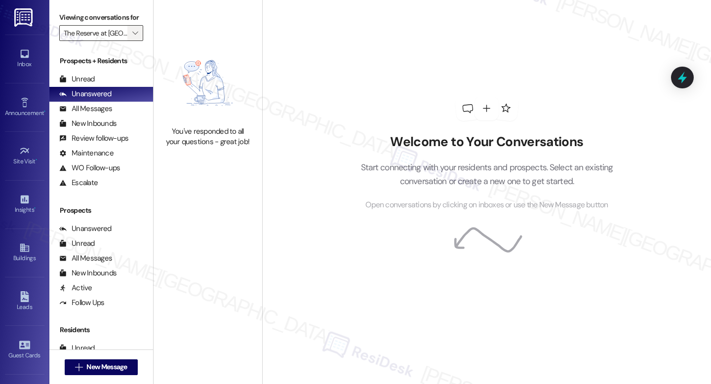
click at [127, 41] on button "" at bounding box center [135, 33] width 16 height 16
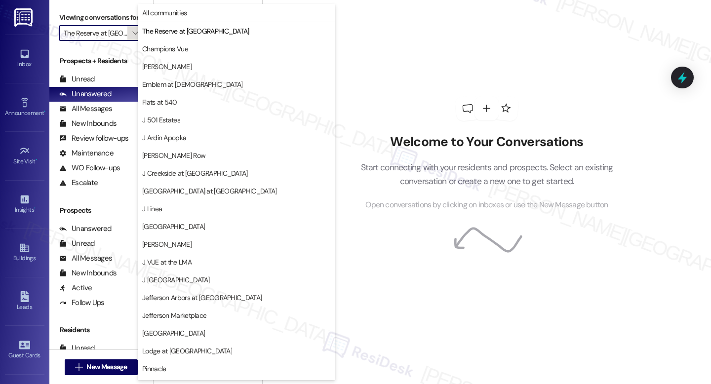
scroll to position [0, 17]
click at [192, 41] on button "Champions Vue" at bounding box center [236, 49] width 197 height 18
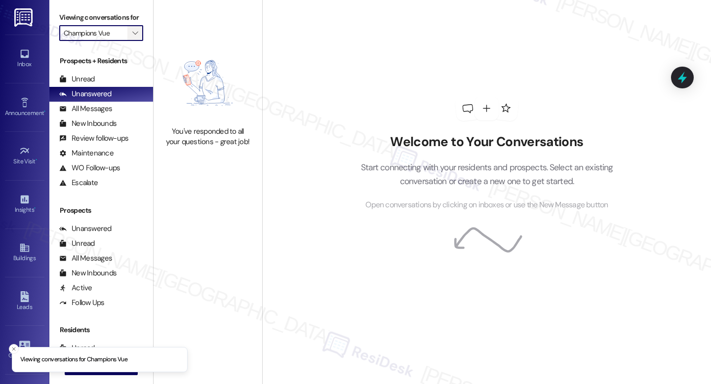
click at [132, 37] on icon "" at bounding box center [134, 33] width 5 height 8
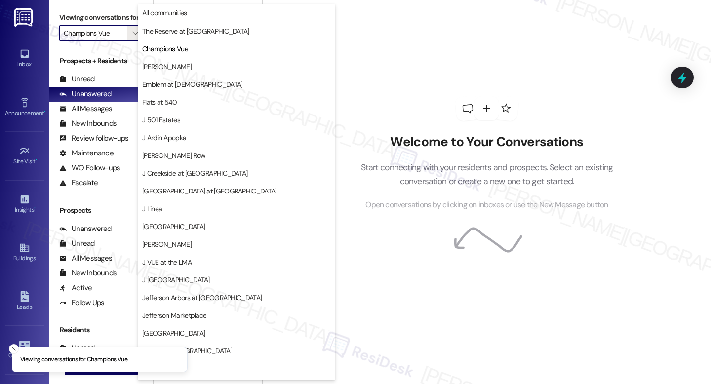
click at [185, 65] on span "EDE" at bounding box center [236, 67] width 189 height 10
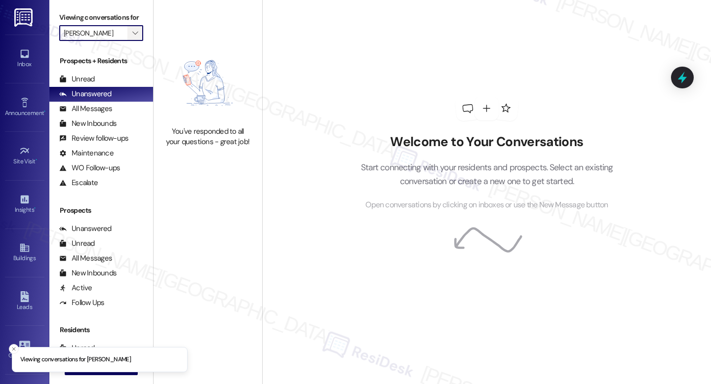
click at [127, 41] on button "" at bounding box center [135, 33] width 16 height 16
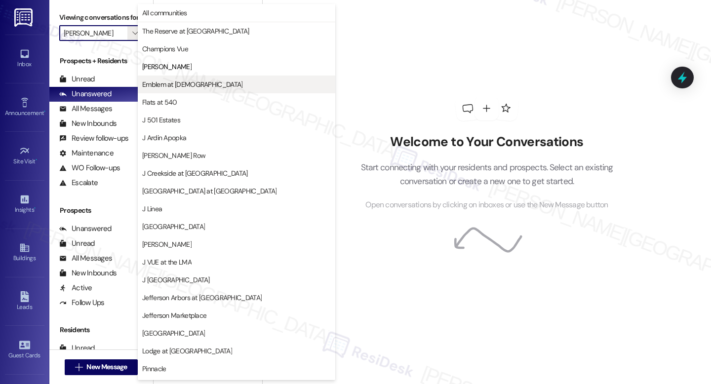
click at [168, 78] on button "Emblem at Christiana" at bounding box center [236, 85] width 197 height 18
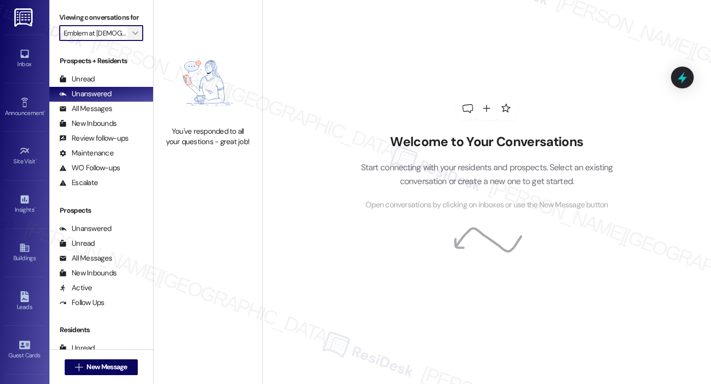
click at [127, 41] on button "" at bounding box center [135, 33] width 16 height 16
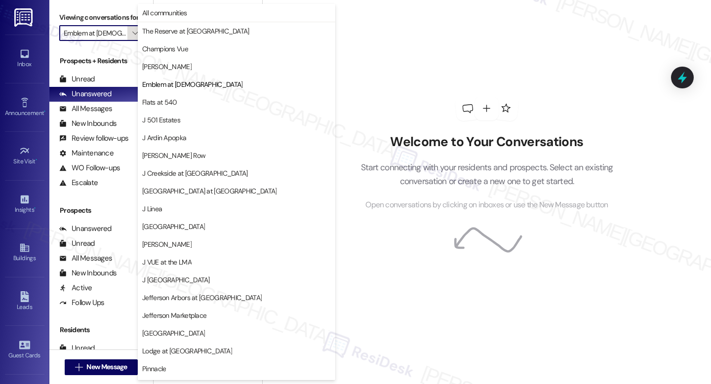
scroll to position [0, 3]
click at [163, 107] on button "Flats at 540" at bounding box center [236, 102] width 197 height 18
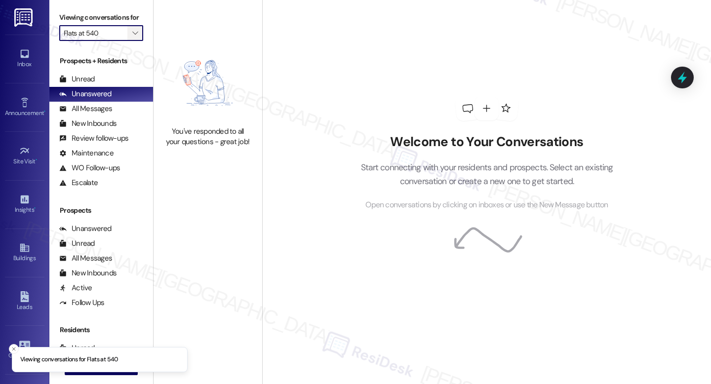
click at [132, 37] on icon "" at bounding box center [134, 33] width 5 height 8
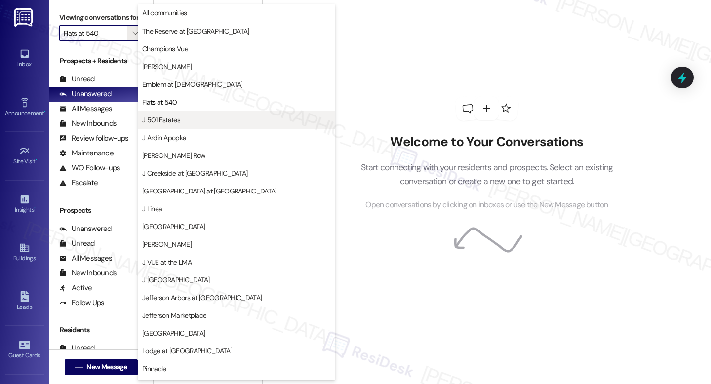
click at [163, 118] on span "J 501 Estates" at bounding box center [161, 120] width 38 height 10
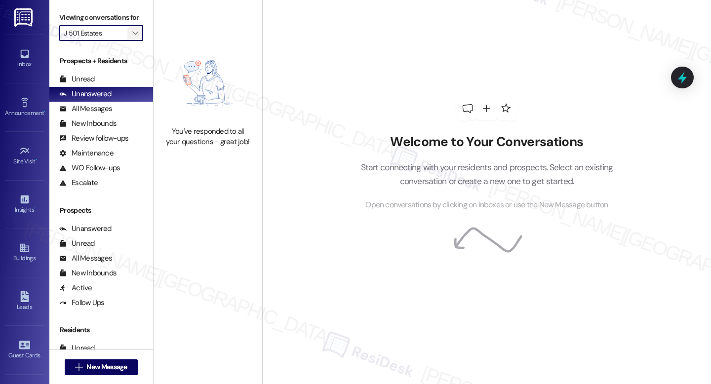
click at [132, 37] on icon "" at bounding box center [134, 33] width 5 height 8
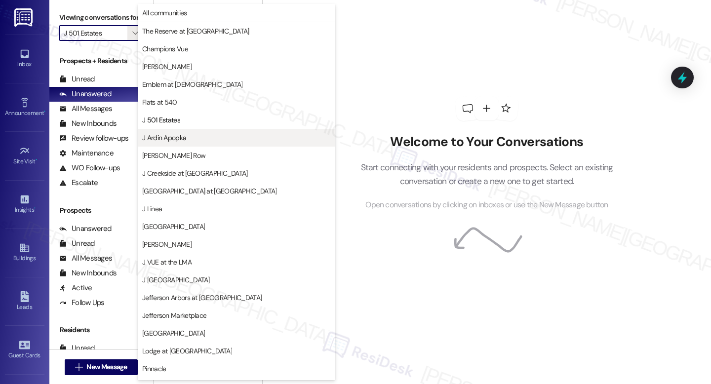
click at [190, 141] on span "J Ardin Apopka" at bounding box center [236, 138] width 189 height 10
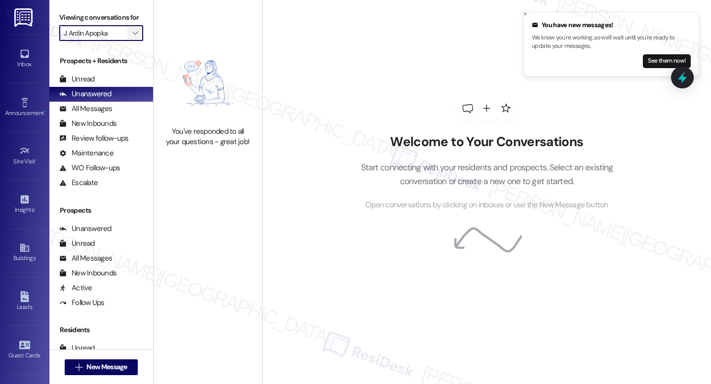
click at [132, 37] on icon "" at bounding box center [134, 33] width 5 height 8
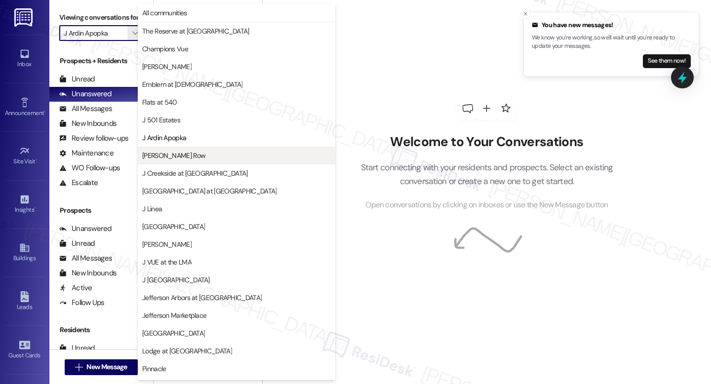
click at [208, 156] on span "J Coopers Row" at bounding box center [236, 156] width 189 height 10
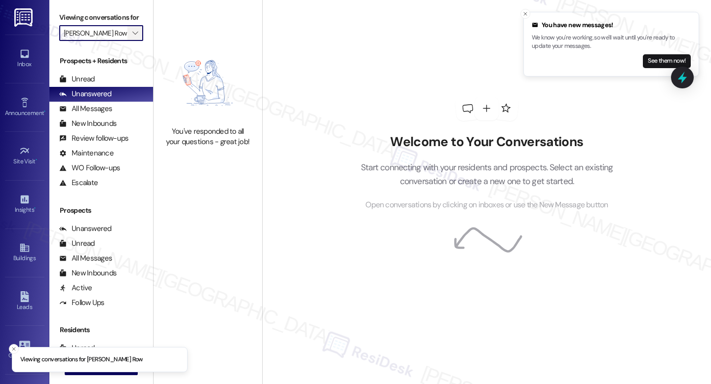
click at [133, 41] on span "" at bounding box center [134, 33] width 9 height 16
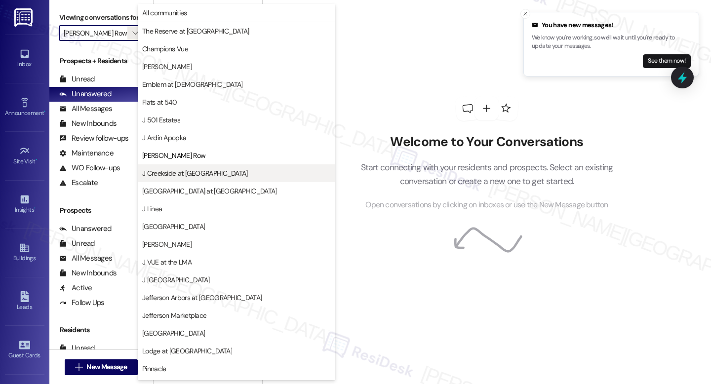
click at [209, 179] on button "J Creekside at Exton" at bounding box center [236, 173] width 197 height 18
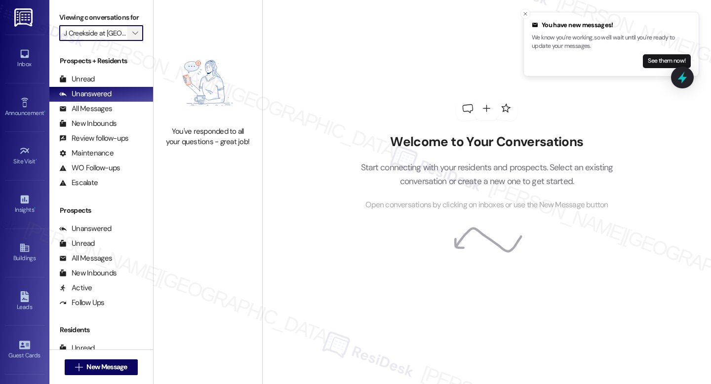
click at [132, 37] on icon "" at bounding box center [134, 33] width 5 height 8
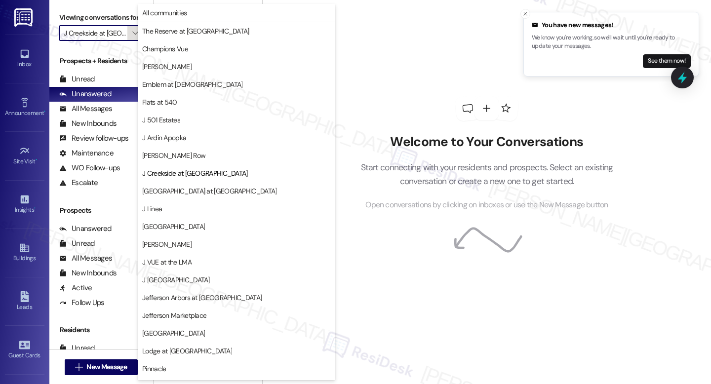
scroll to position [122, 0]
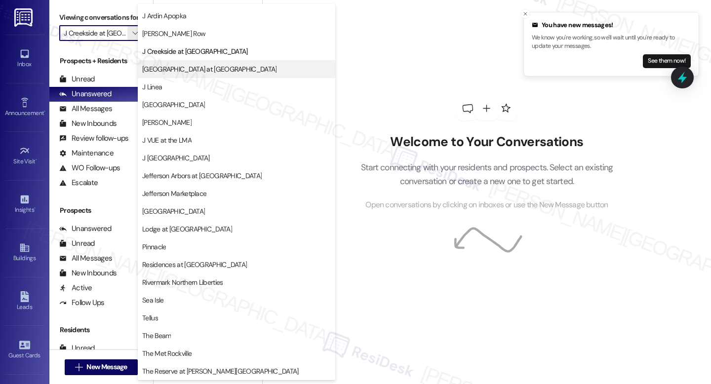
click at [206, 64] on span "J Harbor Park at North Point" at bounding box center [209, 69] width 134 height 10
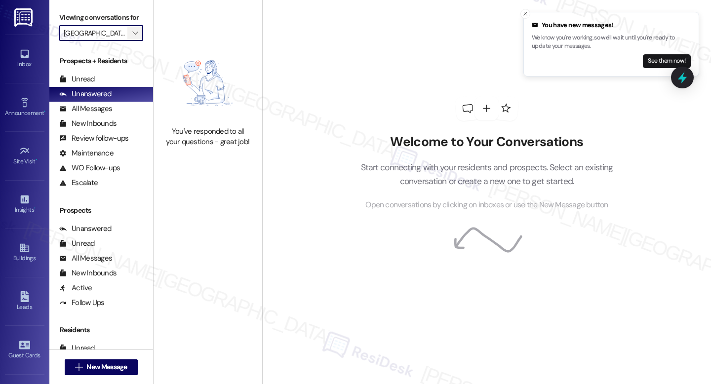
click at [132, 37] on icon "" at bounding box center [134, 33] width 5 height 8
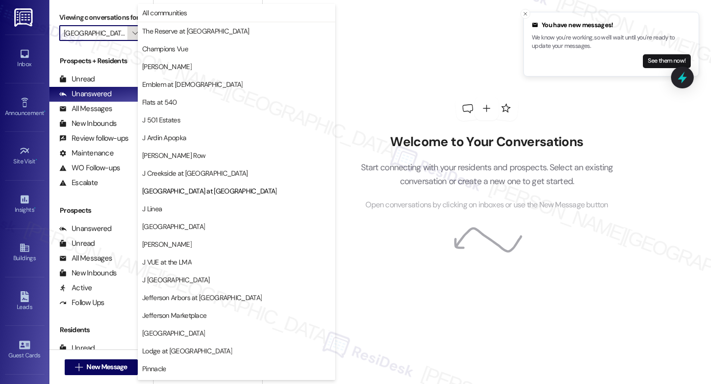
scroll to position [122, 0]
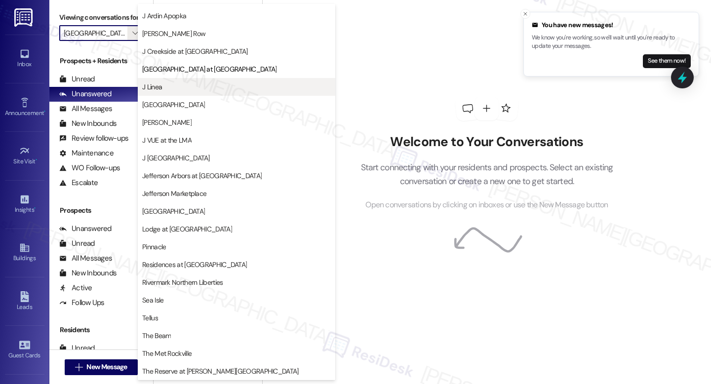
click at [184, 83] on span "J Linea" at bounding box center [236, 87] width 189 height 10
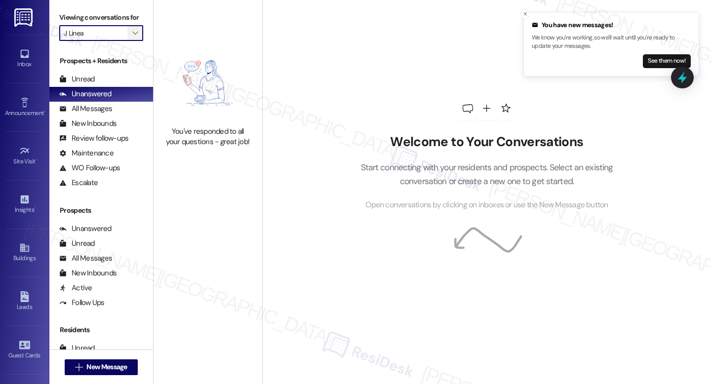
click at [130, 41] on span "" at bounding box center [134, 33] width 9 height 16
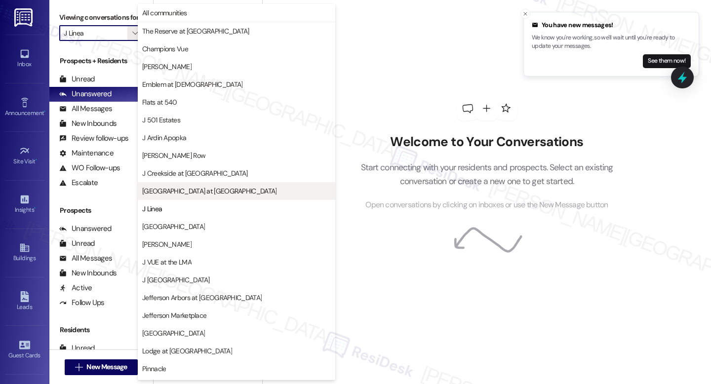
scroll to position [122, 0]
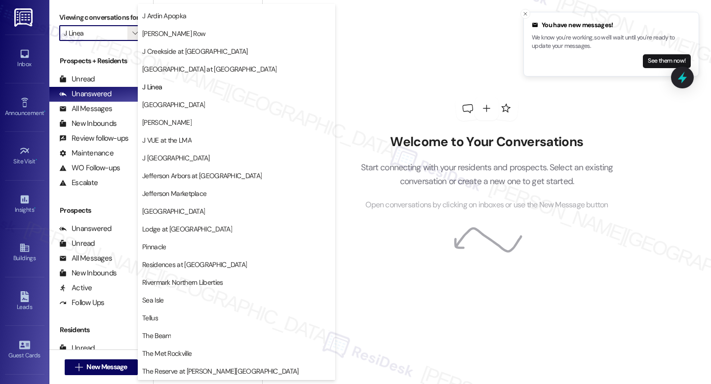
click at [162, 101] on span "J Malden Center" at bounding box center [173, 105] width 63 height 10
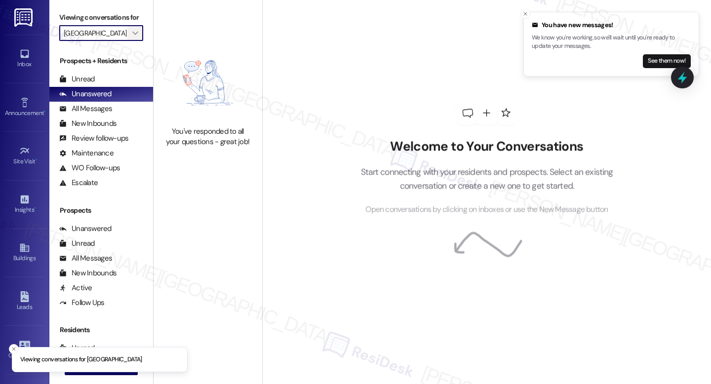
click at [133, 41] on span "" at bounding box center [134, 33] width 9 height 16
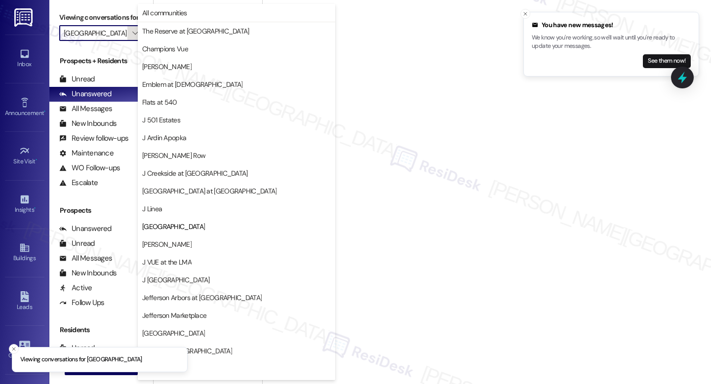
scroll to position [122, 0]
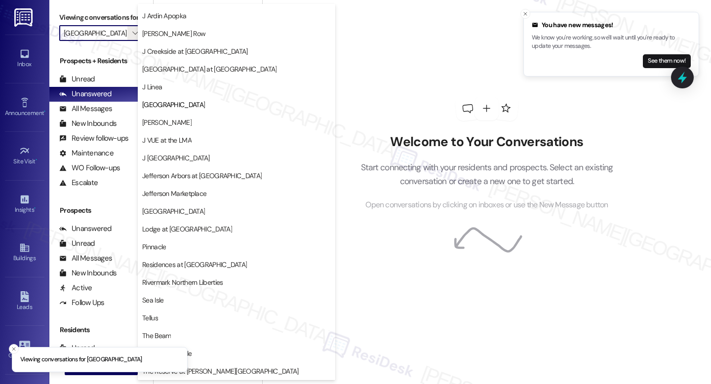
click at [200, 126] on span "J Sol" at bounding box center [236, 122] width 189 height 10
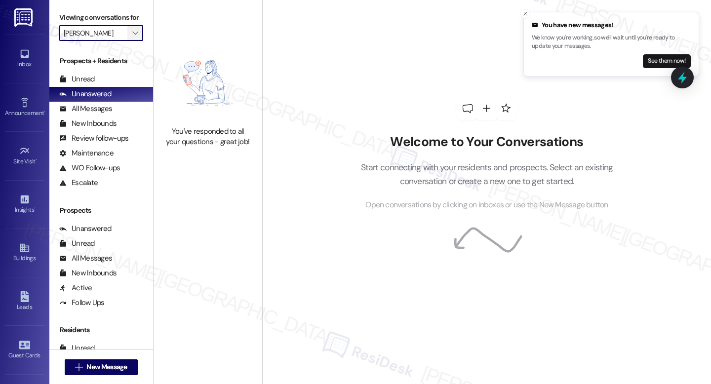
click at [132, 37] on icon "" at bounding box center [134, 33] width 5 height 8
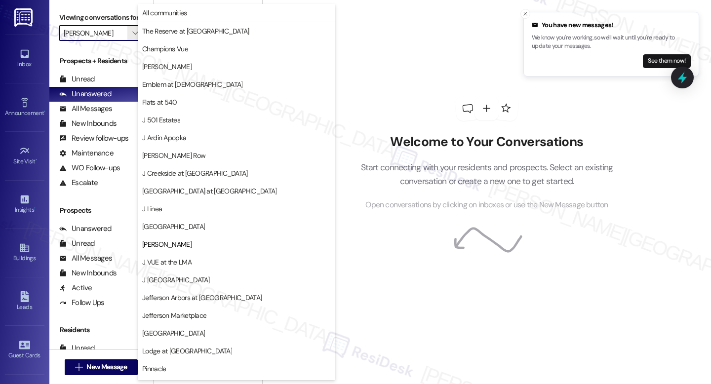
scroll to position [122, 0]
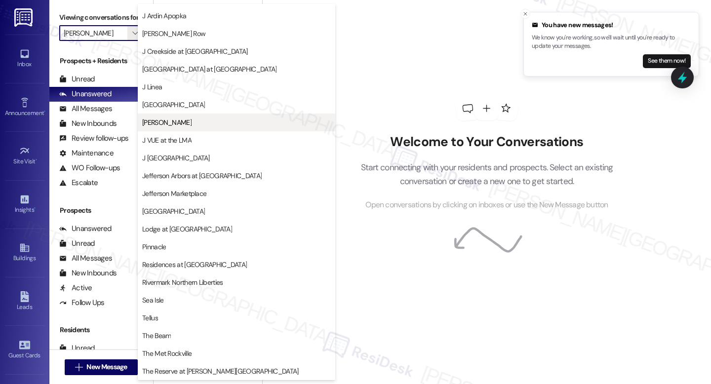
click at [176, 127] on button "J Sol" at bounding box center [236, 123] width 197 height 18
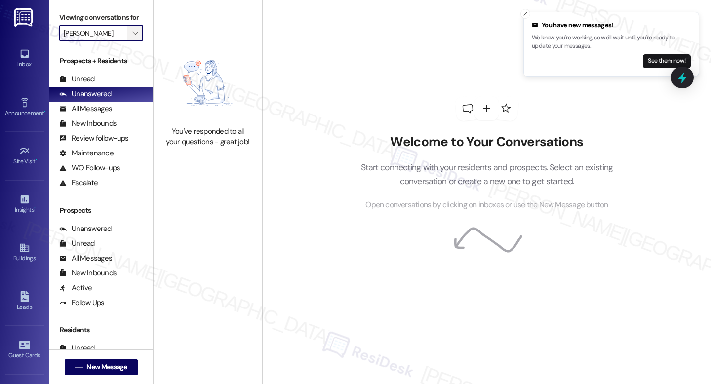
click at [132, 37] on icon "" at bounding box center [134, 33] width 5 height 8
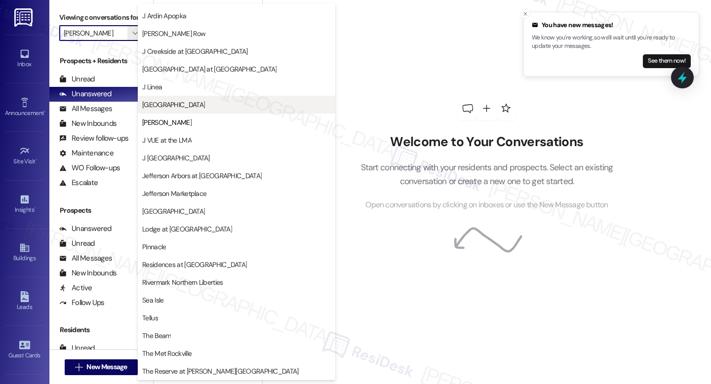
click at [167, 99] on button "J Malden Center" at bounding box center [236, 105] width 197 height 18
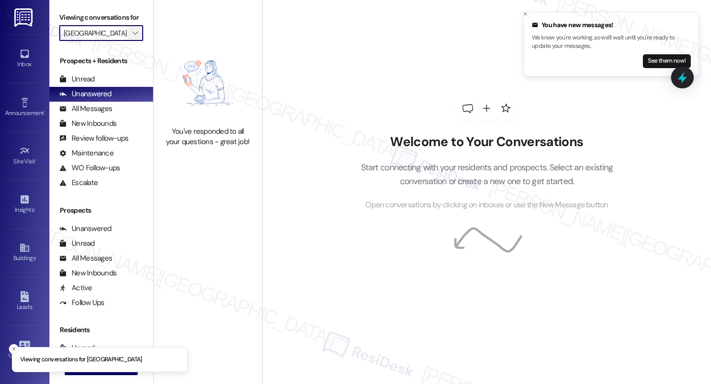
click at [127, 41] on button "" at bounding box center [135, 33] width 16 height 16
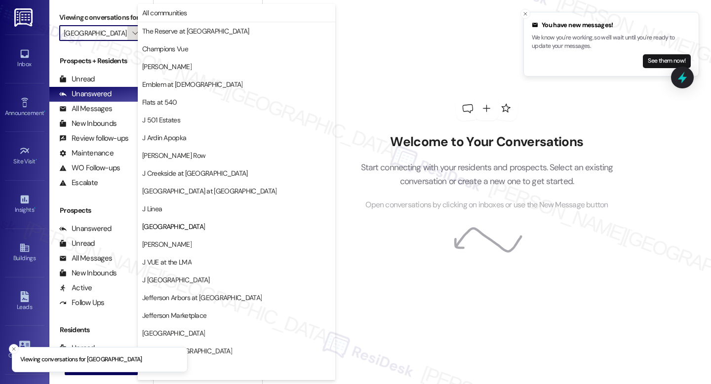
scroll to position [122, 0]
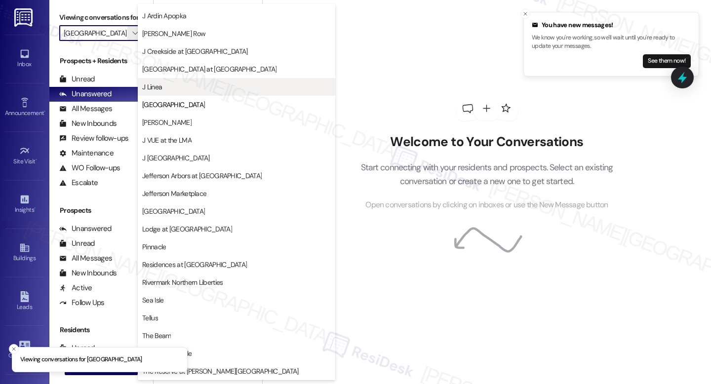
click at [169, 90] on span "J Linea" at bounding box center [236, 87] width 189 height 10
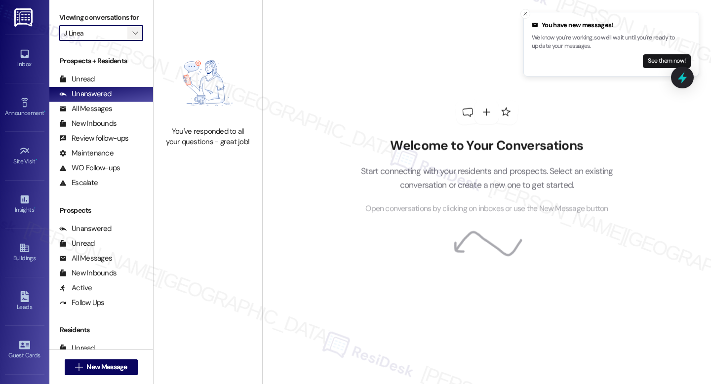
click at [133, 41] on span "" at bounding box center [134, 33] width 9 height 16
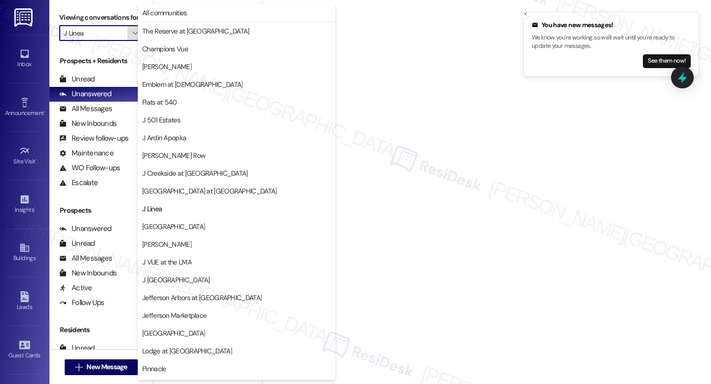
scroll to position [122, 0]
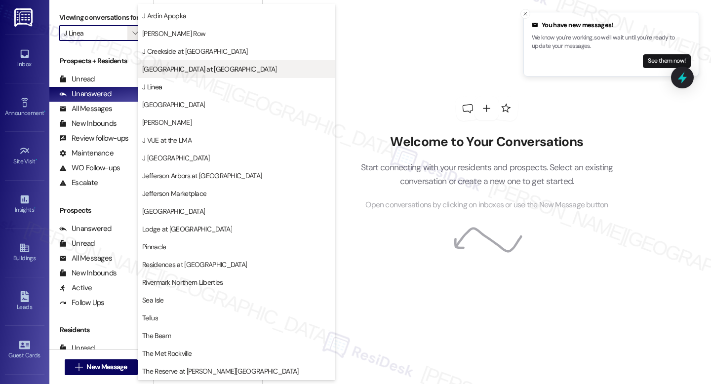
click at [175, 77] on button "J Harbor Park at North Point" at bounding box center [236, 69] width 197 height 18
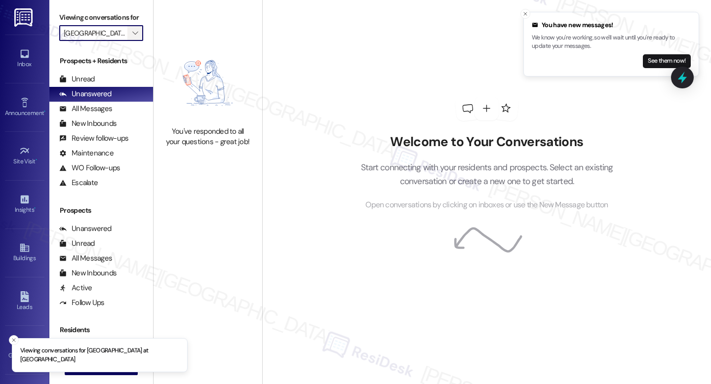
click at [132, 37] on icon "" at bounding box center [134, 33] width 5 height 8
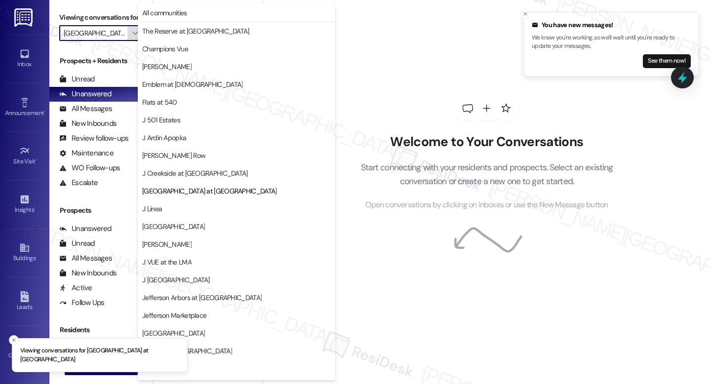
scroll to position [122, 0]
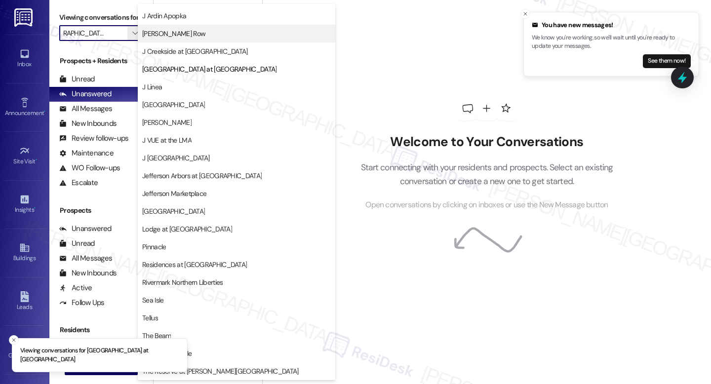
click at [179, 38] on span "J Coopers Row" at bounding box center [173, 34] width 63 height 10
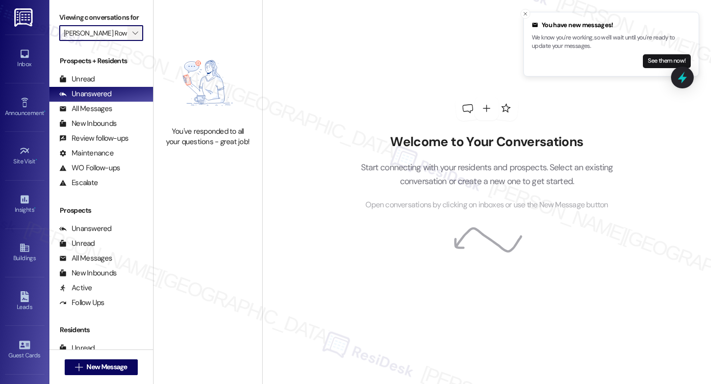
click at [132, 37] on icon "" at bounding box center [134, 33] width 5 height 8
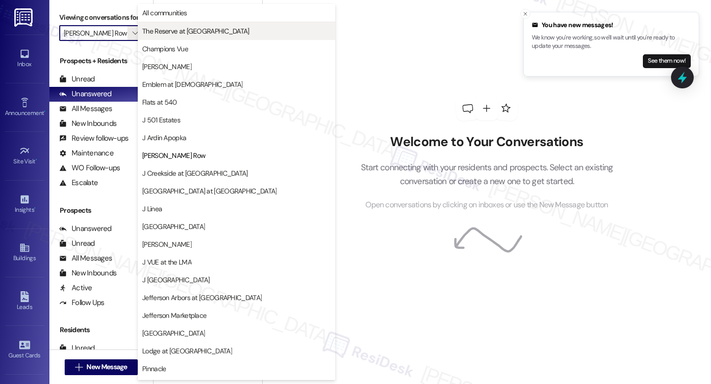
click at [178, 35] on span "The Reserve at White Oak" at bounding box center [195, 31] width 107 height 10
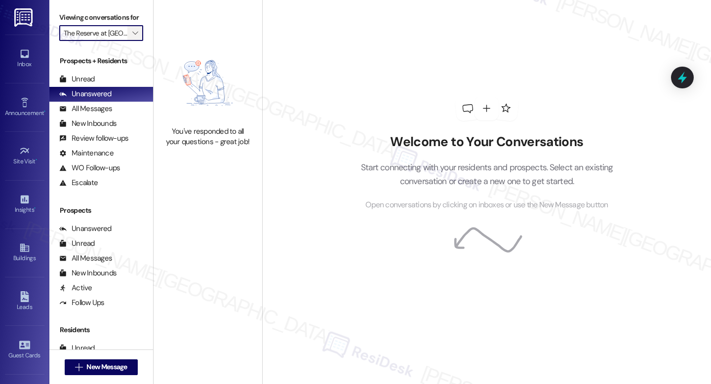
click at [134, 41] on span "" at bounding box center [134, 33] width 9 height 16
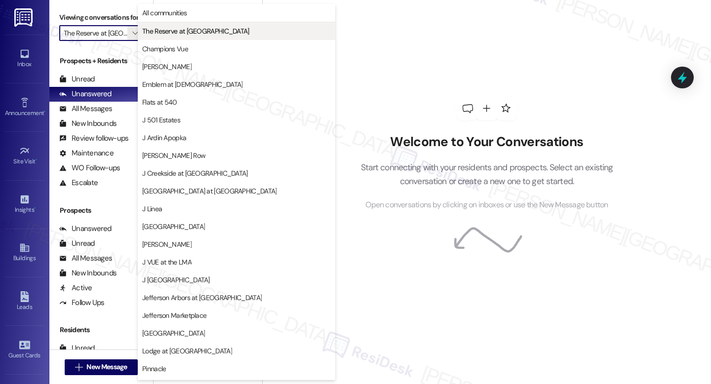
click at [174, 30] on span "The Reserve at White Oak" at bounding box center [195, 31] width 107 height 10
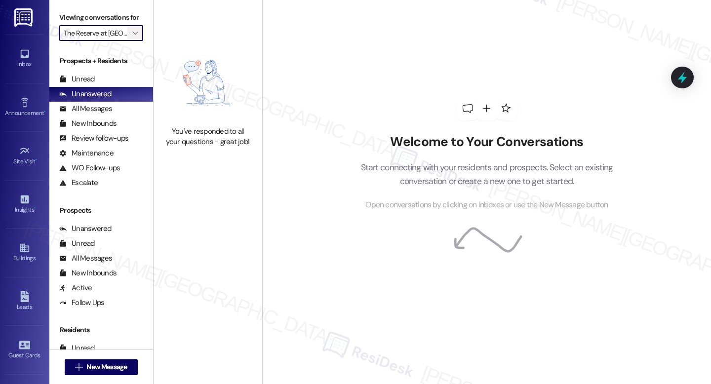
click at [134, 41] on span "" at bounding box center [134, 33] width 9 height 16
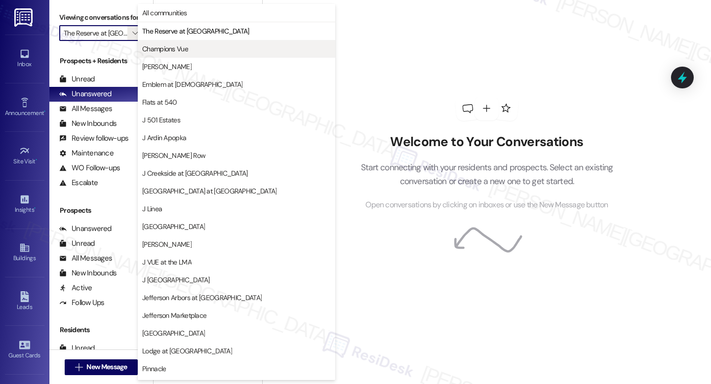
click at [168, 42] on button "Champions Vue" at bounding box center [236, 49] width 197 height 18
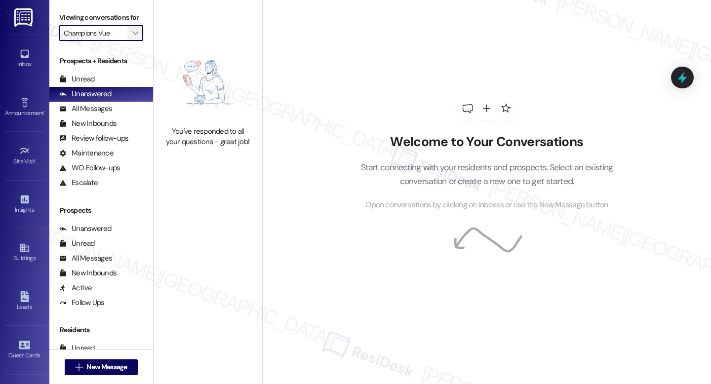
click at [127, 41] on button "" at bounding box center [135, 33] width 16 height 16
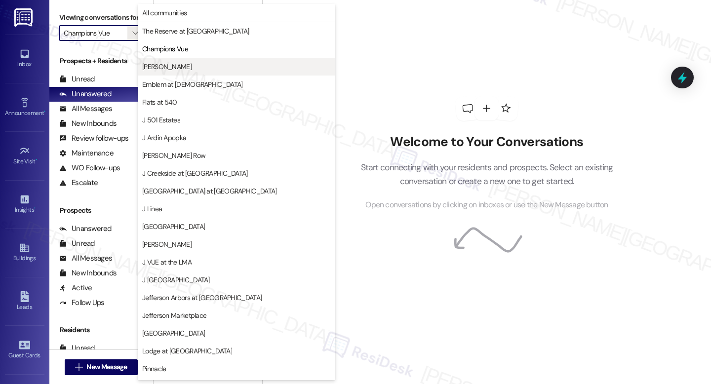
click at [153, 60] on button "EDE" at bounding box center [236, 67] width 197 height 18
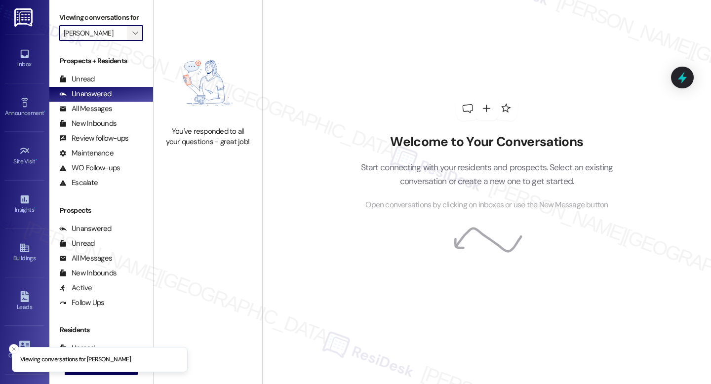
click at [132, 37] on icon "" at bounding box center [134, 33] width 5 height 8
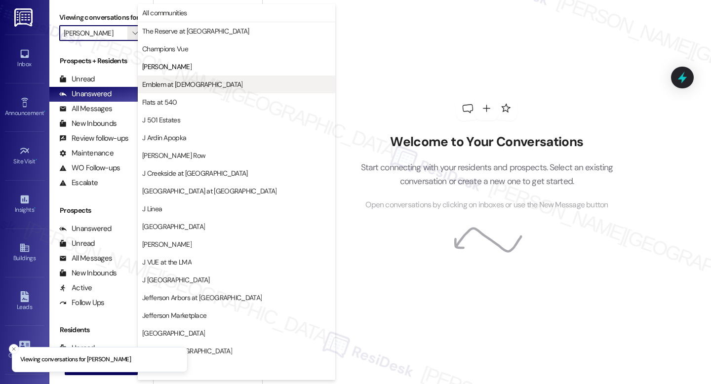
click at [160, 78] on button "Emblem at Christiana" at bounding box center [236, 85] width 197 height 18
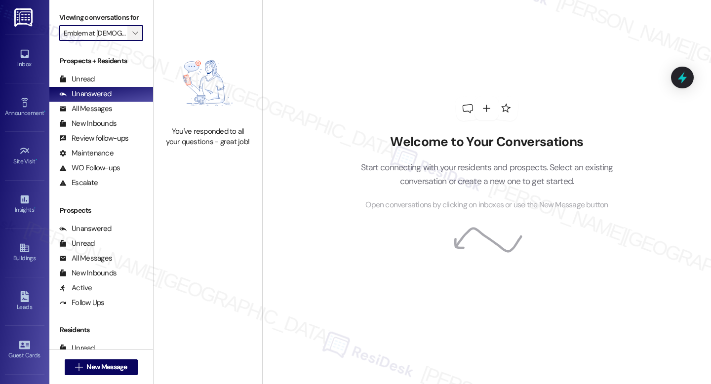
click at [132, 37] on icon "" at bounding box center [134, 33] width 5 height 8
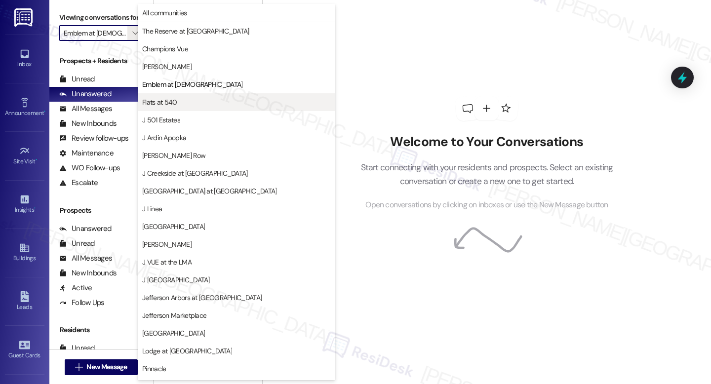
click at [192, 108] on button "Flats at 540" at bounding box center [236, 102] width 197 height 18
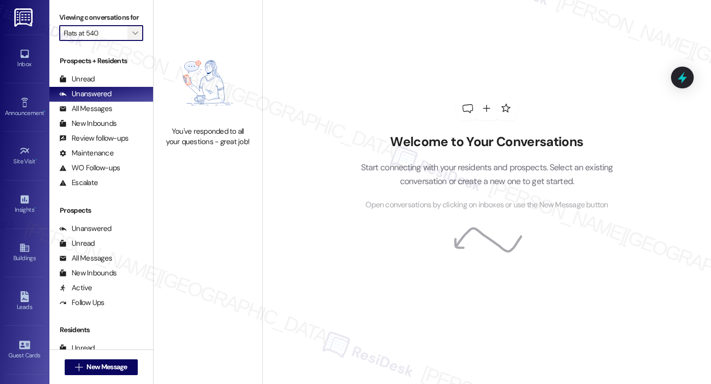
click at [132, 37] on icon "" at bounding box center [134, 33] width 5 height 8
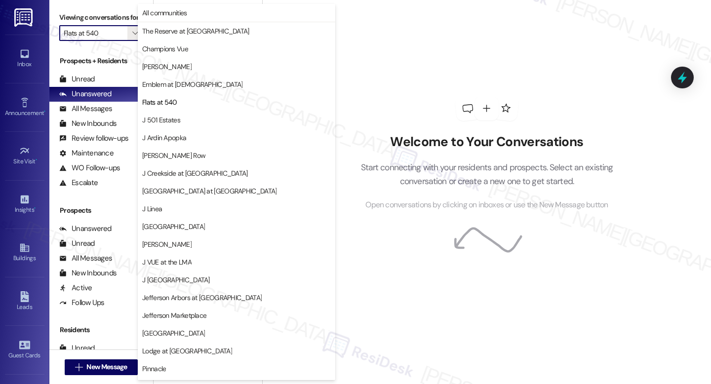
drag, startPoint x: 130, startPoint y: 45, endPoint x: 158, endPoint y: 80, distance: 44.6
click at [132, 51] on div "Viewing conversations for Flats at 540 " at bounding box center [101, 25] width 104 height 51
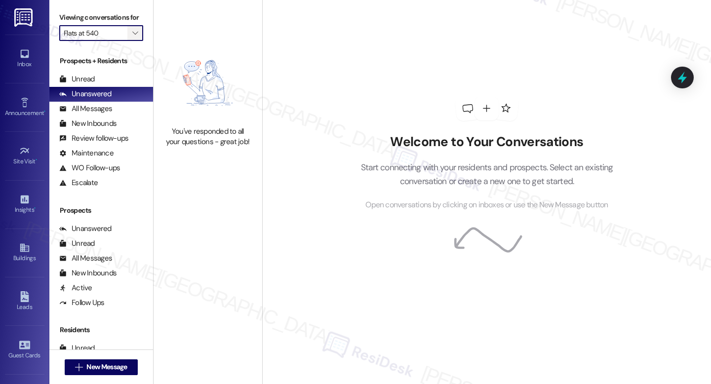
click at [132, 37] on icon "" at bounding box center [134, 33] width 5 height 8
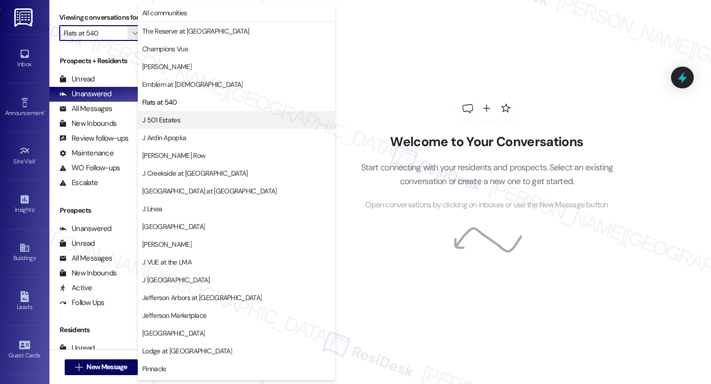
click at [187, 124] on span "J 501 Estates" at bounding box center [236, 120] width 189 height 10
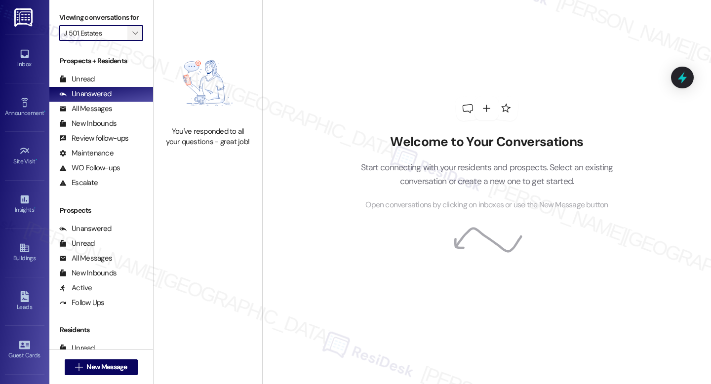
click at [132, 37] on icon "" at bounding box center [134, 33] width 5 height 8
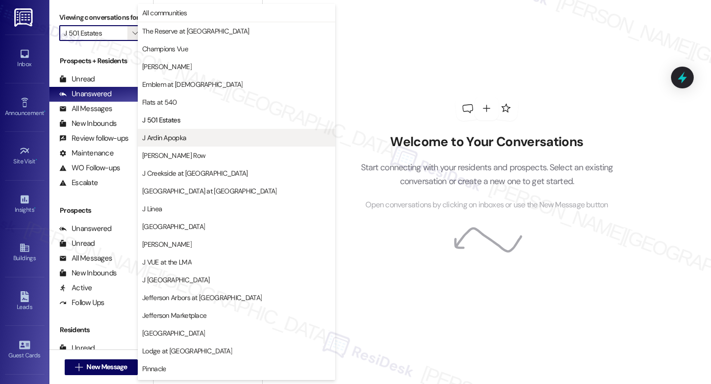
click at [179, 138] on span "J Ardin Apopka" at bounding box center [164, 138] width 44 height 10
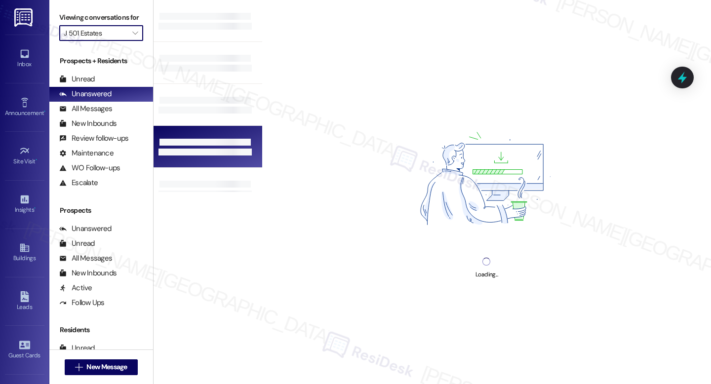
type input "J Ardin Apopka"
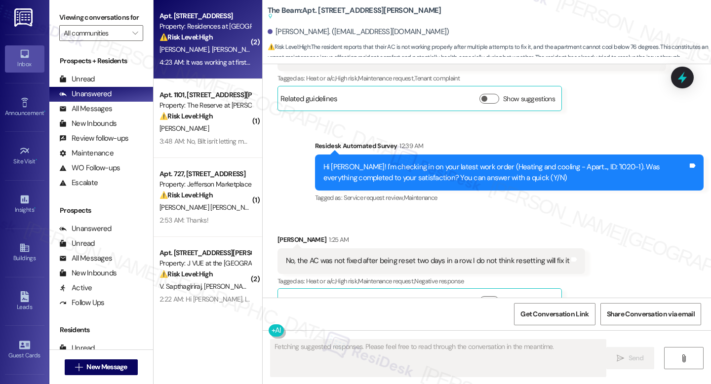
scroll to position [2021, 0]
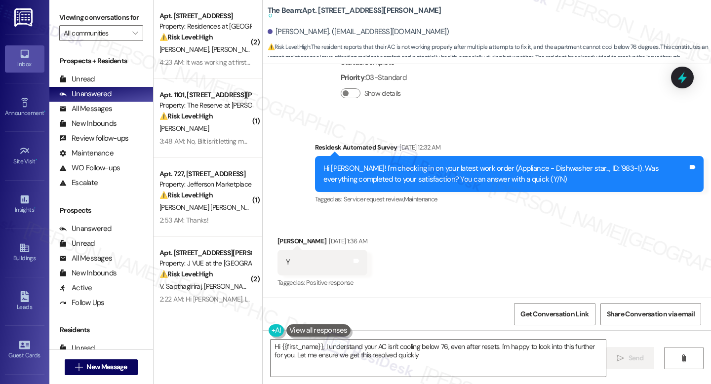
type textarea "Hi {{first_name}}, I understand your AC isn't cooling below 76, even after rese…"
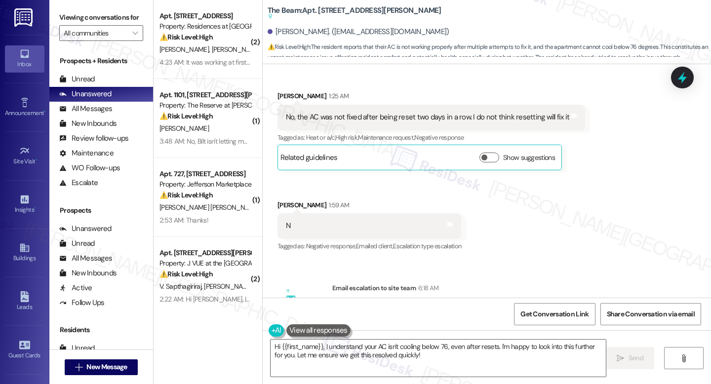
scroll to position [2327, 0]
